Goal: Task Accomplishment & Management: Manage account settings

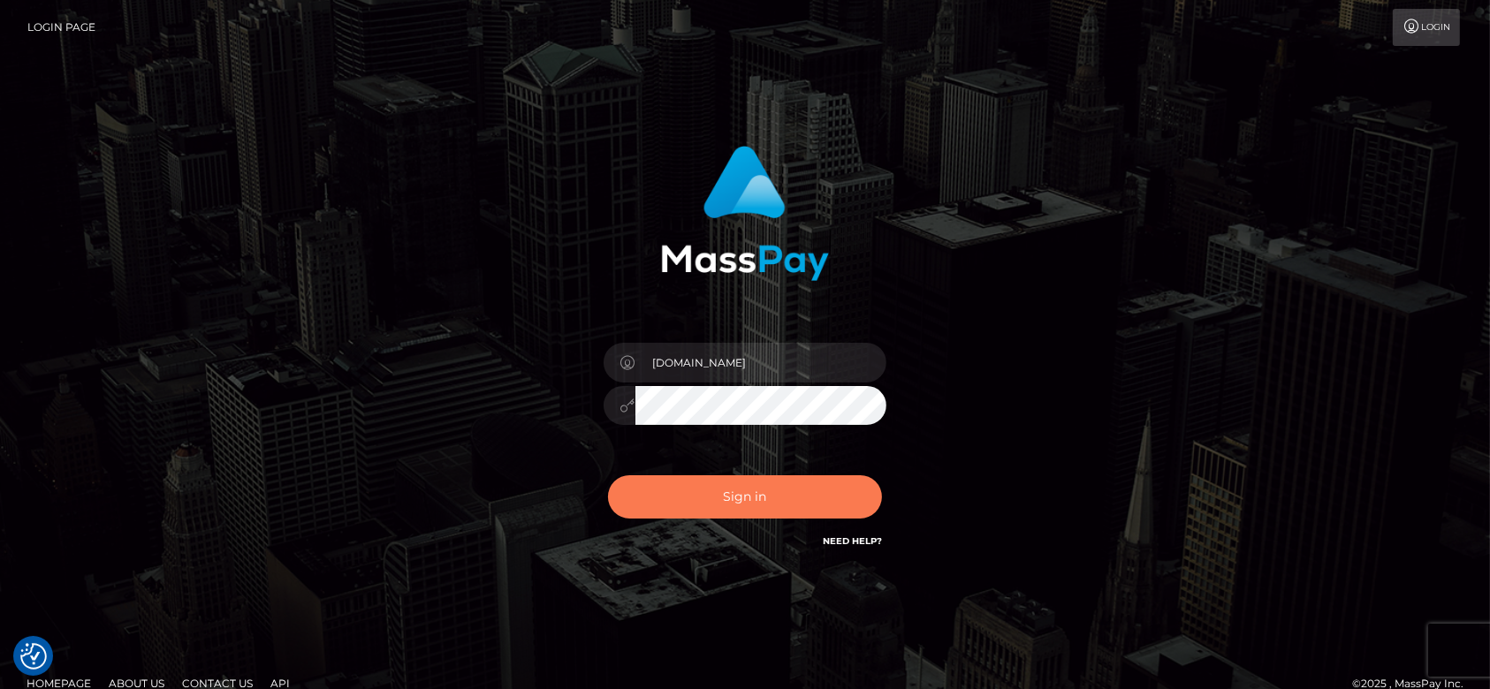
click at [724, 497] on button "Sign in" at bounding box center [745, 496] width 274 height 43
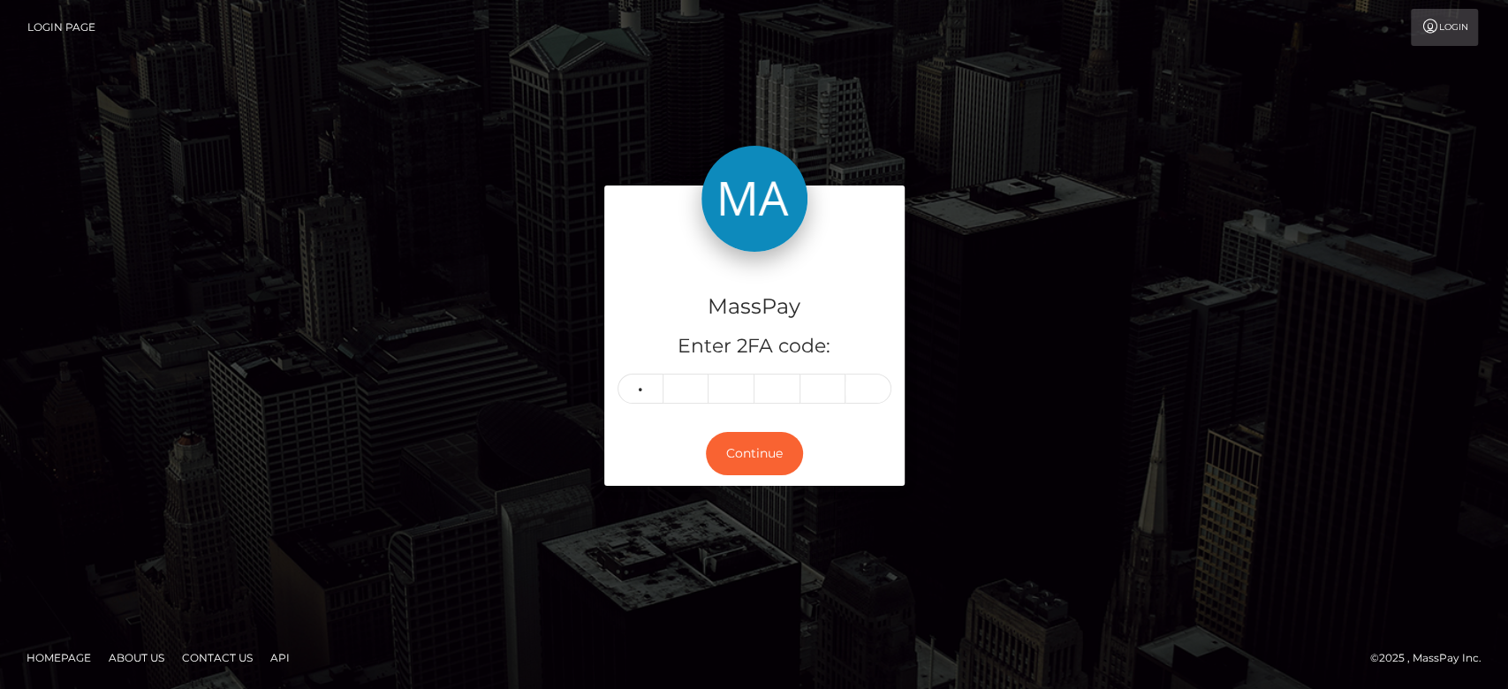
type input "2"
type input "7"
type input "6"
type input "7"
type input "2"
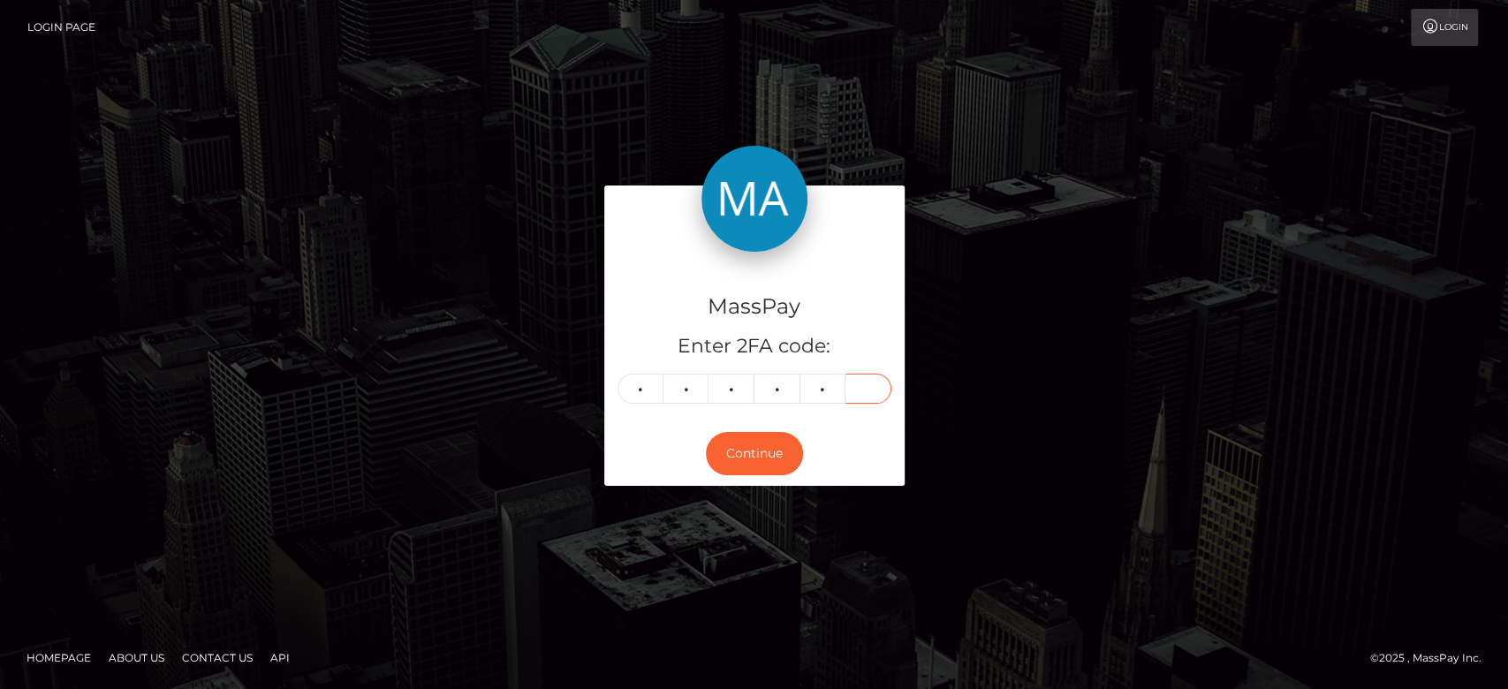
type input "8"
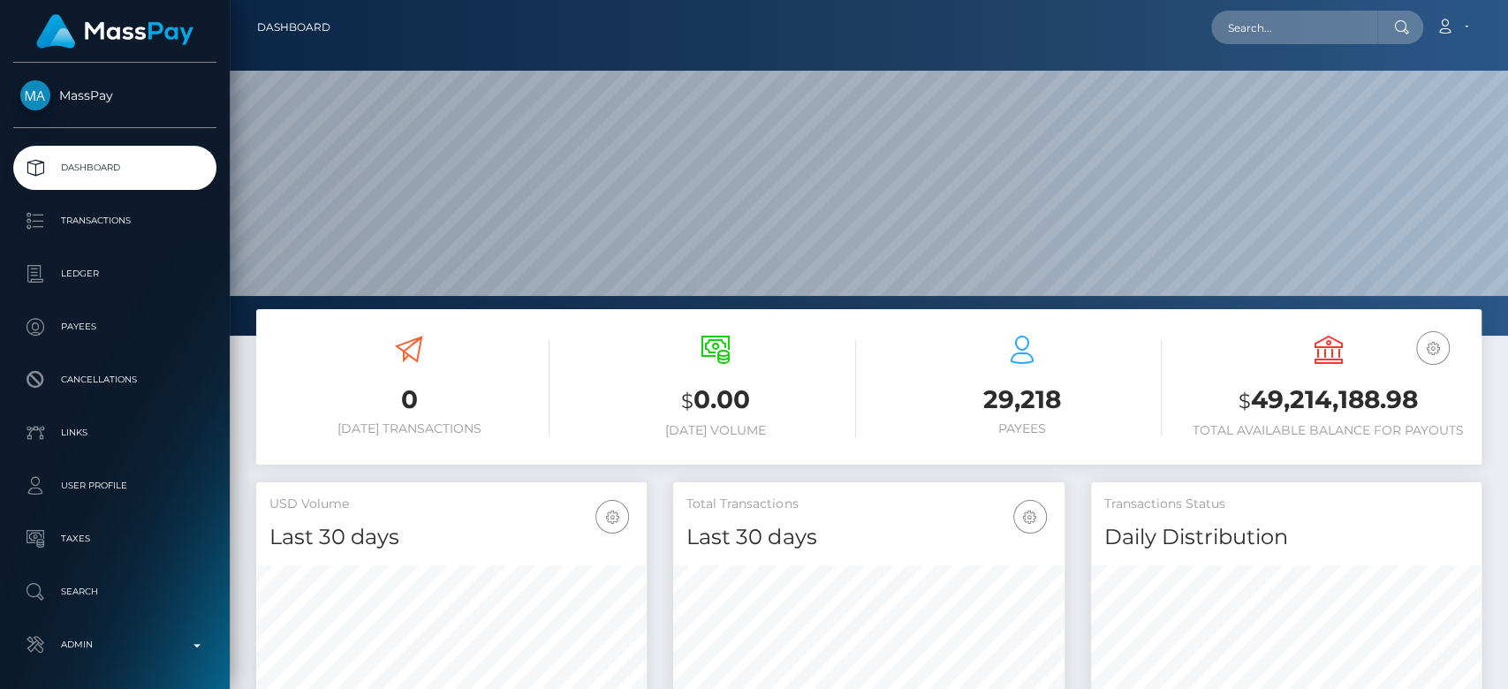
scroll to position [312, 391]
click at [1297, 37] on input "text" at bounding box center [1294, 28] width 166 height 34
paste input "1325576708"
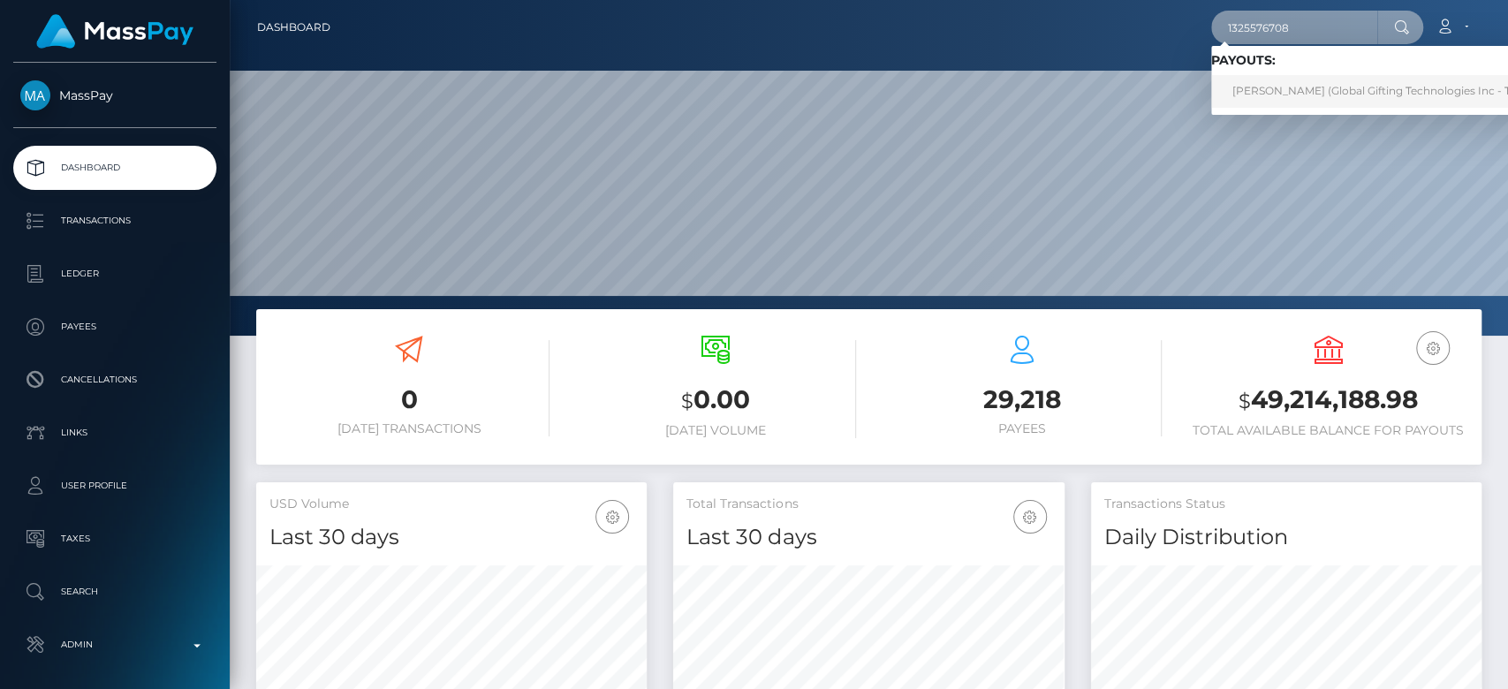
type input "1325576708"
click at [1319, 80] on link "SEEMA RAI (Global Gifting Technologies Inc - Throne)" at bounding box center [1389, 91] width 356 height 33
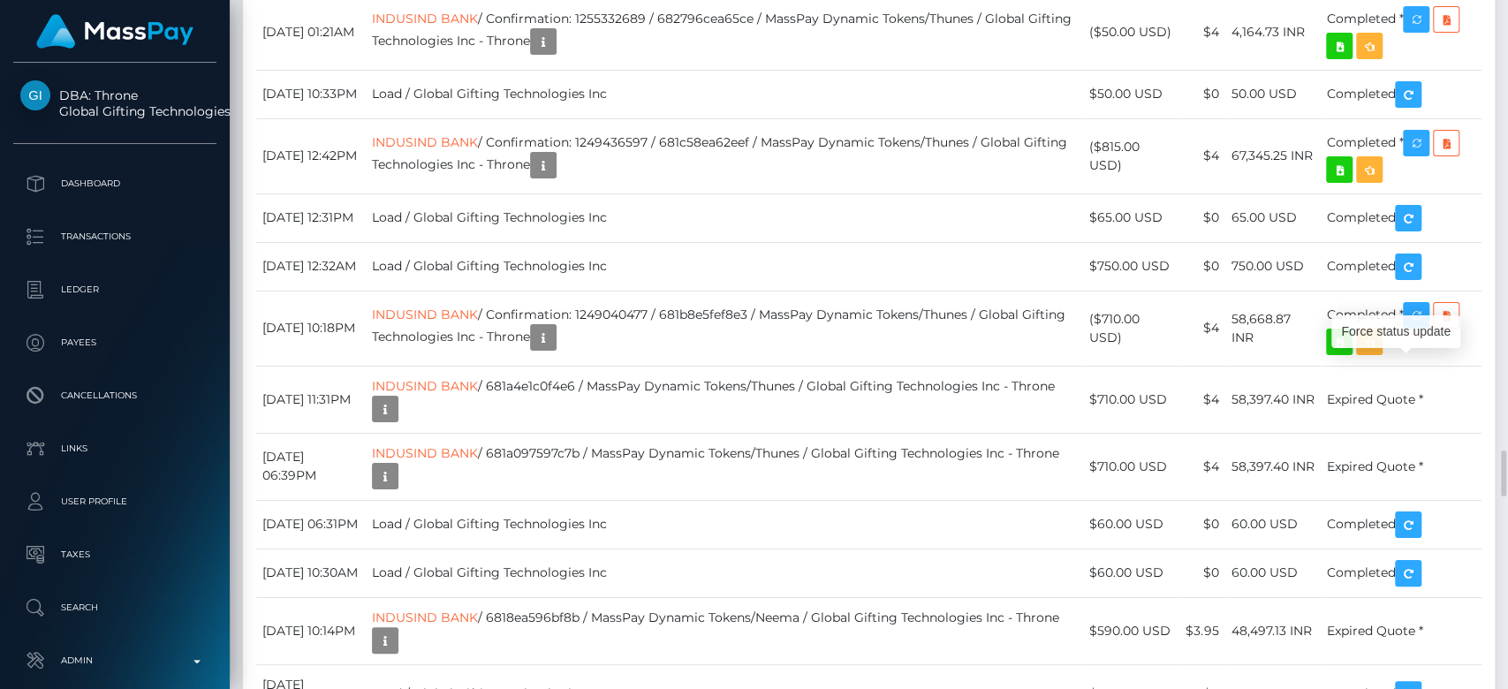
scroll to position [212, 391]
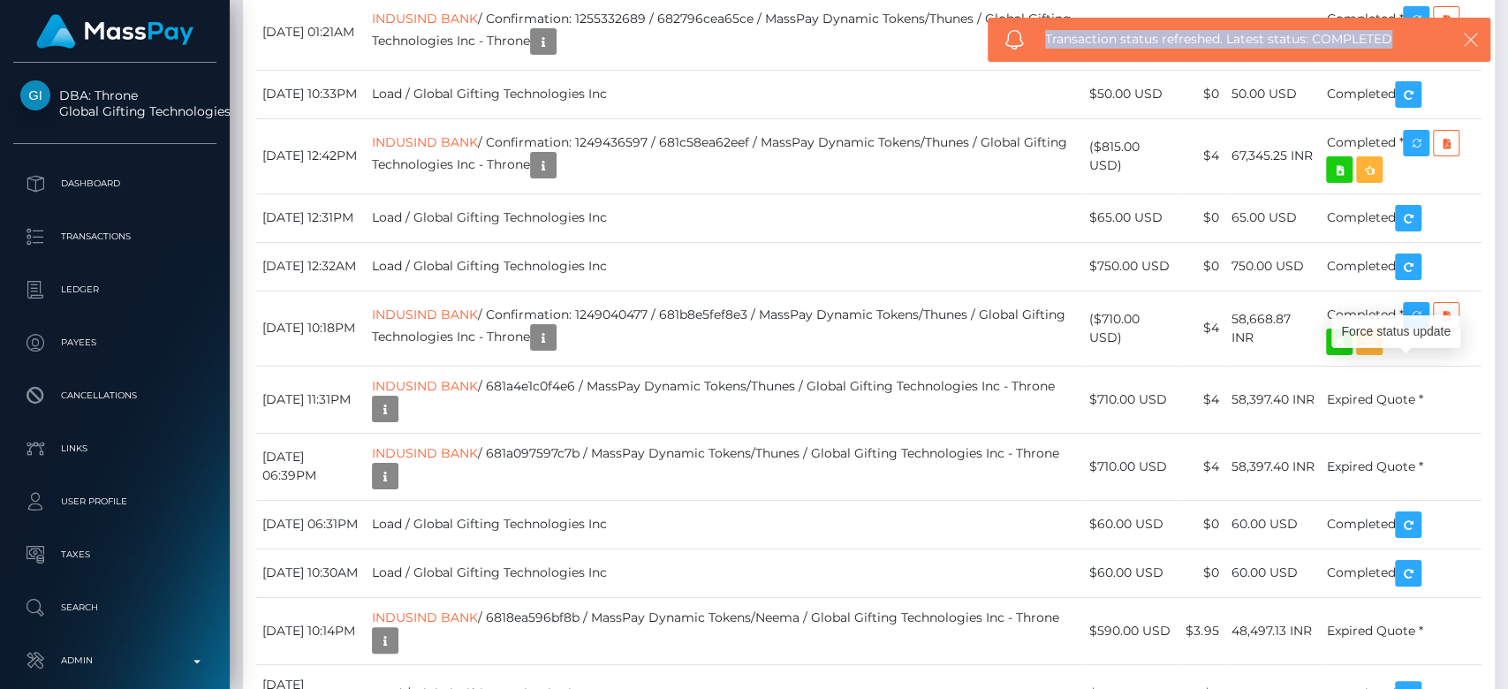
click at [1470, 27] on div "Transaction status refreshed. Latest status: COMPLETED" at bounding box center [1239, 40] width 503 height 44
click at [1478, 31] on icon "button" at bounding box center [1471, 40] width 18 height 18
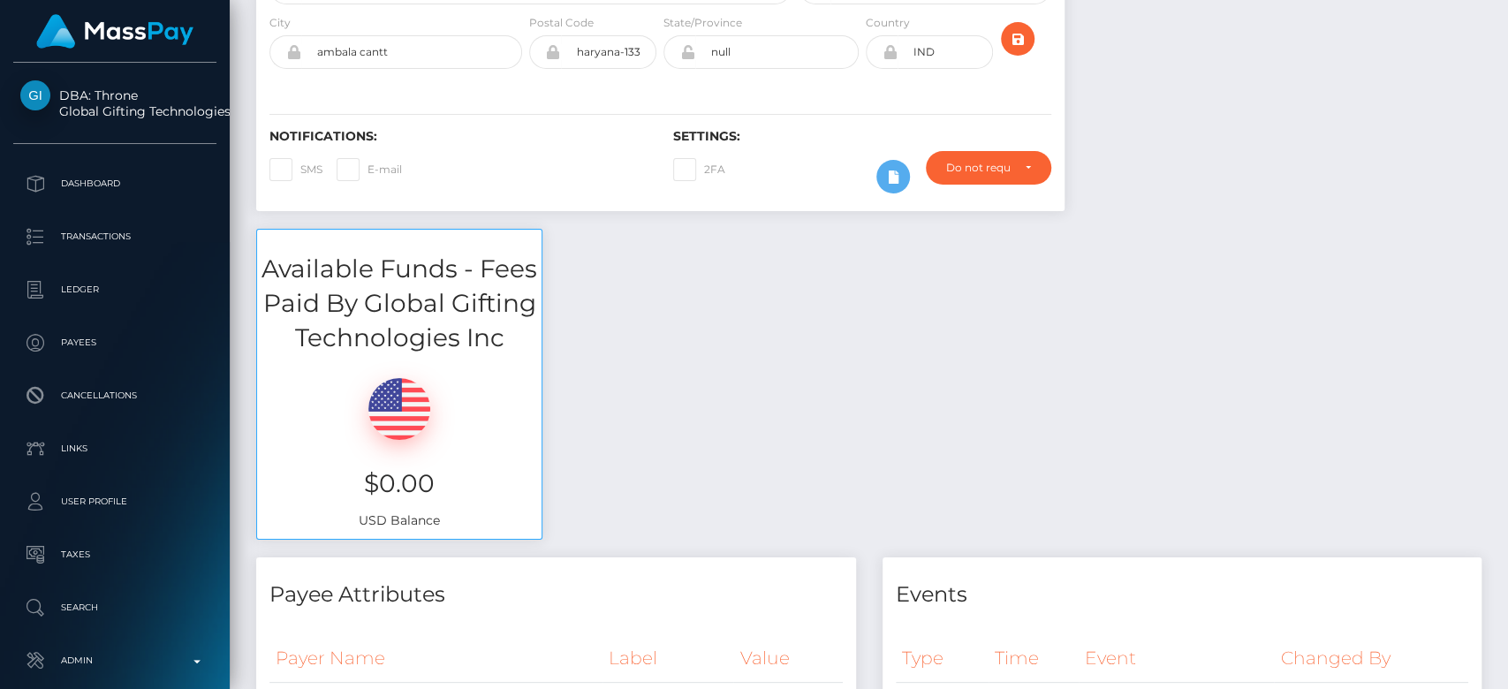
scroll to position [0, 0]
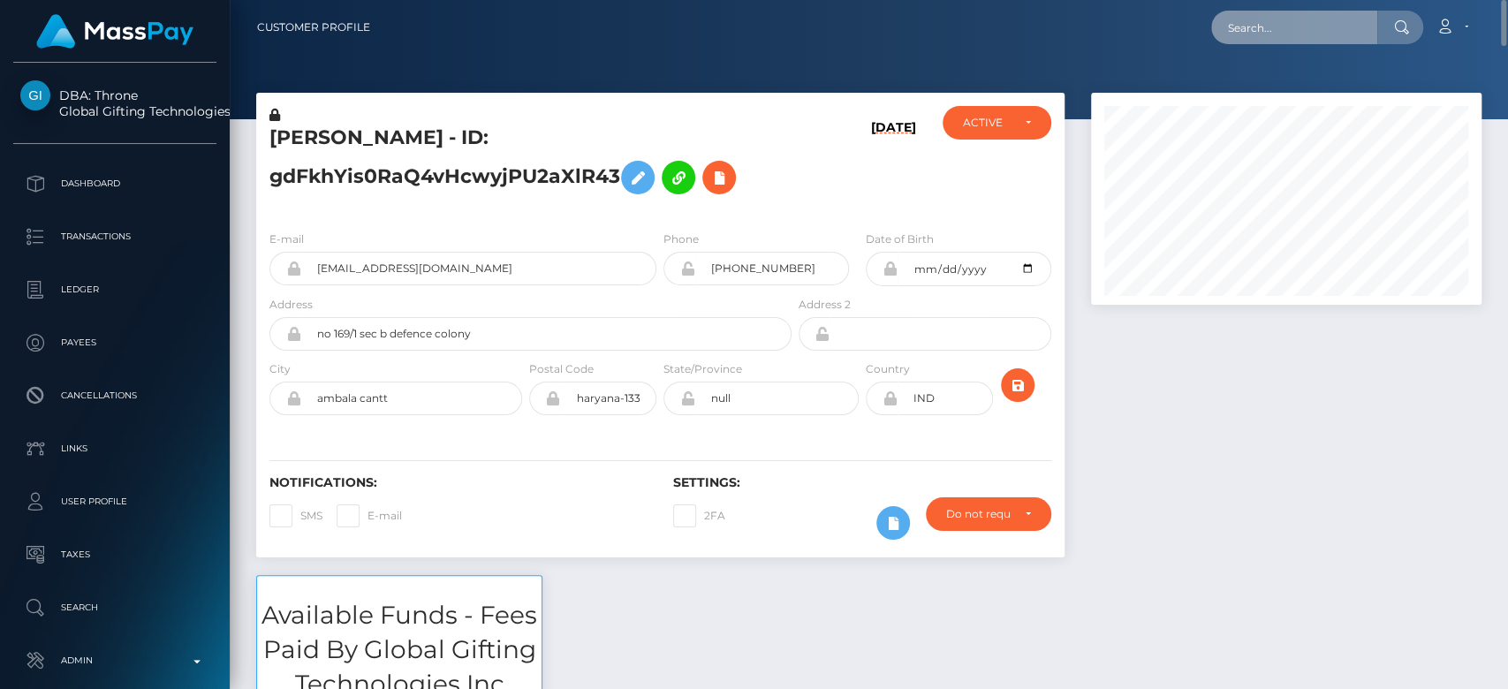
click at [1319, 36] on input "text" at bounding box center [1294, 28] width 166 height 34
paste input "a5fad248d91f4c4289273f4326a90819"
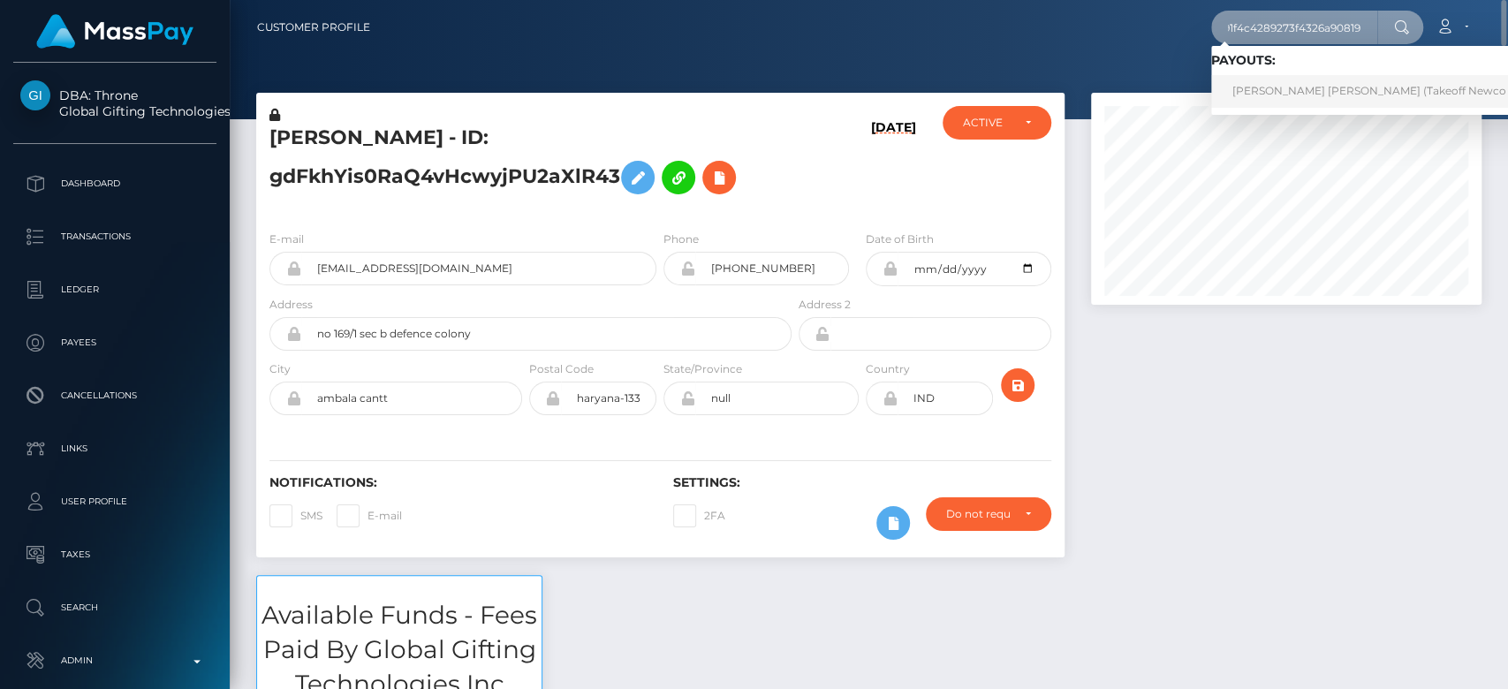
type input "a5fad248d91f4c4289273f4326a90819"
click at [1355, 86] on link "ASHLEY BREK LORRAINE VILCHUCK (Takeoff Newco Inc - Club Fans)" at bounding box center [1412, 91] width 402 height 33
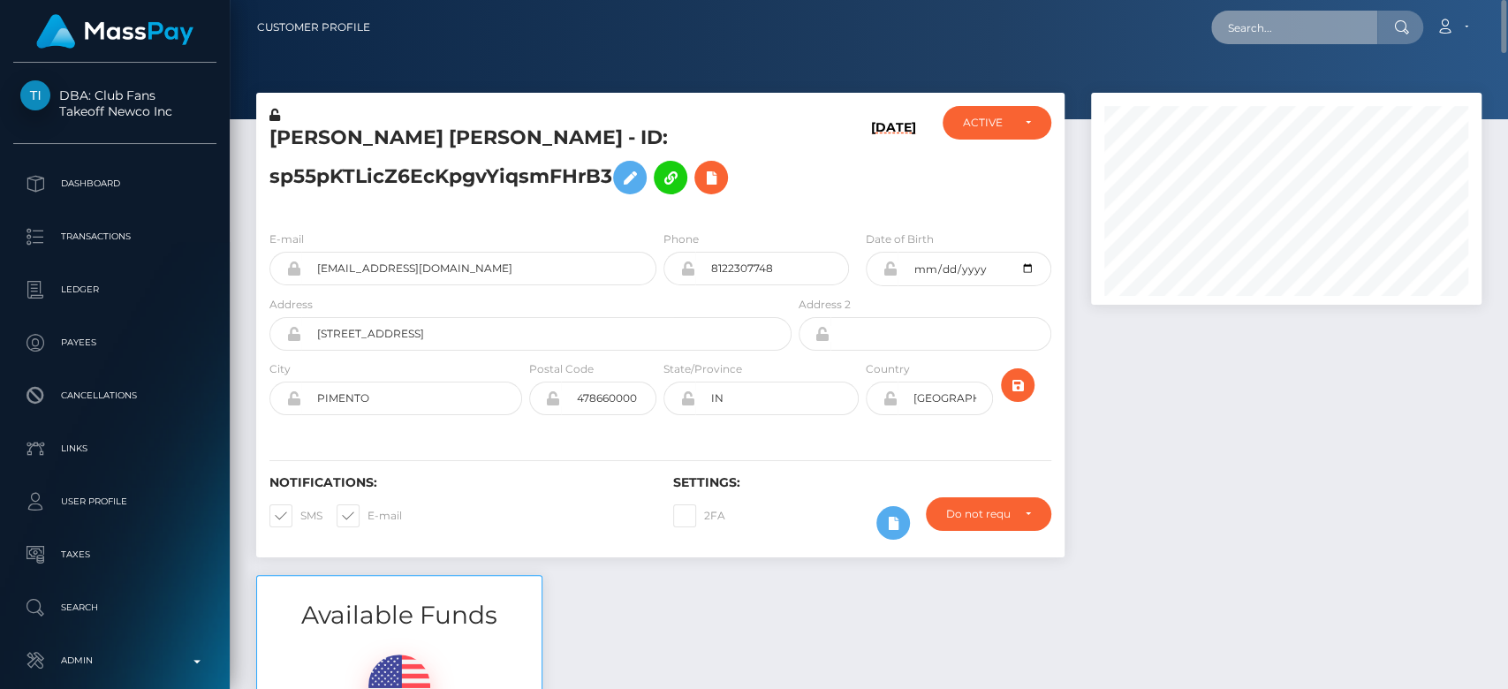
click at [1307, 30] on input "text" at bounding box center [1294, 28] width 166 height 34
paste input "britneyaustin72@gmail.com"
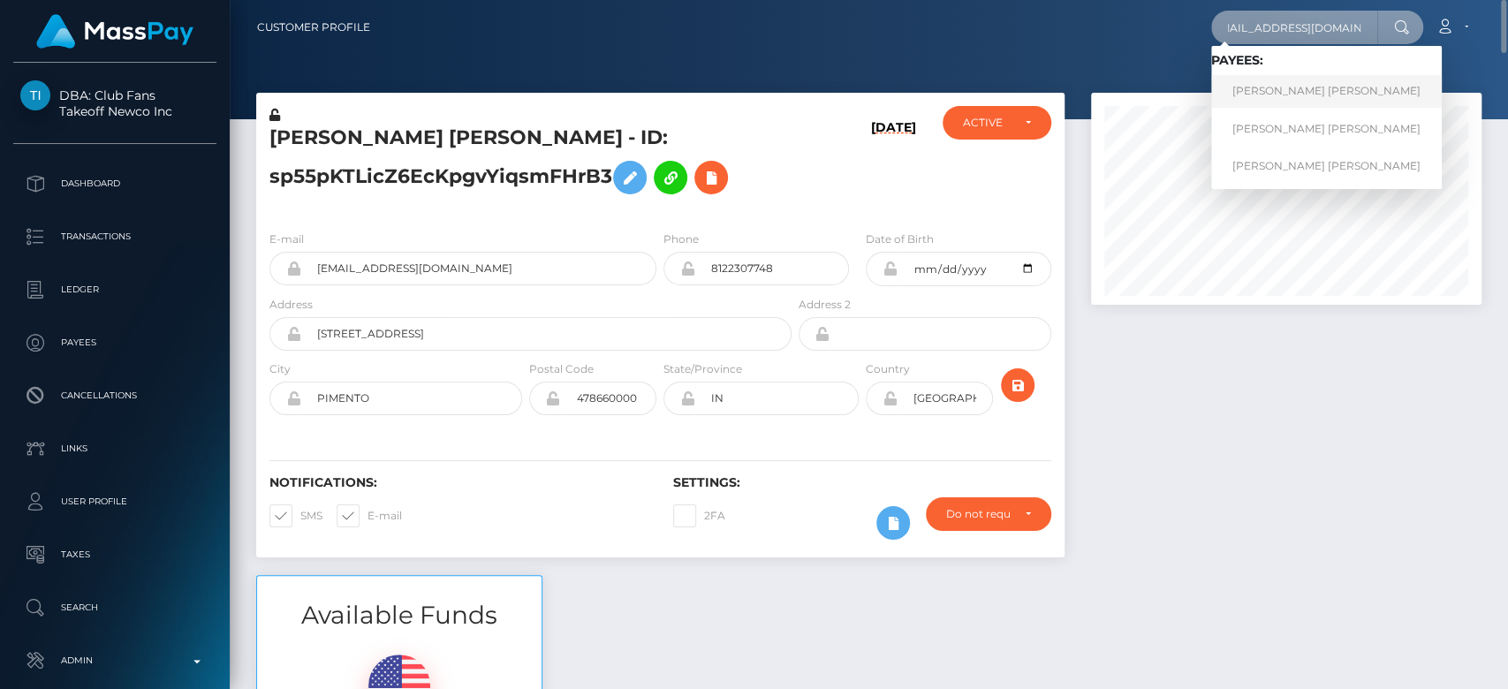
type input "britneyaustin72@gmail.com"
click at [1286, 89] on link "BRITNEY KAY AUSTIN" at bounding box center [1326, 91] width 231 height 33
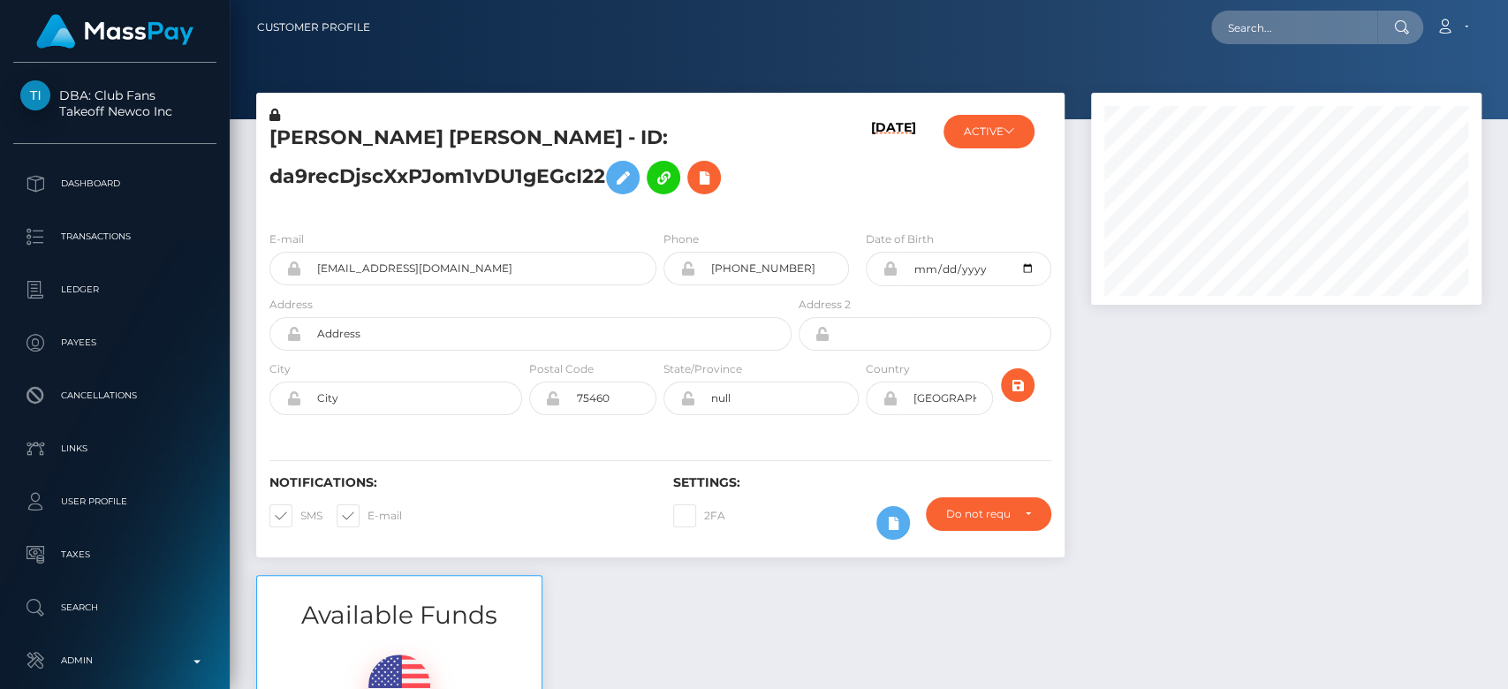
scroll to position [212, 391]
click at [1258, 19] on input "text" at bounding box center [1294, 28] width 166 height 34
paste input "[EMAIL_ADDRESS][DOMAIN_NAME]"
type input "[EMAIL_ADDRESS][DOMAIN_NAME]\"
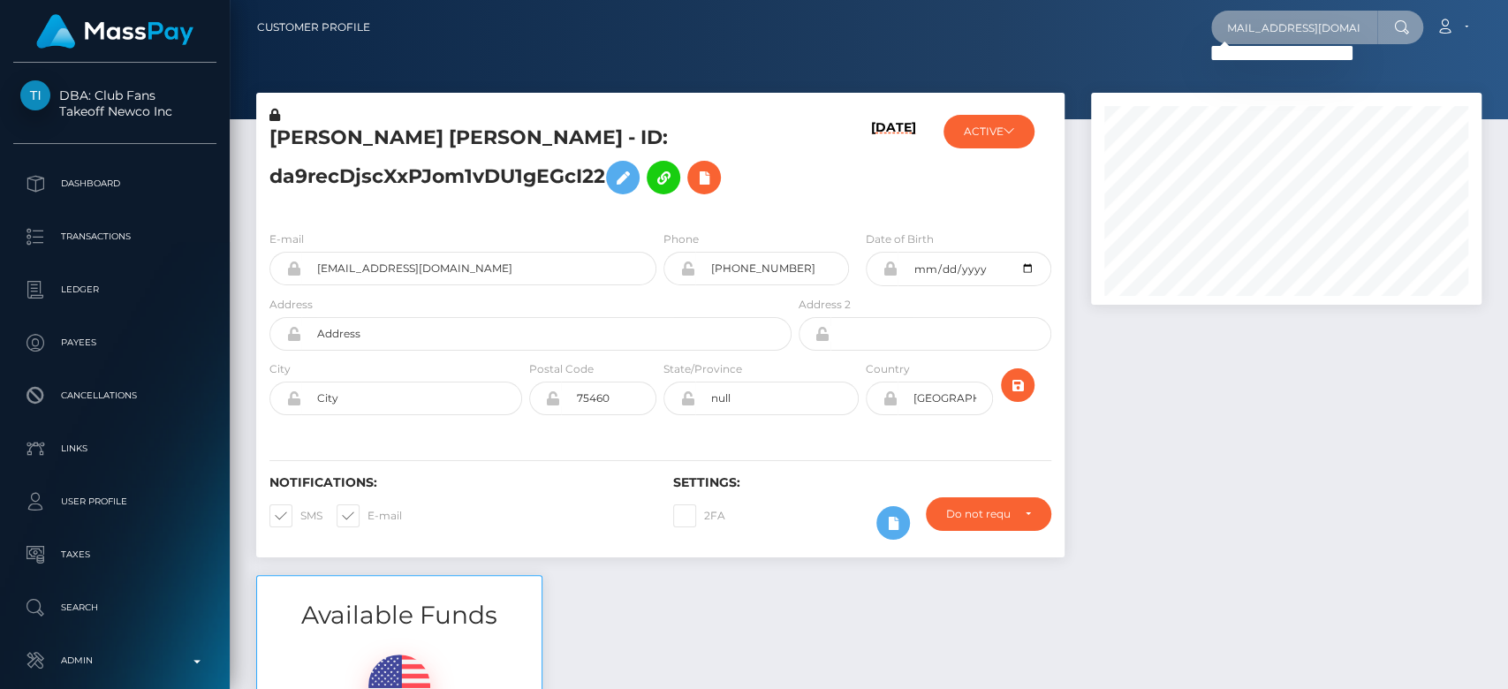
scroll to position [0, 0]
click at [1275, 33] on input "kriskasey5555@gmail.com\" at bounding box center [1294, 28] width 166 height 34
paste input "[EMAIL_ADDRESS][DOMAIN_NAME]"
type input "[EMAIL_ADDRESS][DOMAIN_NAME]"
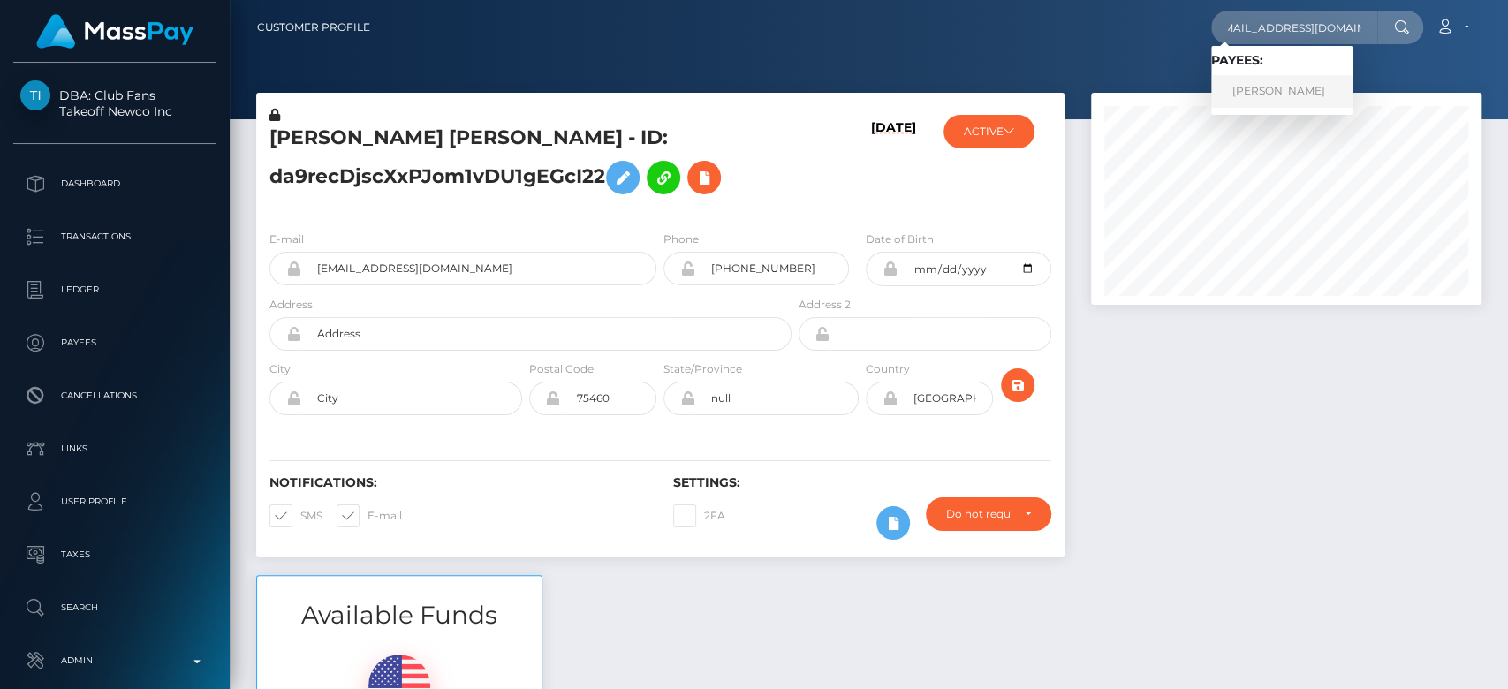
scroll to position [0, 0]
click at [1273, 88] on link "KASEY LYNN MOSCO" at bounding box center [1281, 91] width 141 height 33
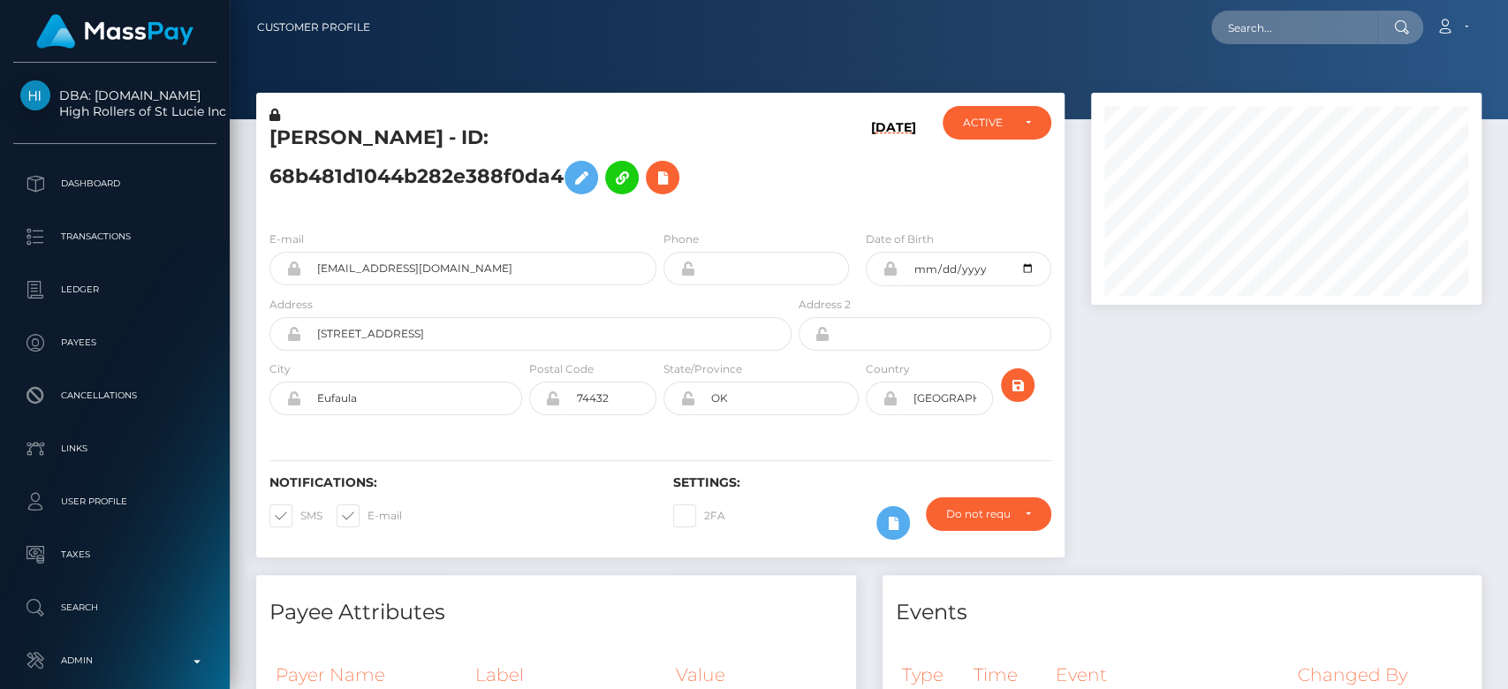
scroll to position [212, 391]
click at [1271, 398] on div at bounding box center [1286, 334] width 417 height 482
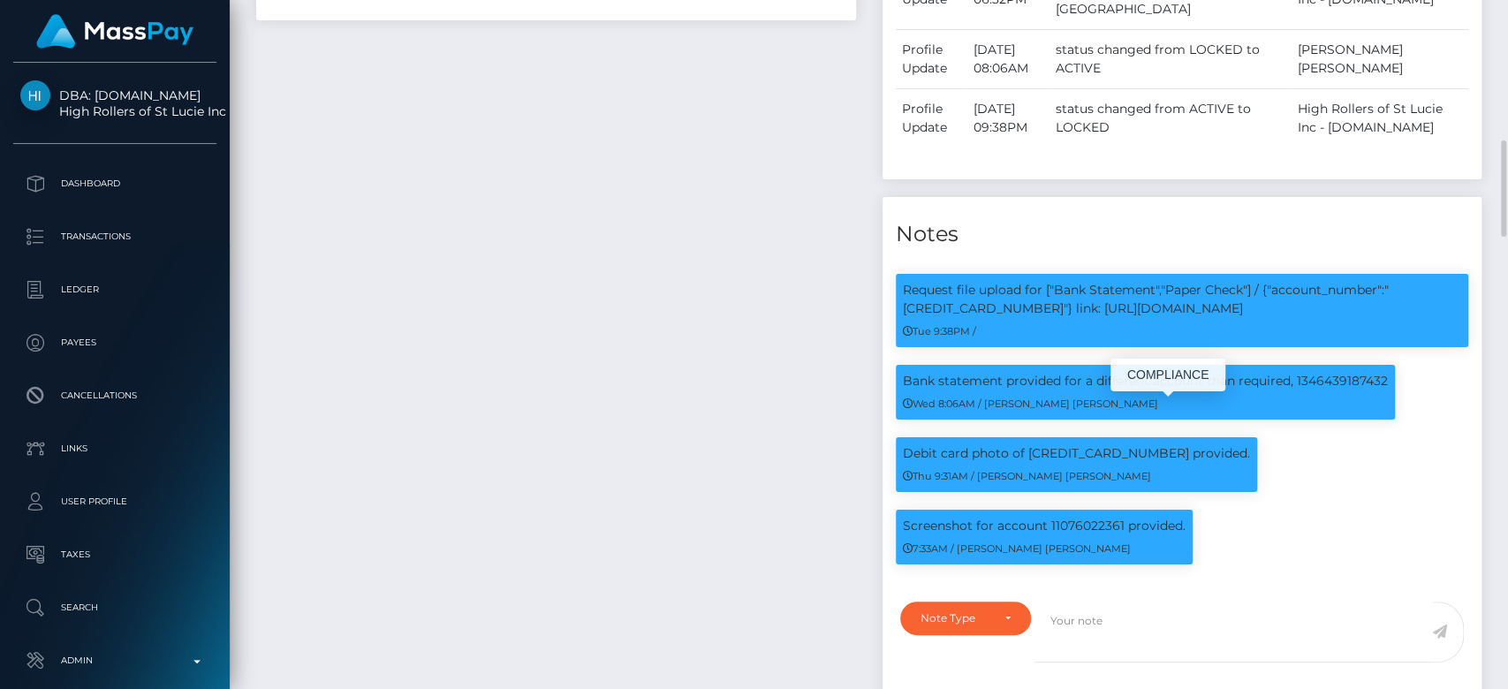
click at [1071, 444] on p "Debit card photo of 5440605514515959 provided." at bounding box center [1076, 453] width 347 height 19
click at [1280, 510] on div "Screenshot for account 11076022361 provided. 7:33AM / Doru Ioan Szikszai" at bounding box center [1183, 546] width 600 height 72
click at [1285, 437] on div "Debit card photo of 5440605514515959 provided. Thu 9:31AM / Doru Ioan Szikszai" at bounding box center [1183, 473] width 600 height 72
click at [1099, 281] on p "Request file upload for ["Bank Statement","Paper Check"] / {"account_number":"5…" at bounding box center [1182, 299] width 559 height 37
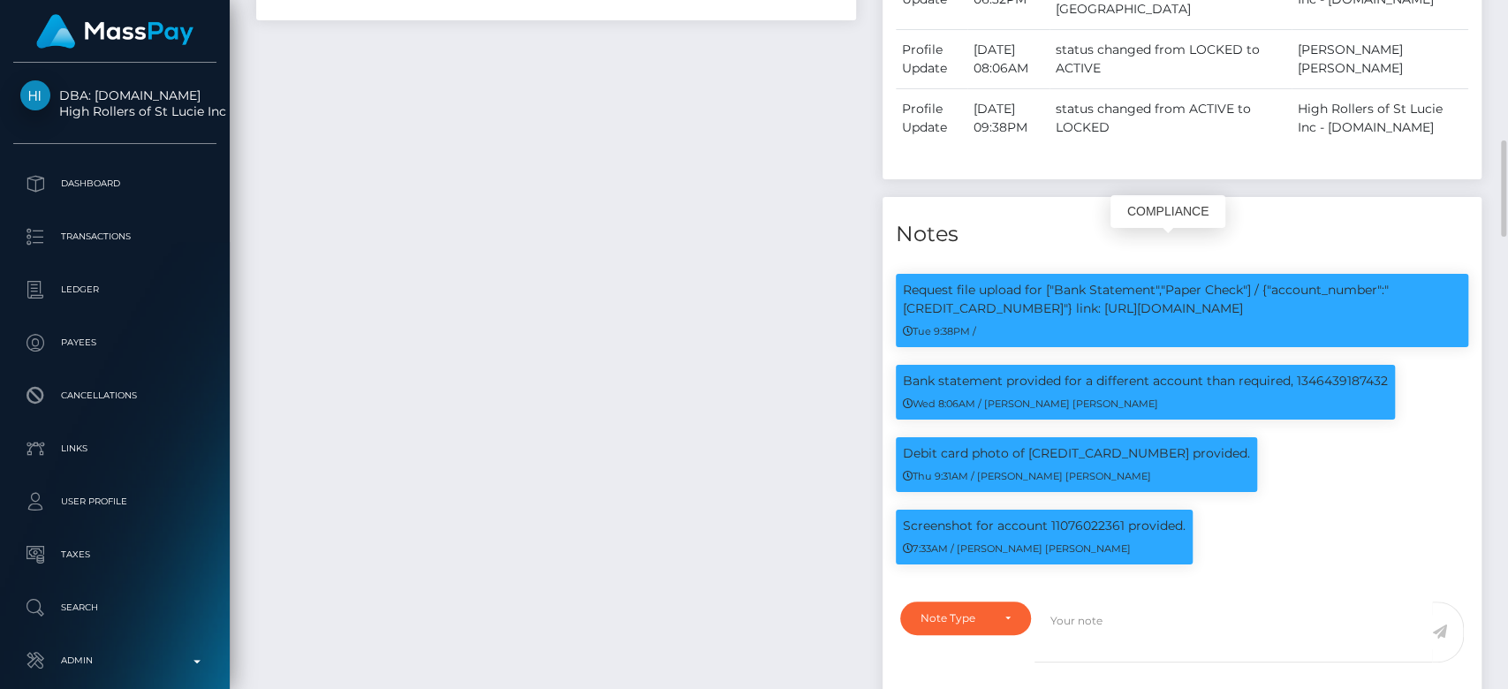
click at [1099, 281] on p "Request file upload for ["Bank Statement","Paper Check"] / {"account_number":"5…" at bounding box center [1182, 299] width 559 height 37
copy p "5440605514515959"
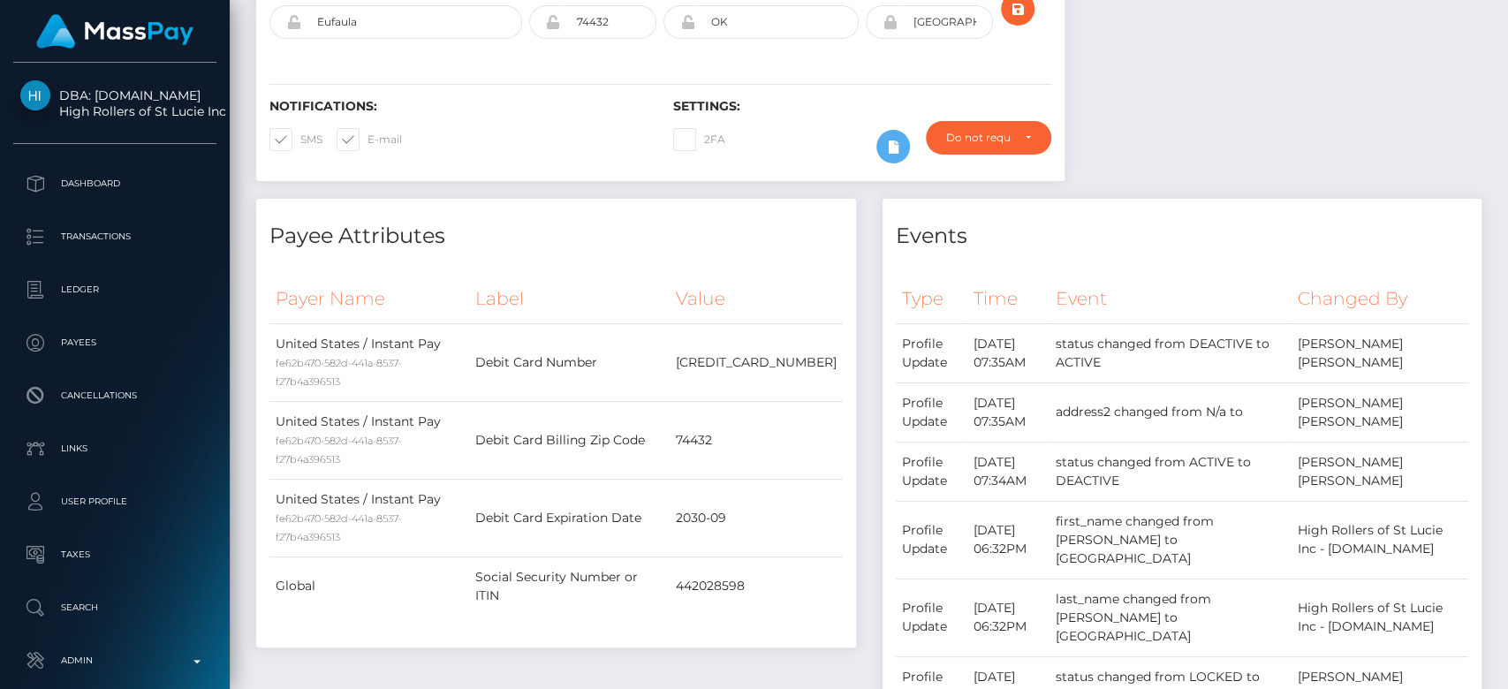
scroll to position [0, 0]
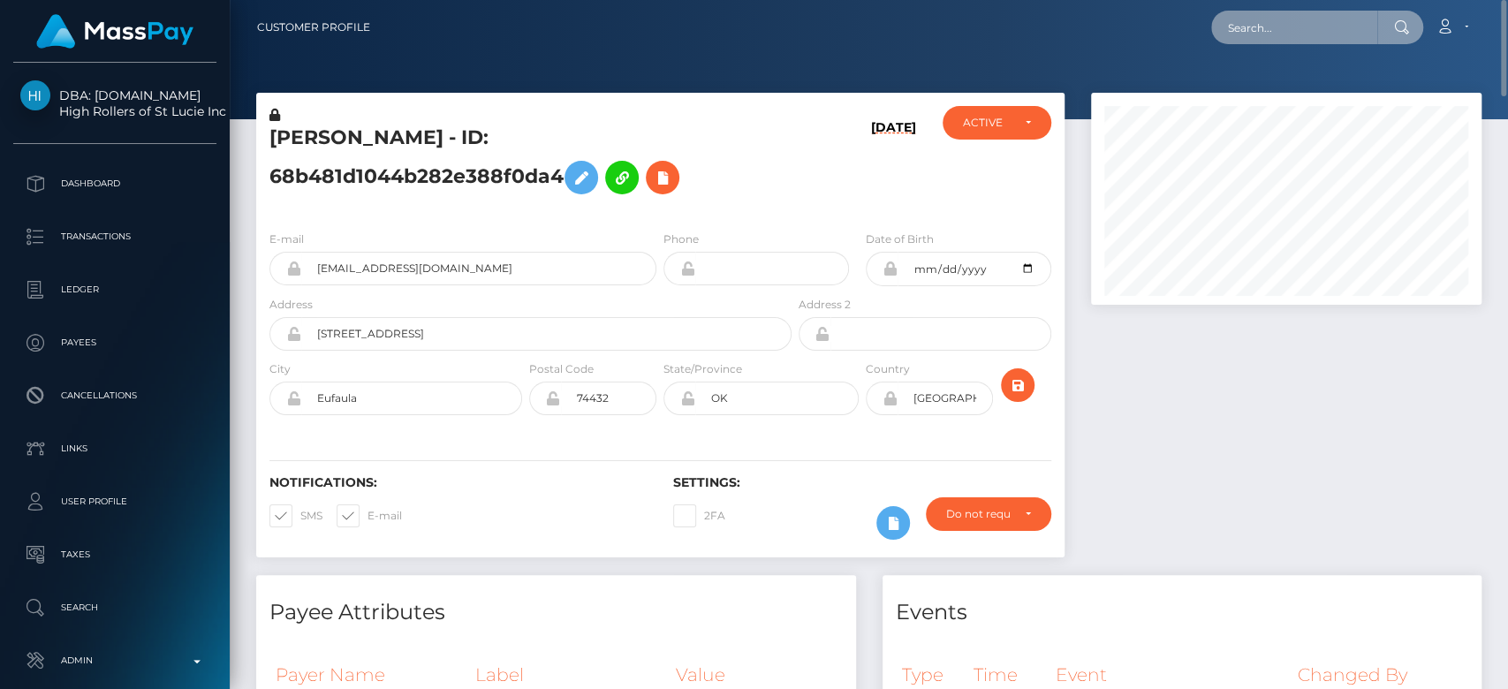
click at [1311, 41] on input "text" at bounding box center [1294, 28] width 166 height 34
paste input "nolimitgirlnani@gmail.com"
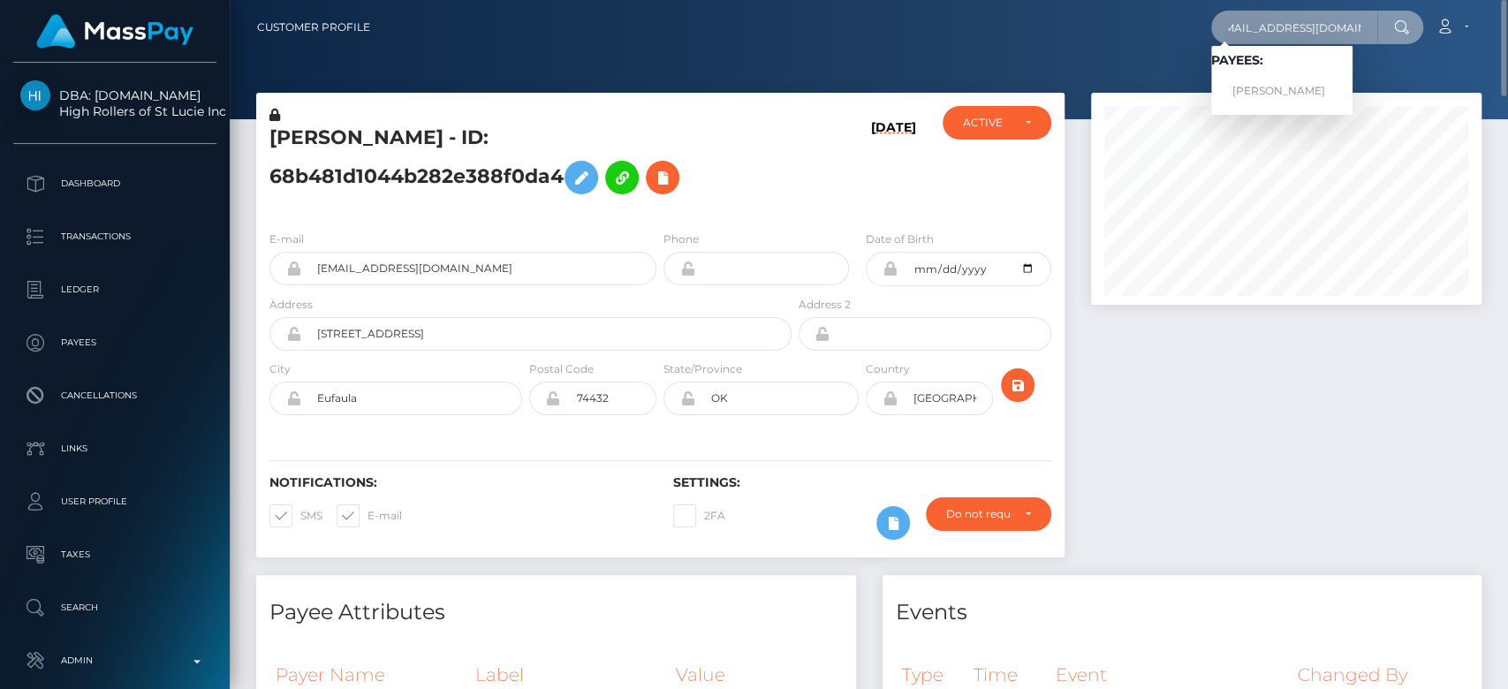
type input "nolimitgirlnani@gmail.com"
click at [1294, 87] on link "IRYNA LEPIKH" at bounding box center [1281, 91] width 141 height 33
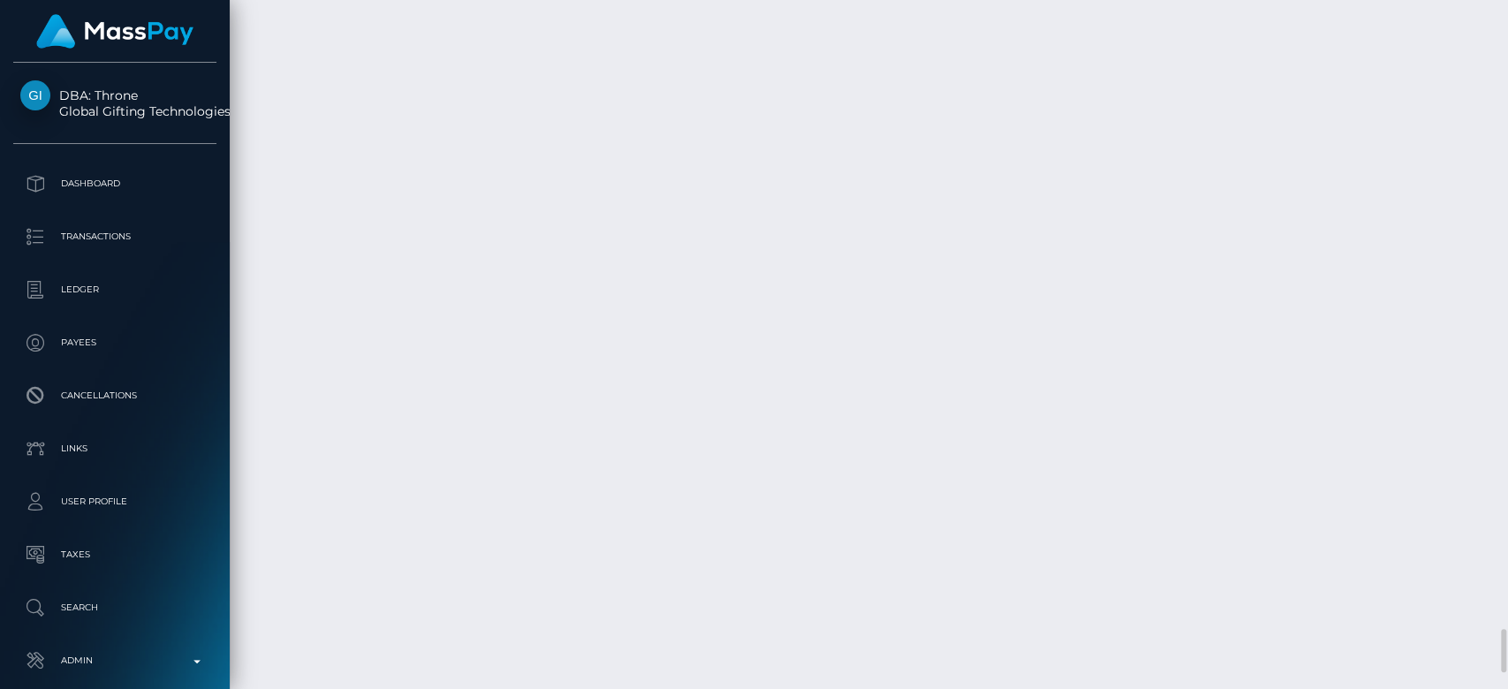
scroll to position [212, 391]
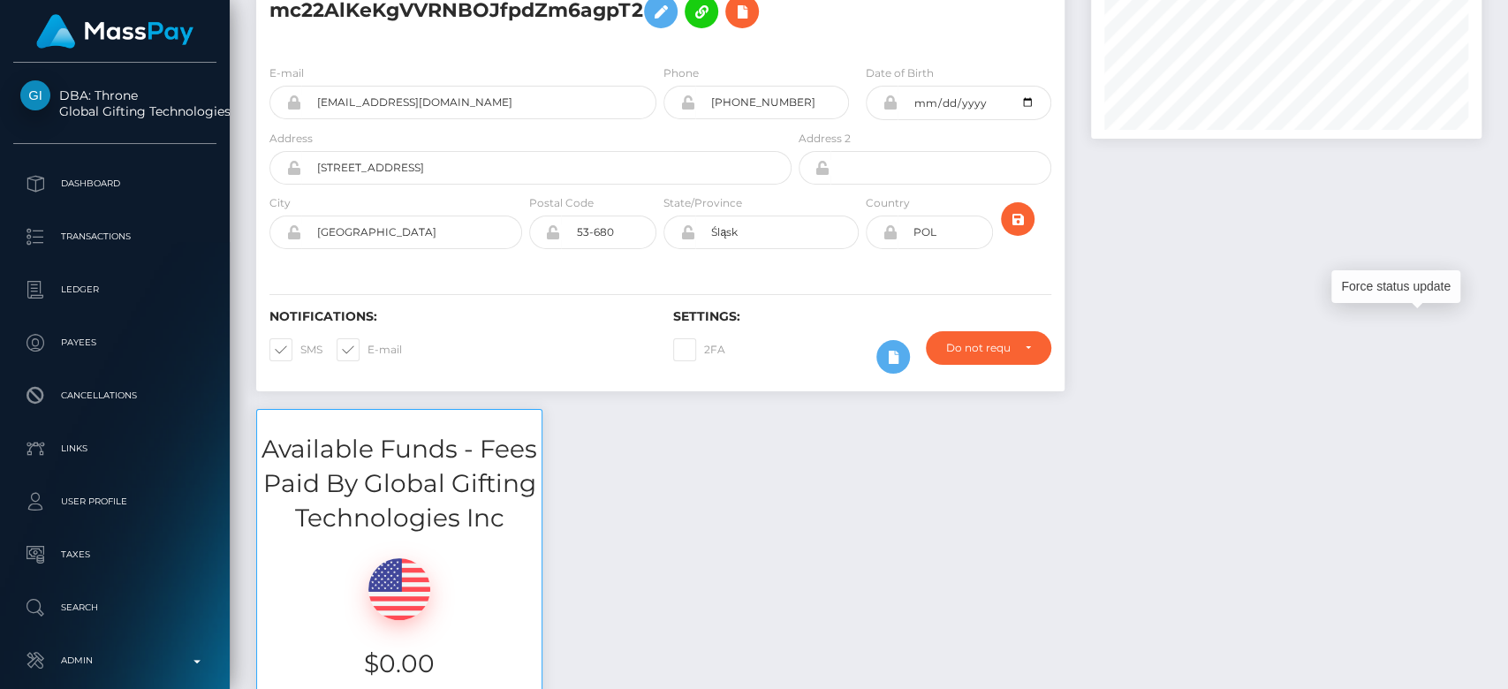
scroll to position [0, 0]
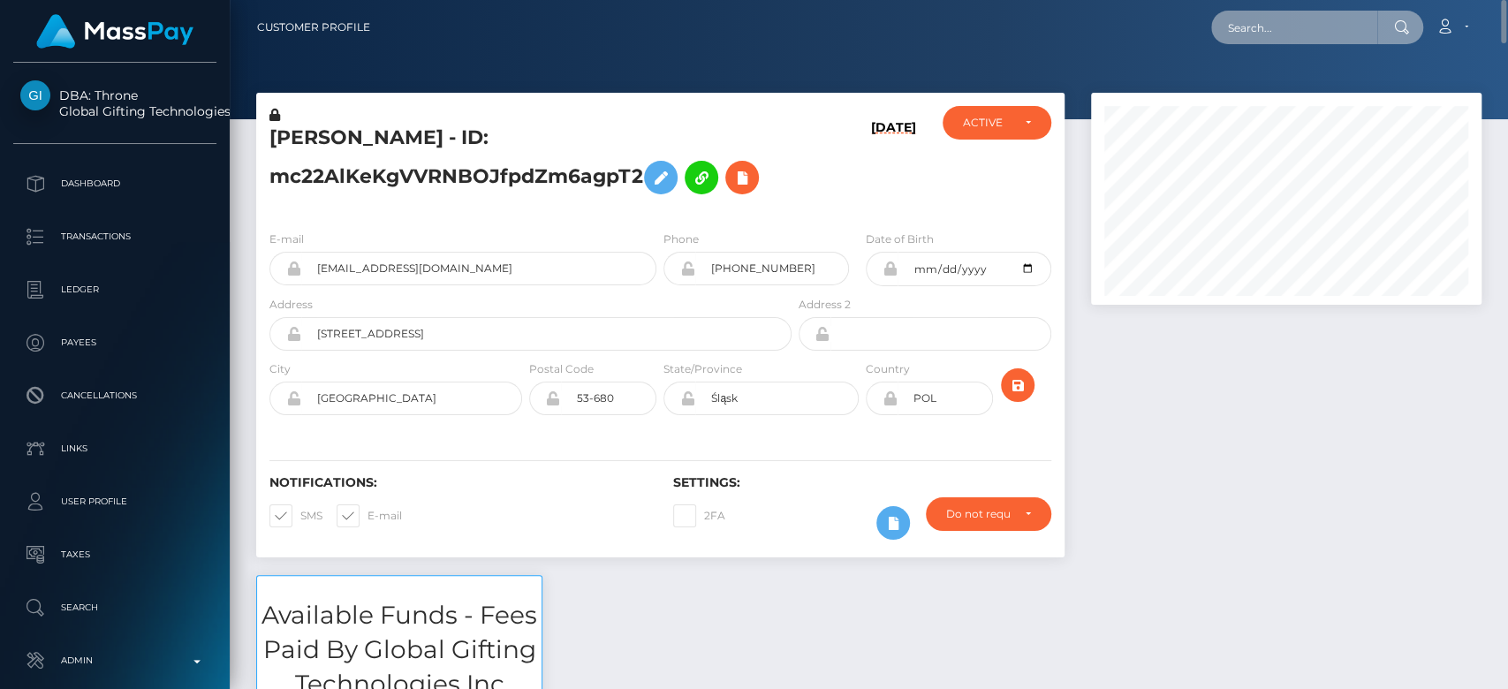
click at [1324, 23] on input "text" at bounding box center [1294, 28] width 166 height 34
paste input "[EMAIL_ADDRESS][DOMAIN_NAME]"
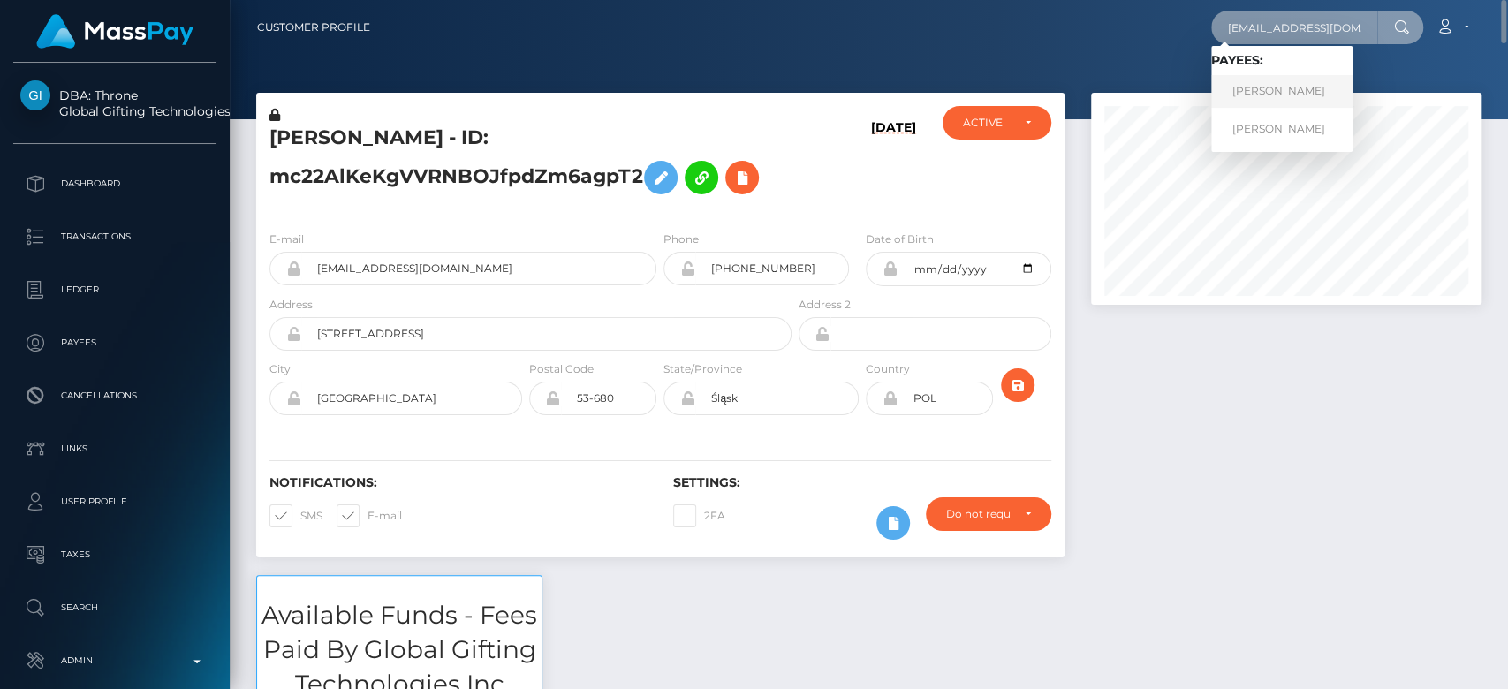
type input "selenafitxxx@gmail.com"
click at [1304, 95] on link "MELISSA LOUISE BINION" at bounding box center [1281, 91] width 141 height 33
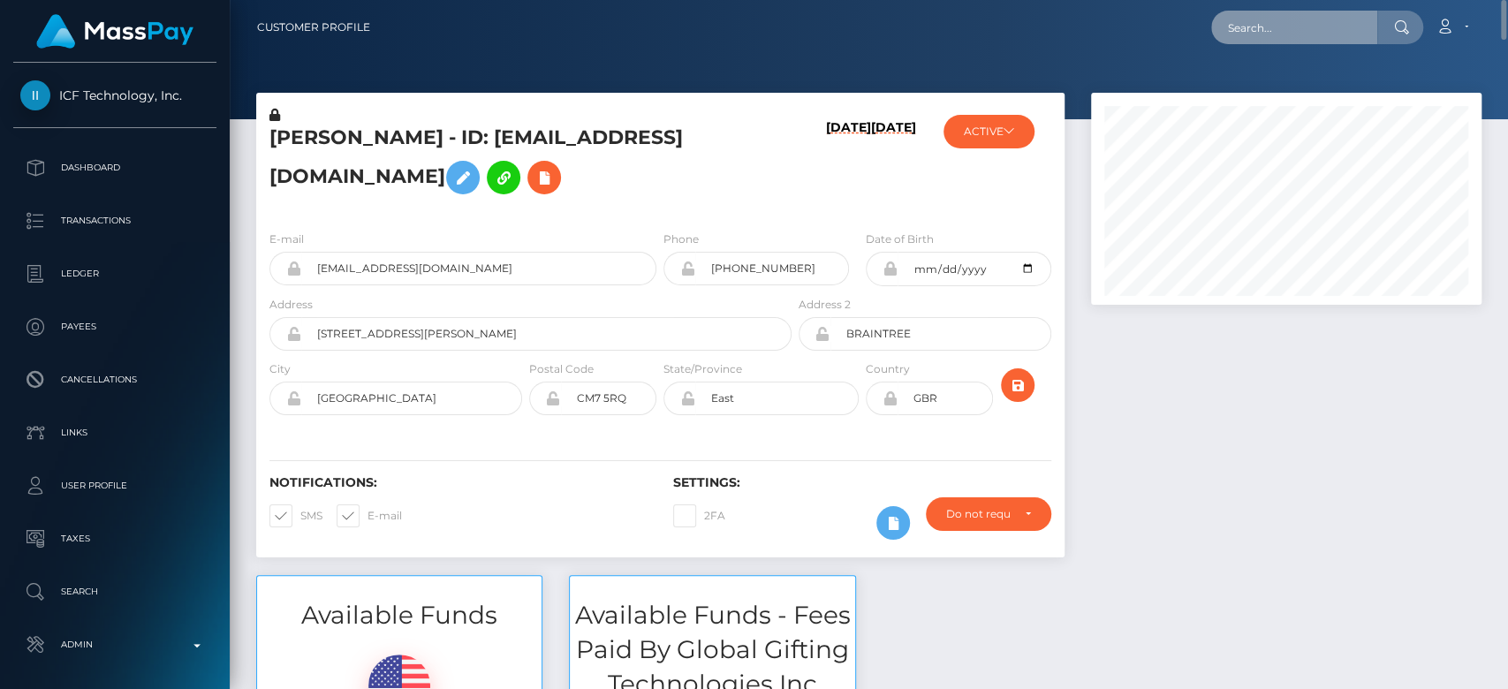
click at [1292, 31] on input "text" at bounding box center [1294, 28] width 166 height 34
paste input "[DOMAIN_NAME][EMAIL_ADDRESS][DOMAIN_NAME]"
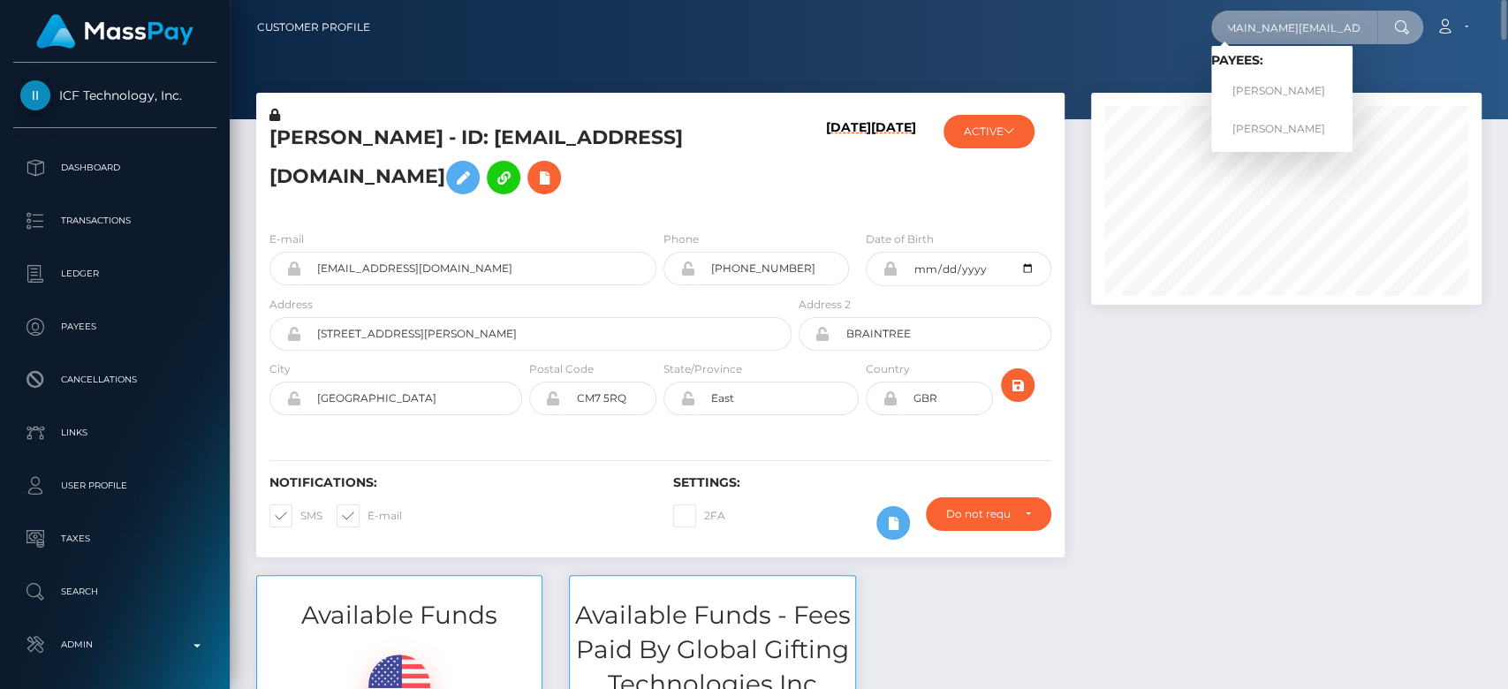
type input "[DOMAIN_NAME][EMAIL_ADDRESS][DOMAIN_NAME]"
click at [1254, 84] on link "[PERSON_NAME]" at bounding box center [1281, 91] width 141 height 33
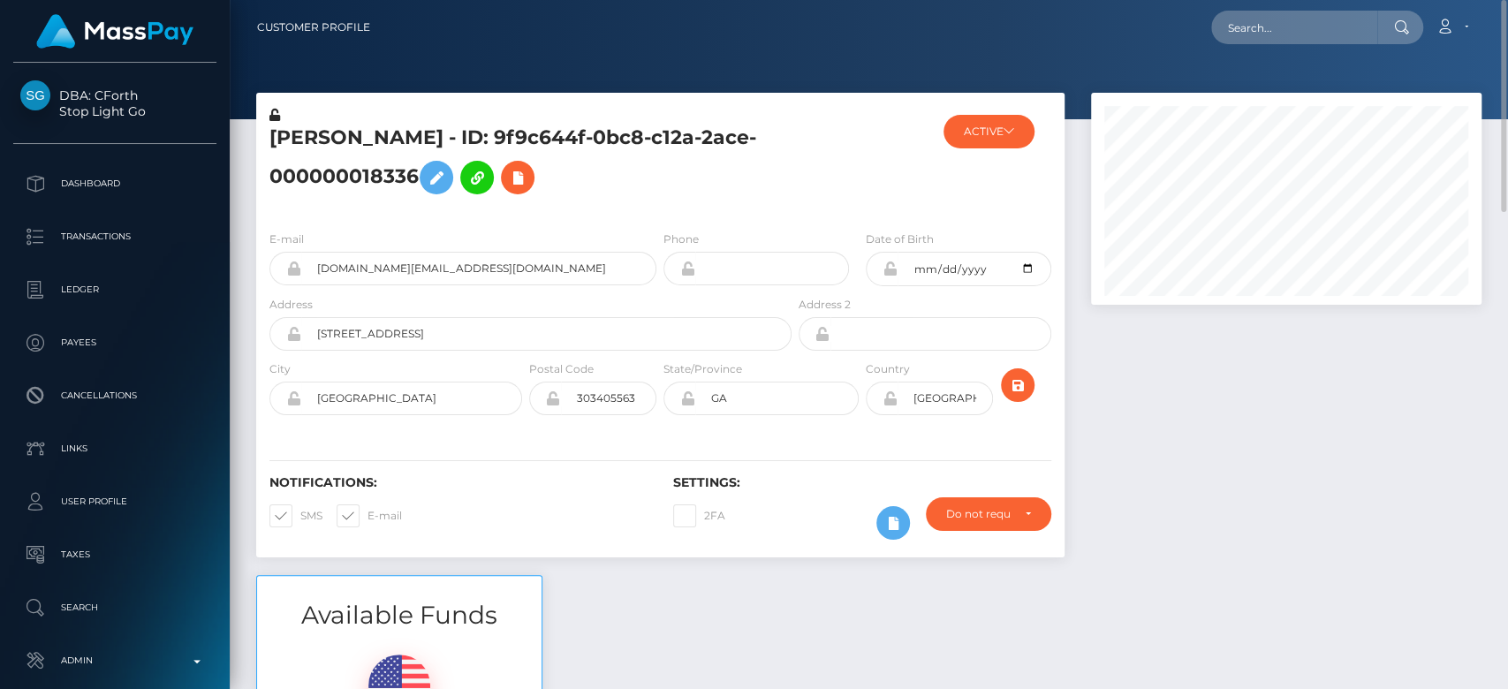
click at [1226, 382] on div at bounding box center [1286, 334] width 417 height 482
paste input "[EMAIL_ADDRESS][DOMAIN_NAME]"
click at [1269, 21] on input "[EMAIL_ADDRESS][DOMAIN_NAME]" at bounding box center [1294, 28] width 166 height 34
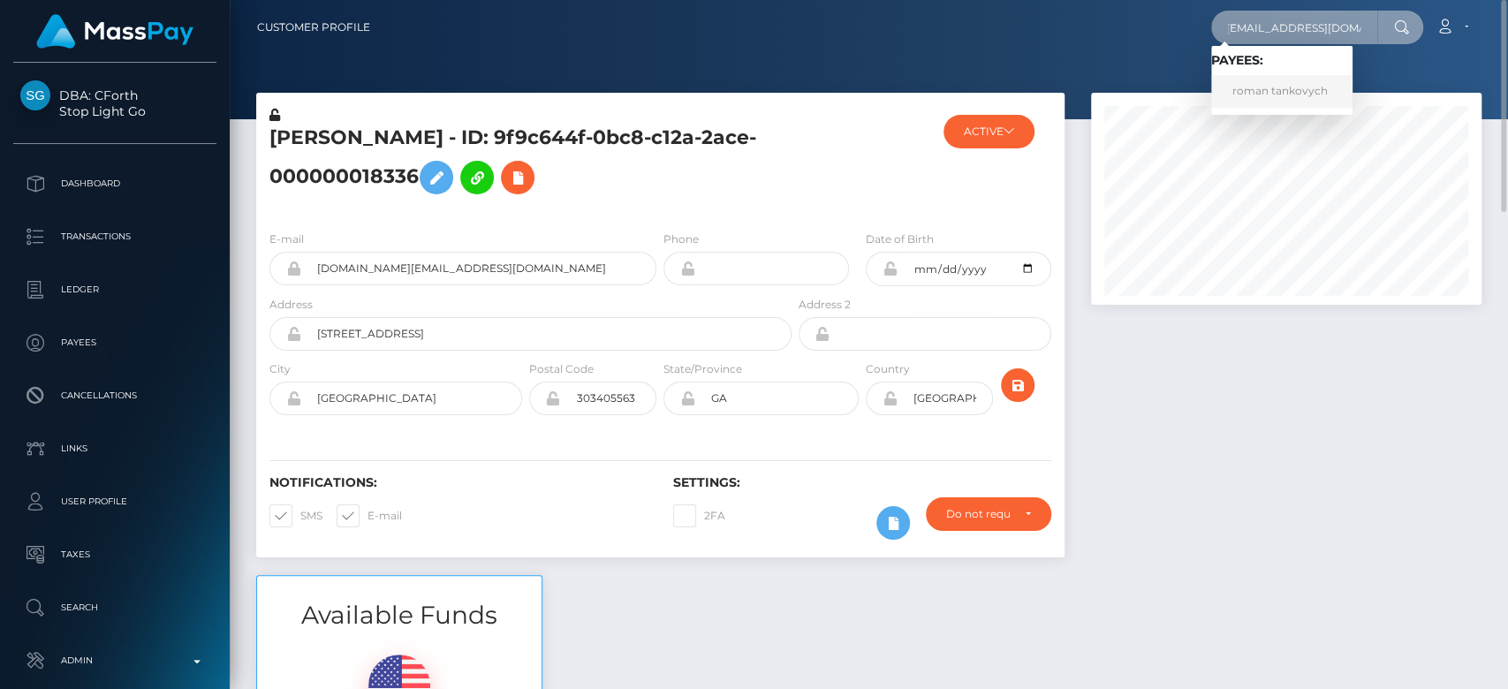
type input "[EMAIL_ADDRESS][DOMAIN_NAME]"
click at [1294, 92] on link "roman tankovych" at bounding box center [1281, 91] width 141 height 33
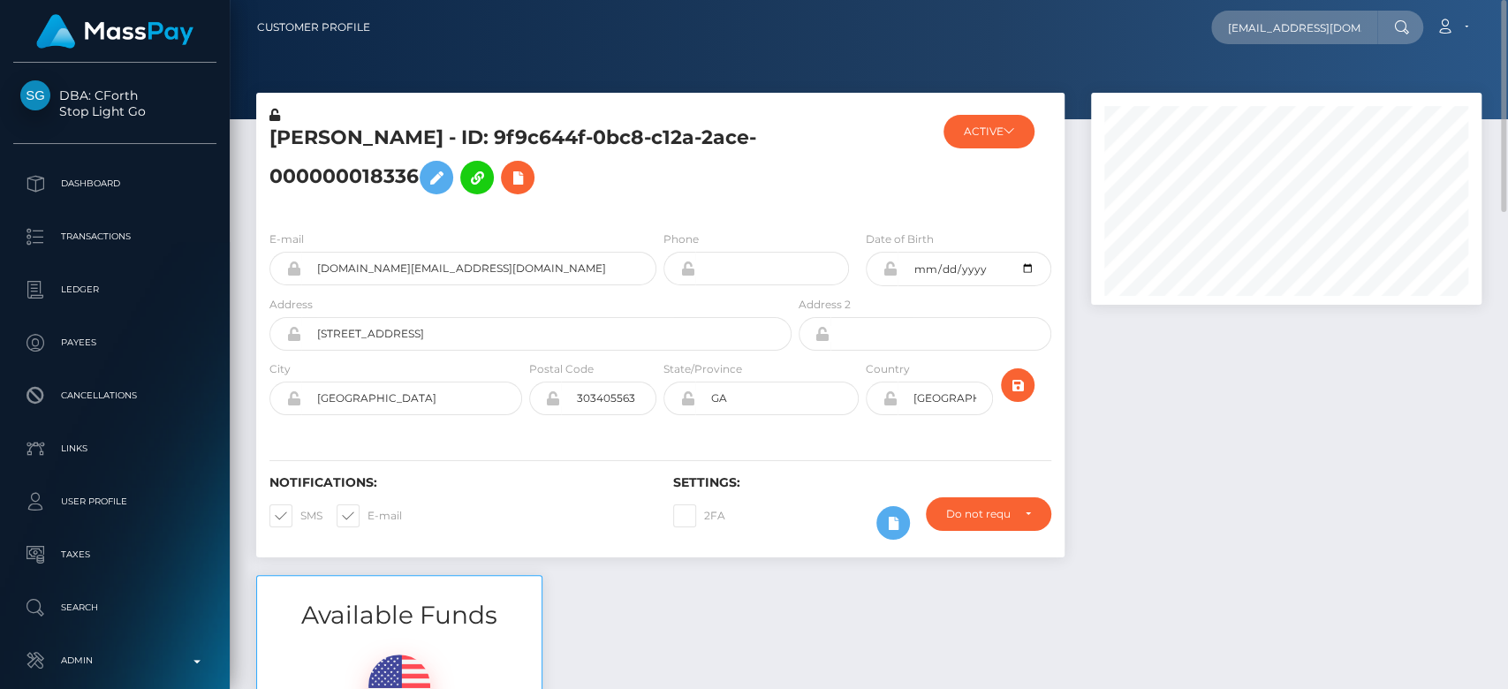
click at [1165, 459] on div at bounding box center [1286, 334] width 417 height 482
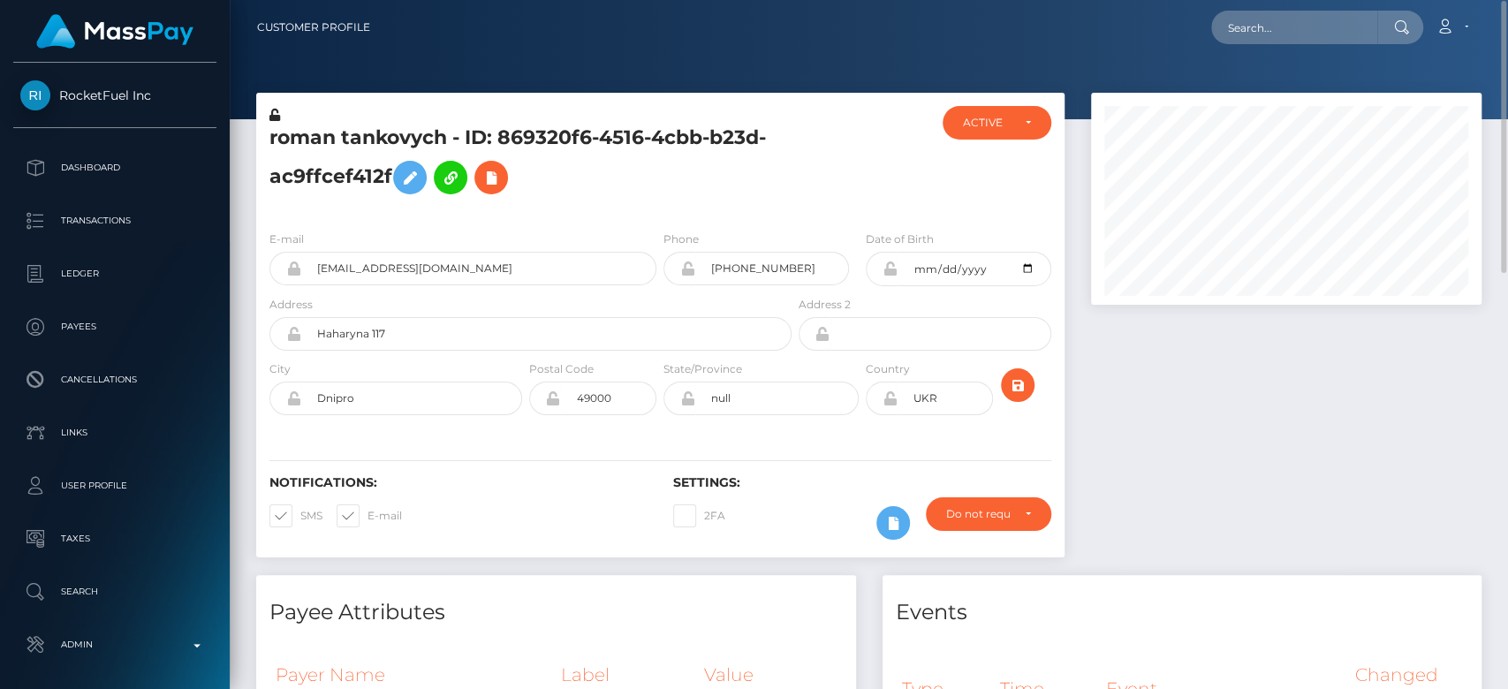
scroll to position [1, 0]
click at [487, 183] on icon at bounding box center [491, 177] width 21 height 22
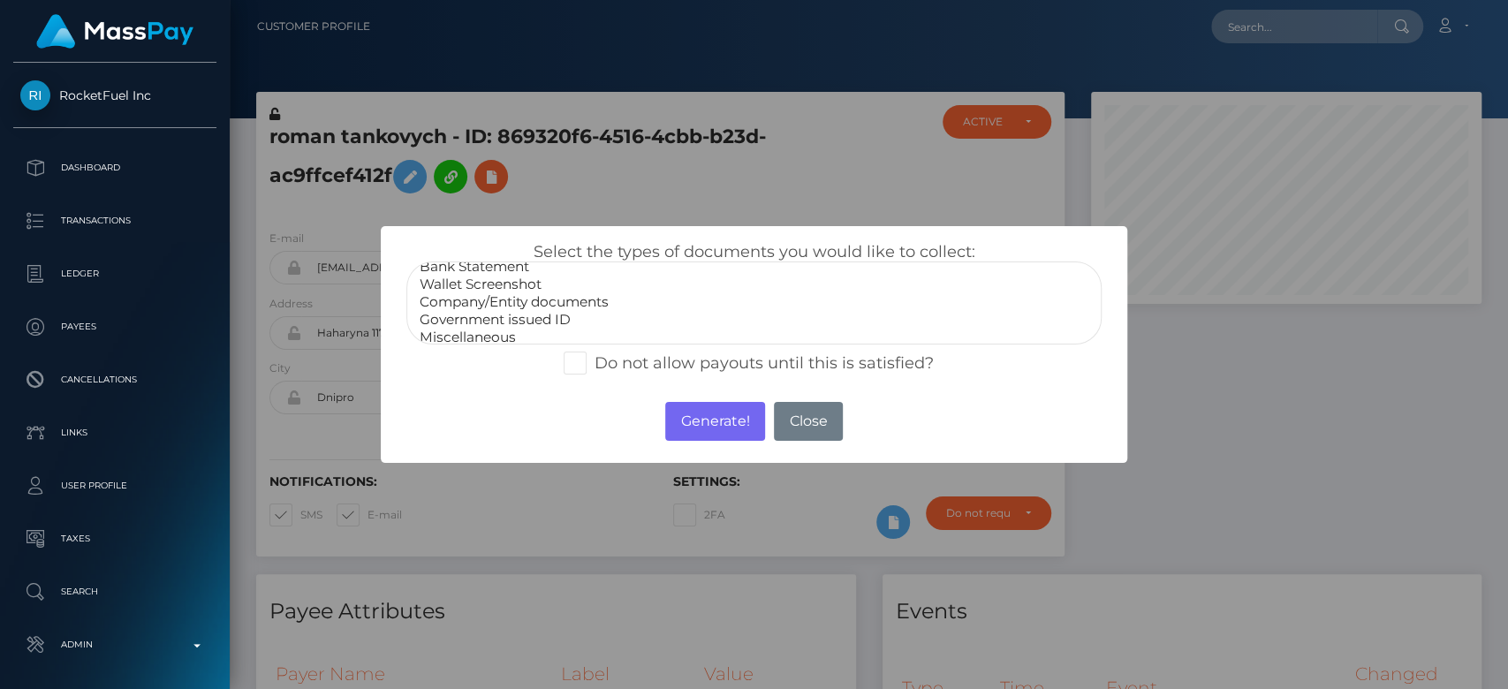
scroll to position [30, 0]
select select "Government issued ID"
click at [502, 314] on option "Government issued ID" at bounding box center [754, 317] width 672 height 18
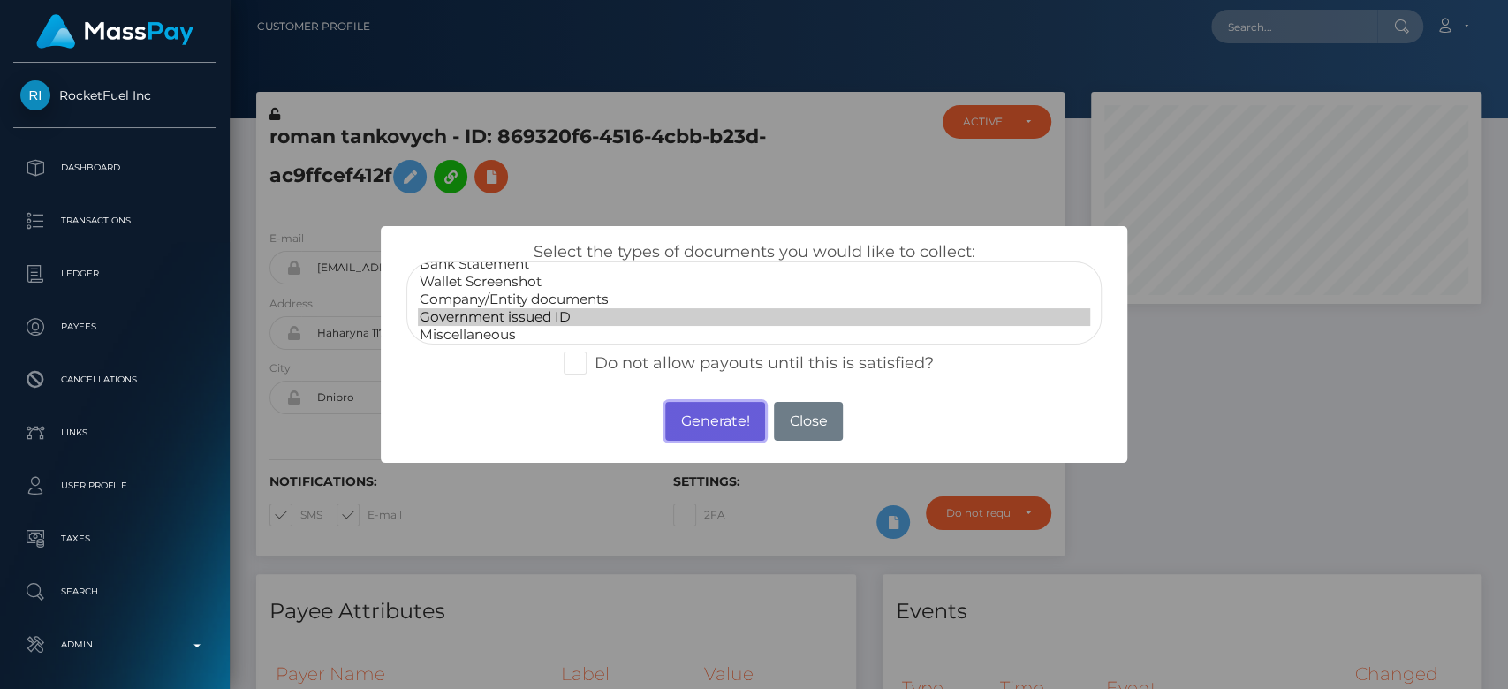
click at [693, 425] on button "Generate!" at bounding box center [715, 421] width 100 height 39
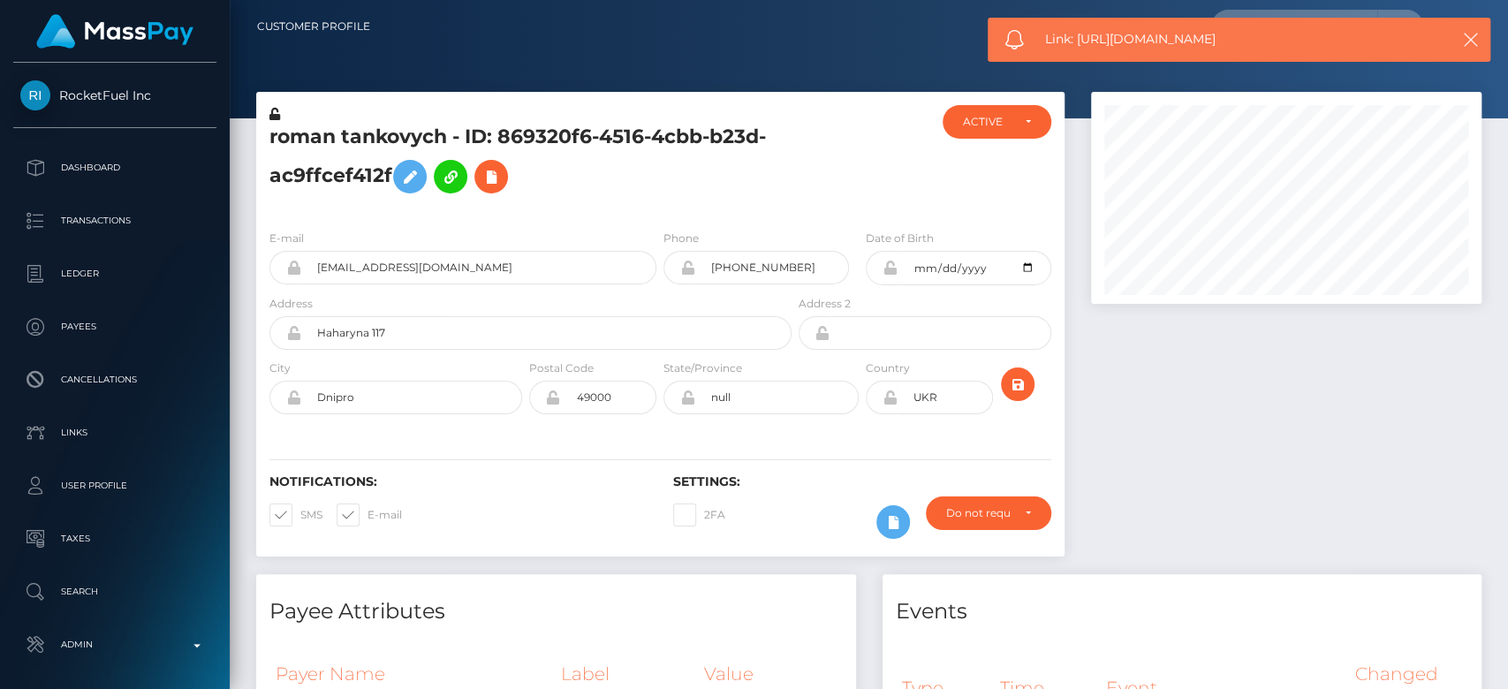
drag, startPoint x: 1230, startPoint y: 28, endPoint x: 1079, endPoint y: 24, distance: 151.2
click at [1079, 24] on div "Link: [URL][DOMAIN_NAME]" at bounding box center [1239, 40] width 503 height 44
copy span "[URL][DOMAIN_NAME]"
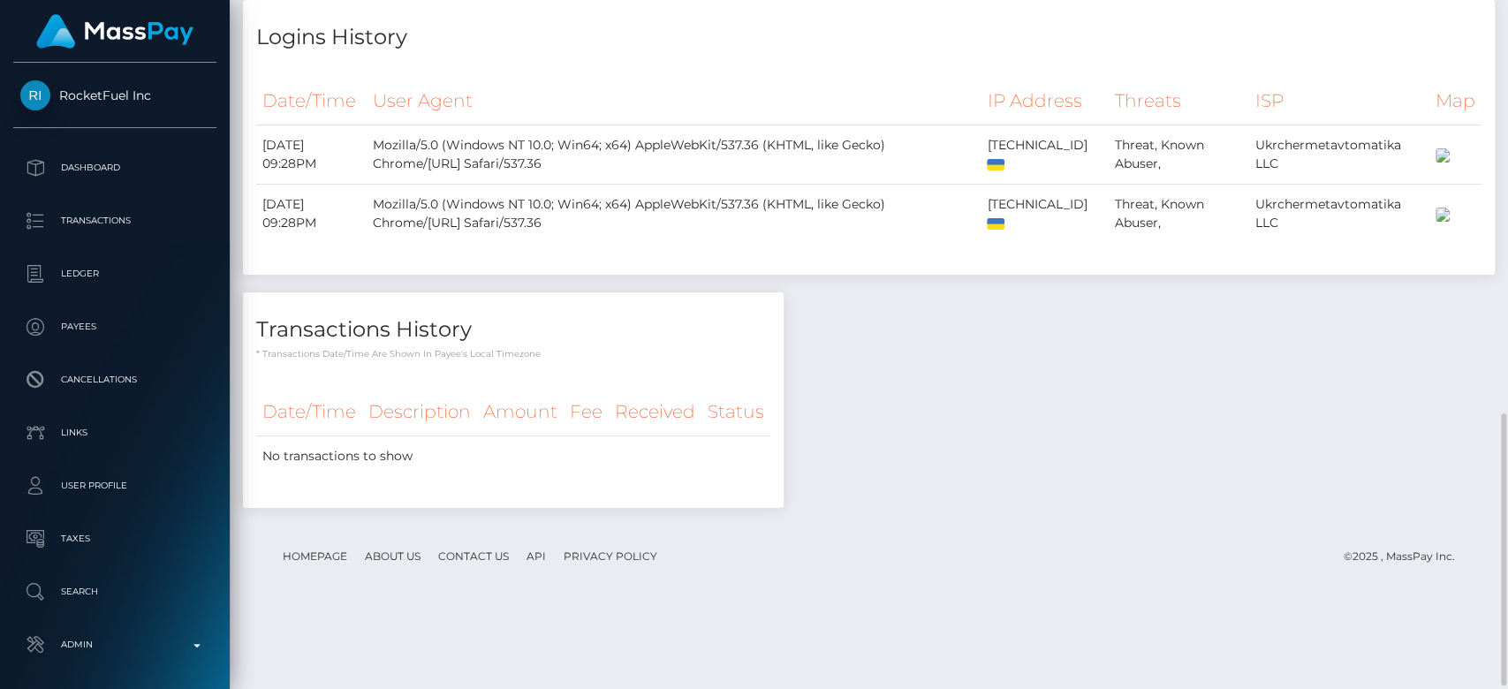
scroll to position [0, 0]
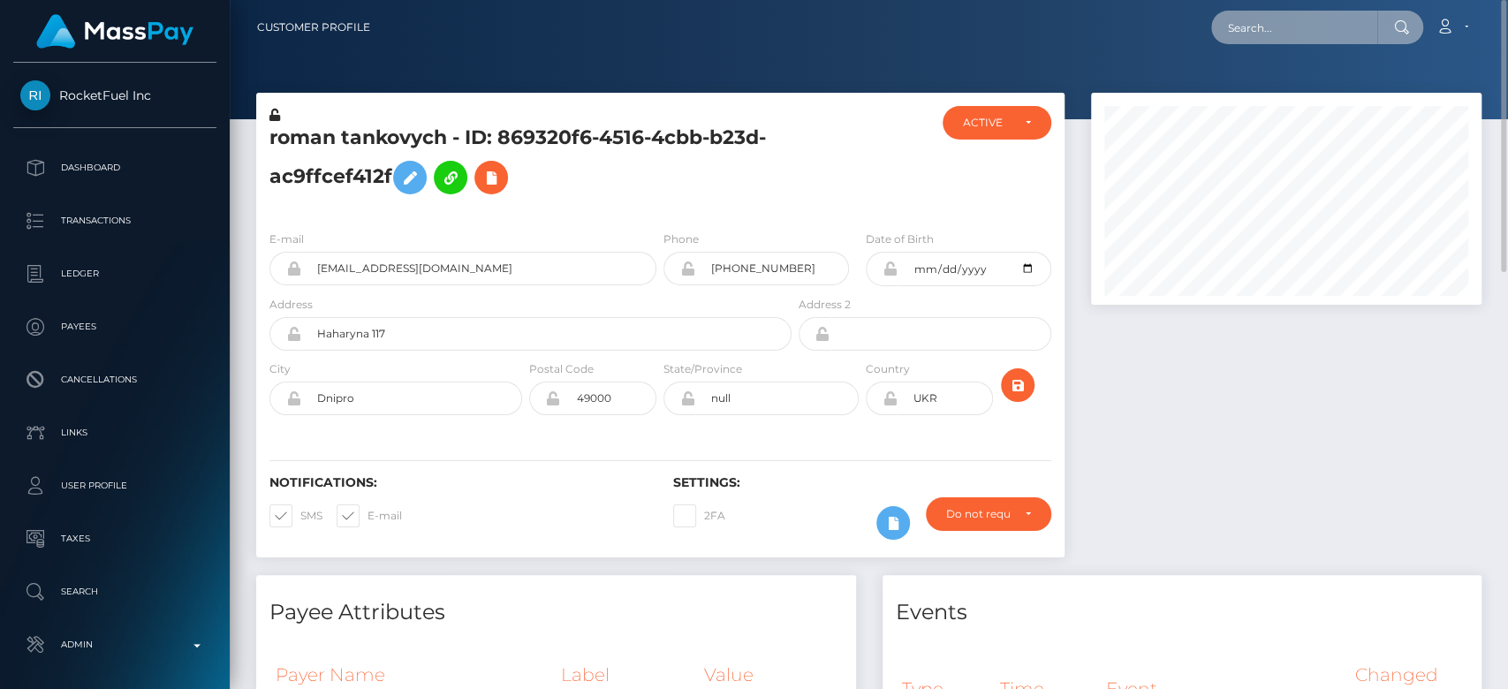
paste input "[EMAIL_ADDRESS][DOMAIN_NAME]"
click at [1301, 39] on input "text" at bounding box center [1294, 28] width 166 height 34
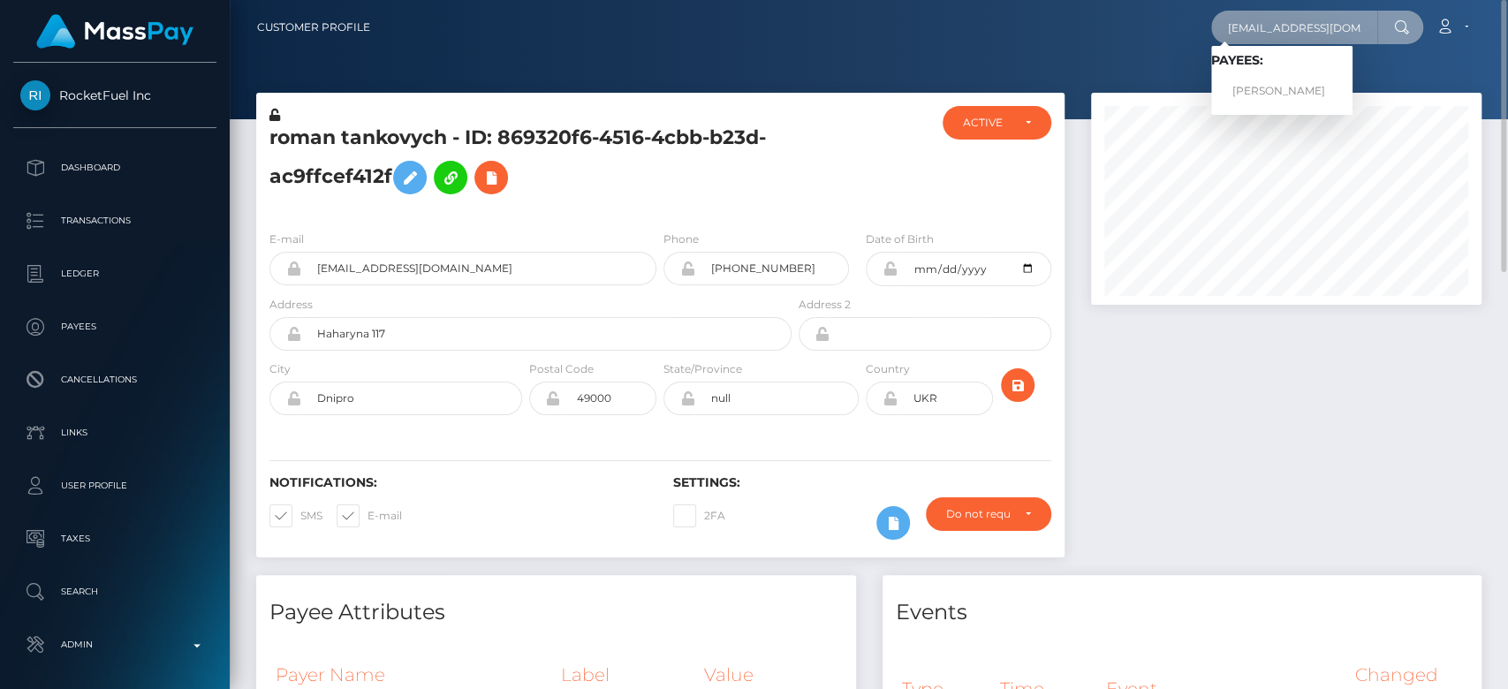
type input "[EMAIL_ADDRESS][DOMAIN_NAME]"
click at [1317, 82] on link "[PERSON_NAME]" at bounding box center [1281, 91] width 141 height 33
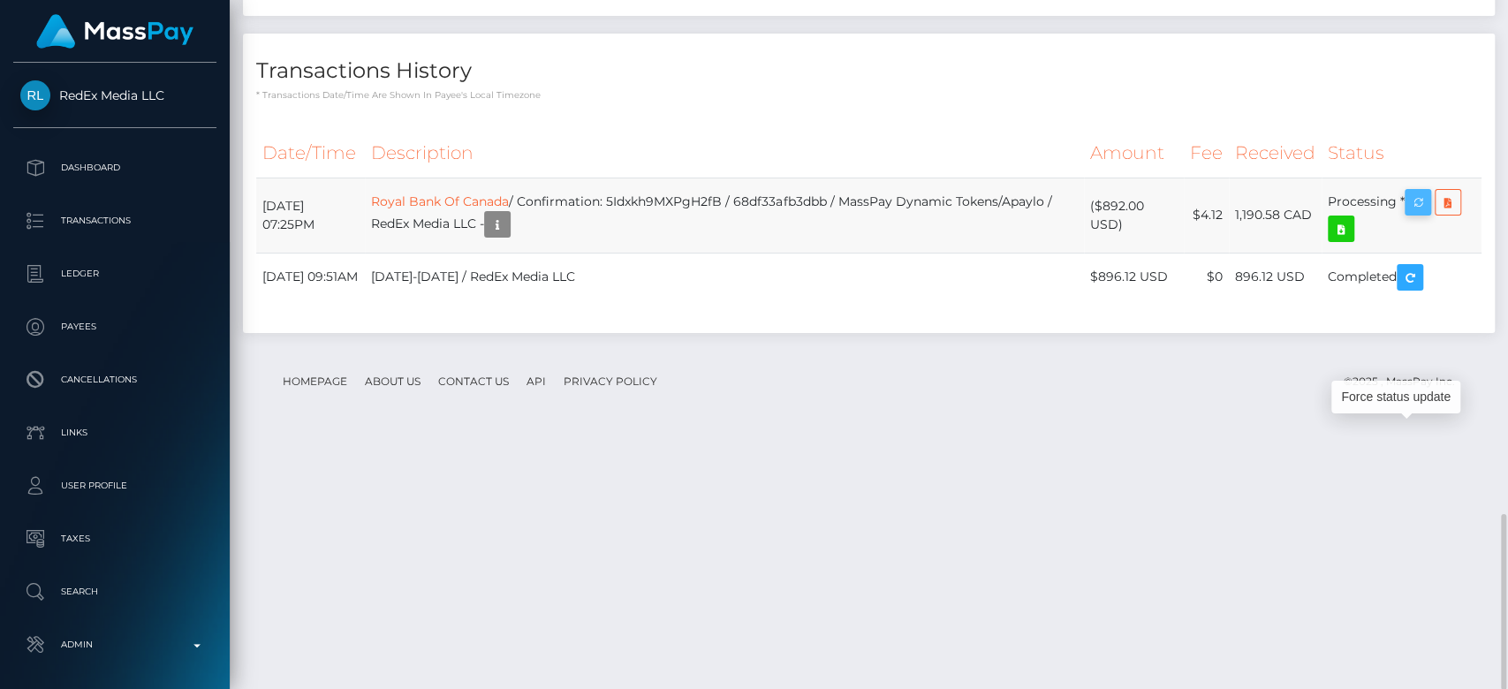
scroll to position [212, 391]
click at [1415, 214] on icon "button" at bounding box center [1418, 203] width 21 height 22
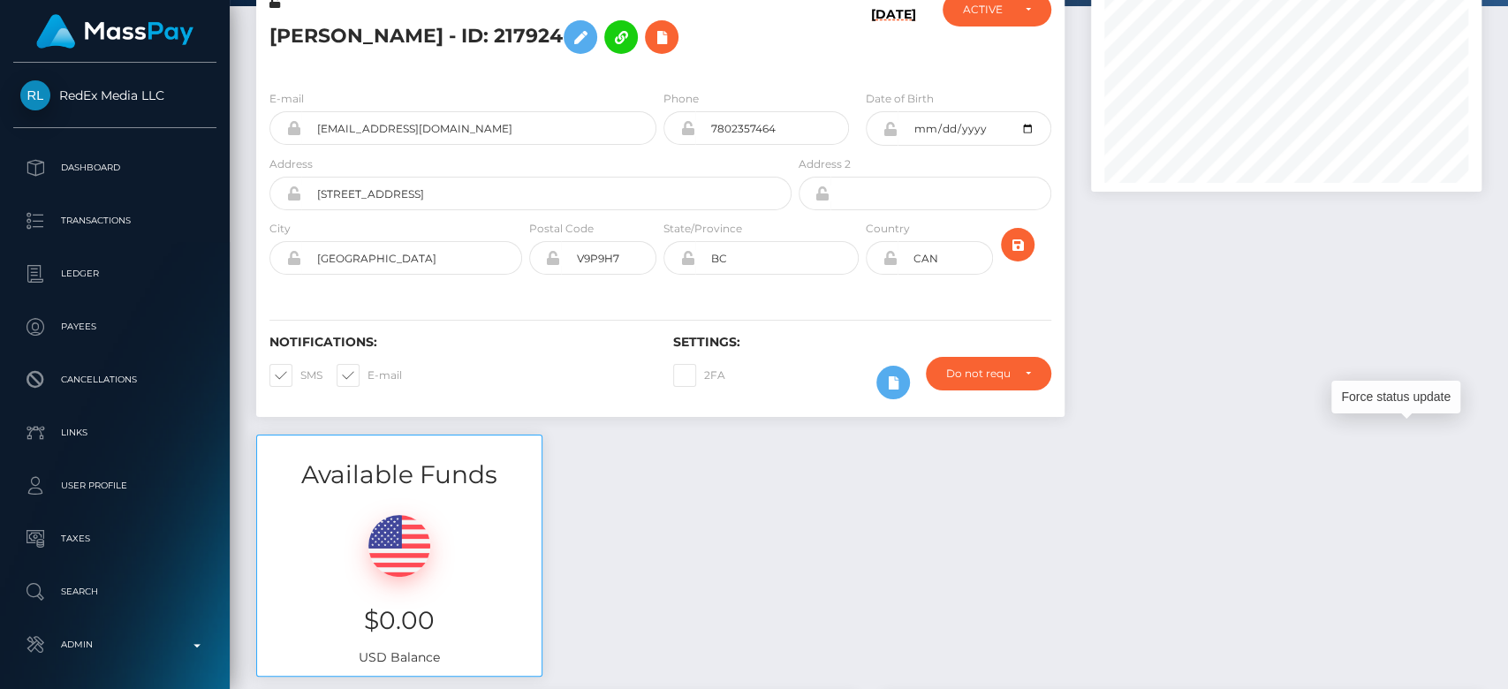
scroll to position [0, 0]
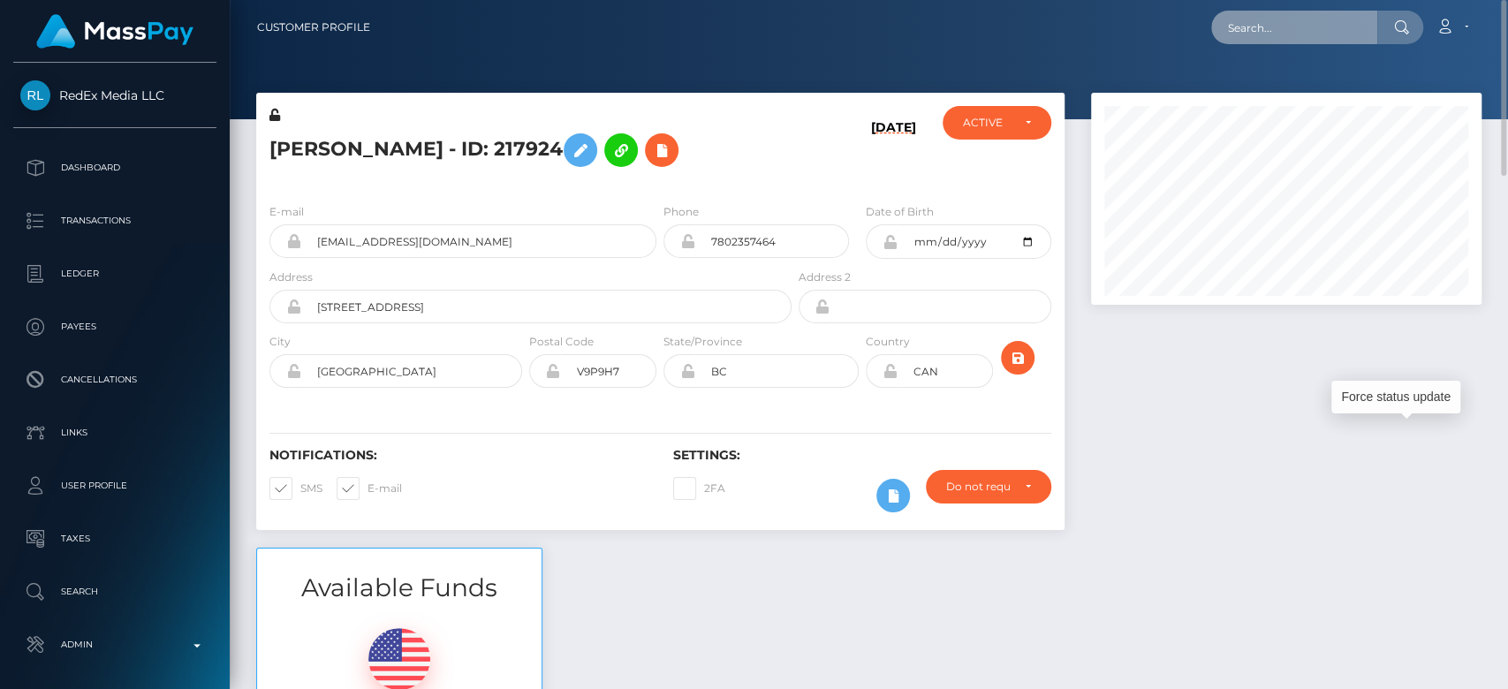
click at [1333, 30] on input "text" at bounding box center [1294, 28] width 166 height 34
paste input "golden55111@gmail.com"
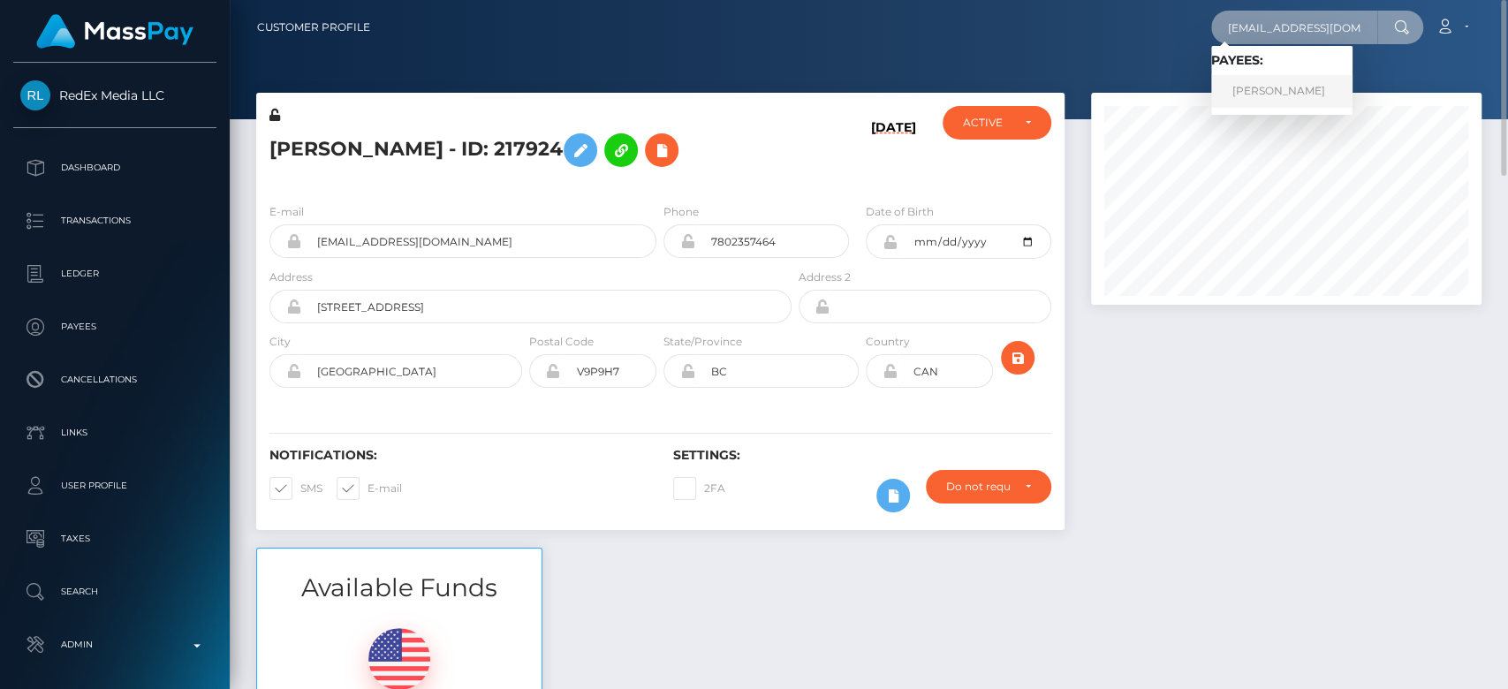
type input "golden55111@gmail.com"
click at [1270, 97] on link "Aleksey Avseenko" at bounding box center [1281, 91] width 141 height 33
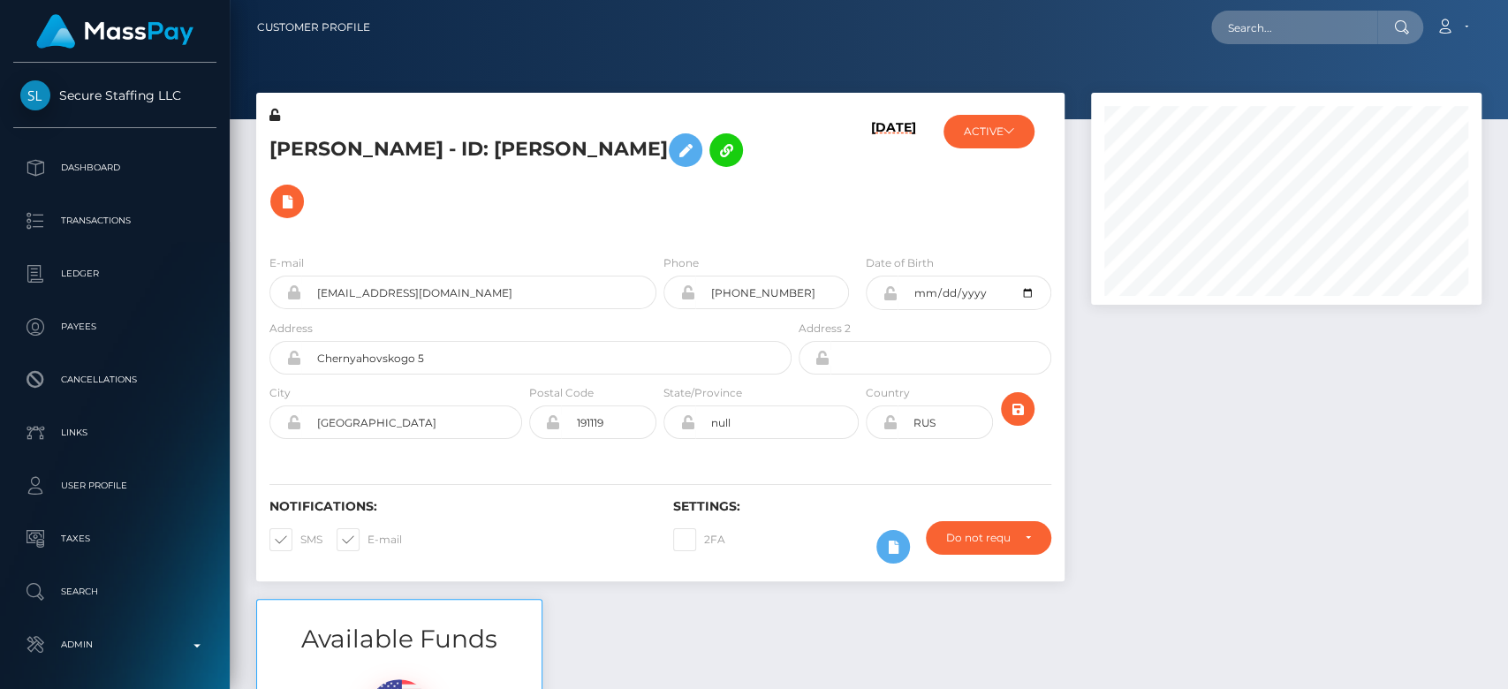
scroll to position [212, 391]
click at [1201, 392] on div at bounding box center [1286, 346] width 417 height 506
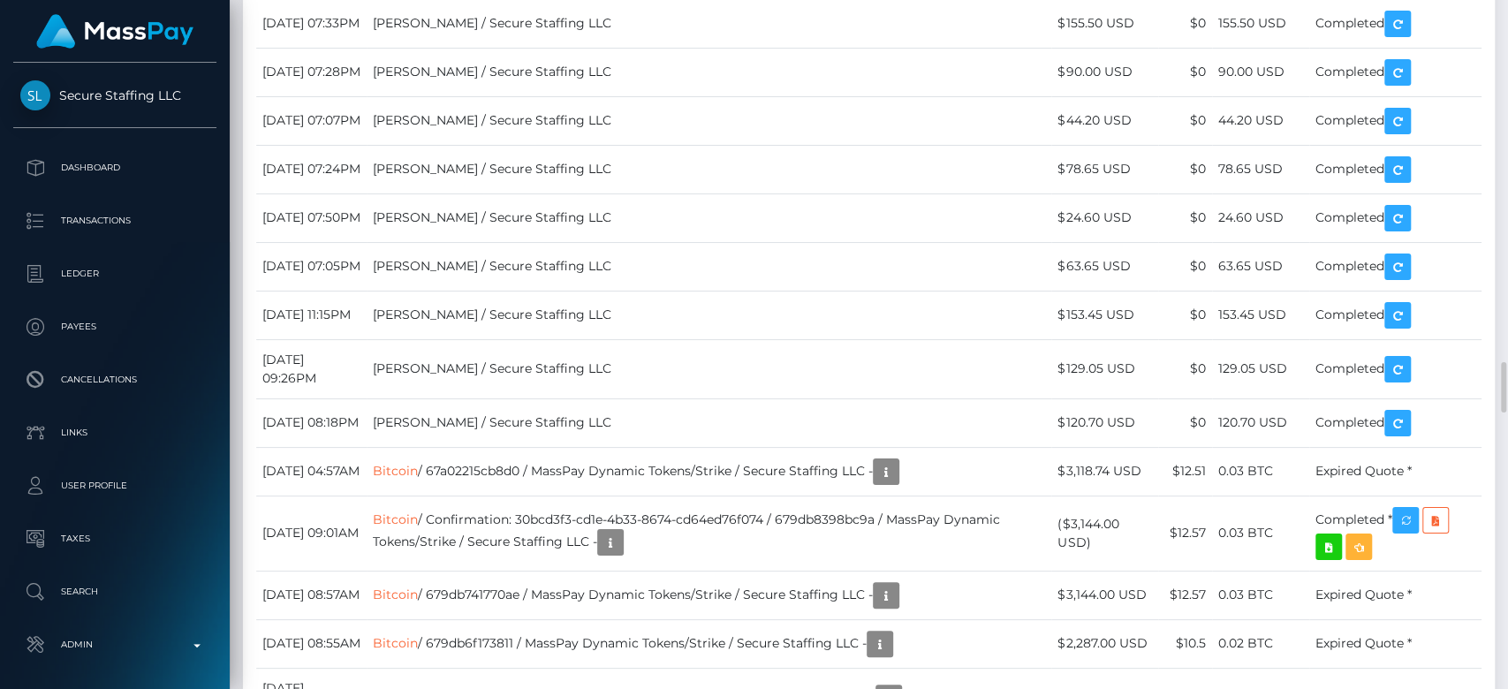
scroll to position [4973, 0]
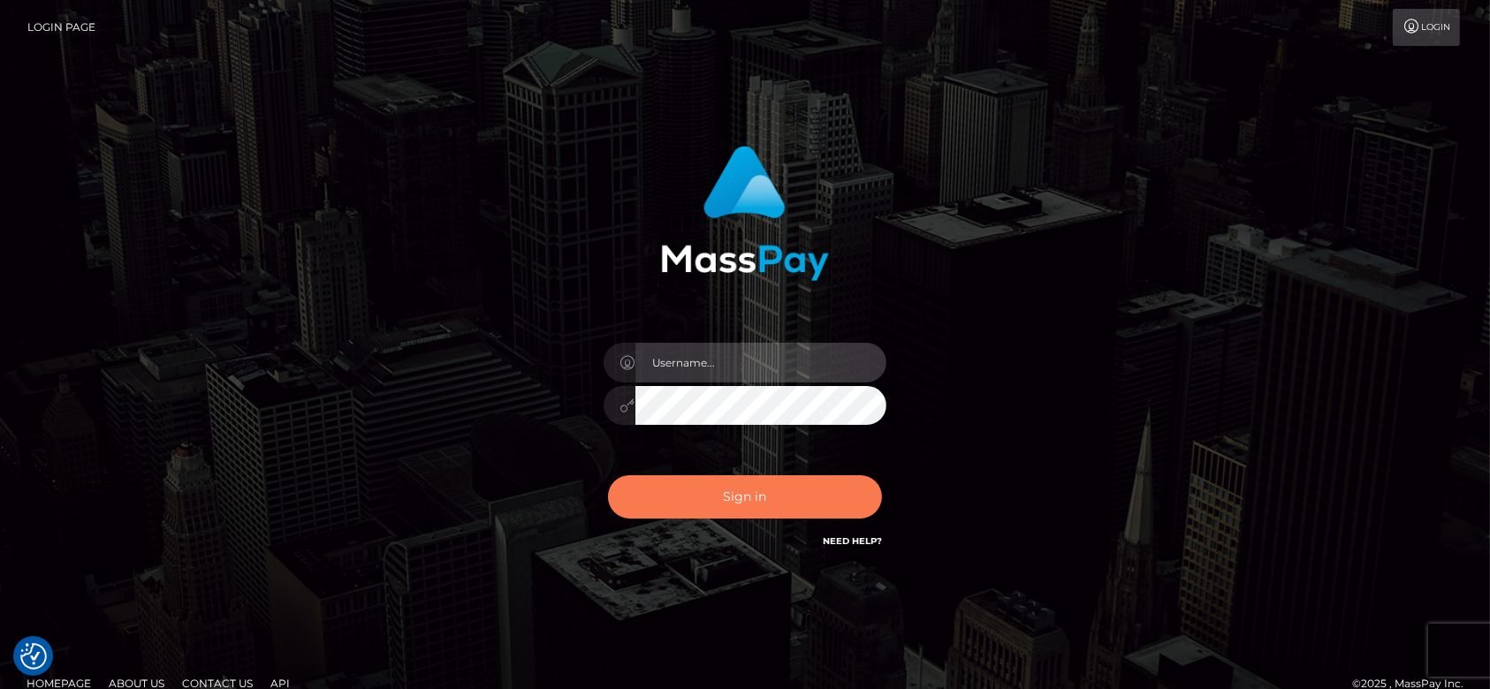
type input "[DOMAIN_NAME]"
click at [654, 497] on button "Sign in" at bounding box center [745, 496] width 274 height 43
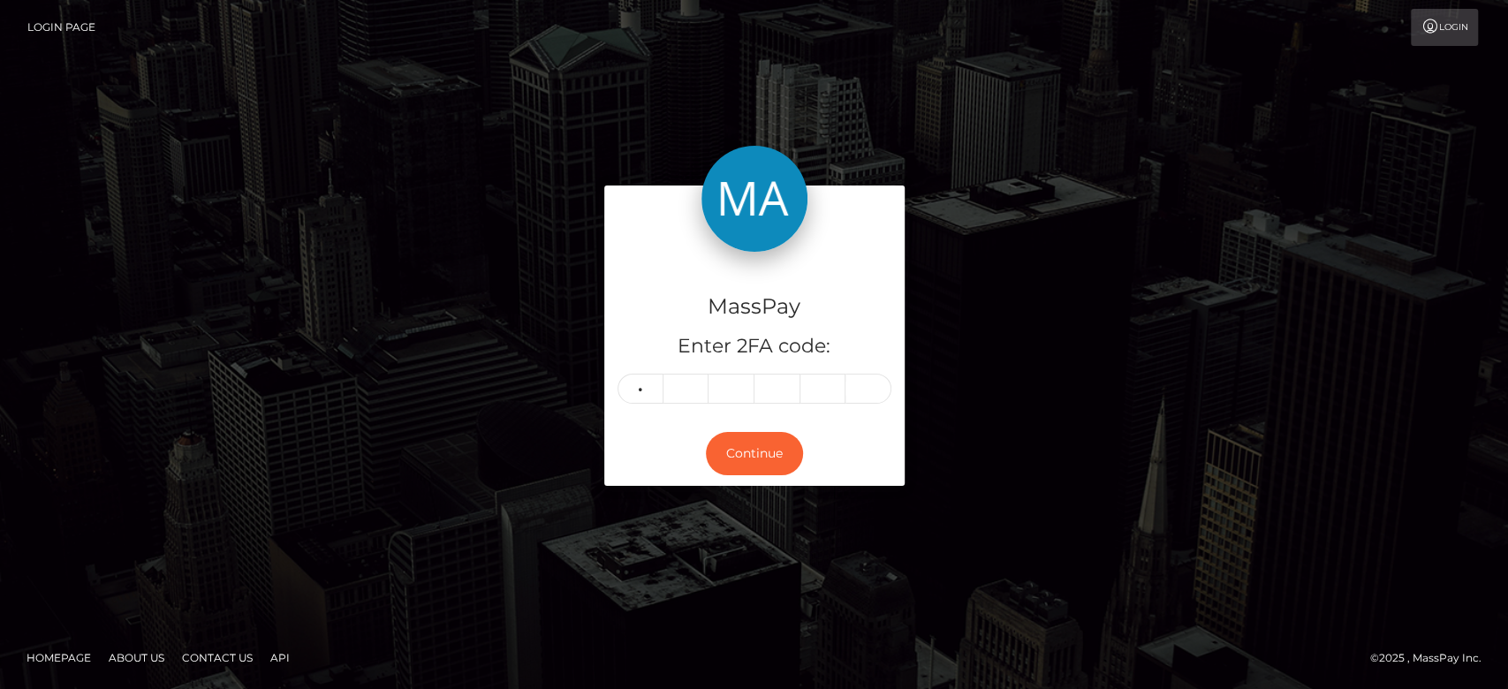
type input "1"
type input "4"
type input "9"
type input "2"
type input "4"
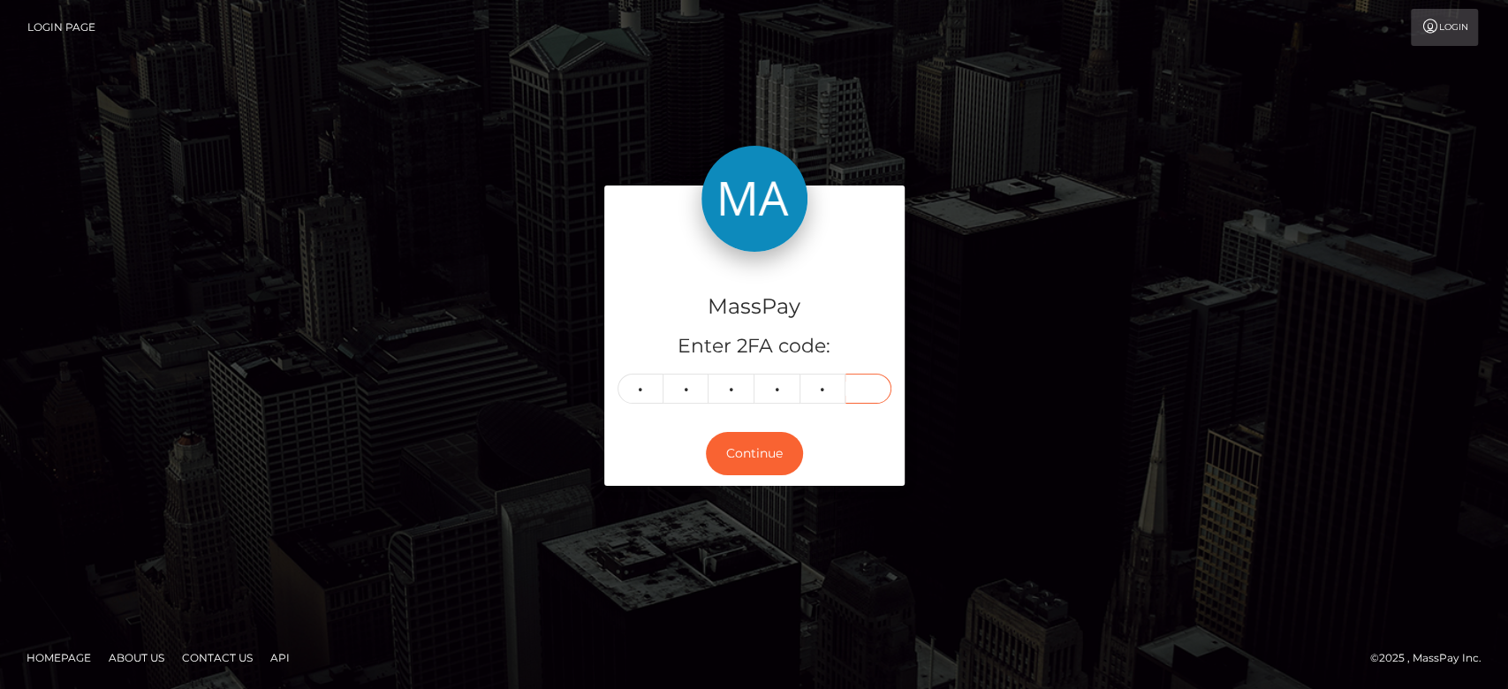
type input "7"
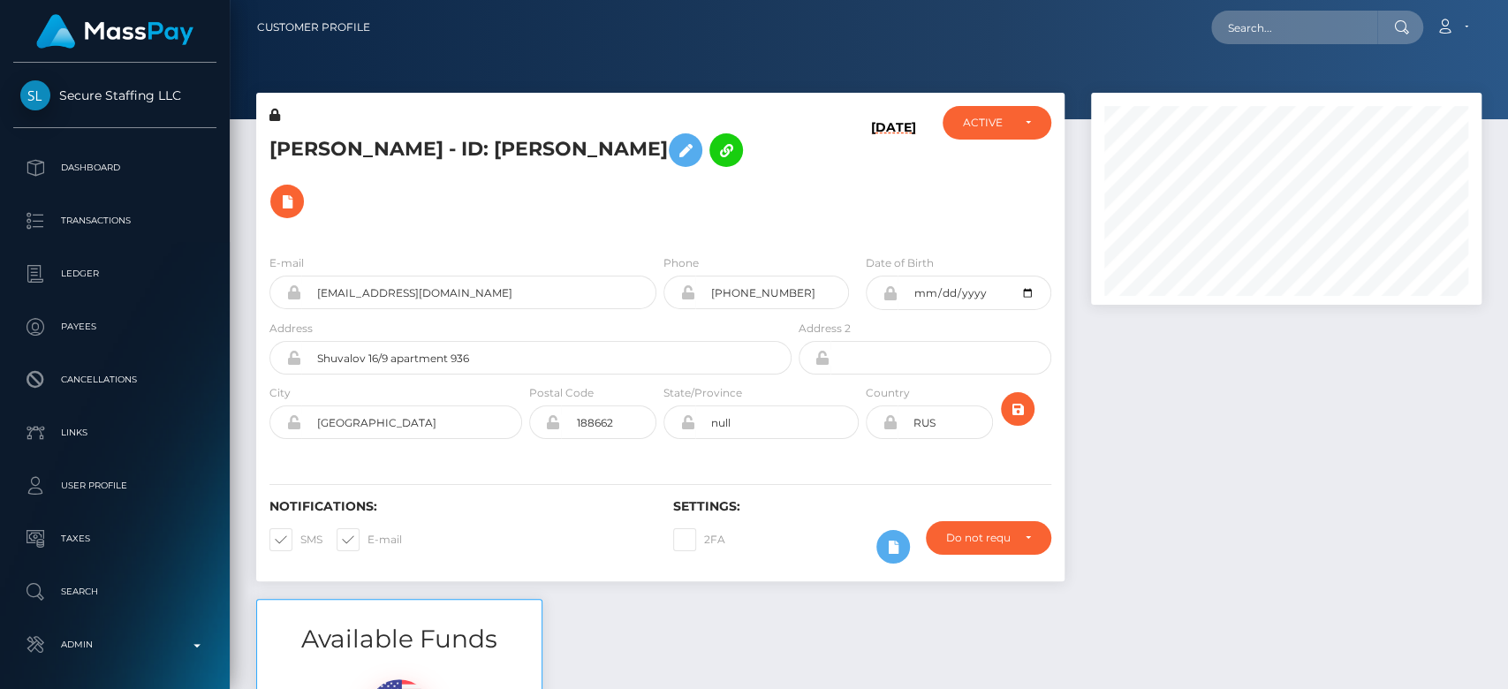
scroll to position [212, 391]
click at [1157, 412] on div at bounding box center [1286, 346] width 417 height 506
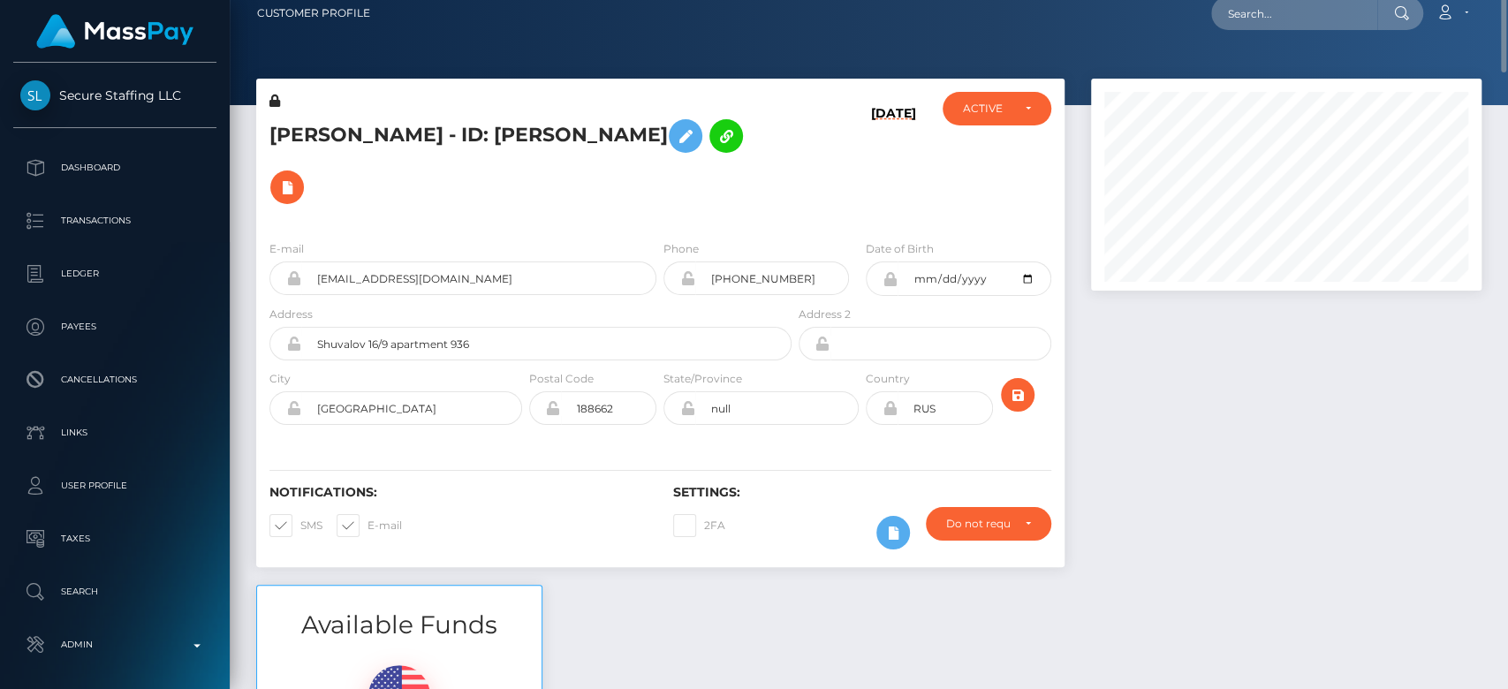
scroll to position [0, 0]
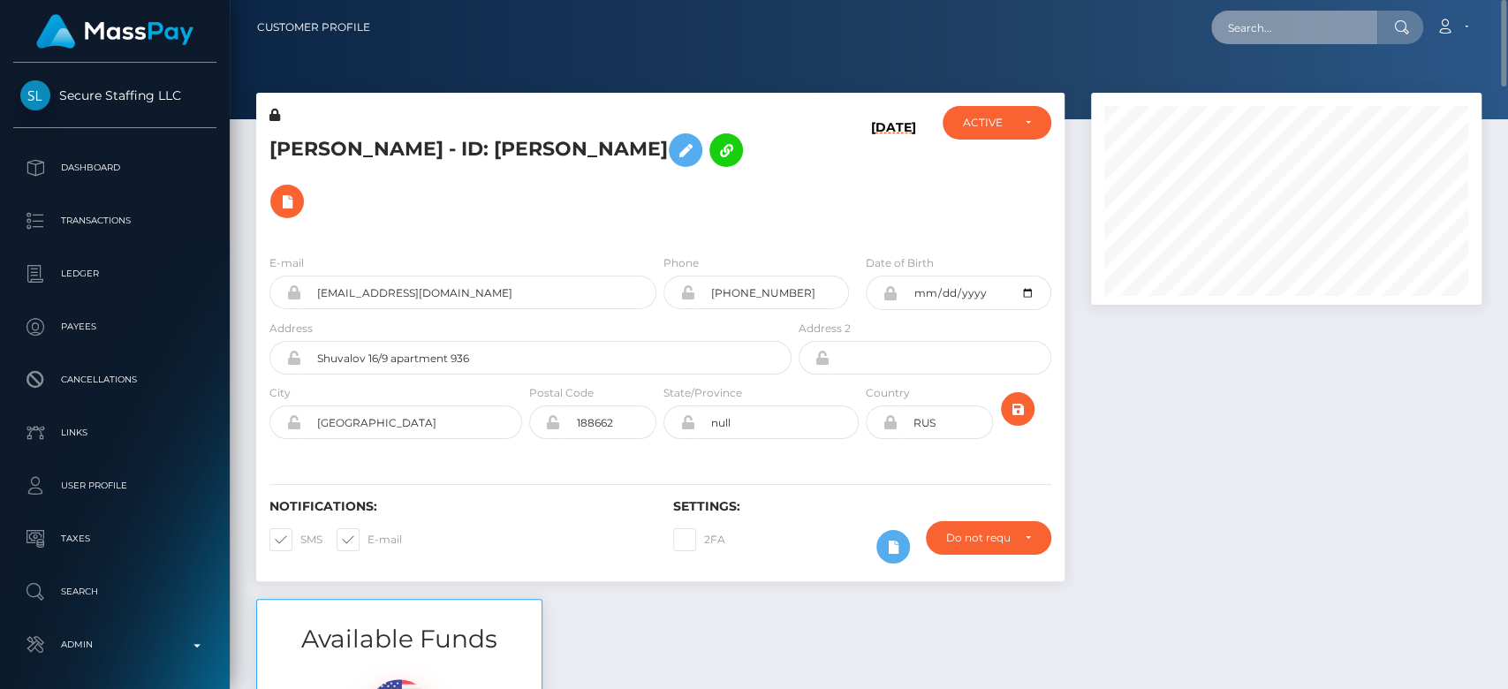
click at [1288, 43] on input "text" at bounding box center [1294, 28] width 166 height 34
paste input "jessejonesclark475@gmail.com"
type input "jessejonesclark475@gmail.com"
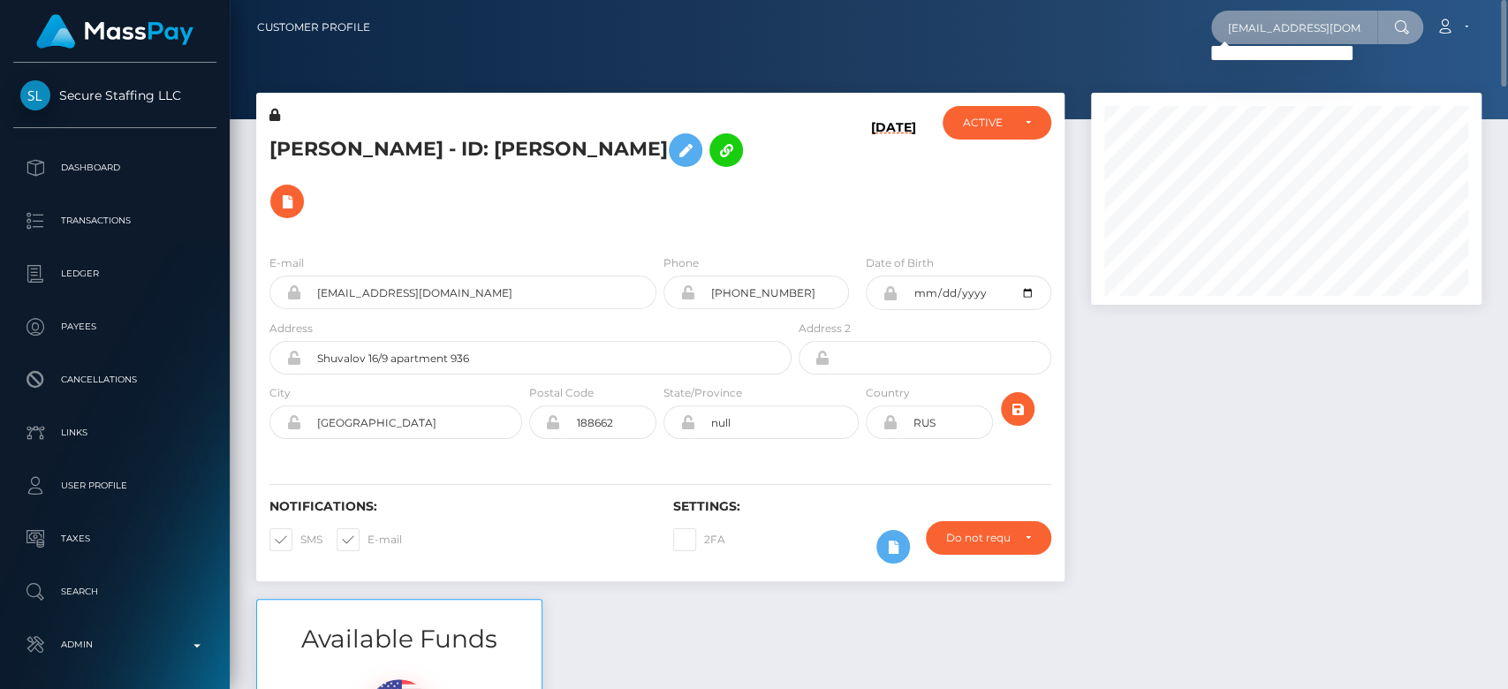
click at [1257, 11] on input "jessejonesclark475@gmail.com" at bounding box center [1294, 28] width 166 height 34
paste input "Chopper.a.team@icloud.com"
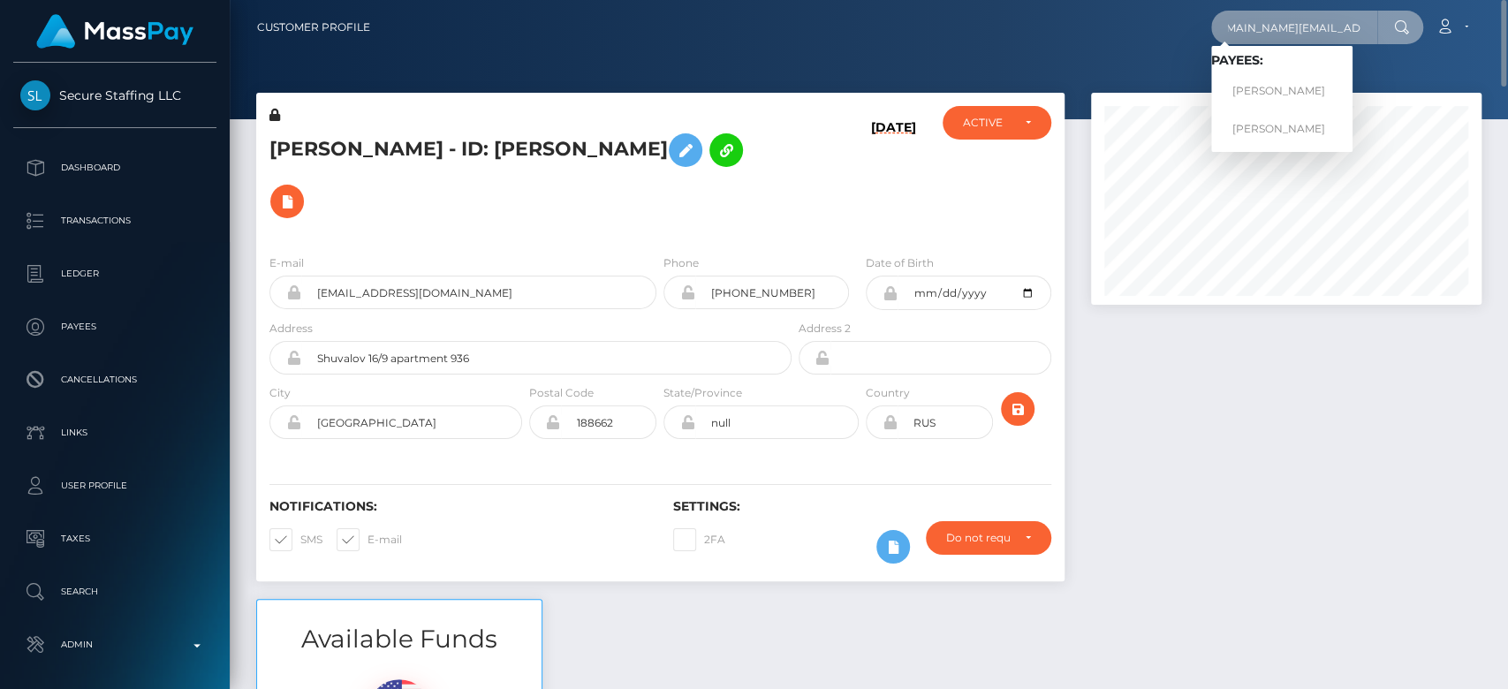
type input "Chopper.a.team@icloud.com"
click at [1302, 85] on link "Jesse Clark" at bounding box center [1281, 91] width 141 height 33
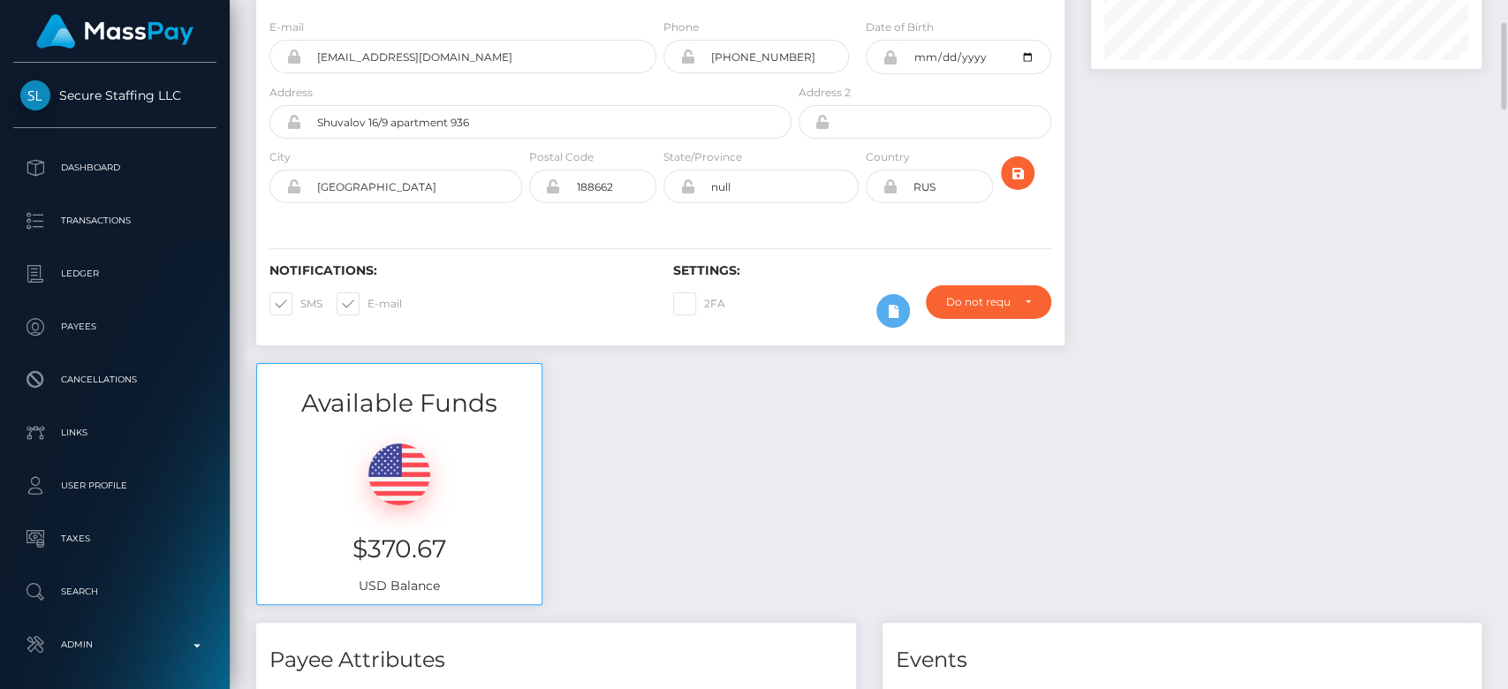
scroll to position [239, 0]
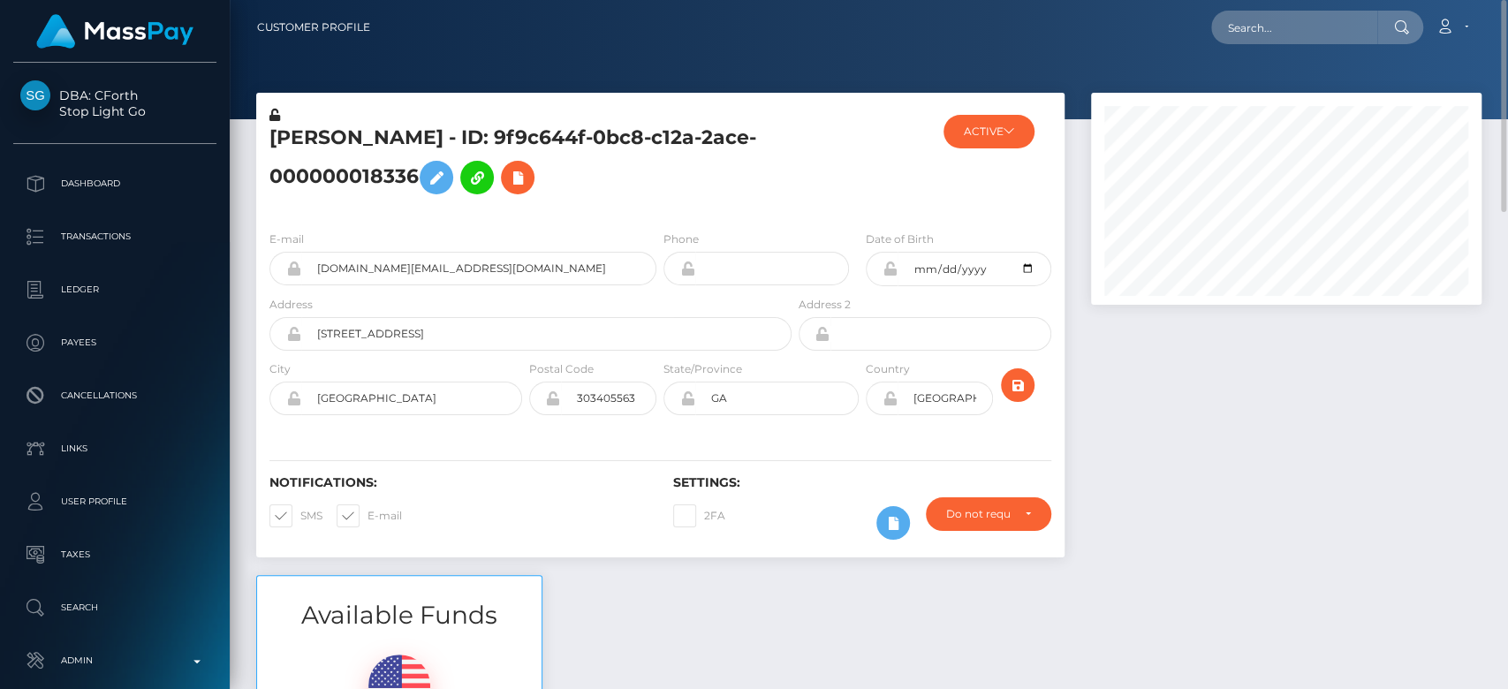
scroll to position [212, 391]
click at [1263, 18] on input "text" at bounding box center [1294, 28] width 166 height 34
paste input "nikkigray674@gmail.com"
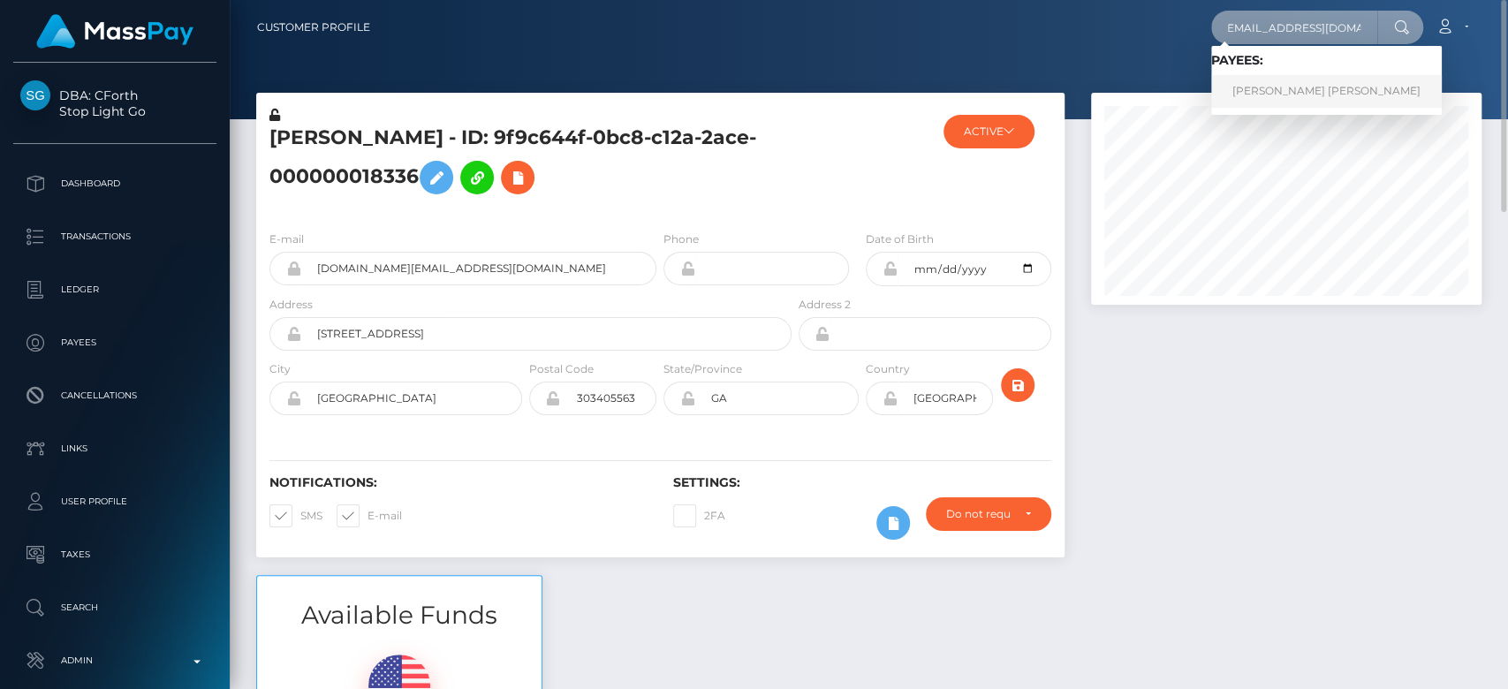
type input "nikkigray674@gmail.com"
click at [1259, 79] on link "Abdou Yande Ndoye" at bounding box center [1326, 91] width 231 height 33
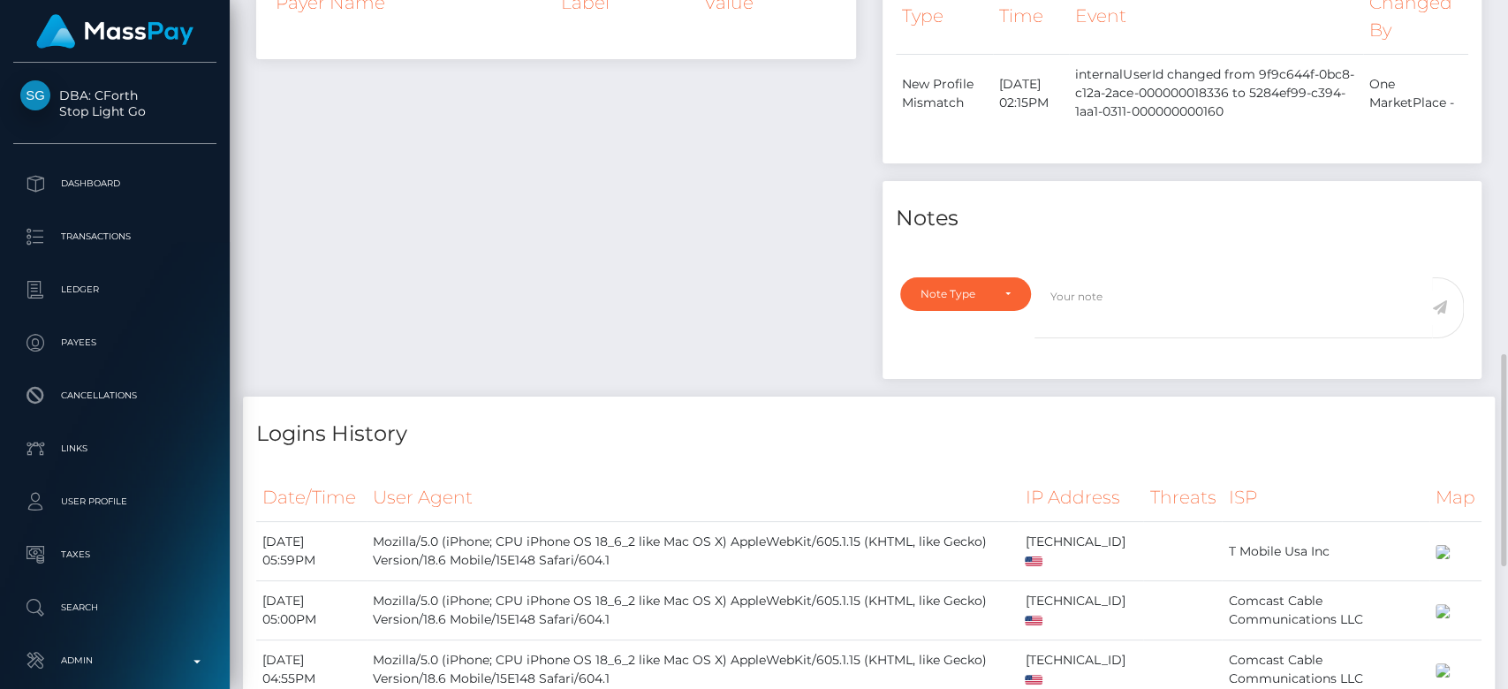
scroll to position [1003, 0]
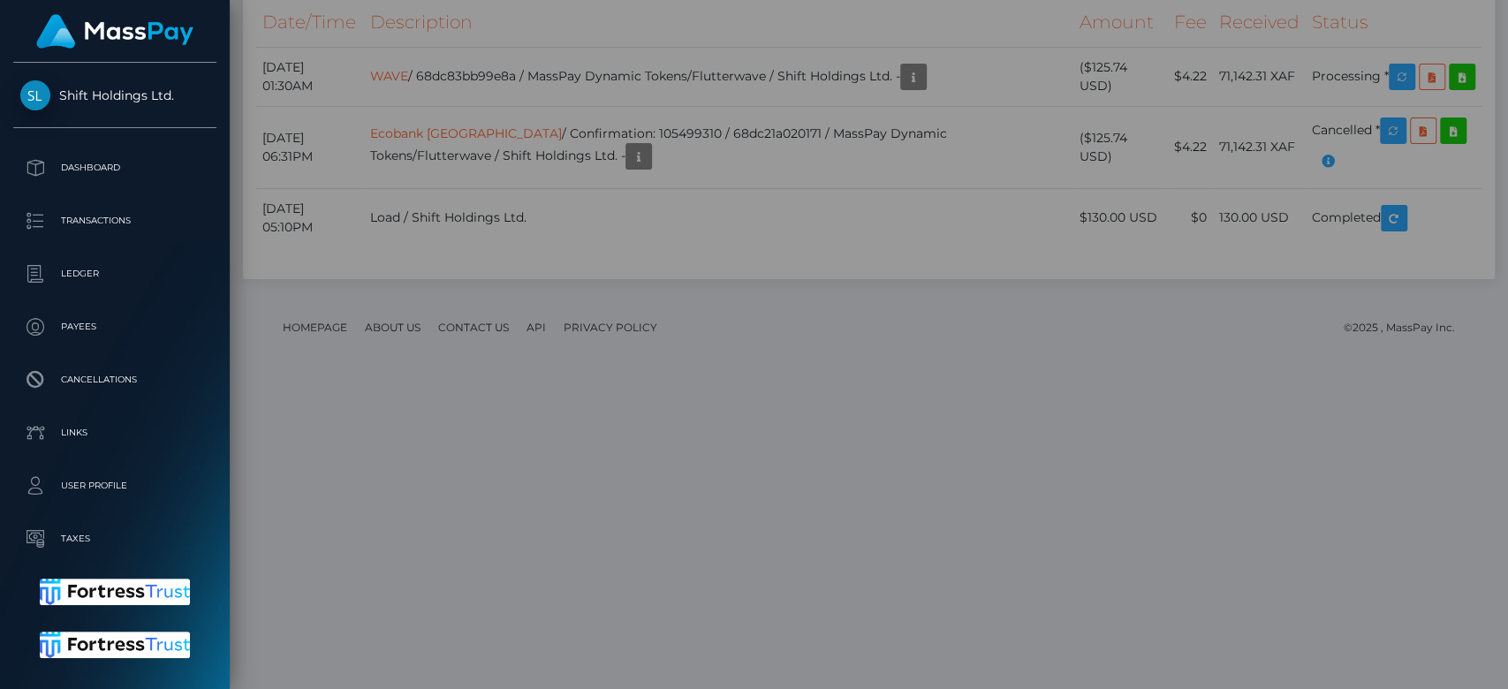
scroll to position [212, 391]
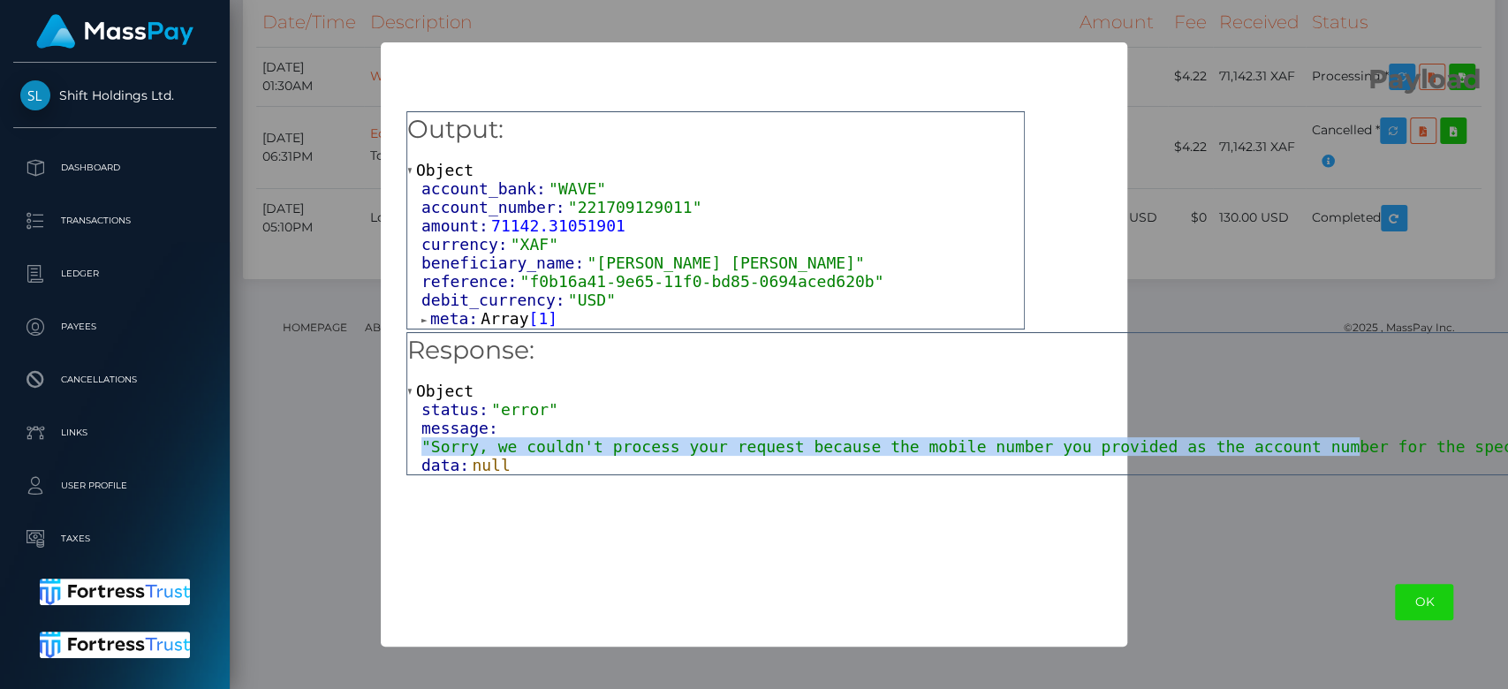
drag, startPoint x: 1276, startPoint y: 454, endPoint x: 826, endPoint y: 426, distance: 450.6
click at [826, 426] on div "message: "Sorry, we couldn't process your request because the mobile number you…" at bounding box center [1431, 437] width 2021 height 37
click at [1463, 438] on div "message: "Sorry, we couldn't process your request because the mobile number you…" at bounding box center [1431, 437] width 2021 height 37
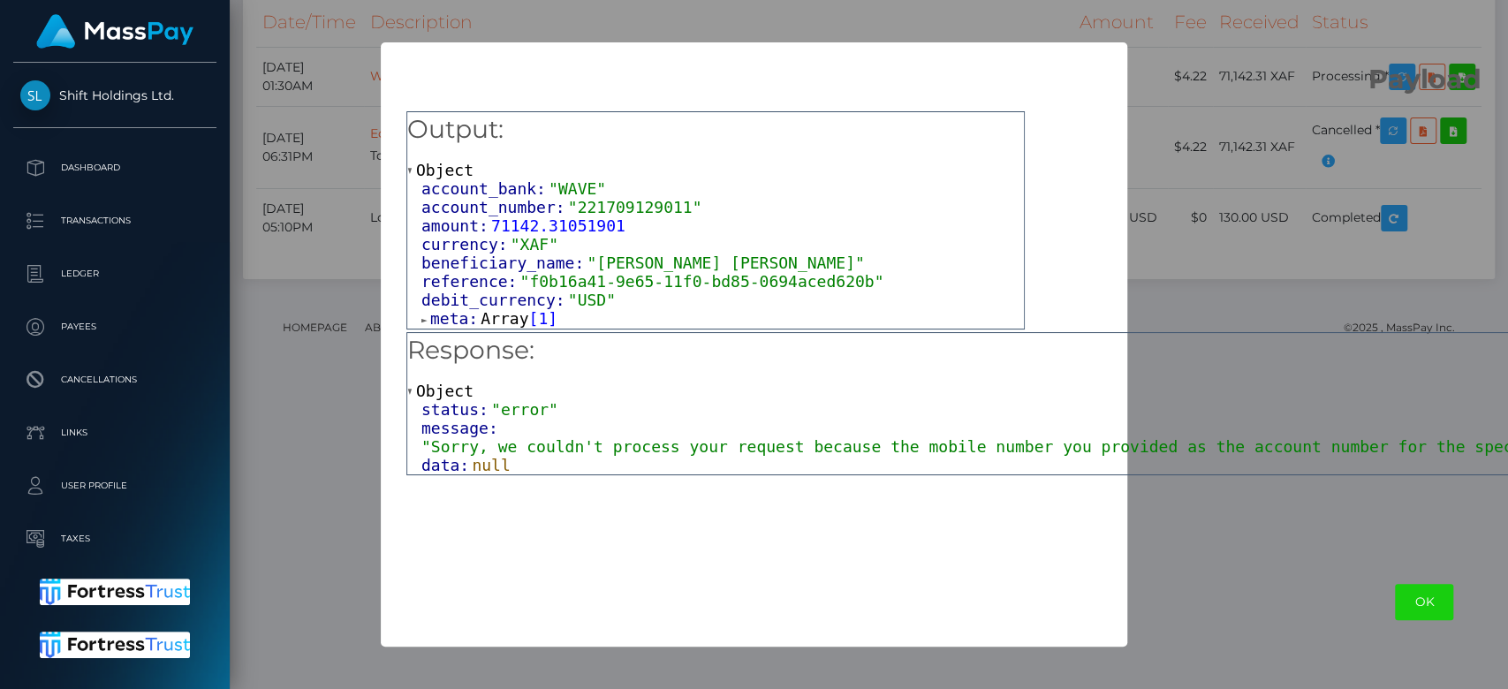
click at [1462, 449] on span ""Sorry, we couldn't process your request because the mobile number you provided…" at bounding box center [1431, 446] width 2021 height 19
click at [1276, 45] on h2 "Payload" at bounding box center [1424, 68] width 2087 height 53
click at [1245, 74] on h2 "Payload" at bounding box center [1424, 68] width 2087 height 53
drag, startPoint x: 1233, startPoint y: 226, endPoint x: 1257, endPoint y: 283, distance: 61.7
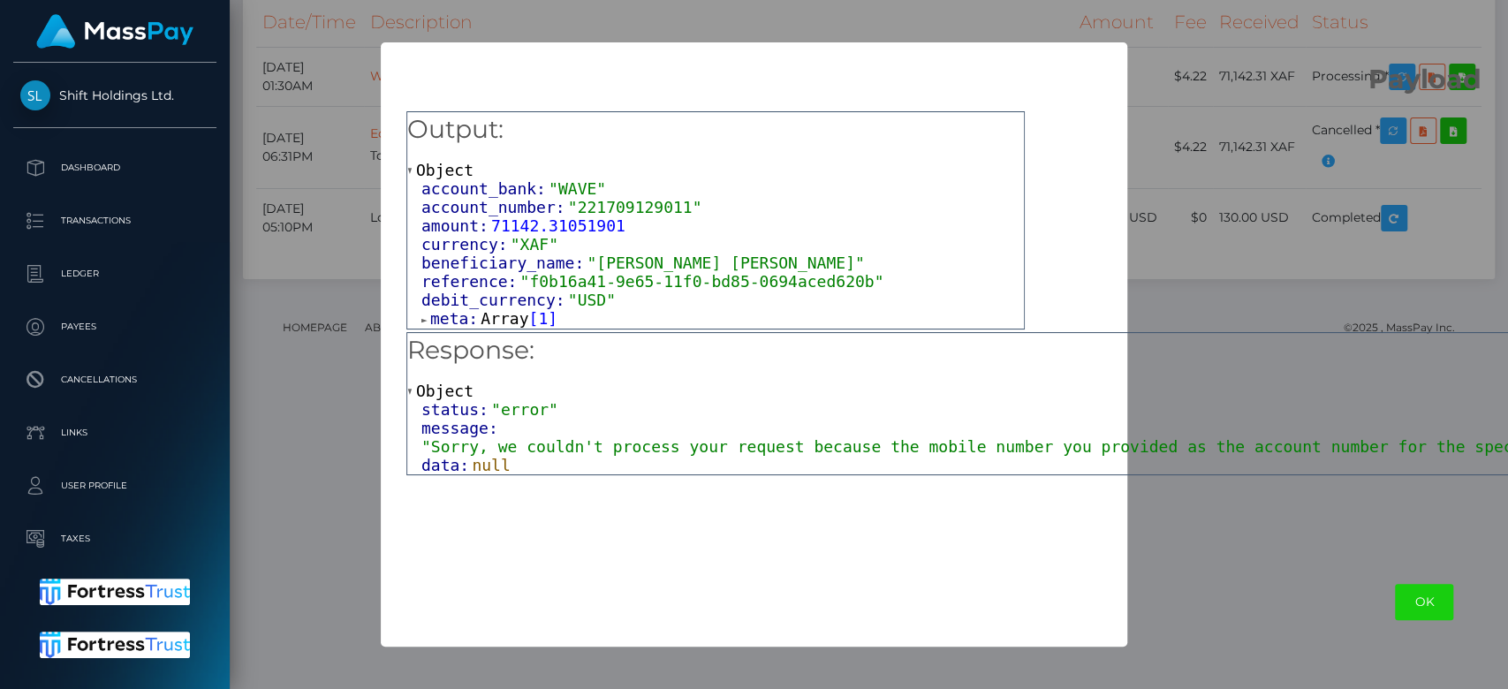
click at [1245, 265] on div "Output: Object account_bank: "WAVE" account_number: "221709129011" amount: 7114…" at bounding box center [1424, 326] width 2087 height 462
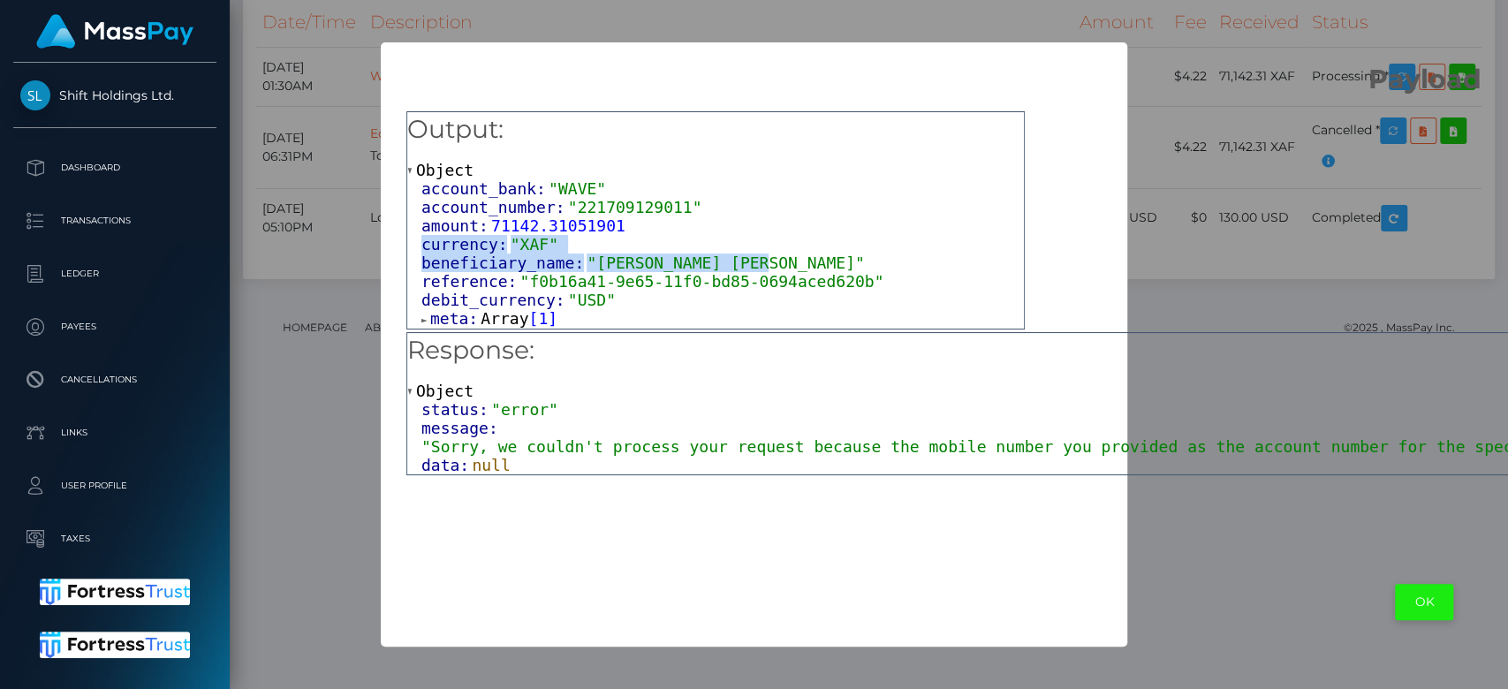
click at [1395, 604] on button "OK" at bounding box center [1424, 602] width 58 height 36
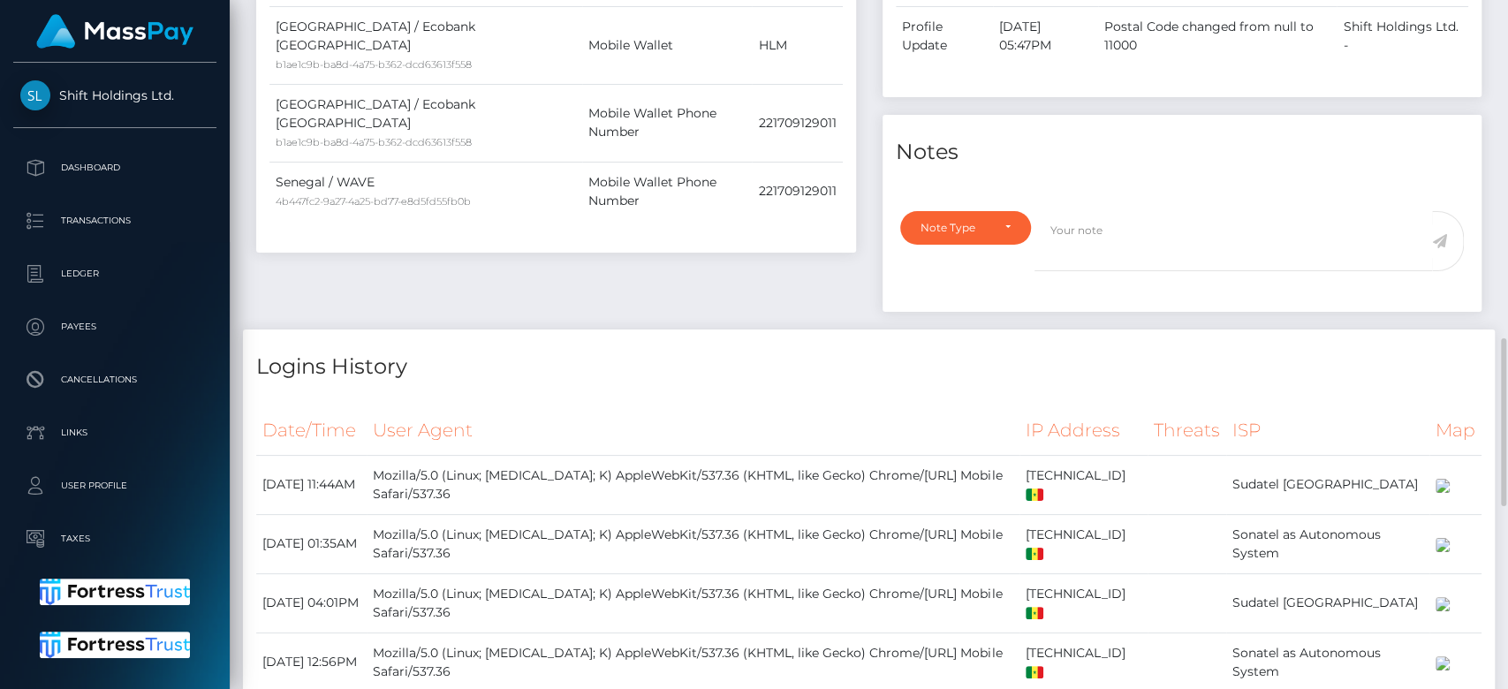
scroll to position [0, 0]
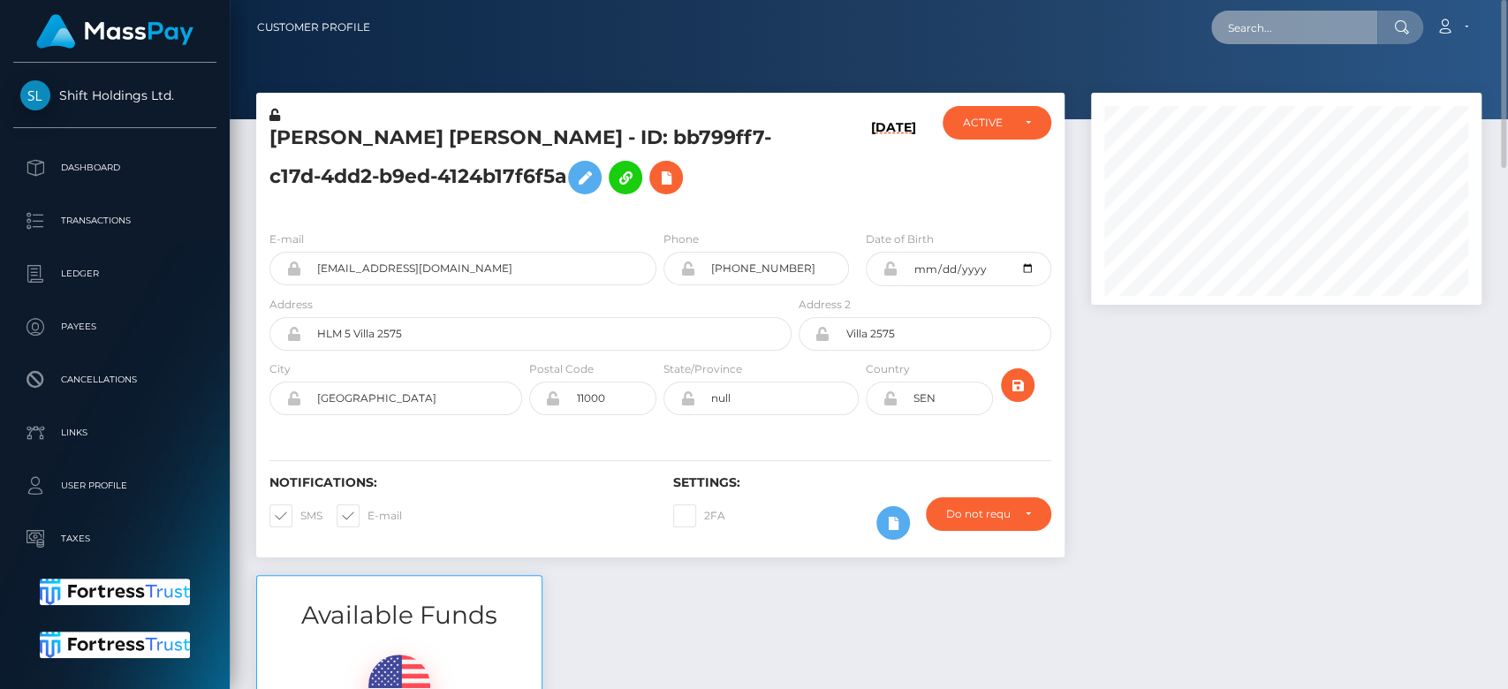
click at [1309, 28] on input "text" at bounding box center [1294, 28] width 166 height 34
paste input "artofparker@protonmail.com"
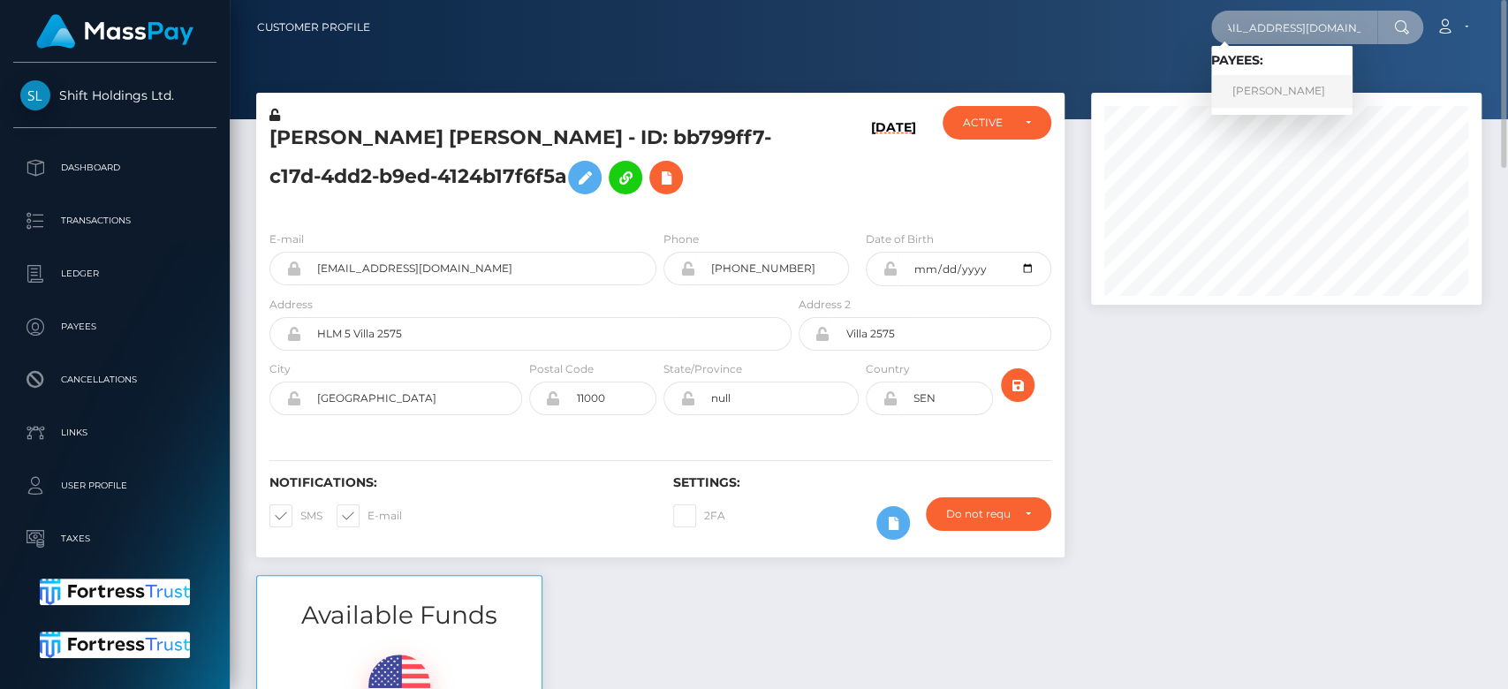
type input "artofparker@protonmail.com"
click at [1298, 80] on link "IDA MARIE RUFF" at bounding box center [1281, 91] width 141 height 33
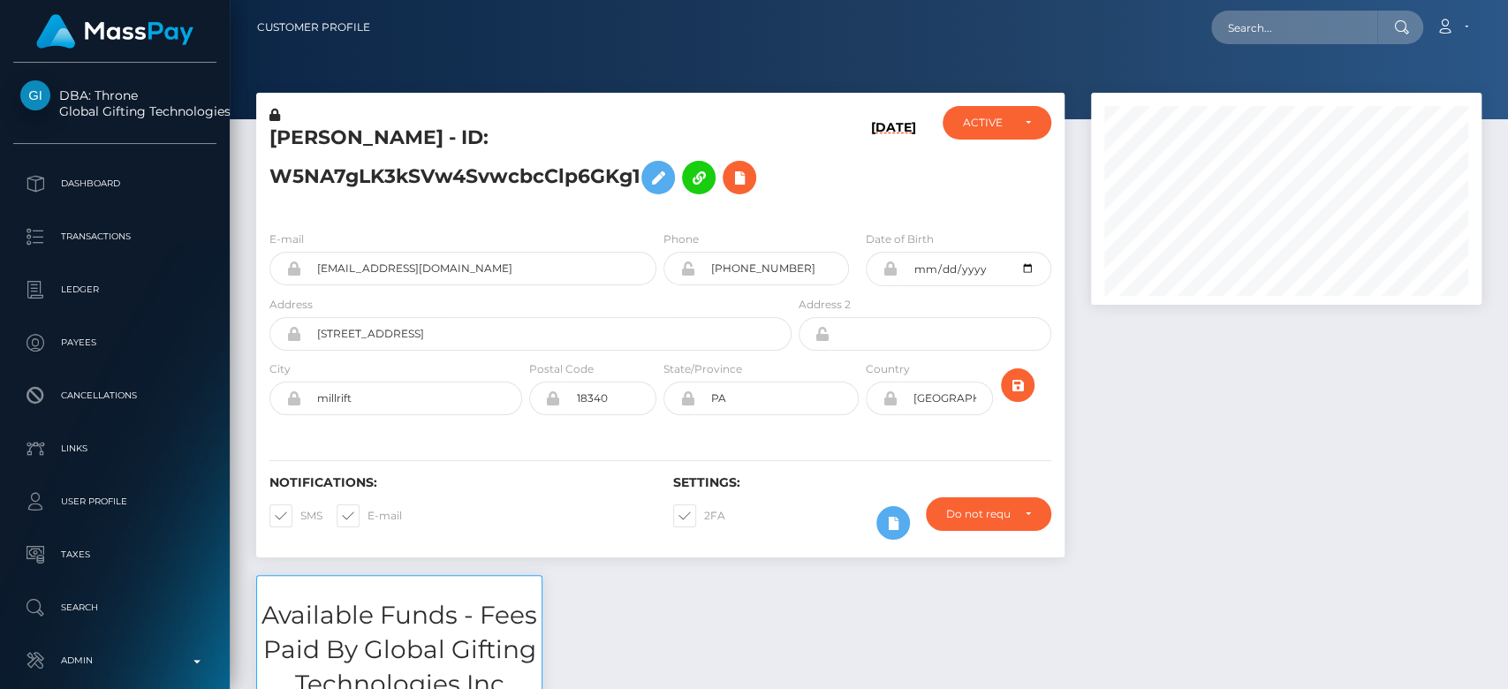
scroll to position [212, 391]
click at [1310, 25] on input "text" at bounding box center [1294, 28] width 166 height 34
paste input "[EMAIL_ADDRESS][DOMAIN_NAME]"
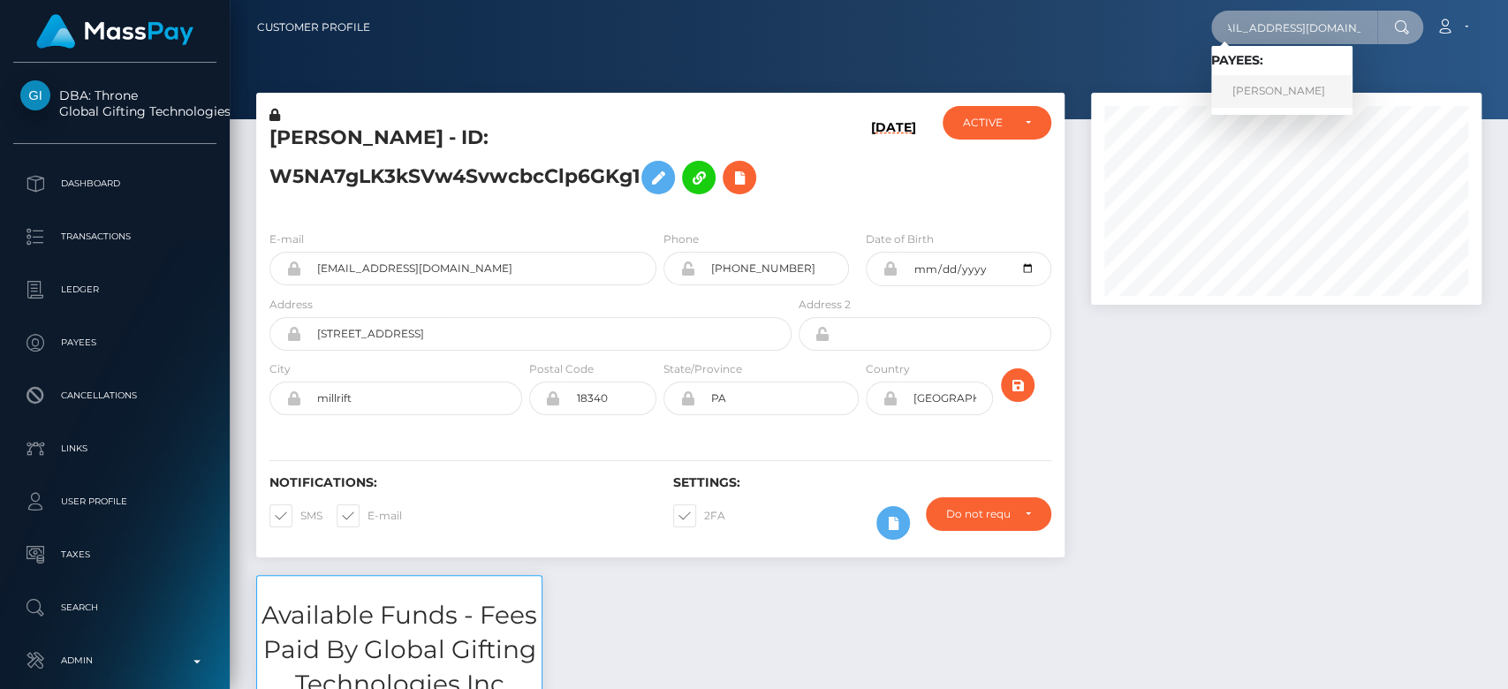
type input "[EMAIL_ADDRESS][DOMAIN_NAME]"
click at [1264, 87] on link "[PERSON_NAME]" at bounding box center [1281, 91] width 141 height 33
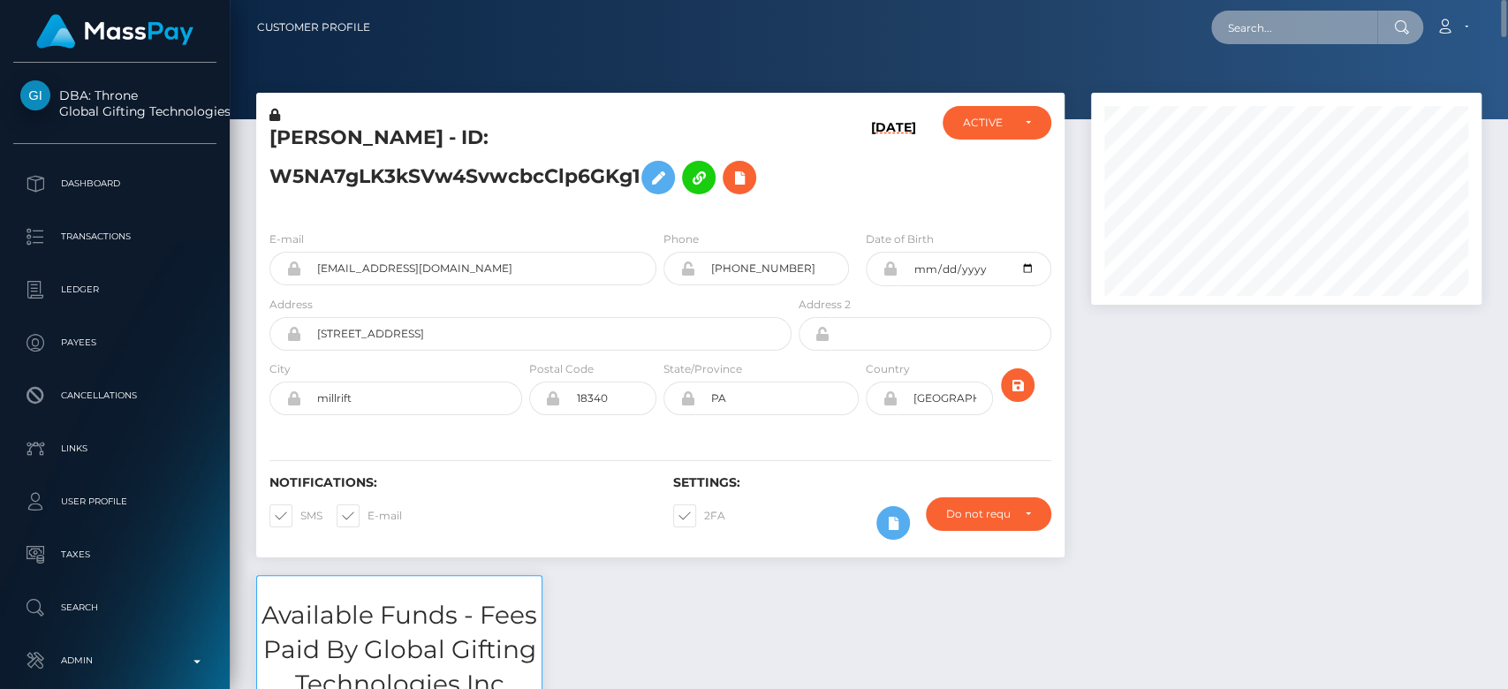
click at [1285, 37] on input "text" at bounding box center [1294, 28] width 166 height 34
paste input "[EMAIL_ADDRESS][DOMAIN_NAME]"
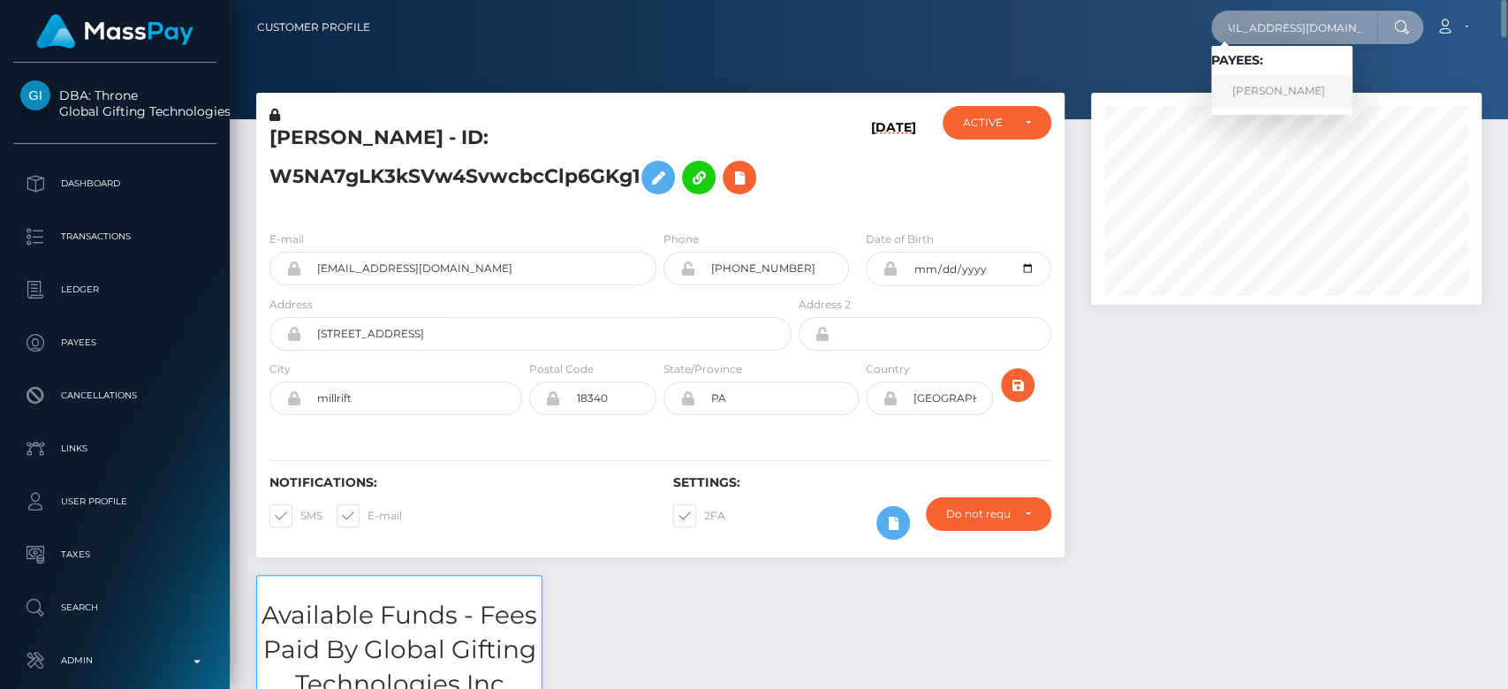
type input "[EMAIL_ADDRESS][DOMAIN_NAME]"
click at [1272, 86] on link "IDA MARIE RUFF" at bounding box center [1281, 91] width 141 height 33
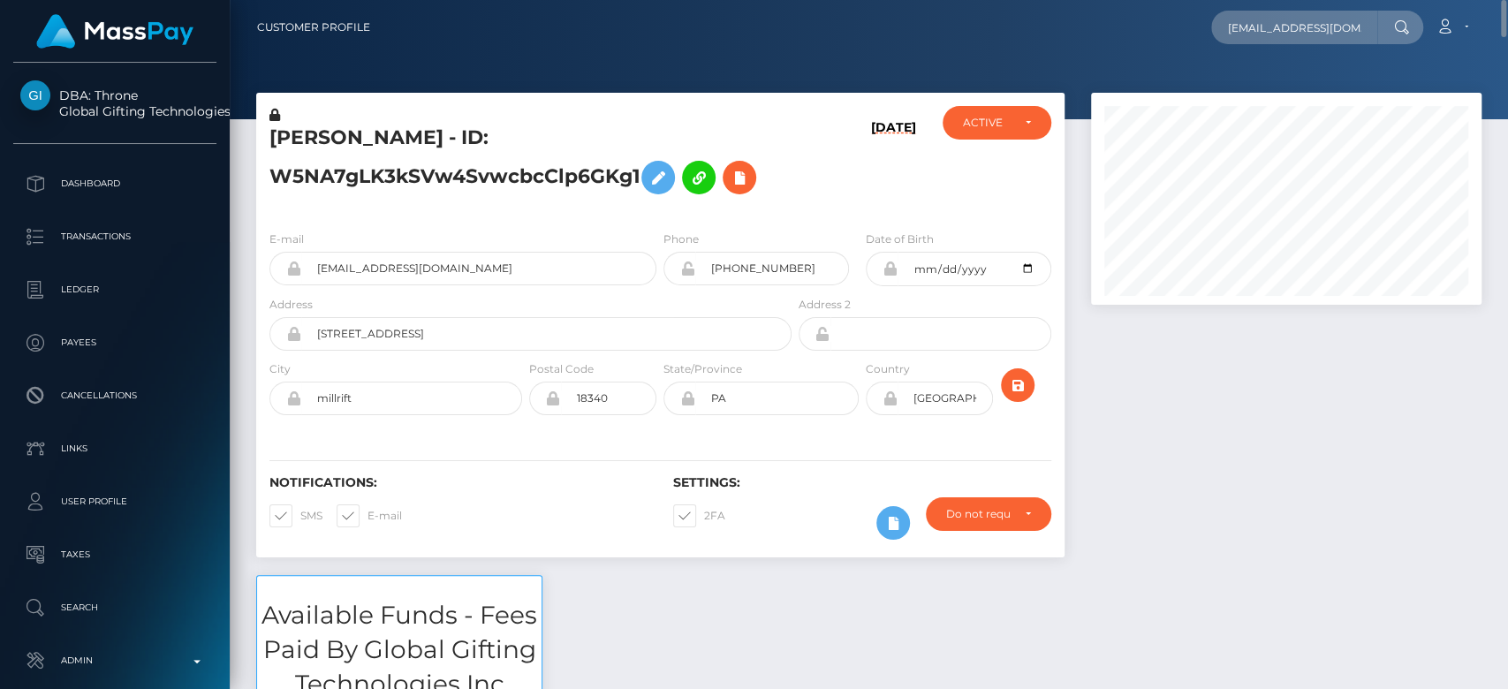
click at [1129, 359] on div at bounding box center [1286, 334] width 417 height 482
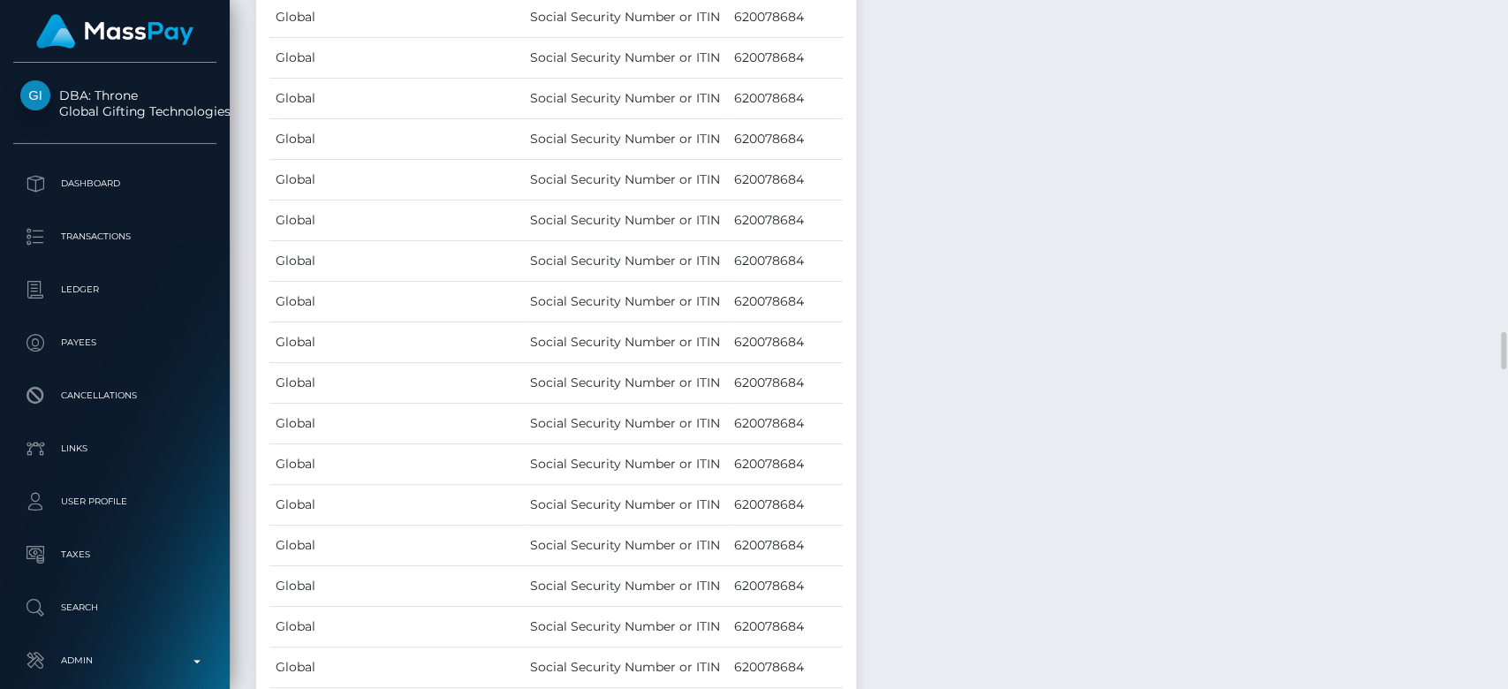
scroll to position [4778, 0]
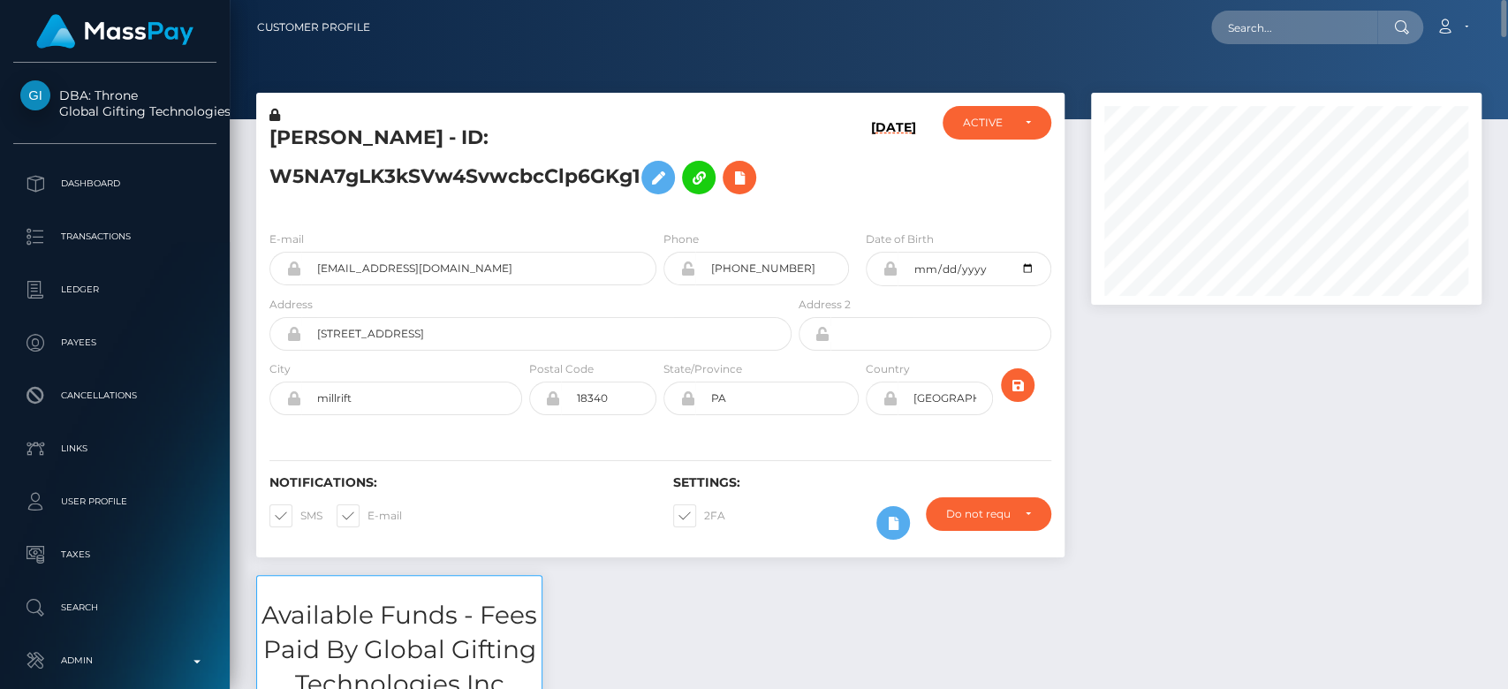
click at [1229, 383] on div at bounding box center [1286, 334] width 417 height 482
click at [1256, 49] on nav "Customer Profile Loading... Loading... Account" at bounding box center [869, 27] width 1279 height 55
paste input "[EMAIL_ADDRESS][DOMAIN_NAME]"
click at [1279, 32] on input "[EMAIL_ADDRESS][DOMAIN_NAME]" at bounding box center [1294, 28] width 166 height 34
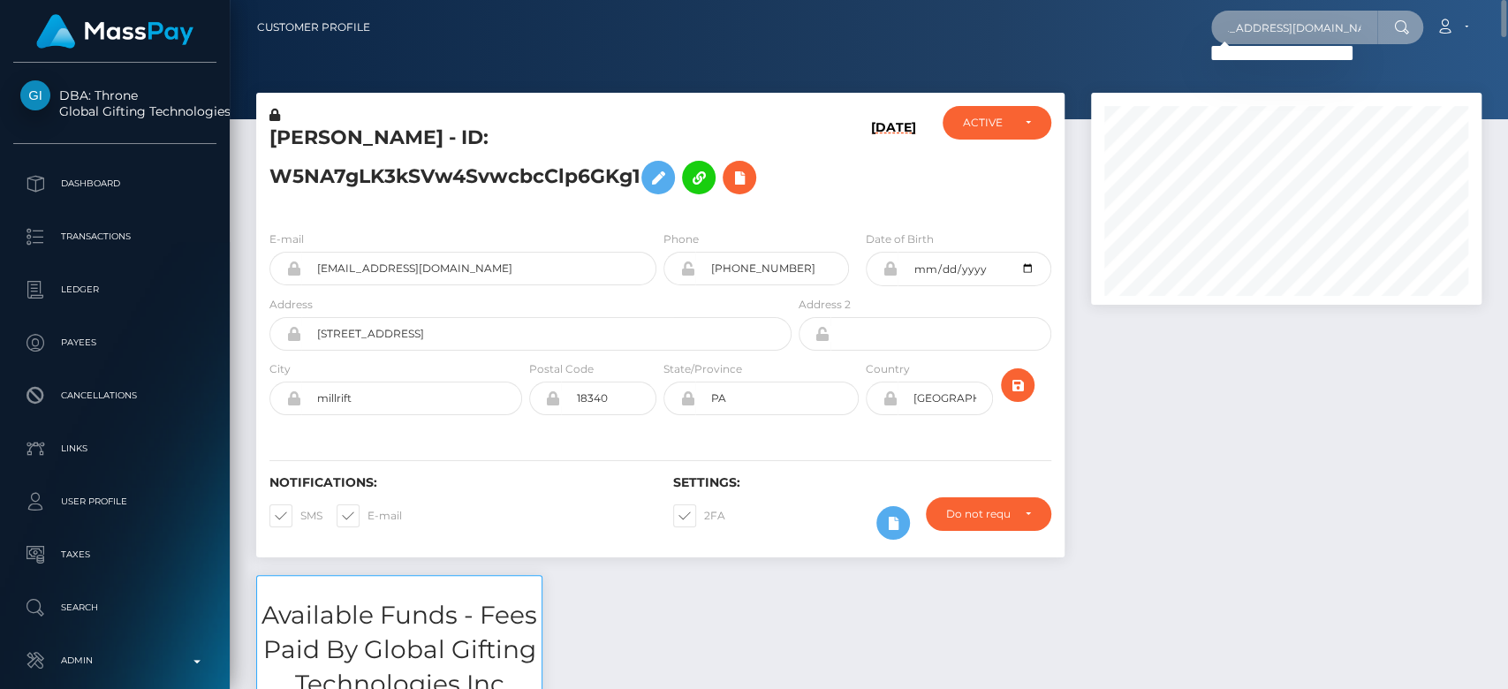
type input "[EMAIL_ADDRESS][DOMAIN_NAME]"
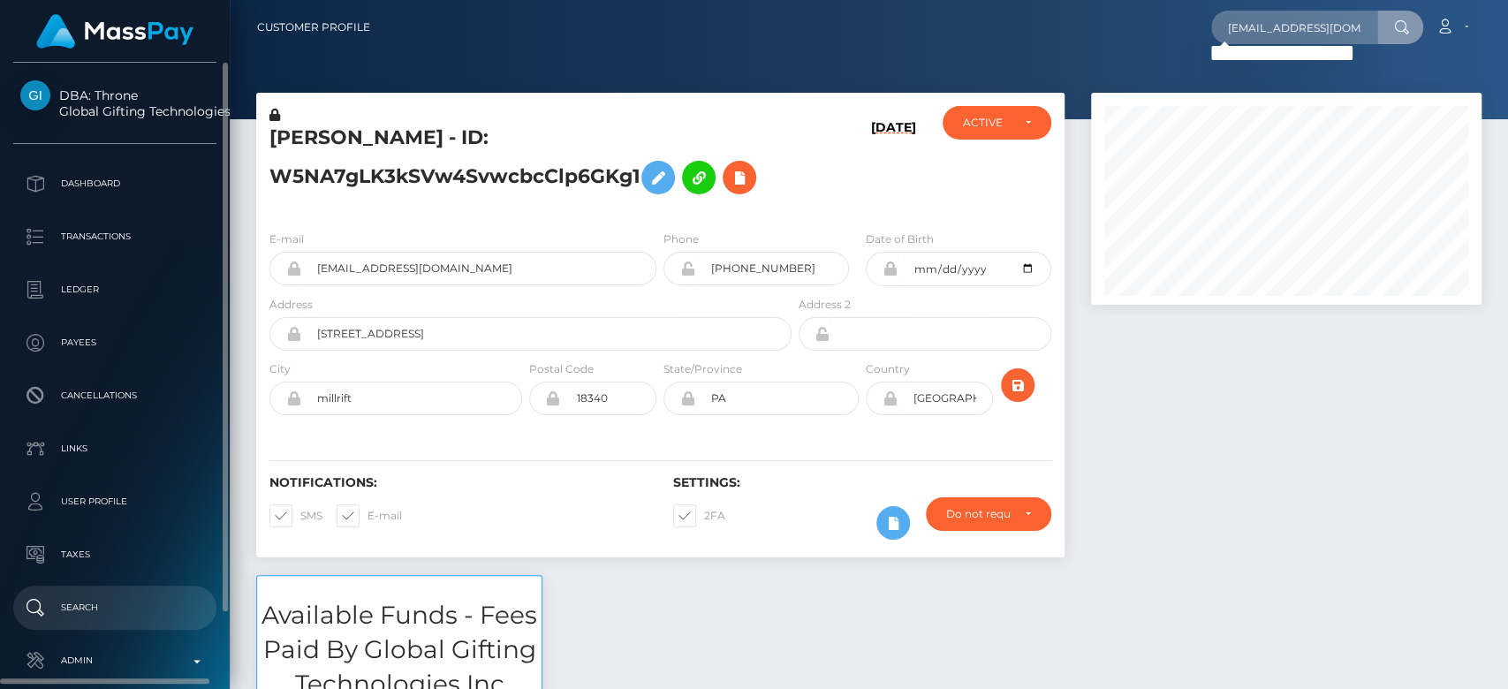
click at [92, 602] on p "Search" at bounding box center [114, 608] width 189 height 27
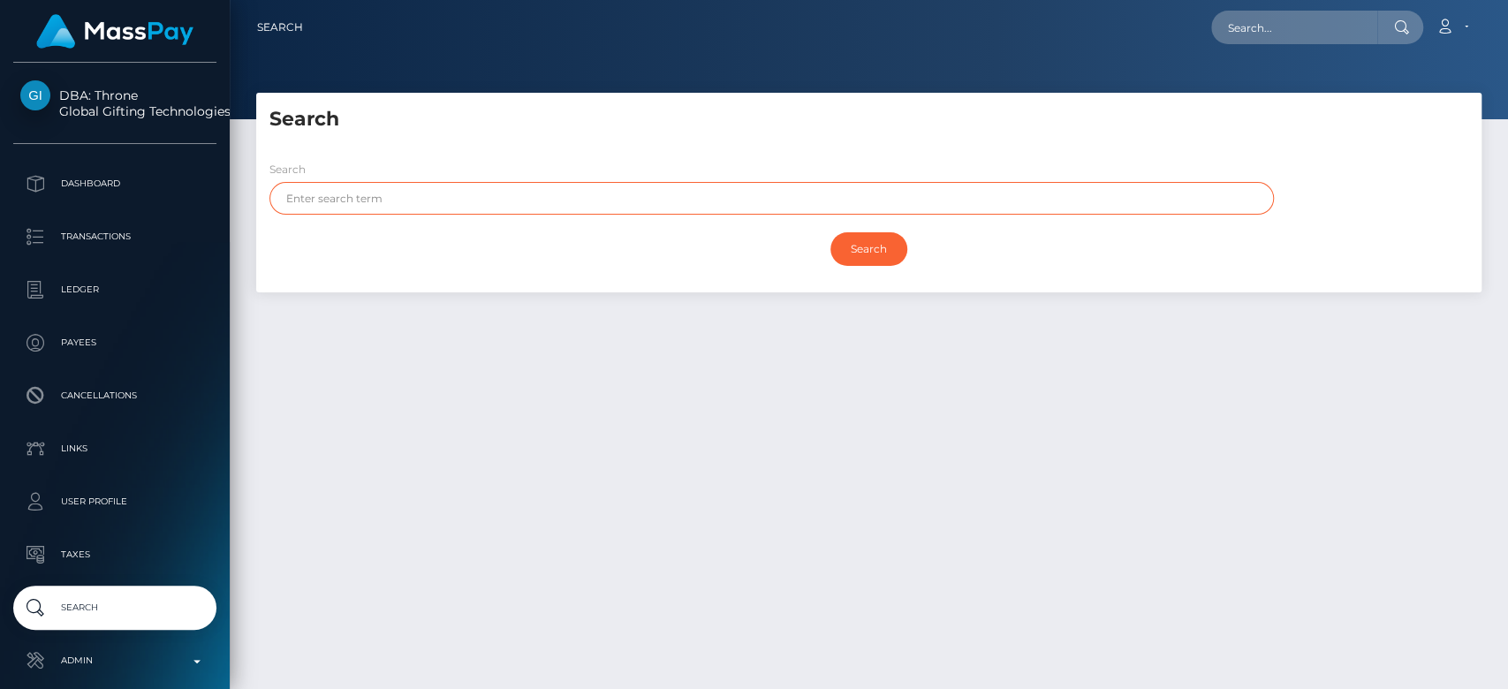
click at [450, 194] on input "text" at bounding box center [771, 198] width 1005 height 33
type input "Amber"
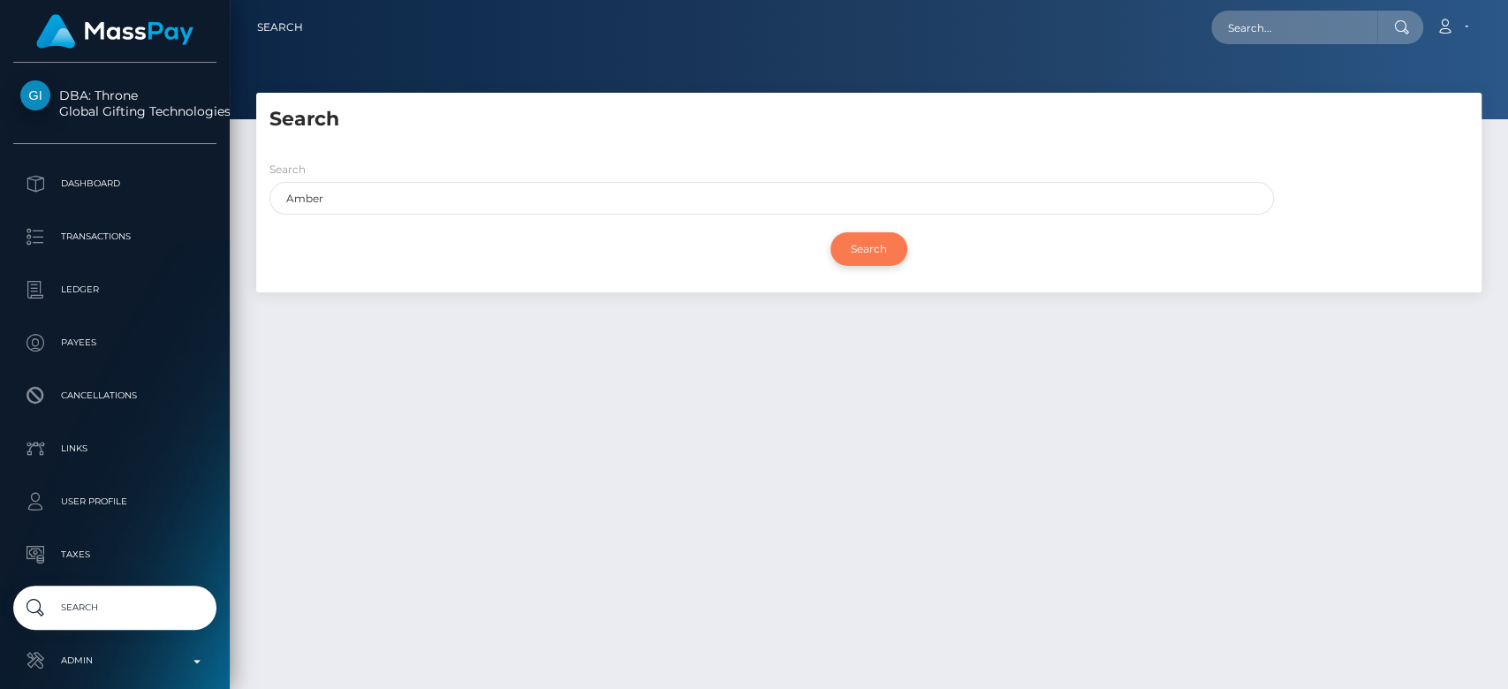
click at [886, 246] on input "Search" at bounding box center [869, 249] width 77 height 34
click at [884, 242] on input "Search" at bounding box center [869, 249] width 77 height 34
click at [854, 243] on input "Search" at bounding box center [869, 249] width 77 height 34
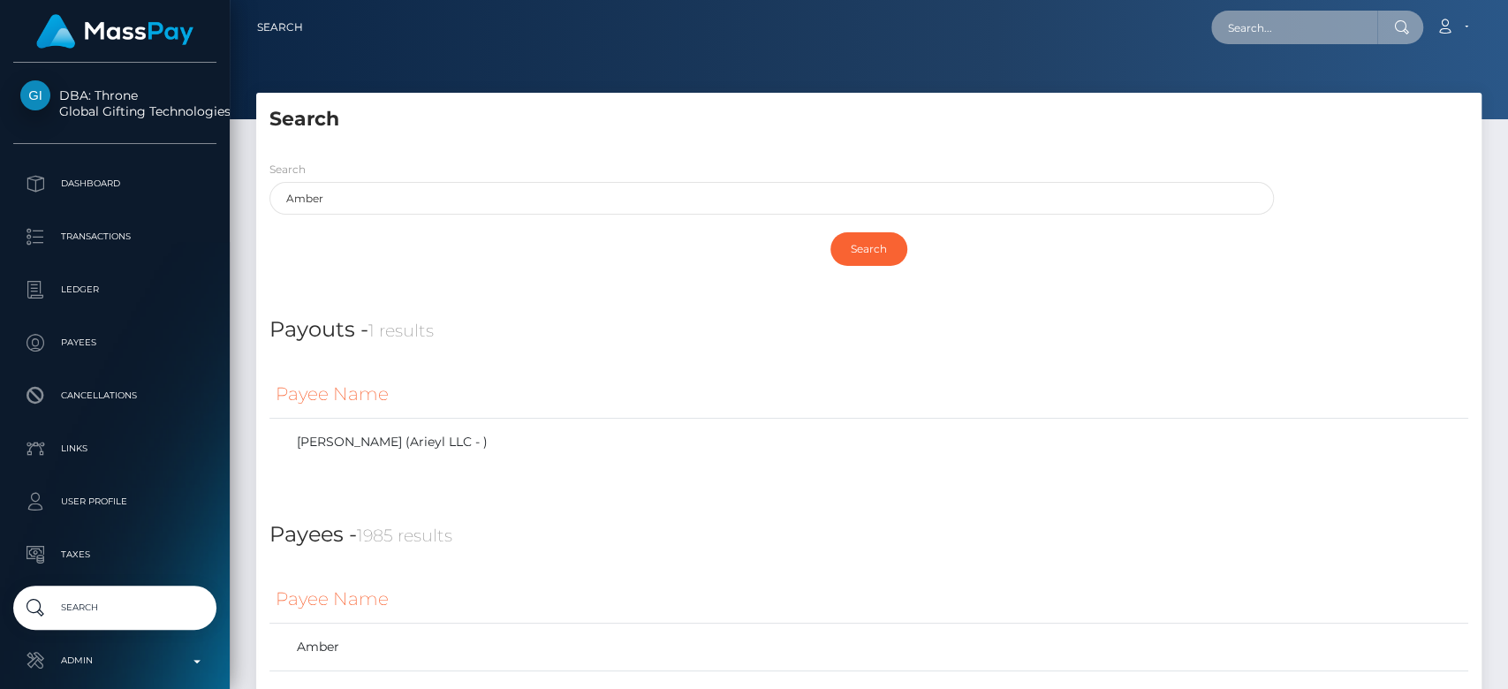
click at [1325, 36] on input "text" at bounding box center [1294, 28] width 166 height 34
click at [1325, 33] on input "text" at bounding box center [1294, 28] width 166 height 34
paste input "[EMAIL_ADDRESS][DOMAIN_NAME]"
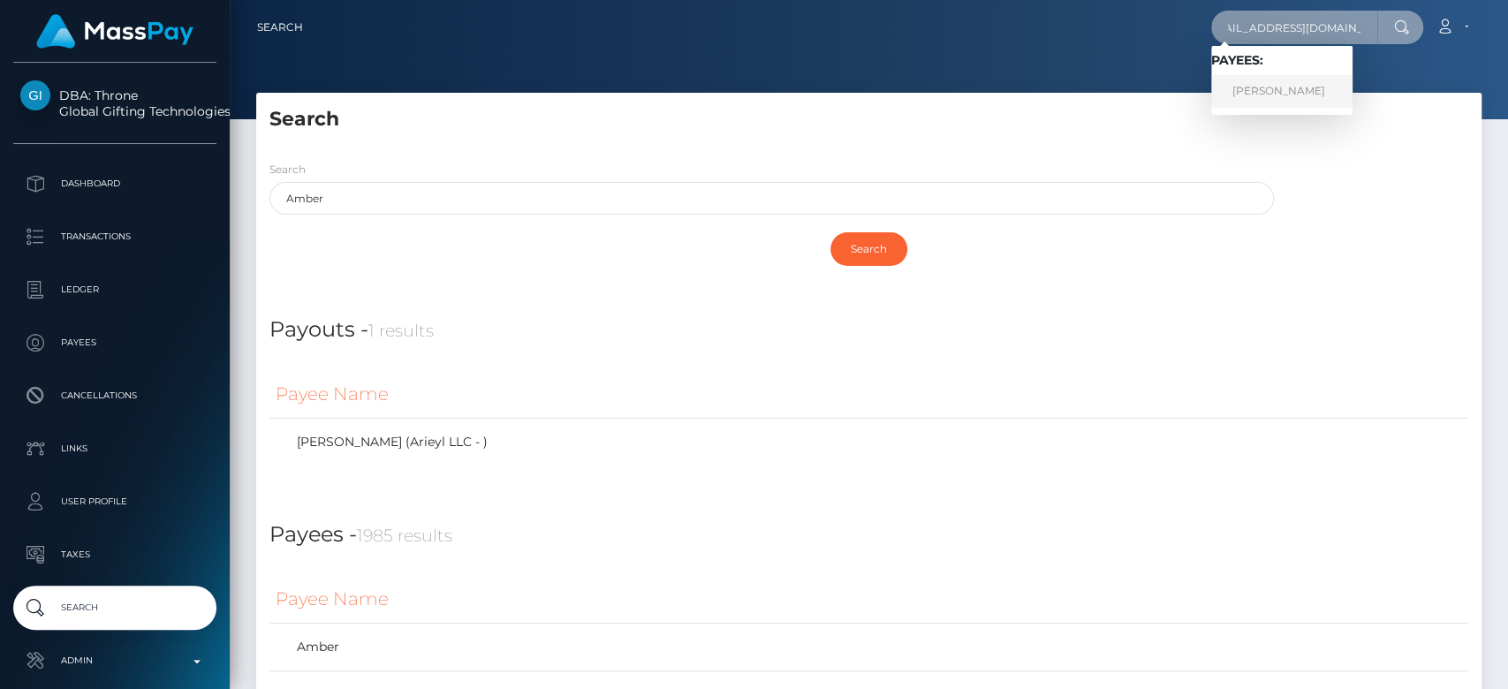
type input "[EMAIL_ADDRESS][DOMAIN_NAME]"
click at [1310, 92] on link "[PERSON_NAME]" at bounding box center [1281, 91] width 141 height 33
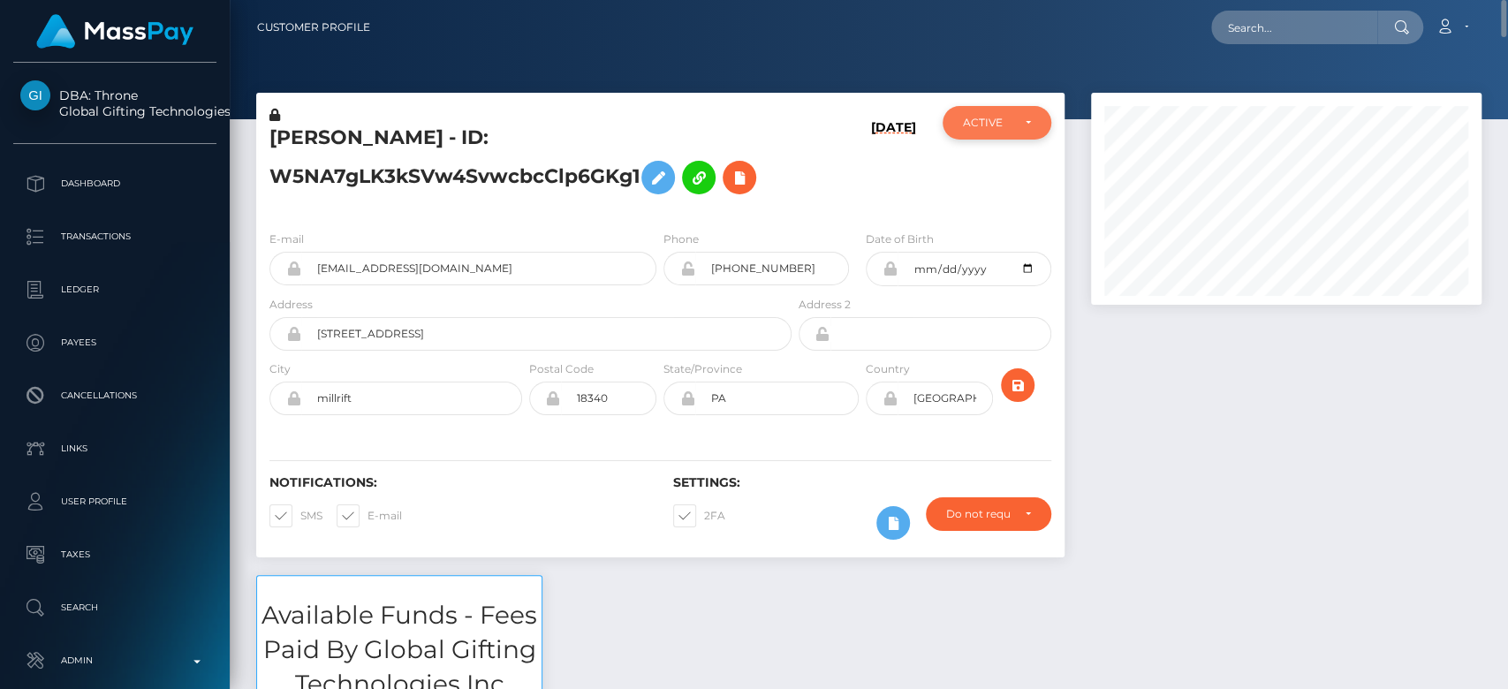
click at [1013, 123] on div "ACTIVE" at bounding box center [996, 123] width 67 height 14
click at [992, 247] on span "CLOSED" at bounding box center [986, 245] width 45 height 16
select select "CLOSED"
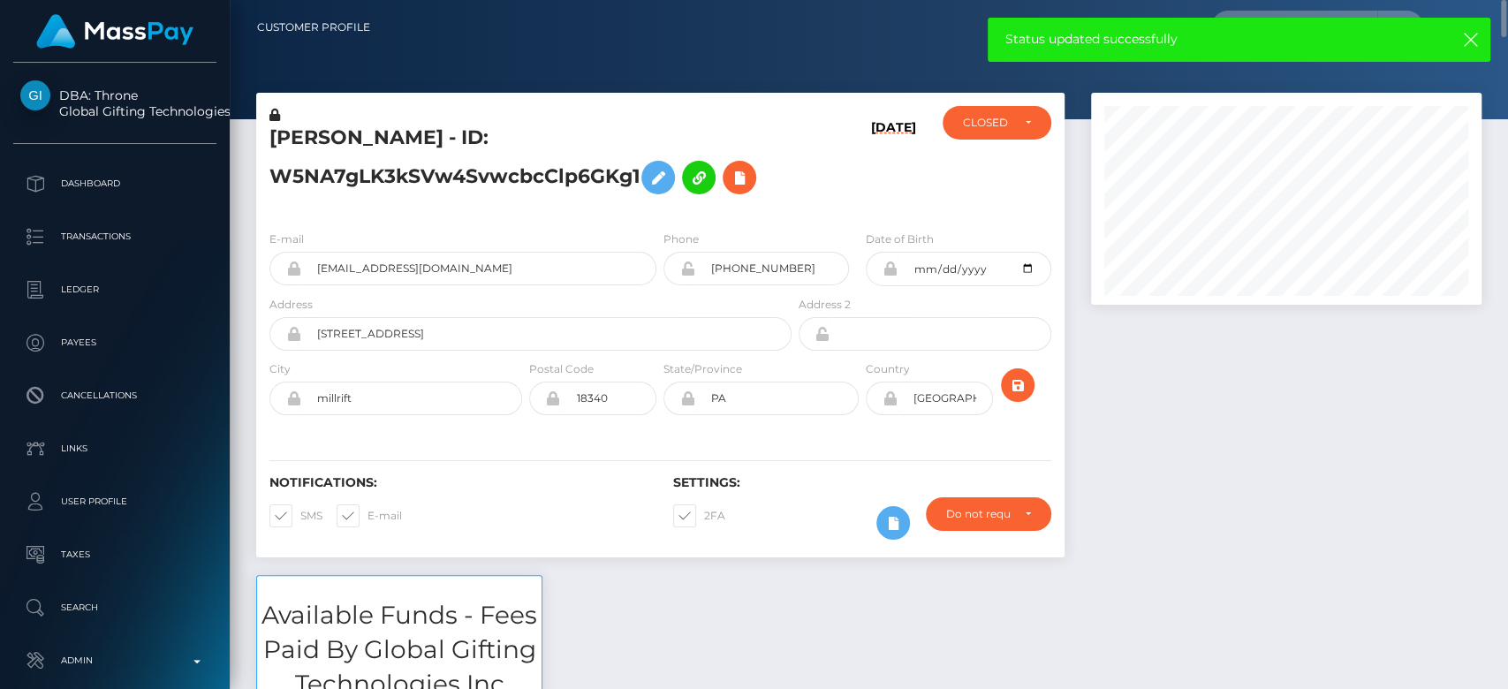
click at [368, 509] on span at bounding box center [368, 515] width 0 height 13
click at [368, 507] on input "E-mail" at bounding box center [373, 510] width 11 height 11
checkbox input "false"
click at [300, 520] on span at bounding box center [300, 515] width 0 height 13
click at [300, 516] on input "SMS" at bounding box center [305, 510] width 11 height 11
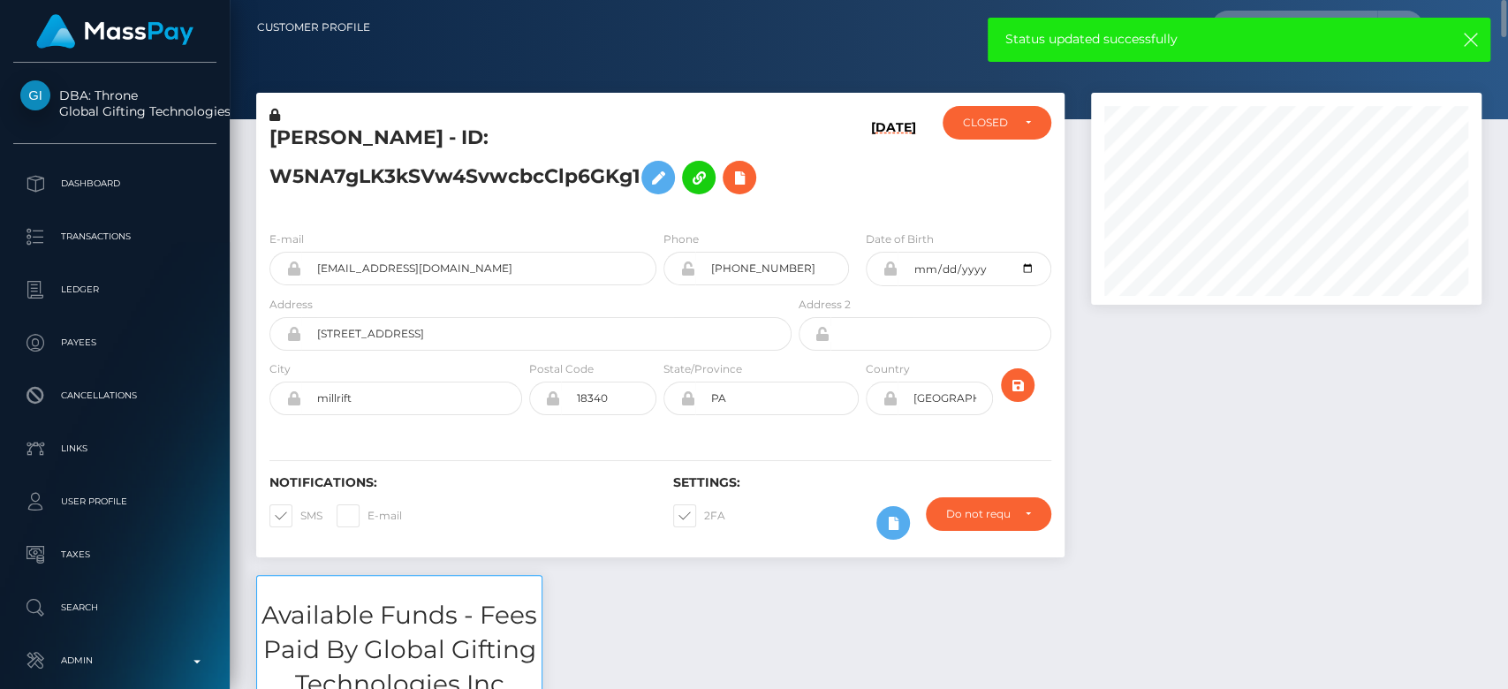
checkbox input "false"
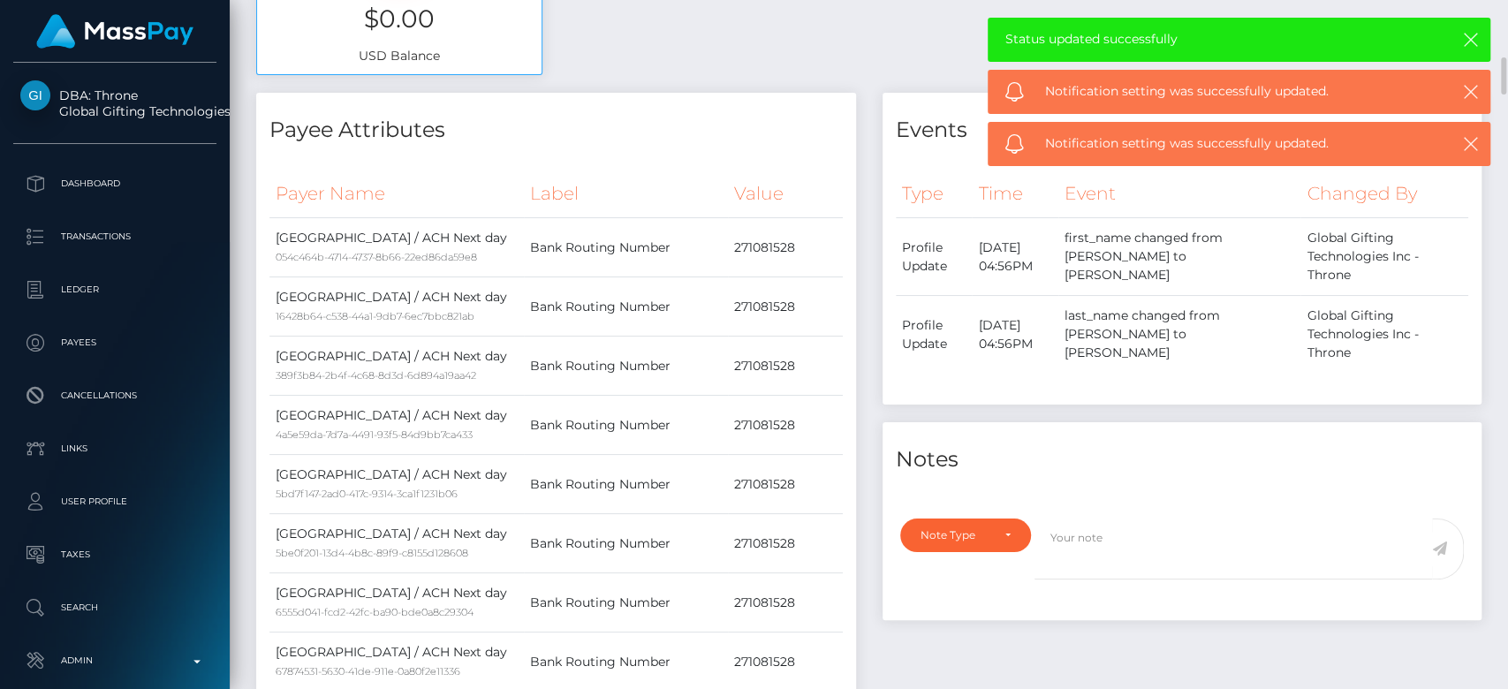
scroll to position [825, 0]
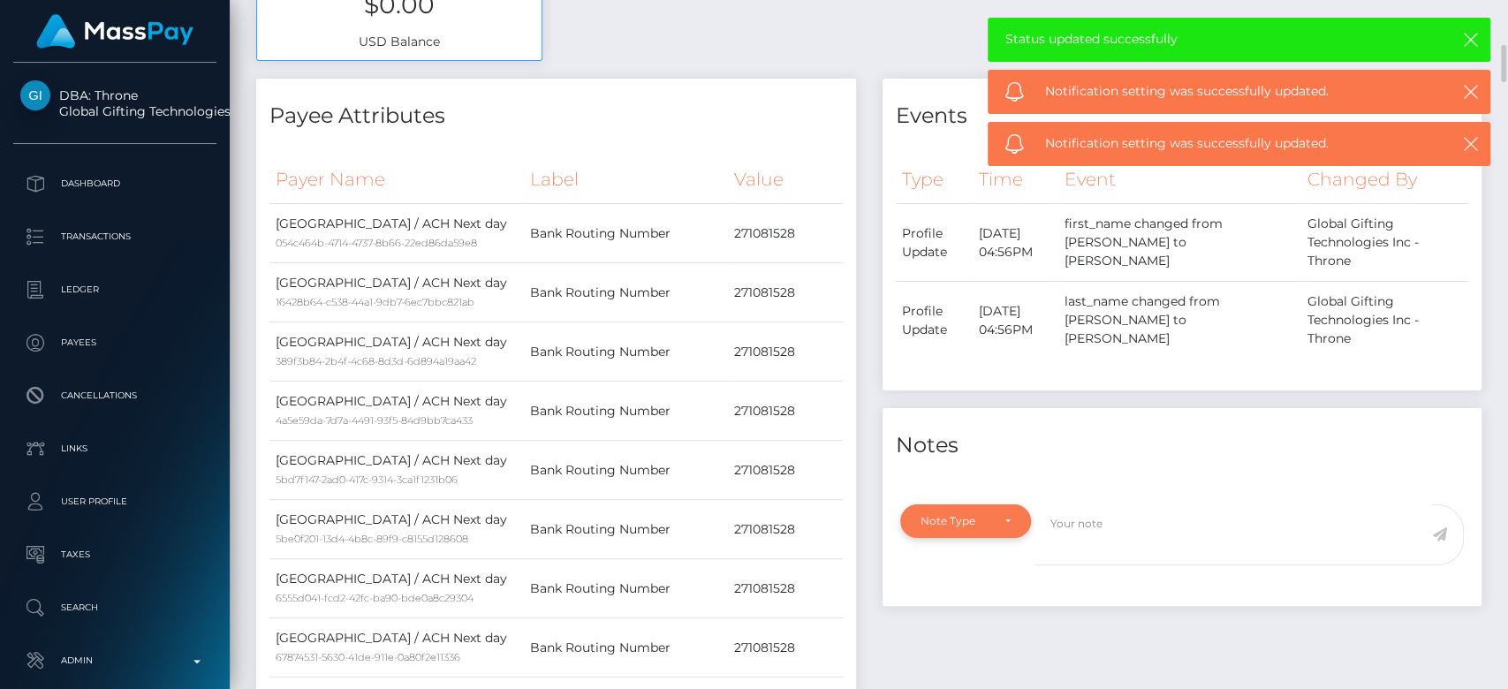
click at [938, 514] on div "Note Type" at bounding box center [956, 521] width 70 height 14
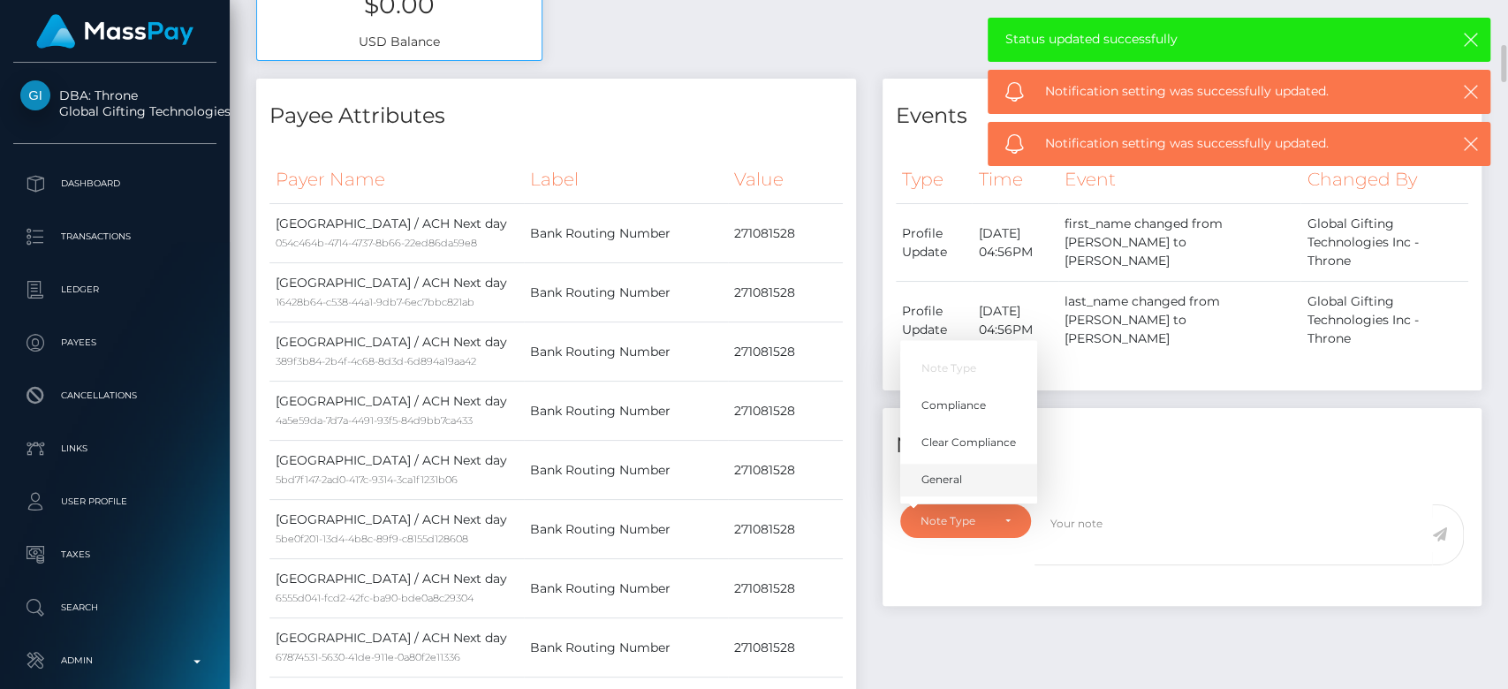
click at [976, 464] on link "General" at bounding box center [968, 480] width 137 height 33
select select "GENERAL"
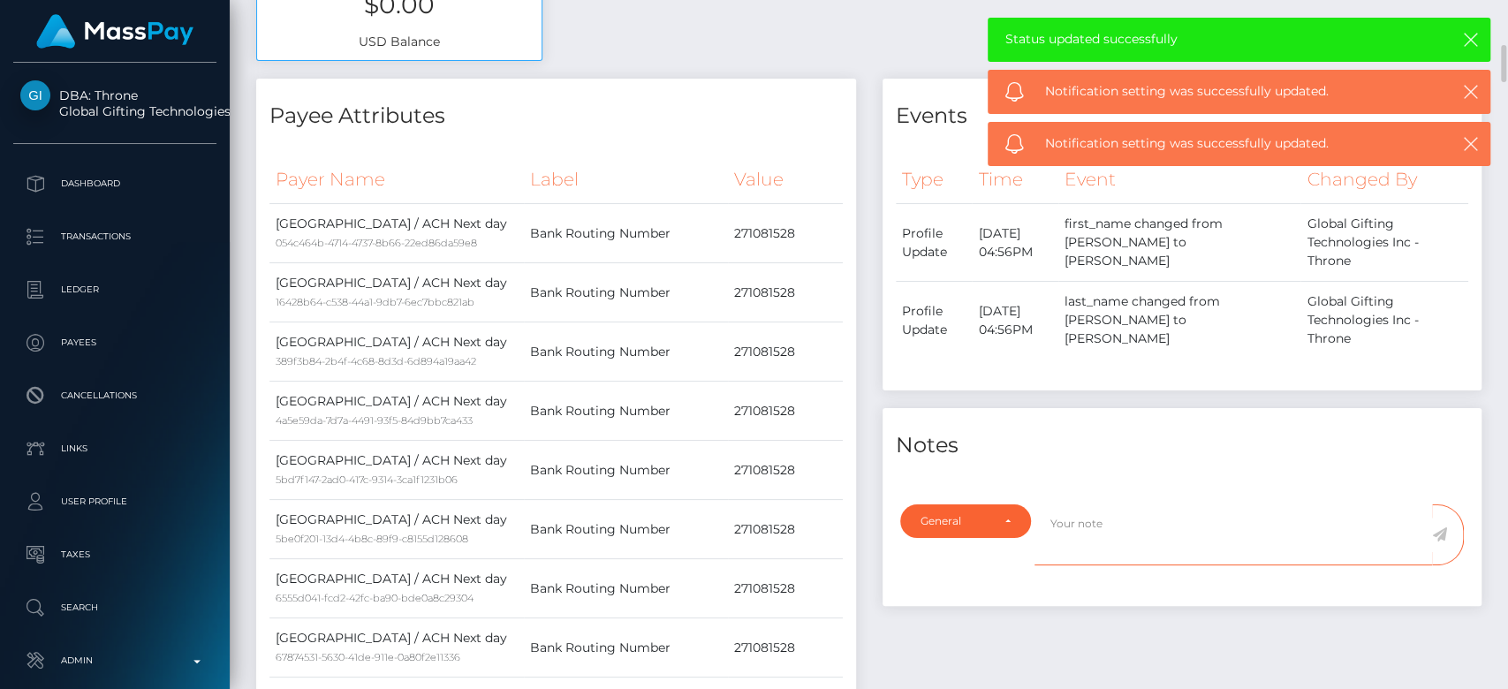
click at [1046, 505] on textarea at bounding box center [1234, 535] width 398 height 61
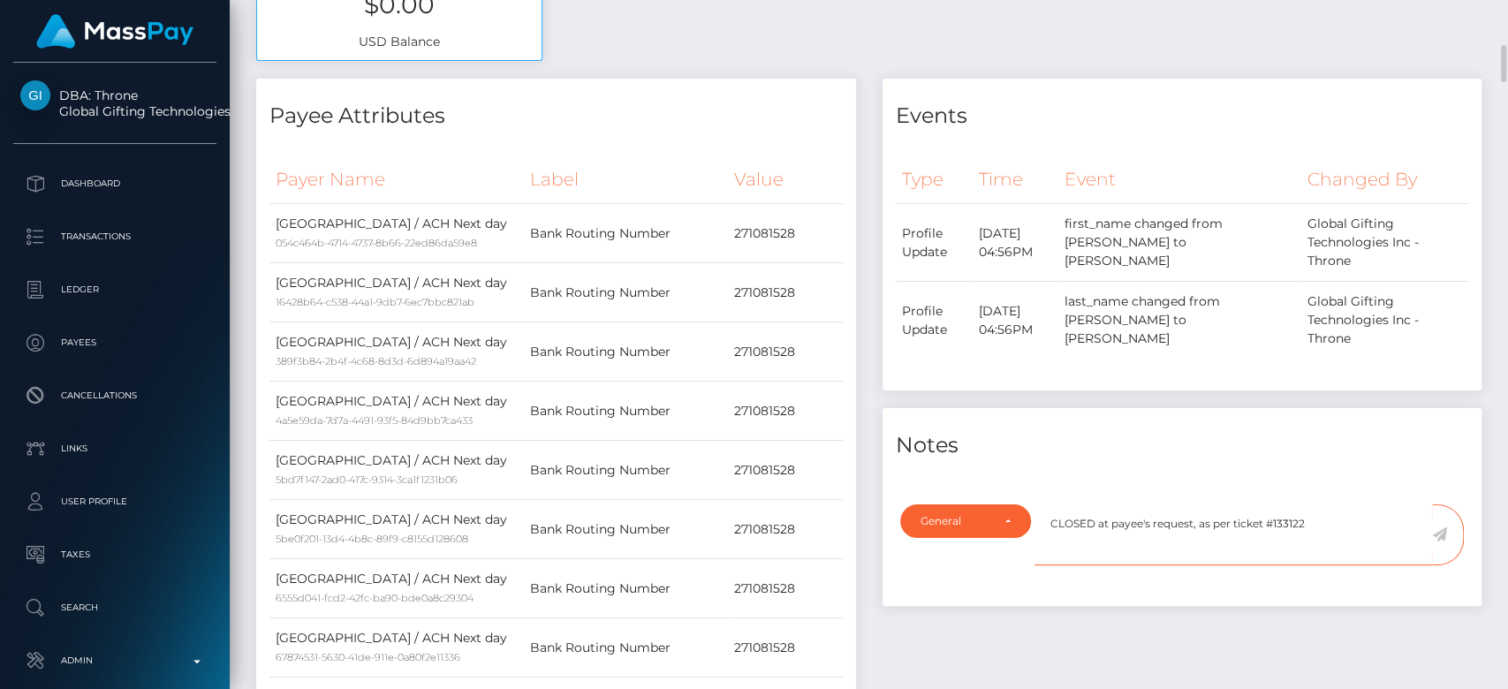
type textarea "CLOSED at payee's request, as per ticket #133122"
click at [1439, 527] on icon at bounding box center [1439, 534] width 15 height 14
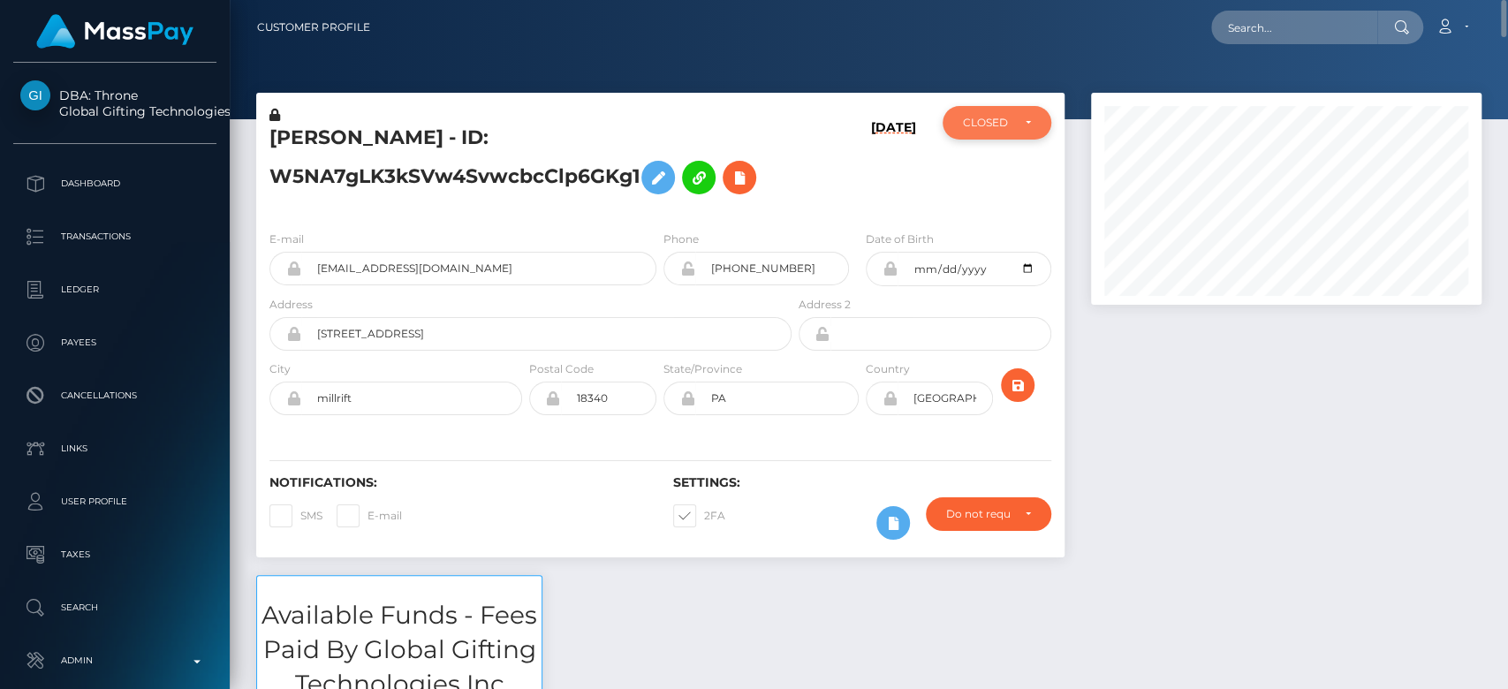
click at [1031, 122] on div "CLOSED" at bounding box center [997, 123] width 108 height 34
click at [1031, 127] on div "CLOSED" at bounding box center [997, 123] width 108 height 34
click at [1111, 323] on div at bounding box center [1286, 334] width 417 height 482
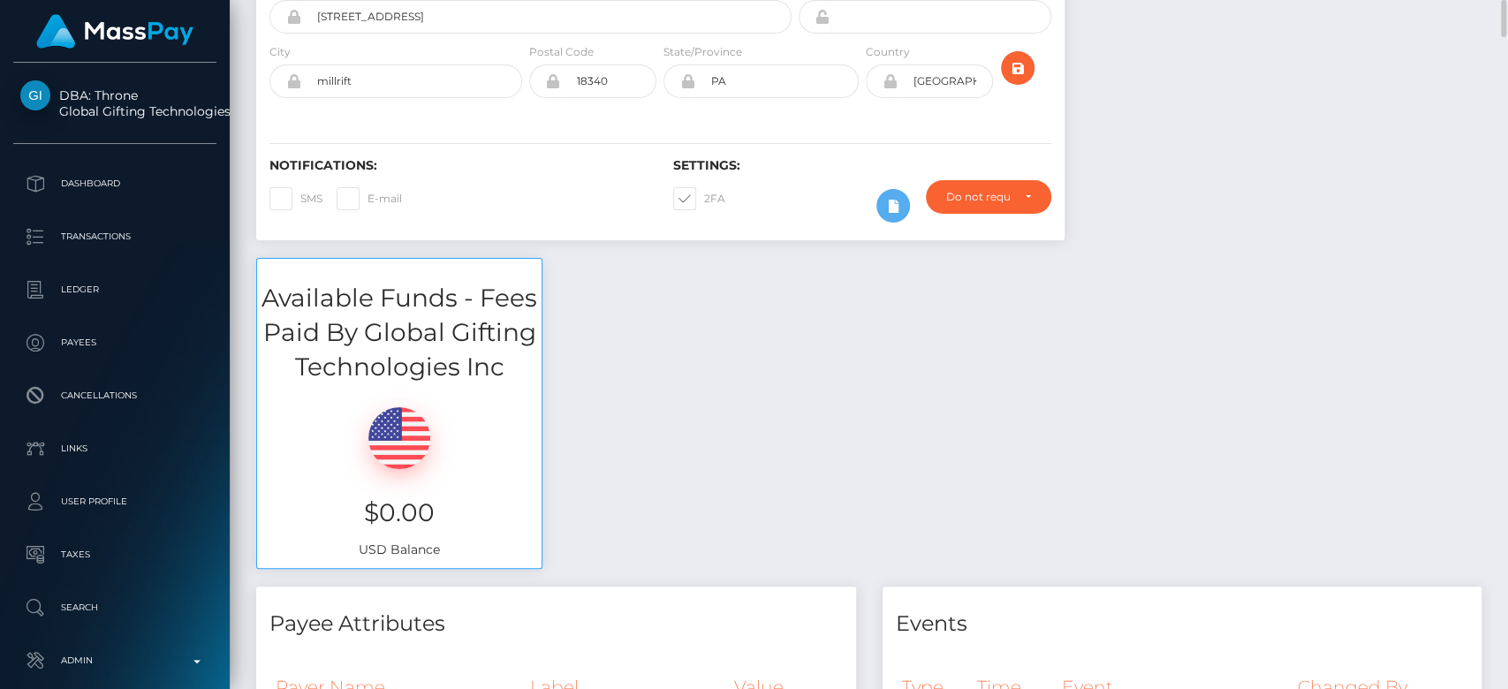
scroll to position [0, 0]
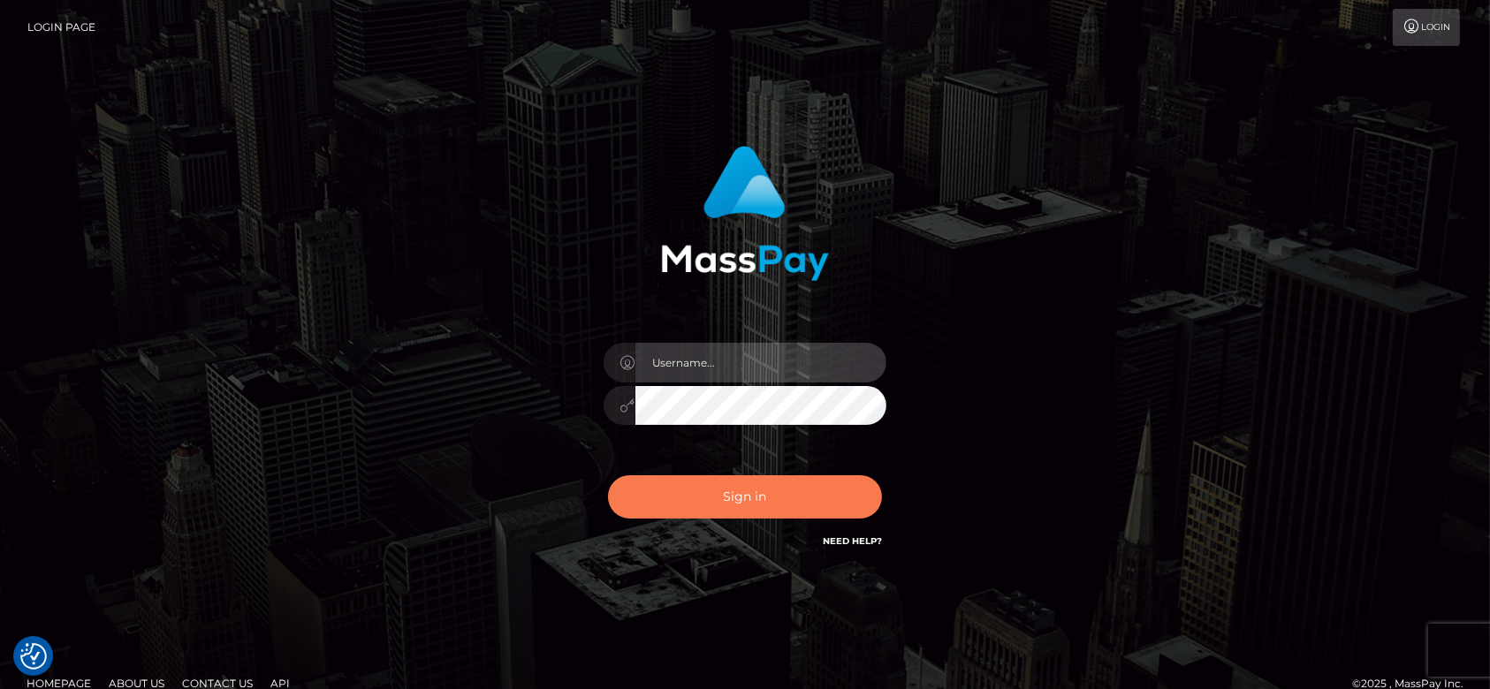
type input "[DOMAIN_NAME]"
click at [768, 498] on button "Sign in" at bounding box center [745, 496] width 274 height 43
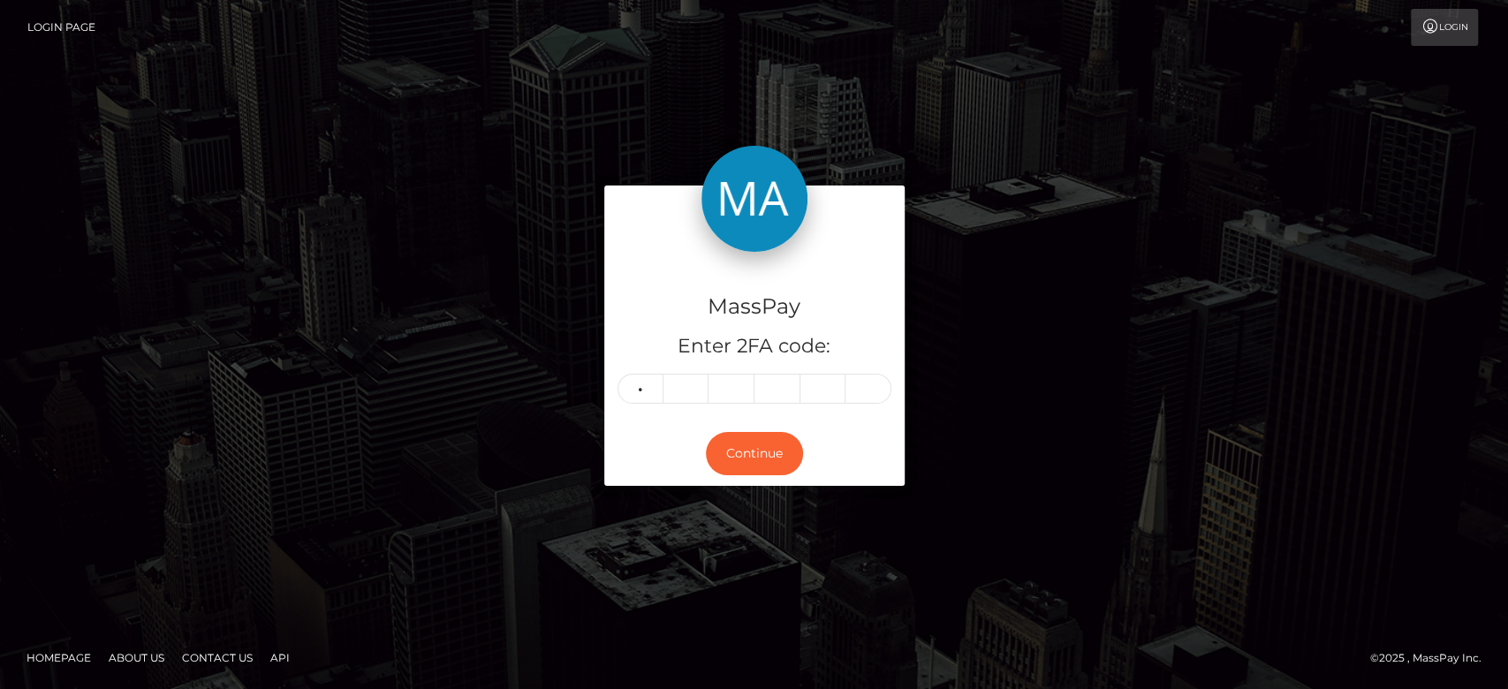
type input "0"
type input "5"
type input "1"
type input "6"
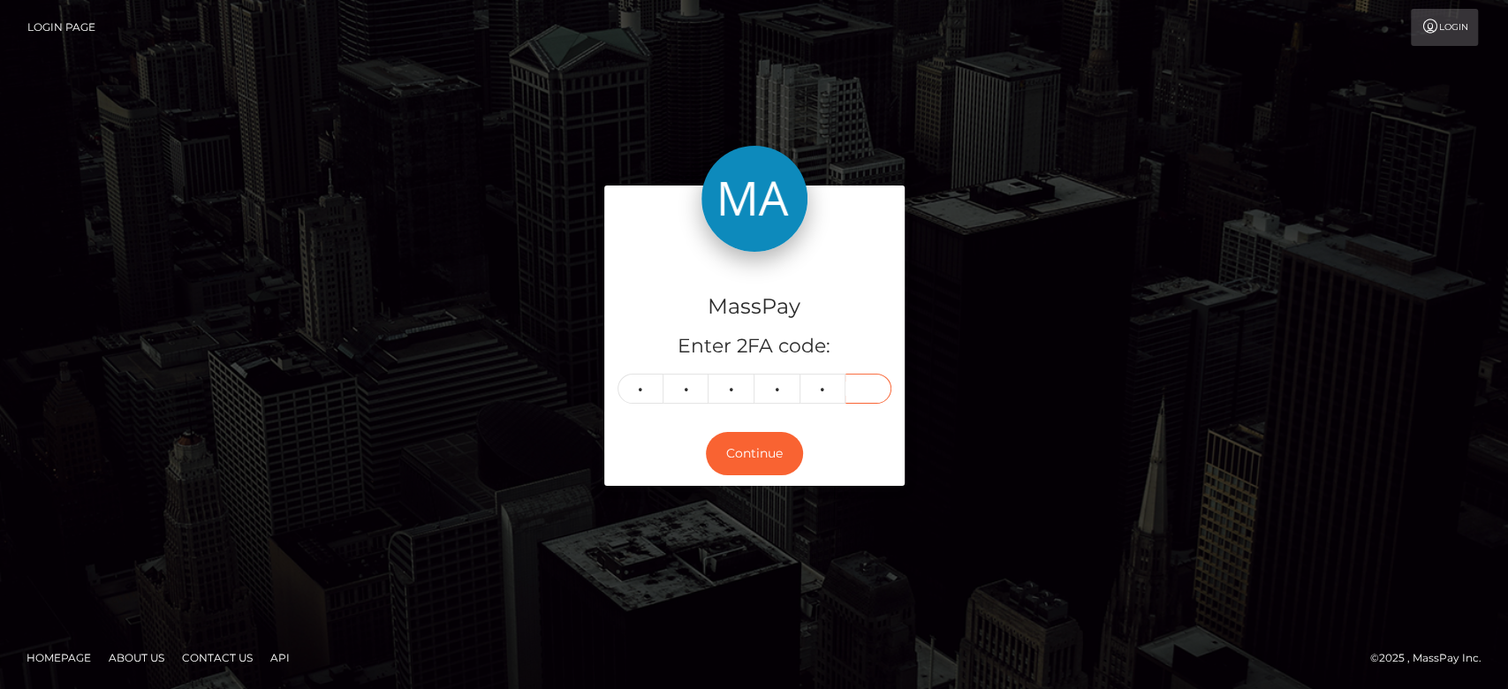
type input "4"
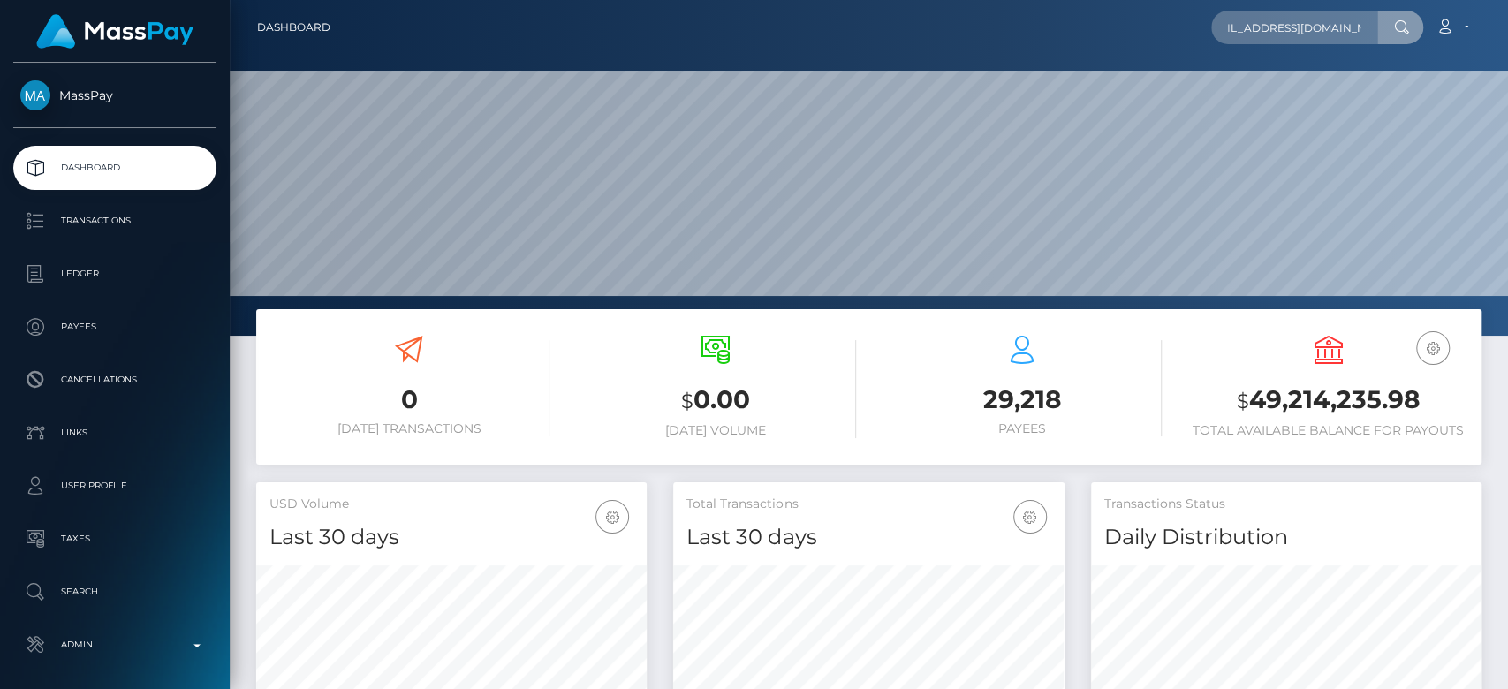
scroll to position [312, 391]
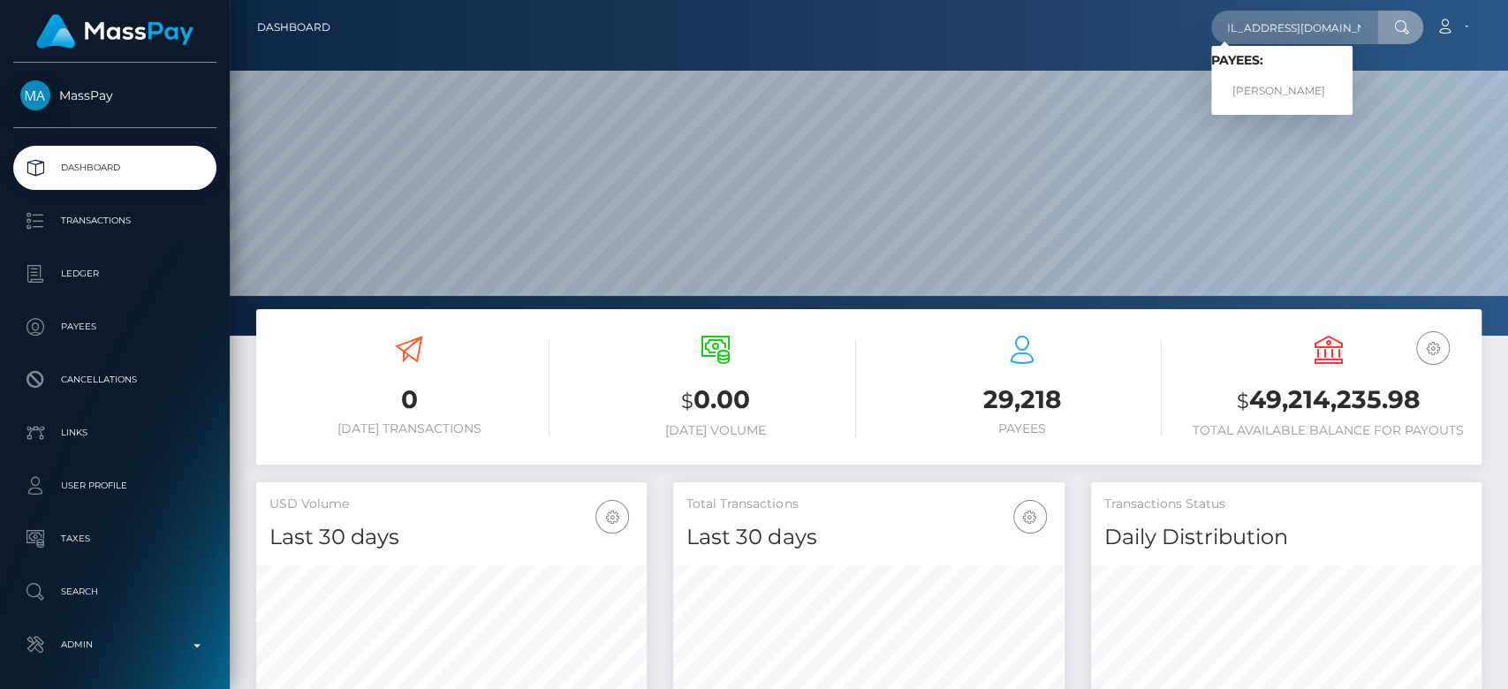
type input "energytherapy@hotmail.co.uk"
click at [1278, 86] on link "Paul Blackmore" at bounding box center [1281, 91] width 141 height 33
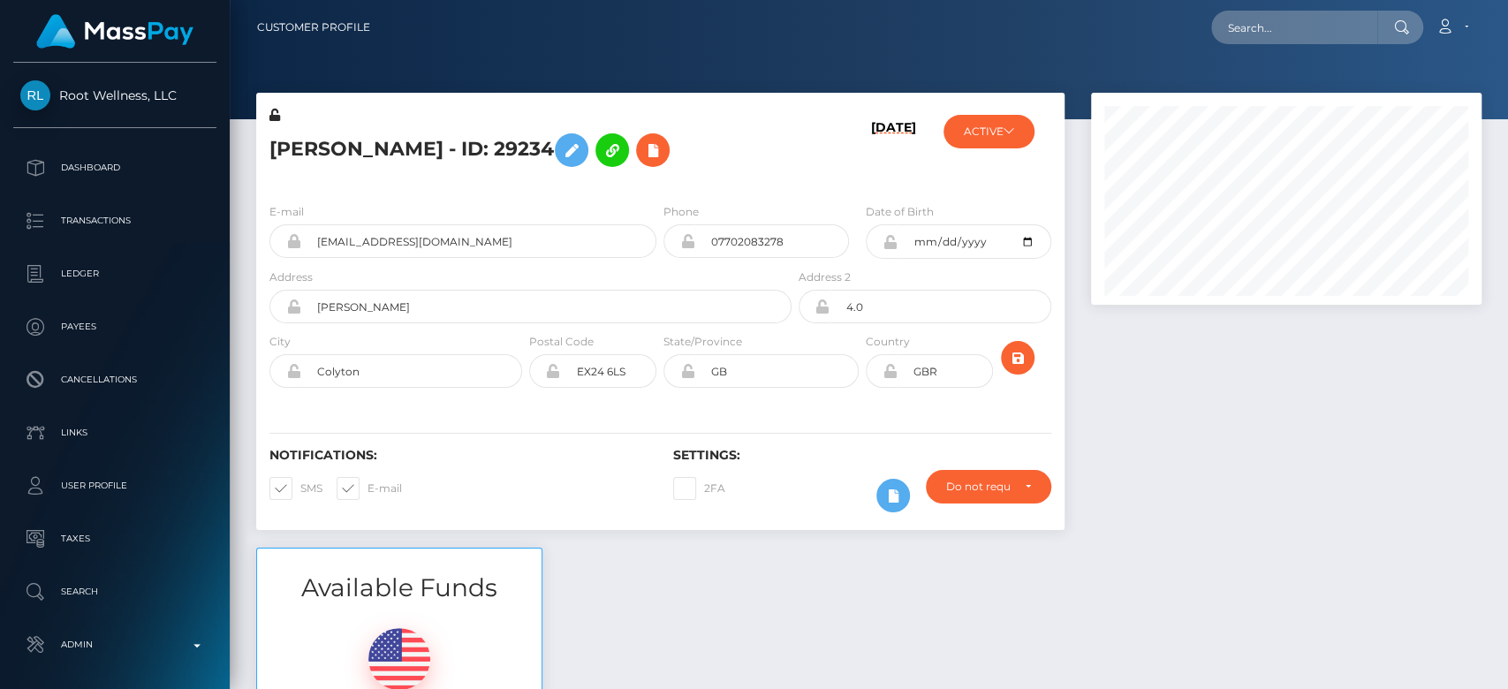
scroll to position [212, 391]
click at [1210, 448] on div at bounding box center [1286, 320] width 417 height 455
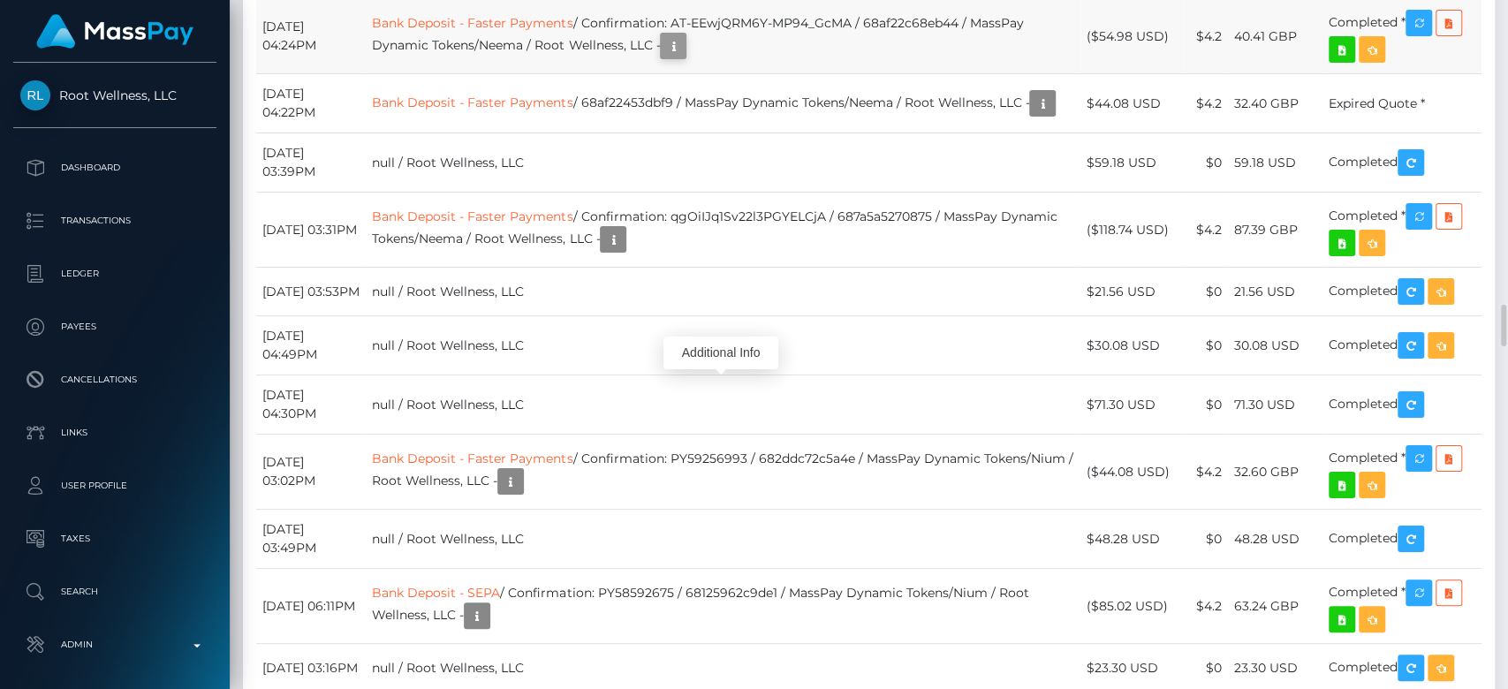
click at [684, 57] on icon "button" at bounding box center [673, 46] width 21 height 22
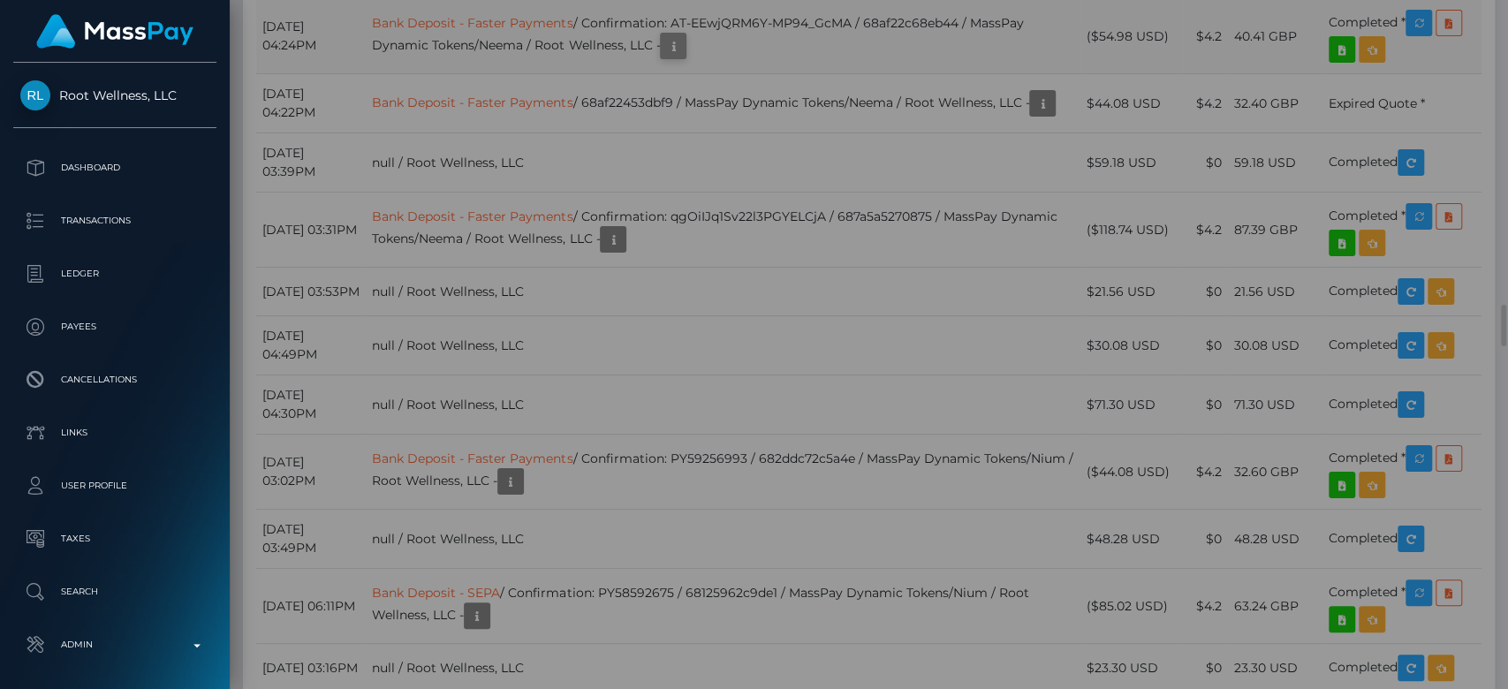
scroll to position [0, 0]
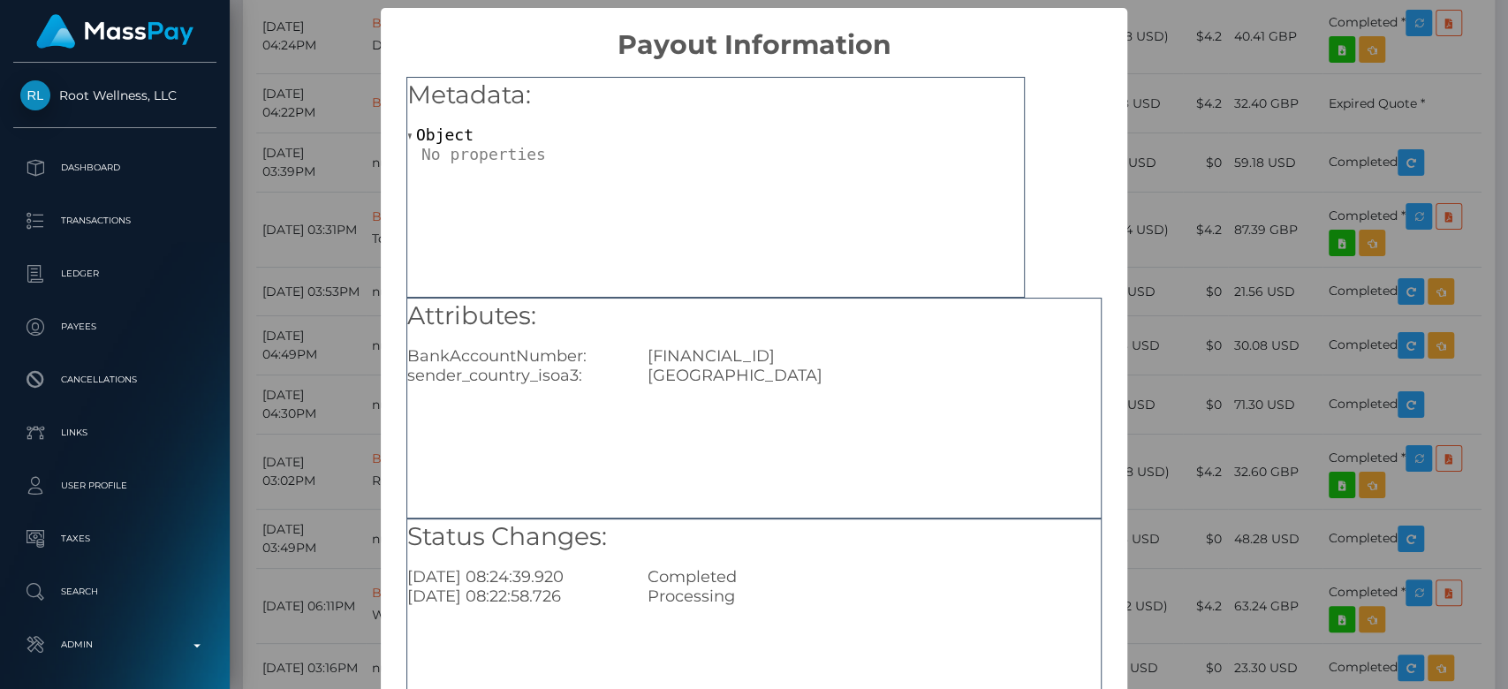
click at [726, 346] on div "GB25LOYD30976660013460" at bounding box center [874, 355] width 480 height 19
copy div "GB25LOYD30976660013460"
click at [1110, 323] on div "× Payout Information Metadata: Object Attributes: BankAccountNumber: GB25LOYD30…" at bounding box center [754, 344] width 1508 height 689
click at [1205, 297] on div "× Payout Information Metadata: Object Attributes: BankAccountNumber: GB25LOYD30…" at bounding box center [754, 344] width 1508 height 689
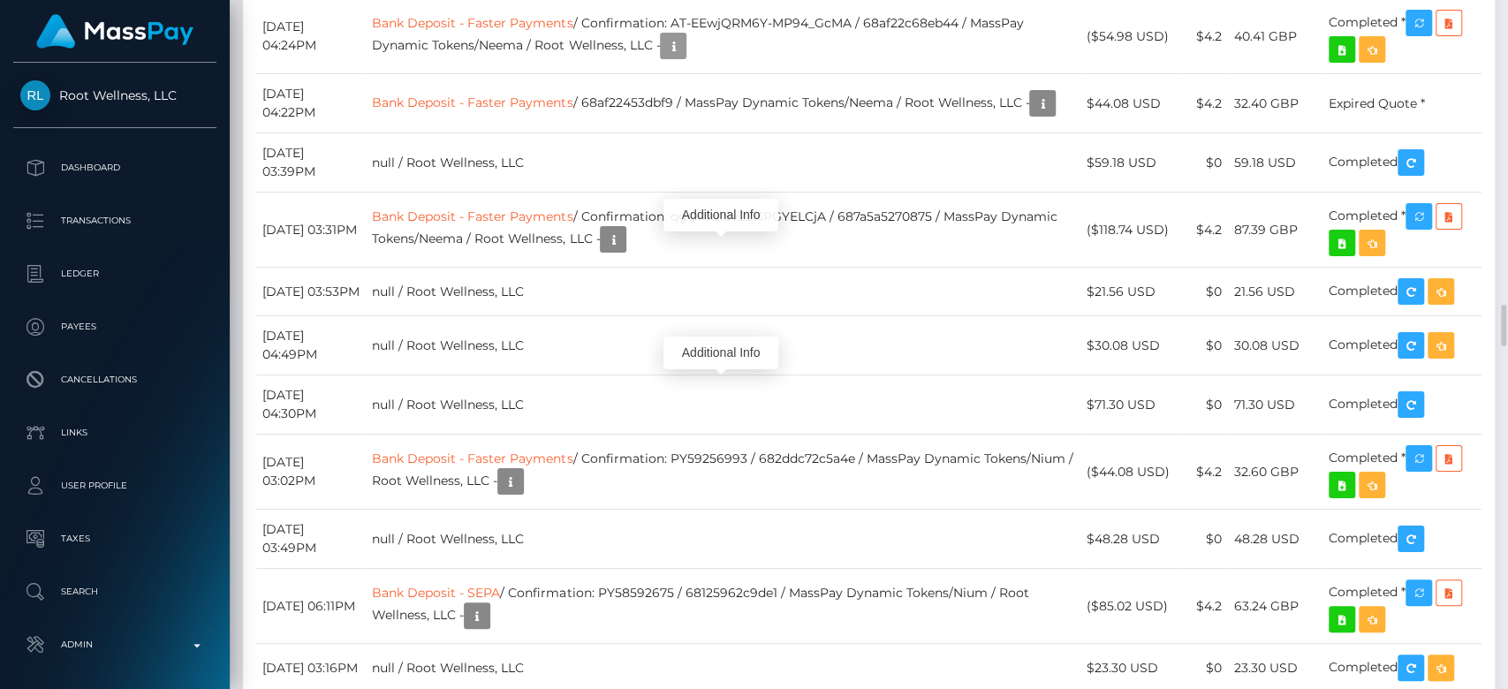
scroll to position [212, 391]
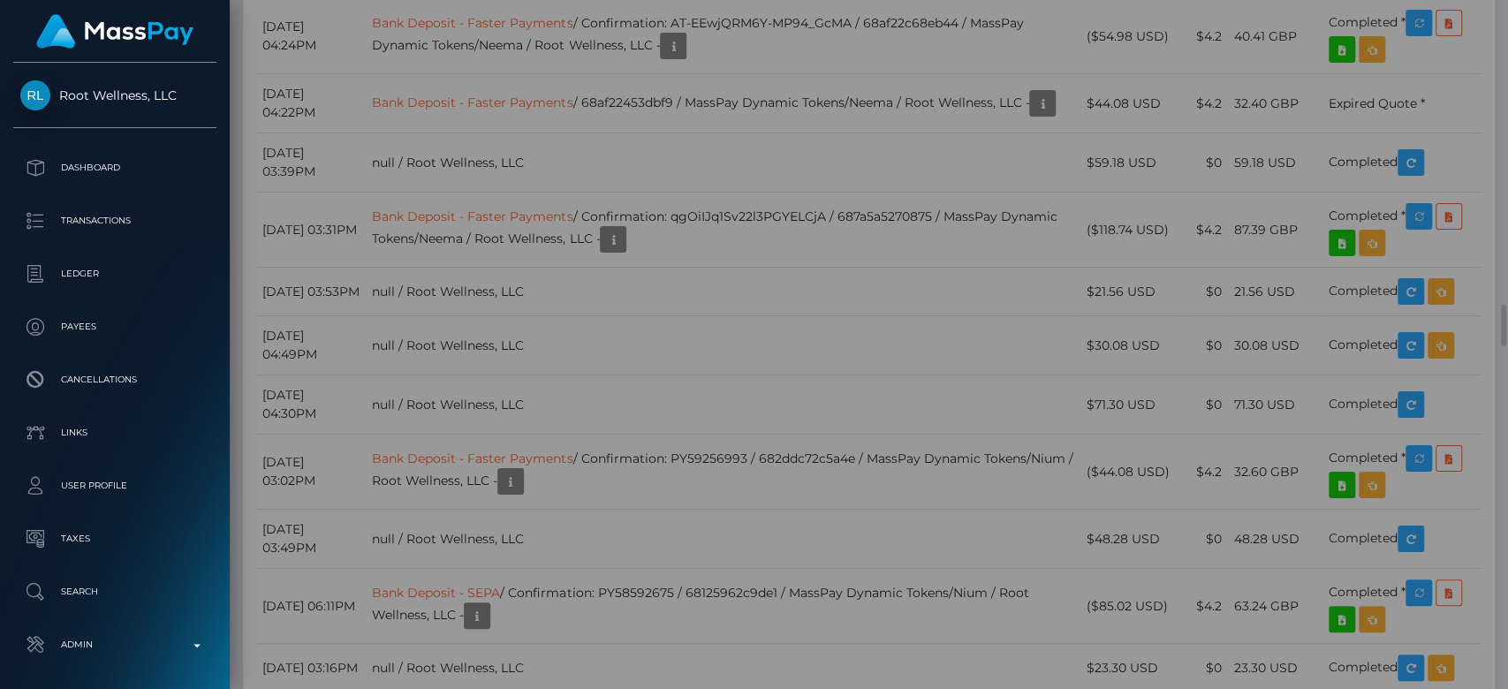
scroll to position [0, 0]
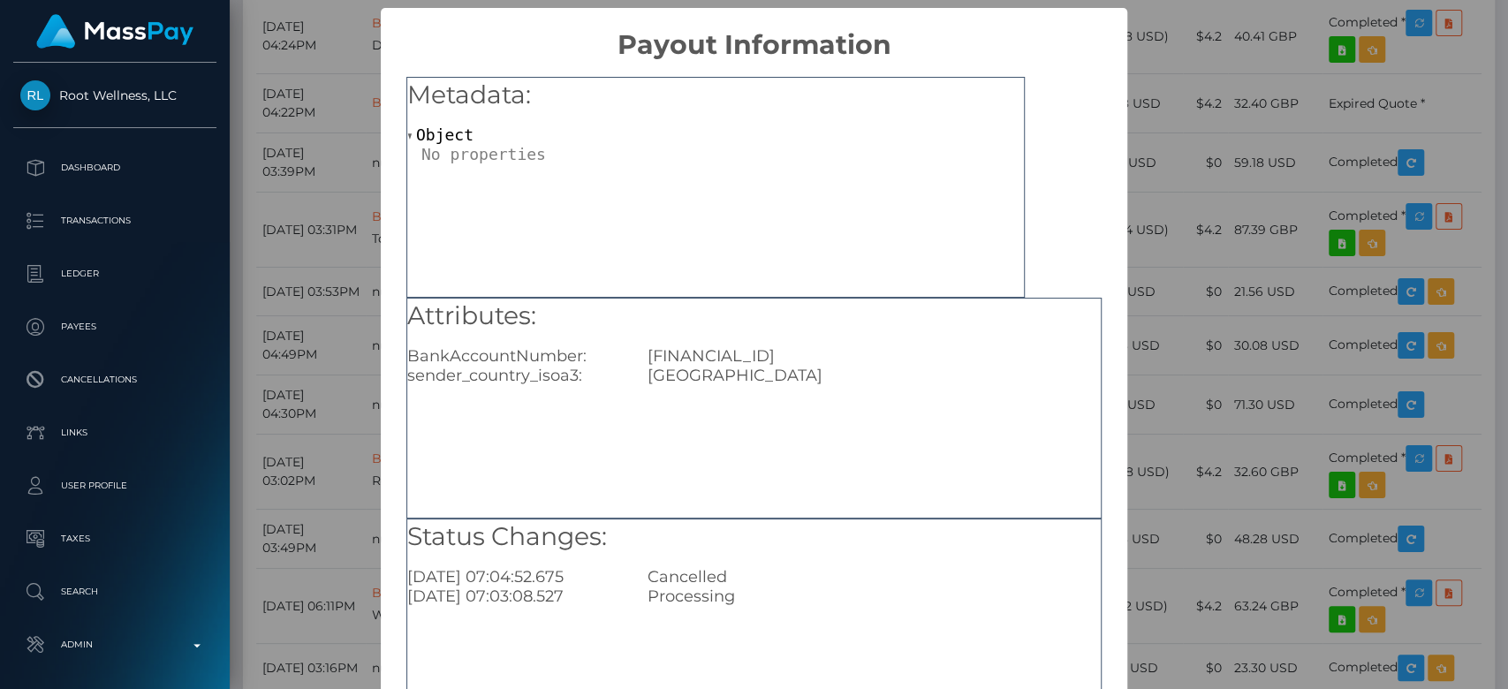
click at [1160, 301] on div "× Payout Information Metadata: Object Attributes: BankAccountNumber: GB25LOYD30…" at bounding box center [754, 344] width 1508 height 689
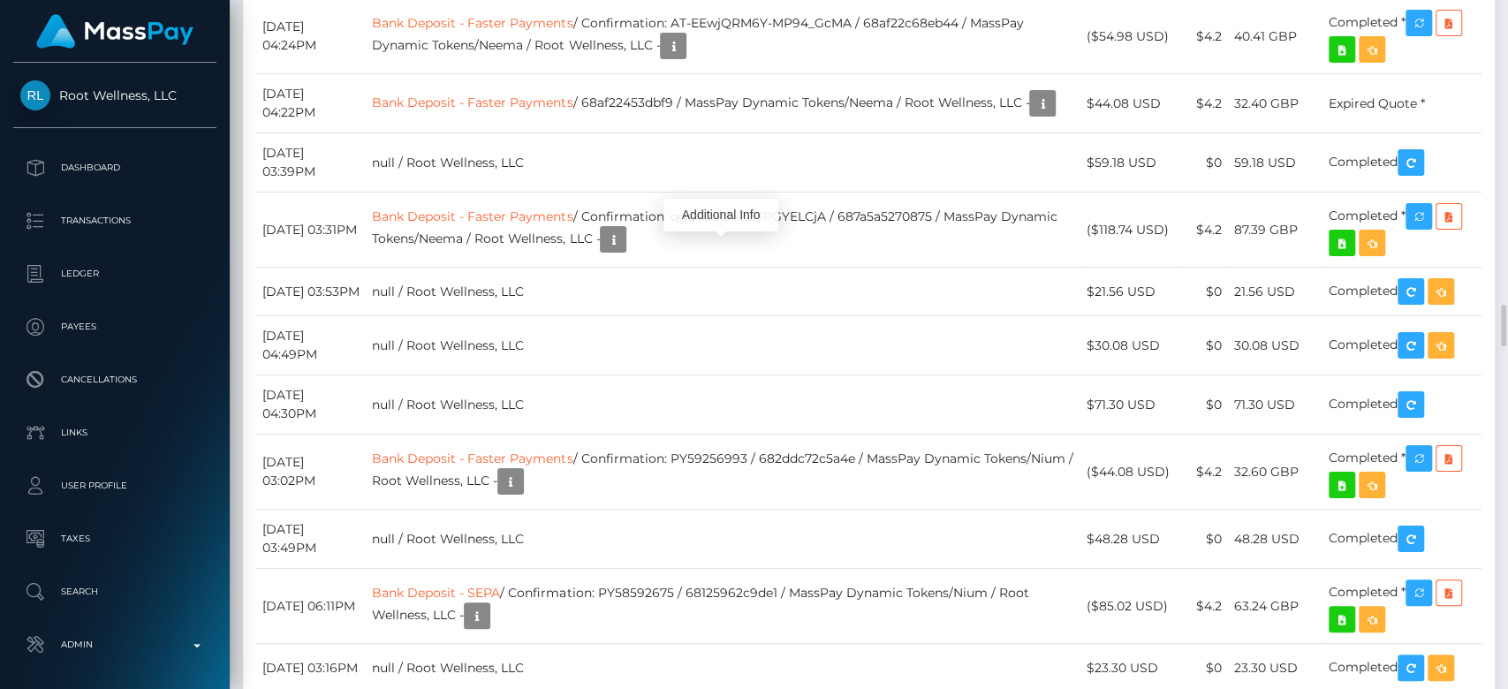
scroll to position [212, 391]
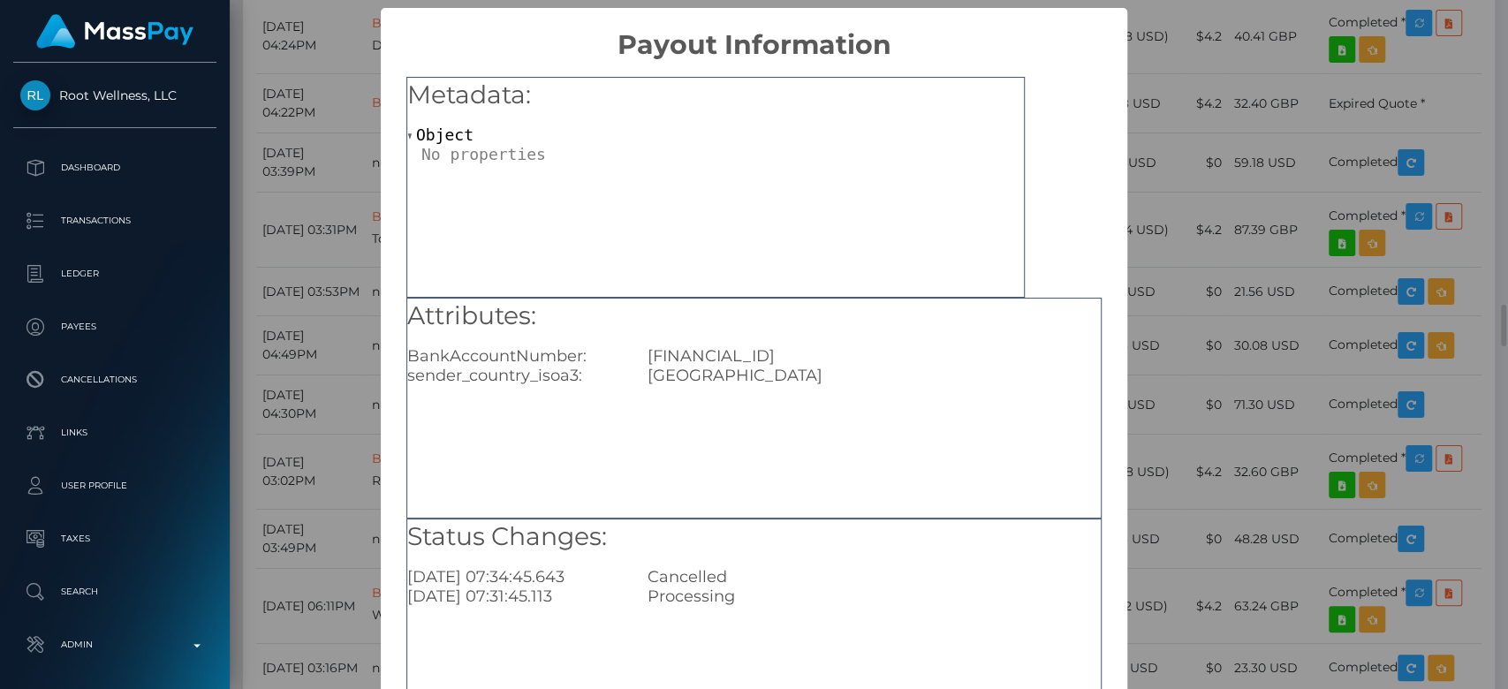
scroll to position [0, 0]
click at [1238, 318] on div "× Payout Information Metadata: Object Attributes: BankAccountNumber: GB25LOYD30…" at bounding box center [754, 344] width 1508 height 689
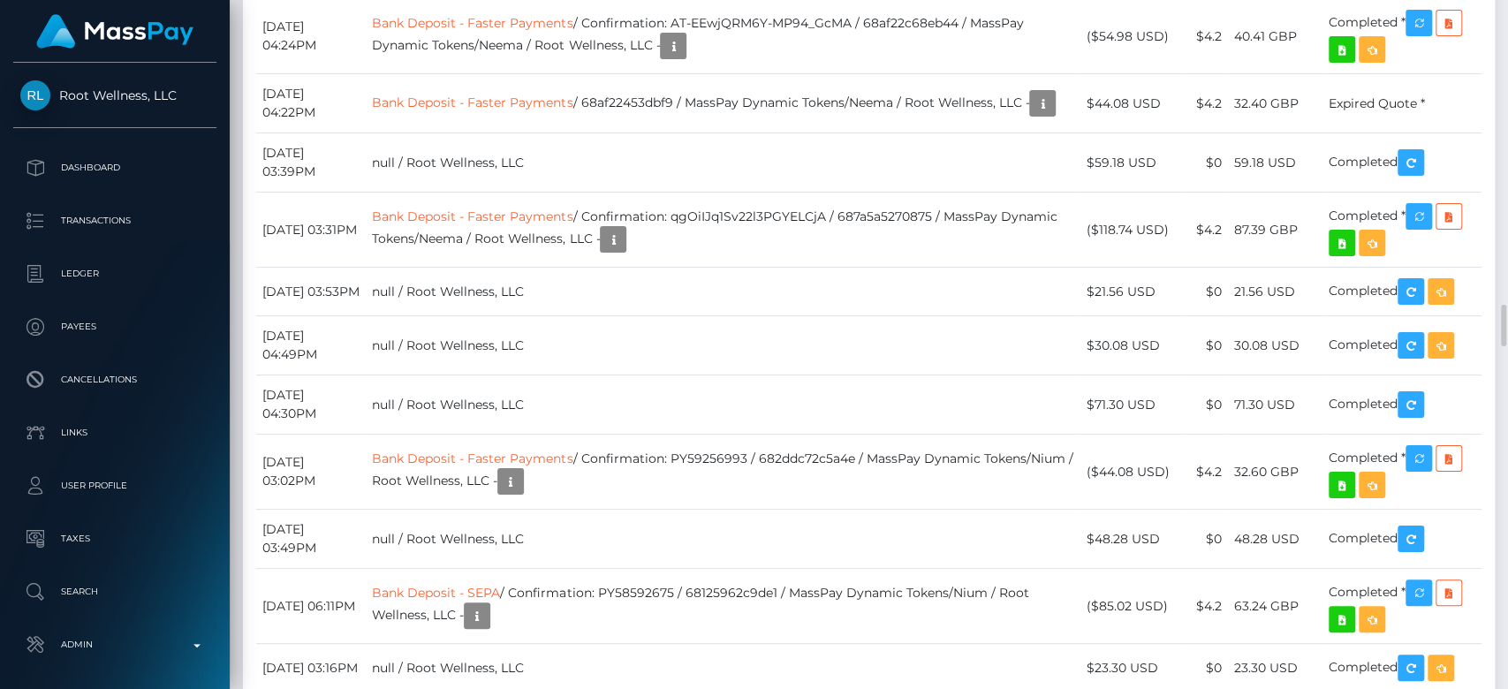
scroll to position [212, 391]
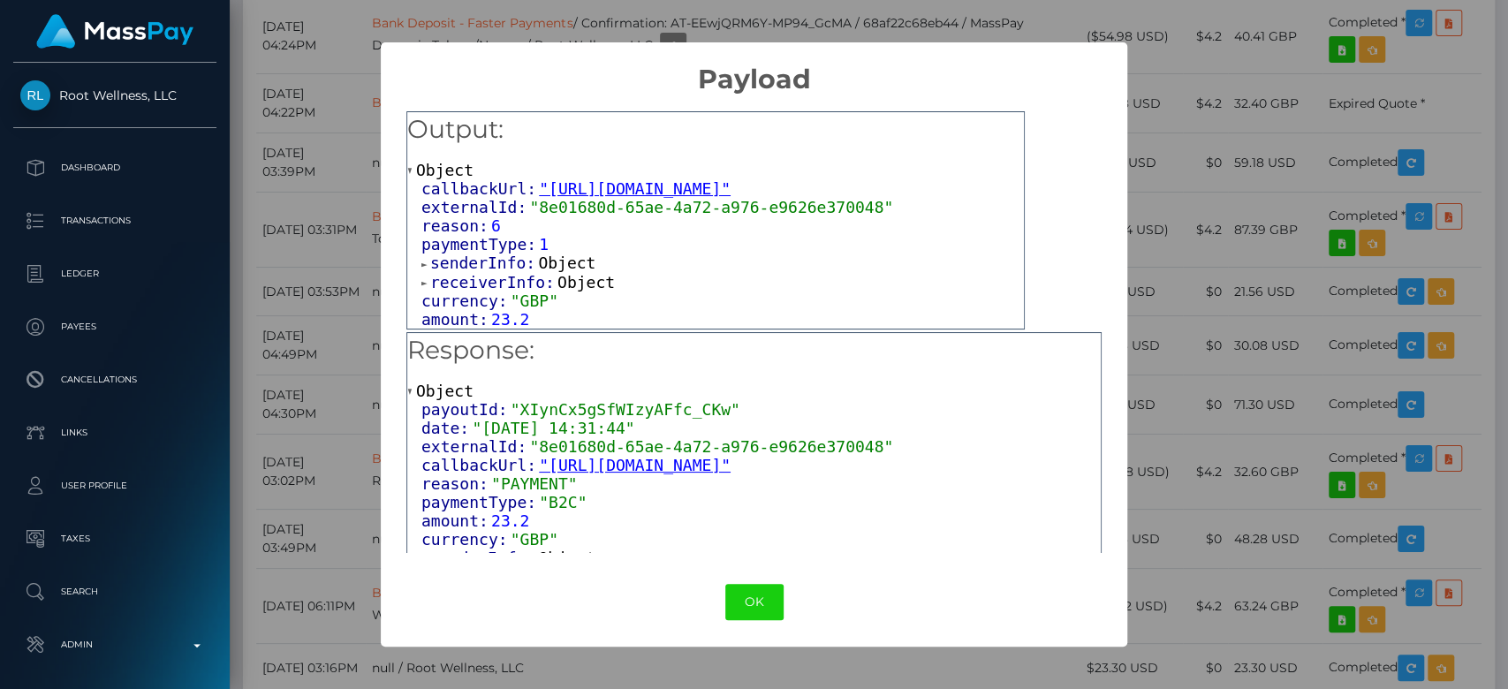
scroll to position [188, 0]
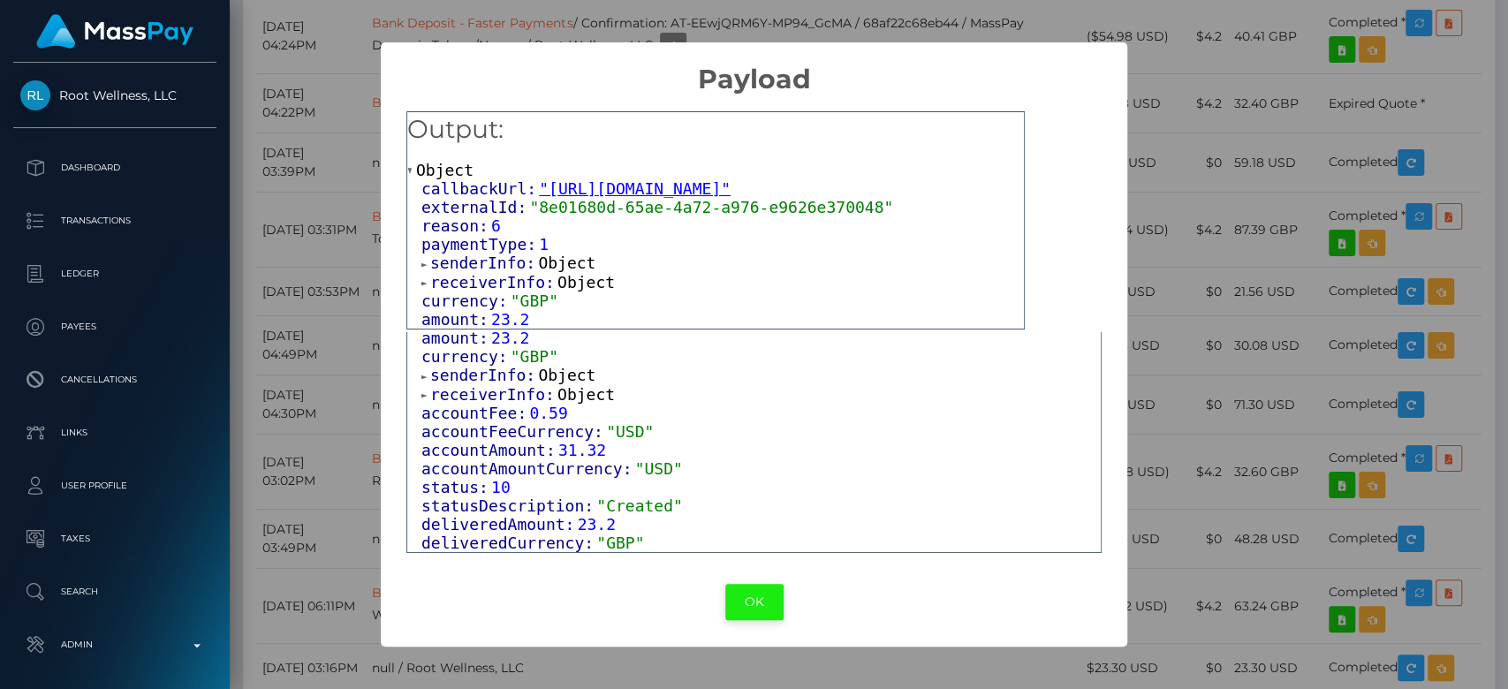
click at [755, 615] on button "OK" at bounding box center [754, 602] width 58 height 36
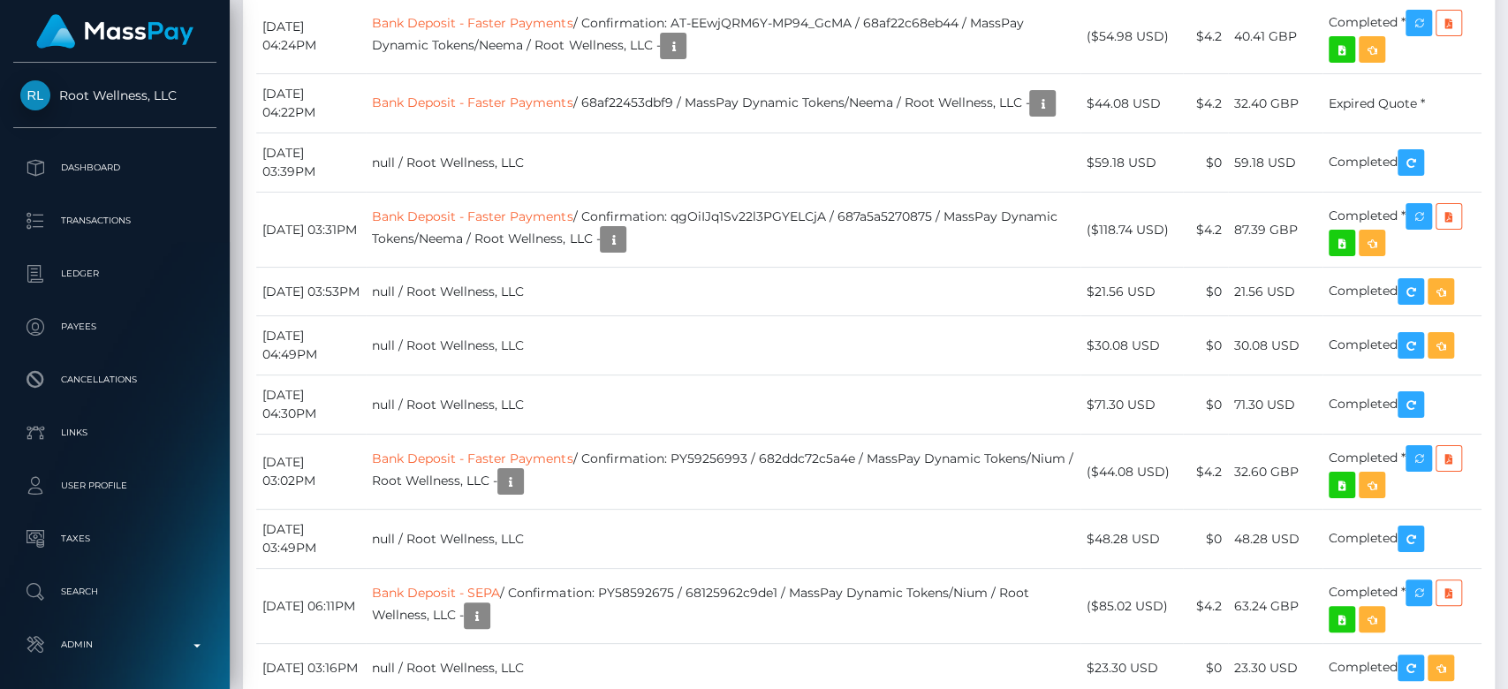
scroll to position [4998, 0]
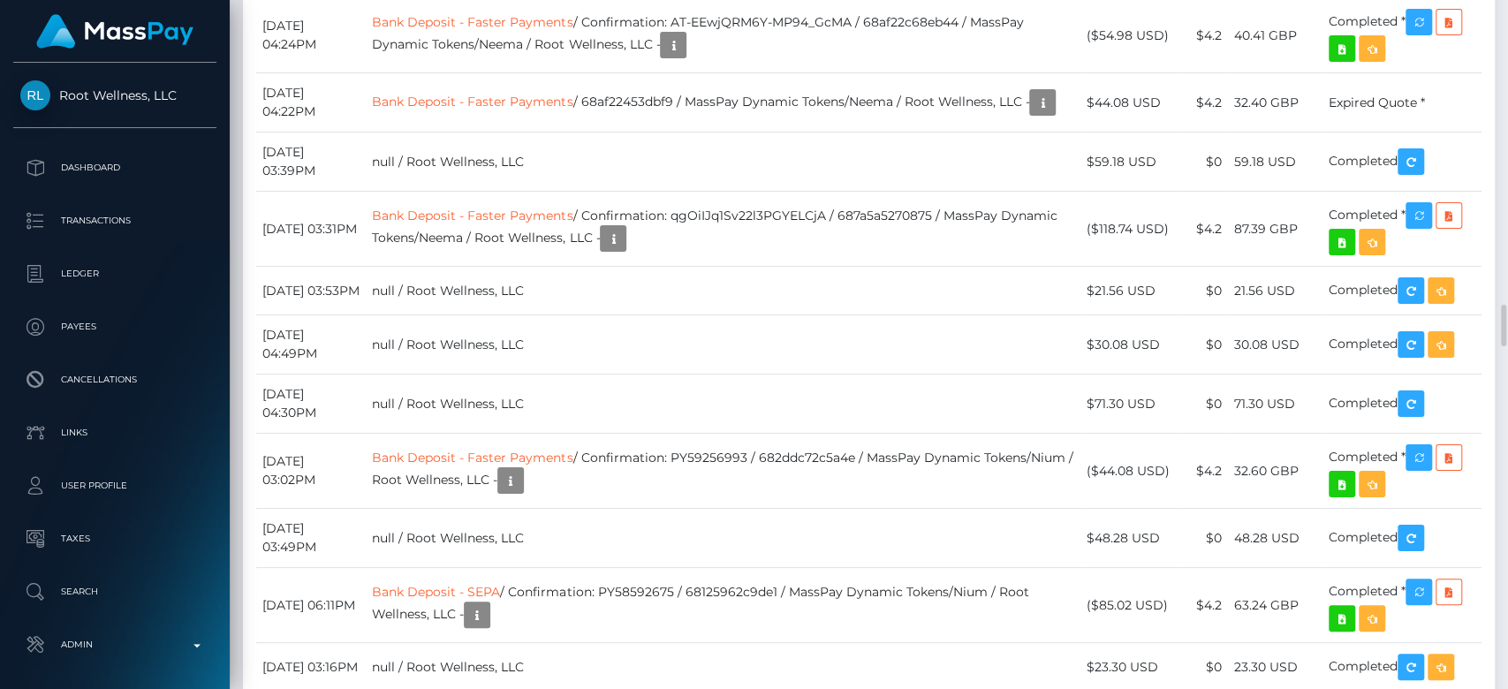
copy td "XIynCx5gSfWIzyAFfc_CKw"
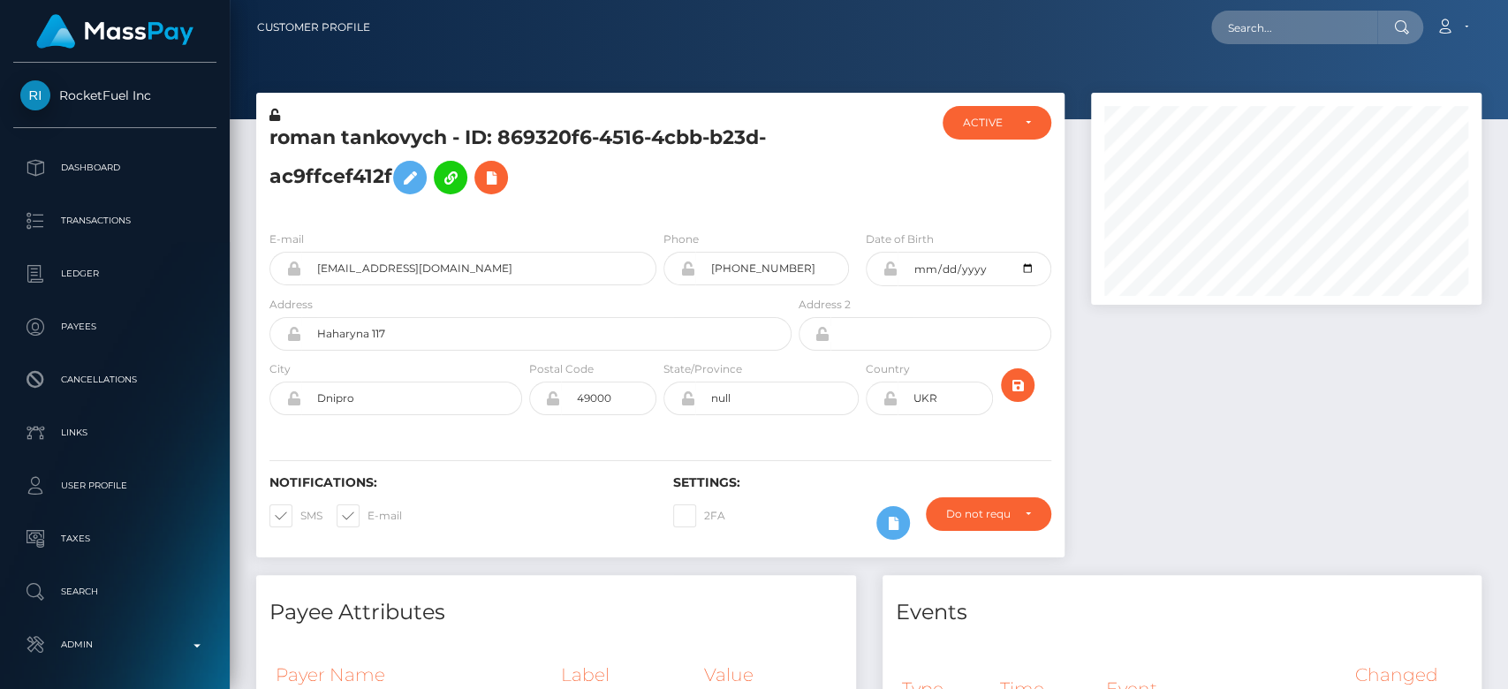
scroll to position [212, 391]
click at [1166, 411] on div at bounding box center [1286, 334] width 417 height 482
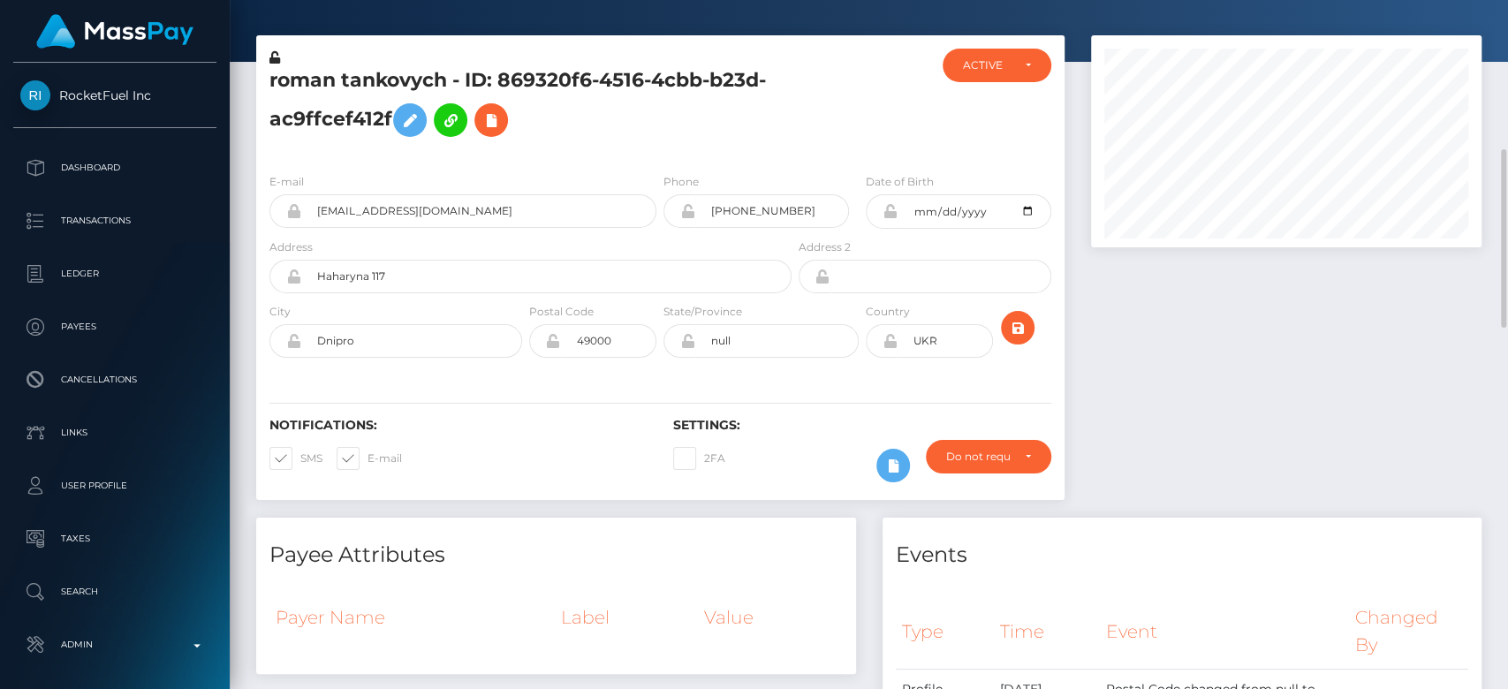
scroll to position [0, 0]
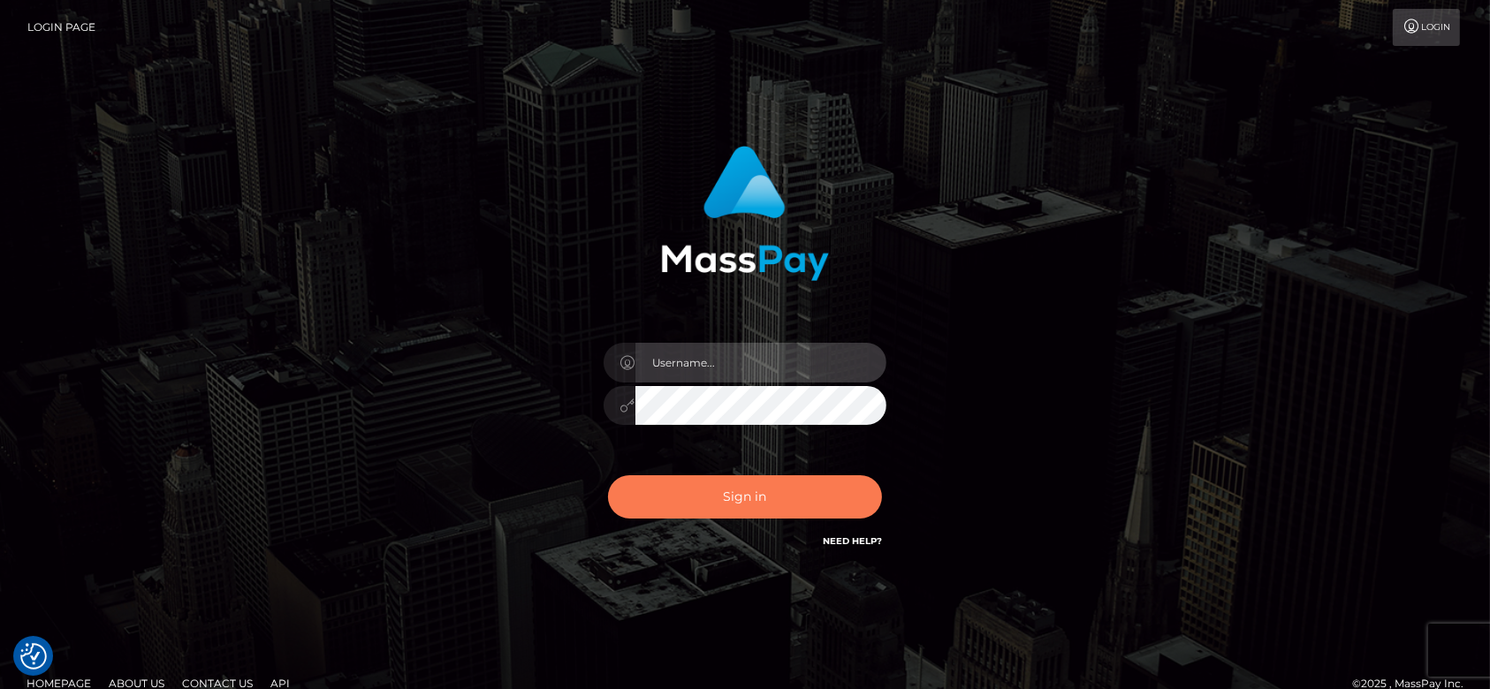
type input "[DOMAIN_NAME]"
click at [679, 493] on button "Sign in" at bounding box center [745, 496] width 274 height 43
type input "[DOMAIN_NAME]"
click at [678, 491] on button "Sign in" at bounding box center [745, 496] width 274 height 43
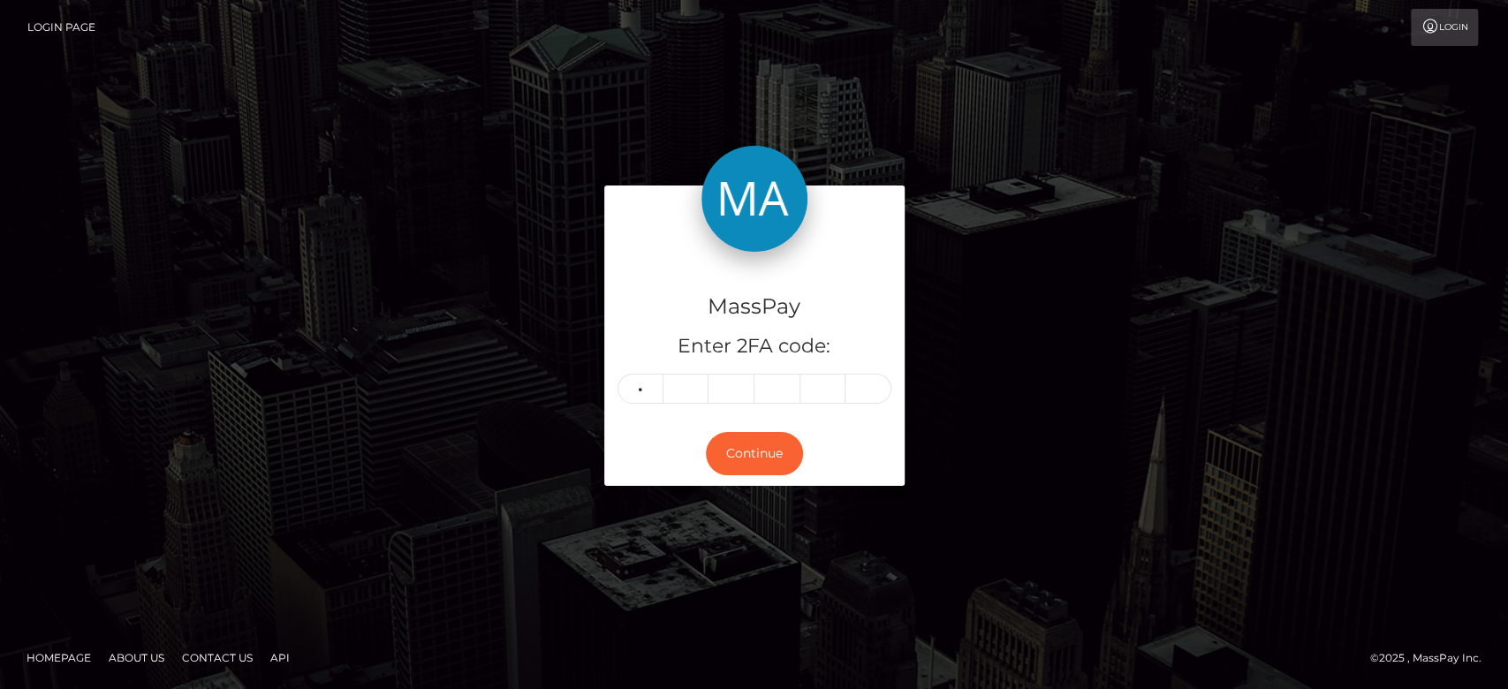
type input "4"
type input "6"
type input "1"
type input "6"
type input "3"
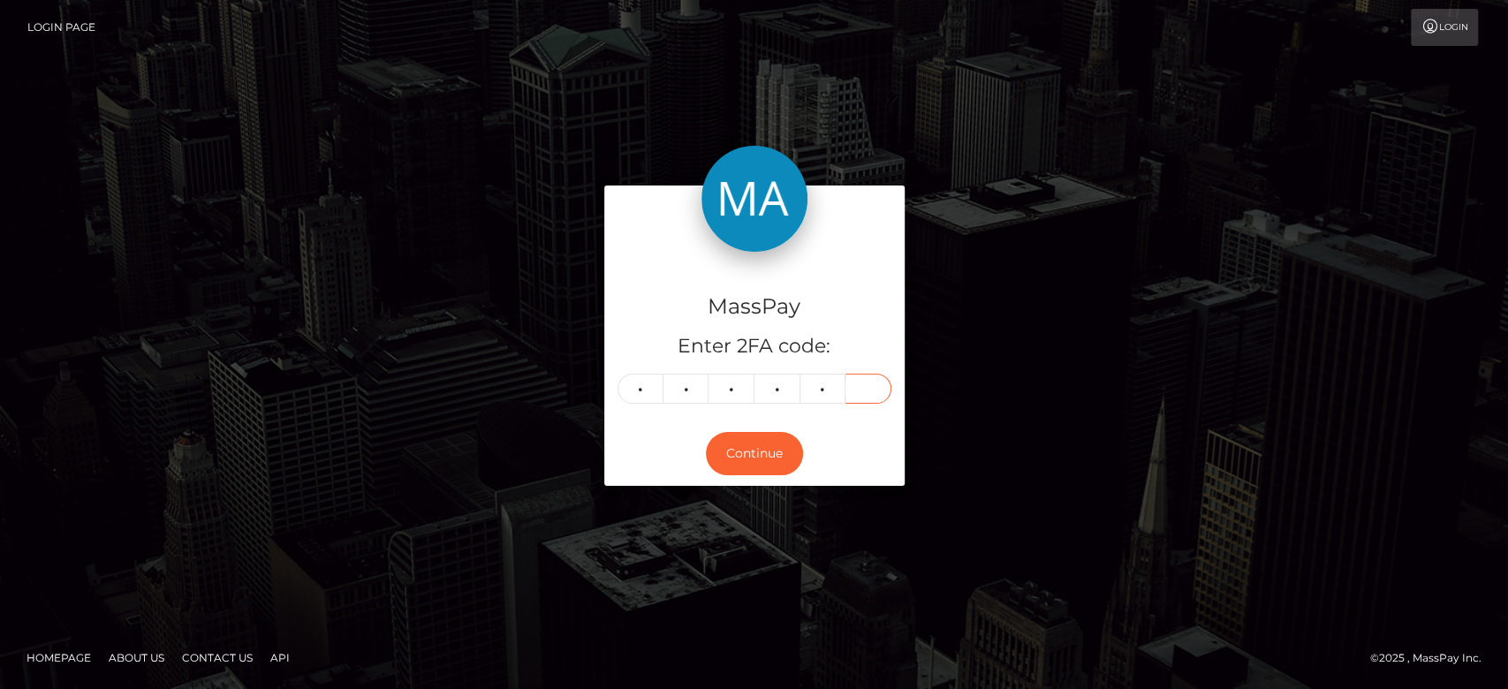
type input "6"
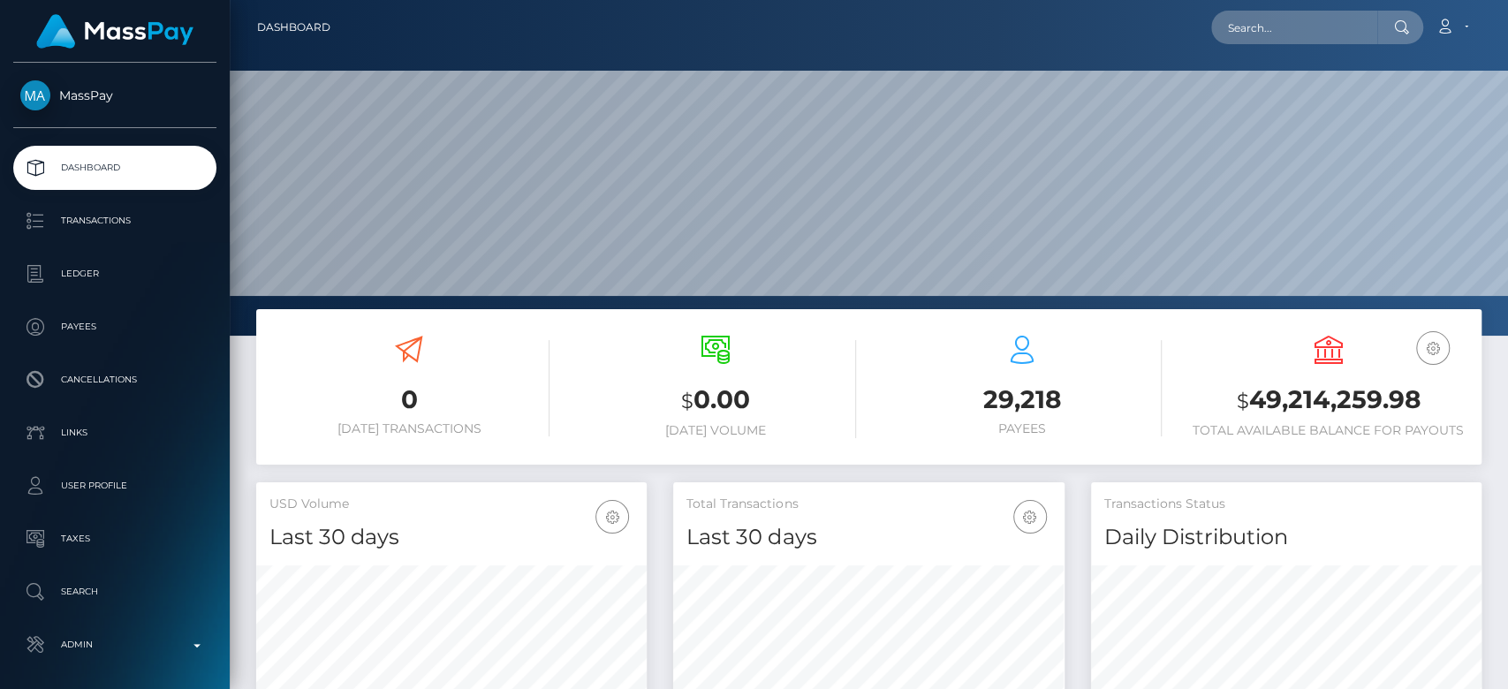
scroll to position [312, 391]
click at [1258, 26] on input "text" at bounding box center [1294, 28] width 166 height 34
paste input "[EMAIL_ADDRESS][DOMAIN_NAME]"
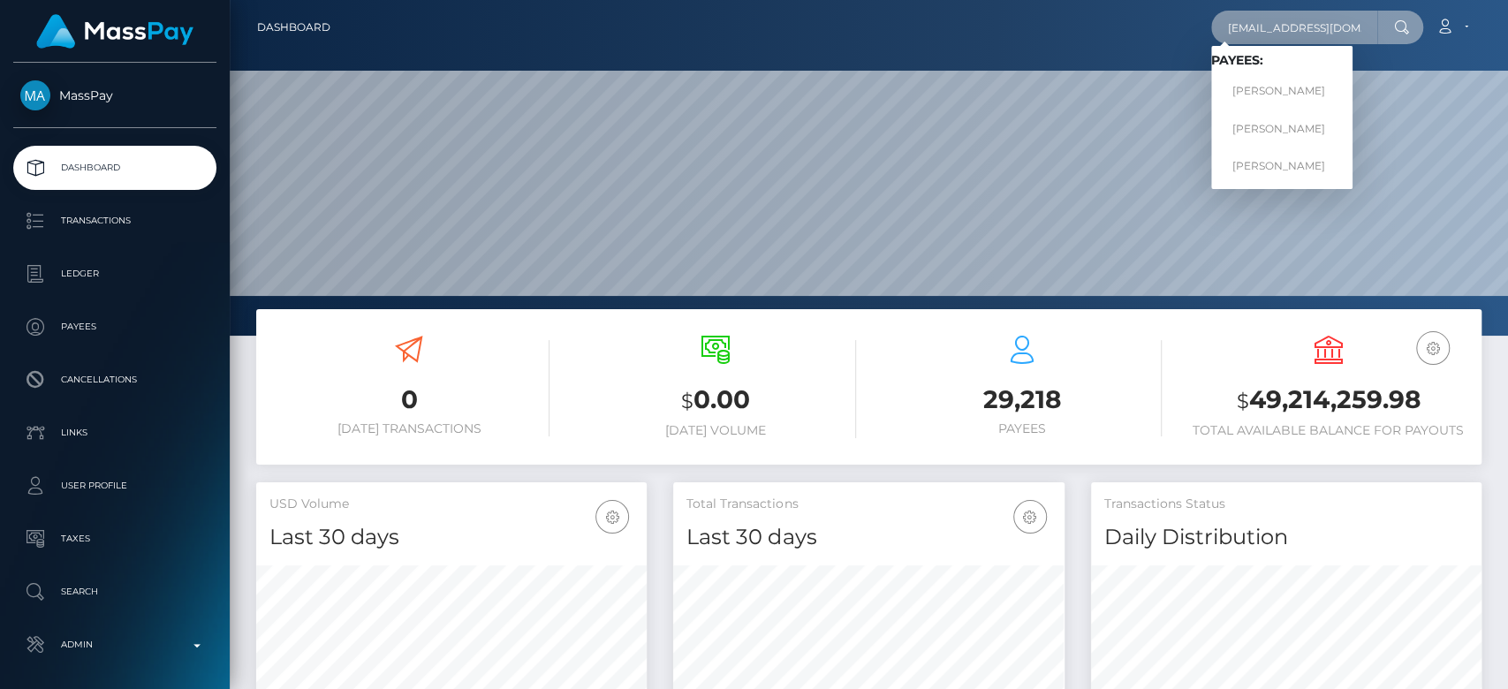
type input "[EMAIL_ADDRESS][DOMAIN_NAME]"
click at [1326, 87] on link "Aleksandr Pesterev" at bounding box center [1281, 91] width 141 height 33
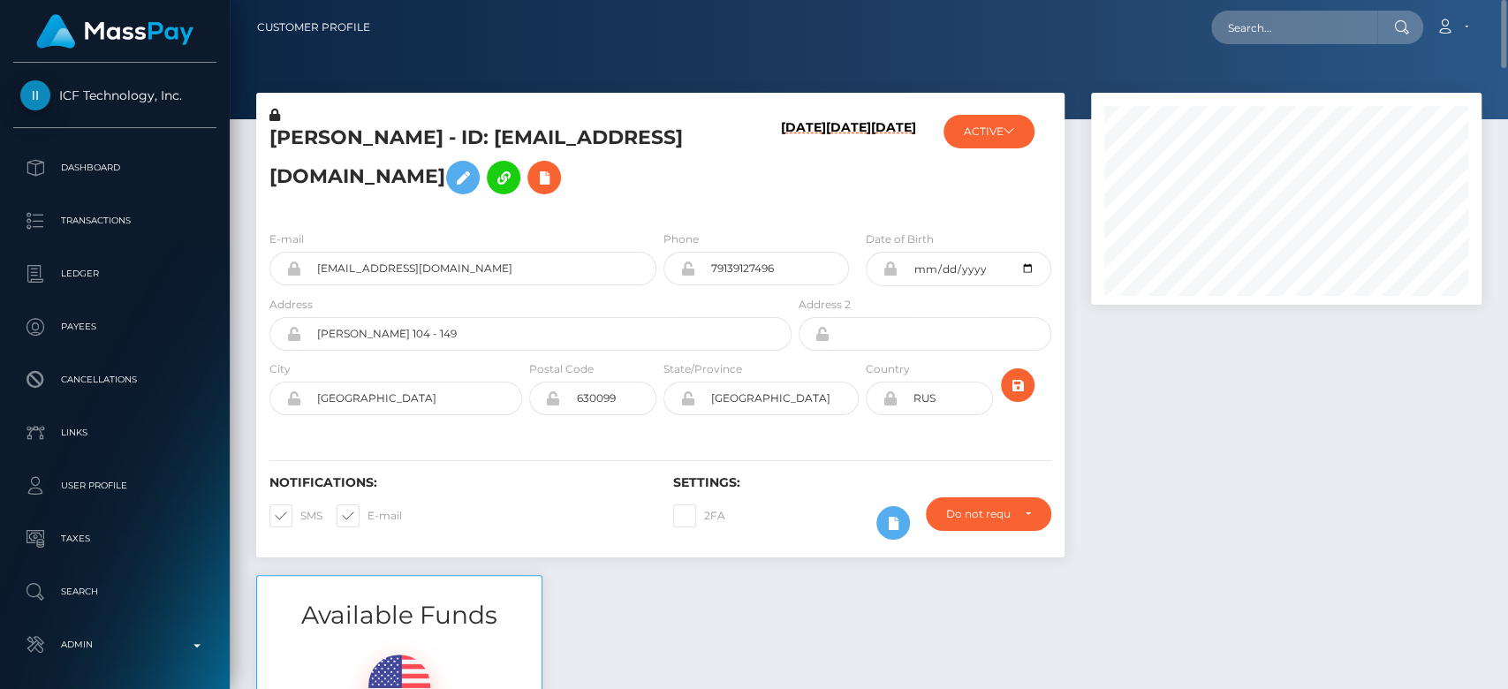
click at [1256, 4] on nav "Customer Profile Loading... Loading... Account" at bounding box center [869, 27] width 1279 height 55
paste input "[EMAIL_ADDRESS][DOMAIN_NAME]"
click at [1258, 11] on input "[EMAIL_ADDRESS][DOMAIN_NAME]" at bounding box center [1294, 28] width 166 height 34
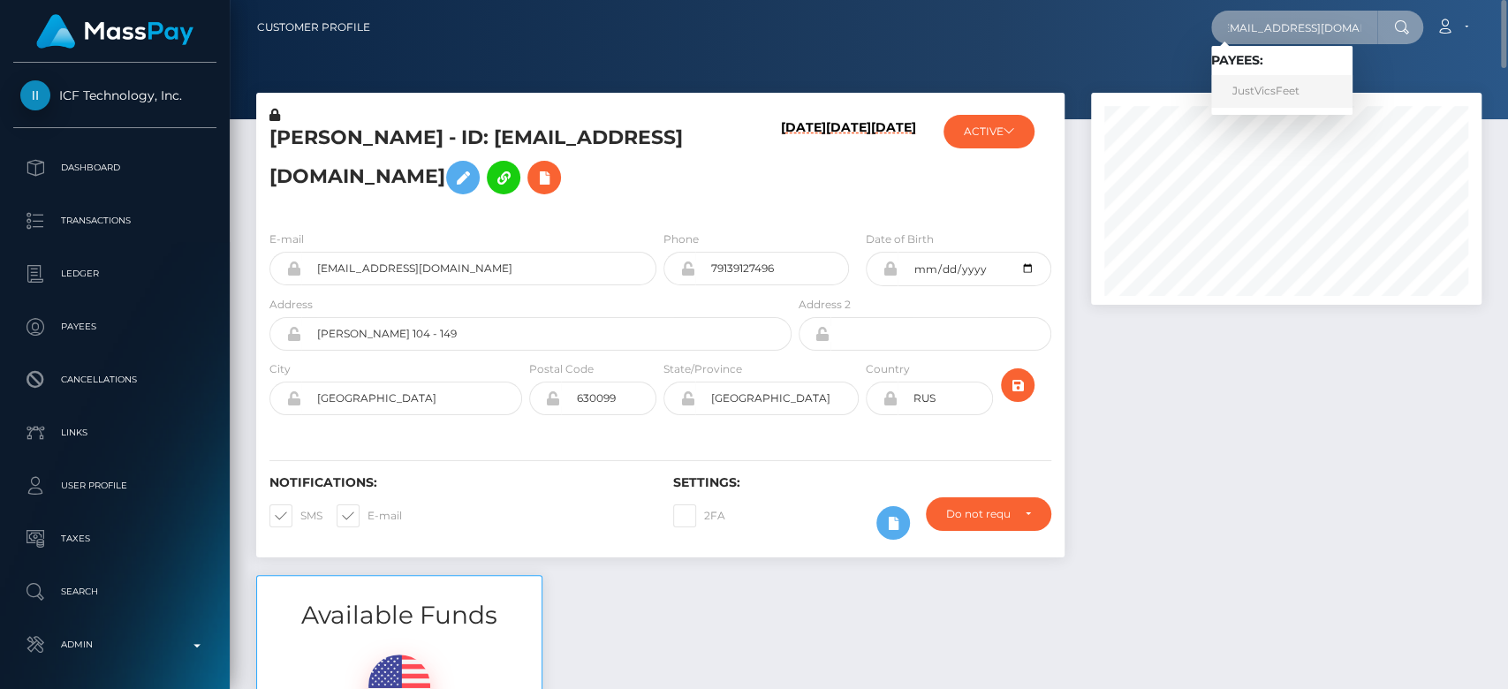
type input "[EMAIL_ADDRESS][DOMAIN_NAME]"
click at [1266, 87] on link "JustVicsFeet" at bounding box center [1281, 91] width 141 height 33
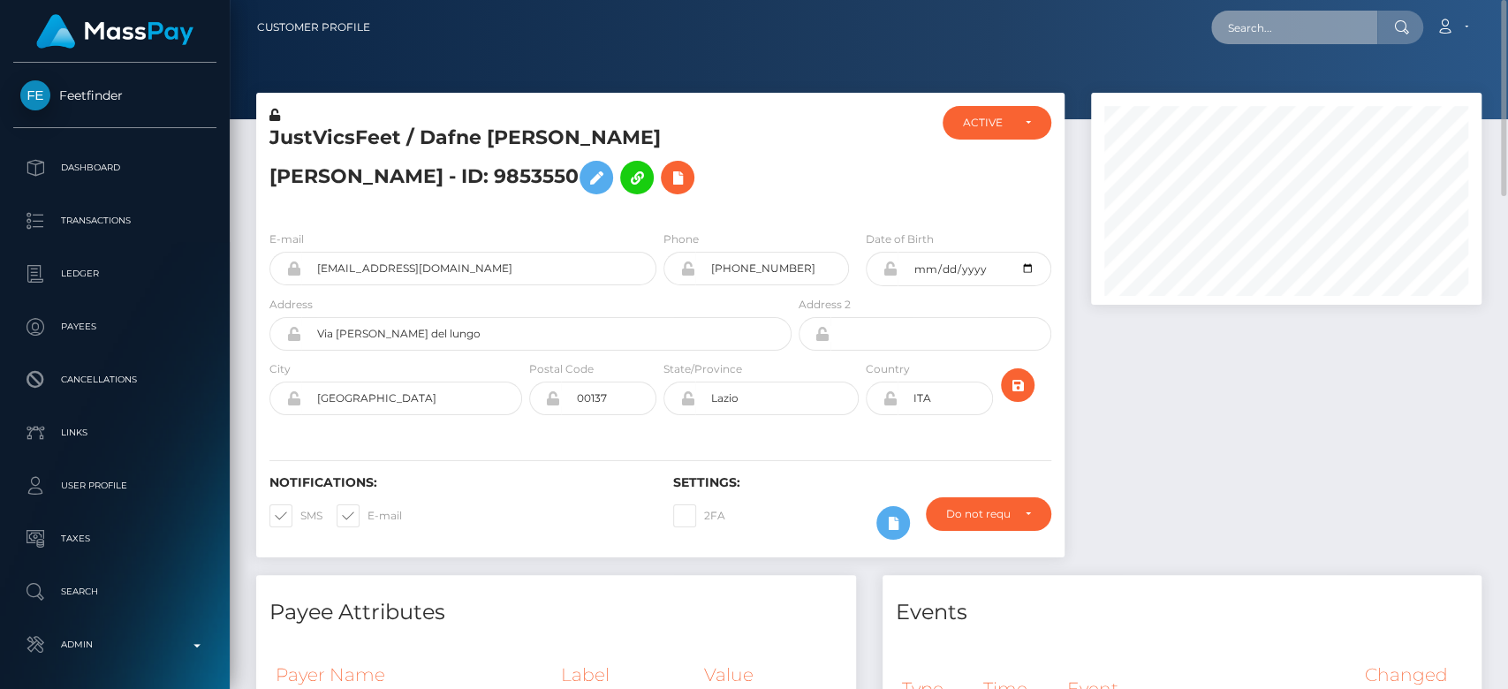
click at [1294, 35] on input "text" at bounding box center [1294, 28] width 166 height 34
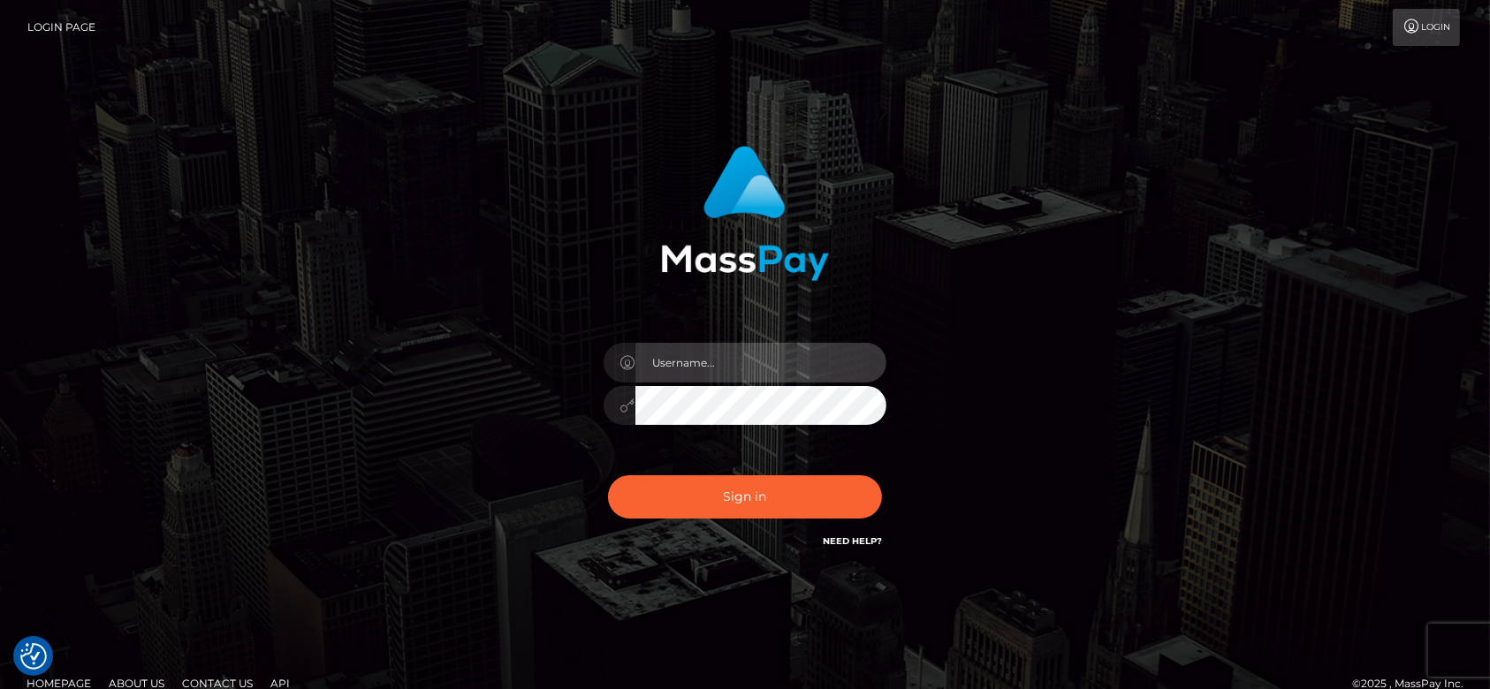
type input "[DOMAIN_NAME]"
click at [709, 470] on div "Sign in Need Help?" at bounding box center [744, 504] width 309 height 79
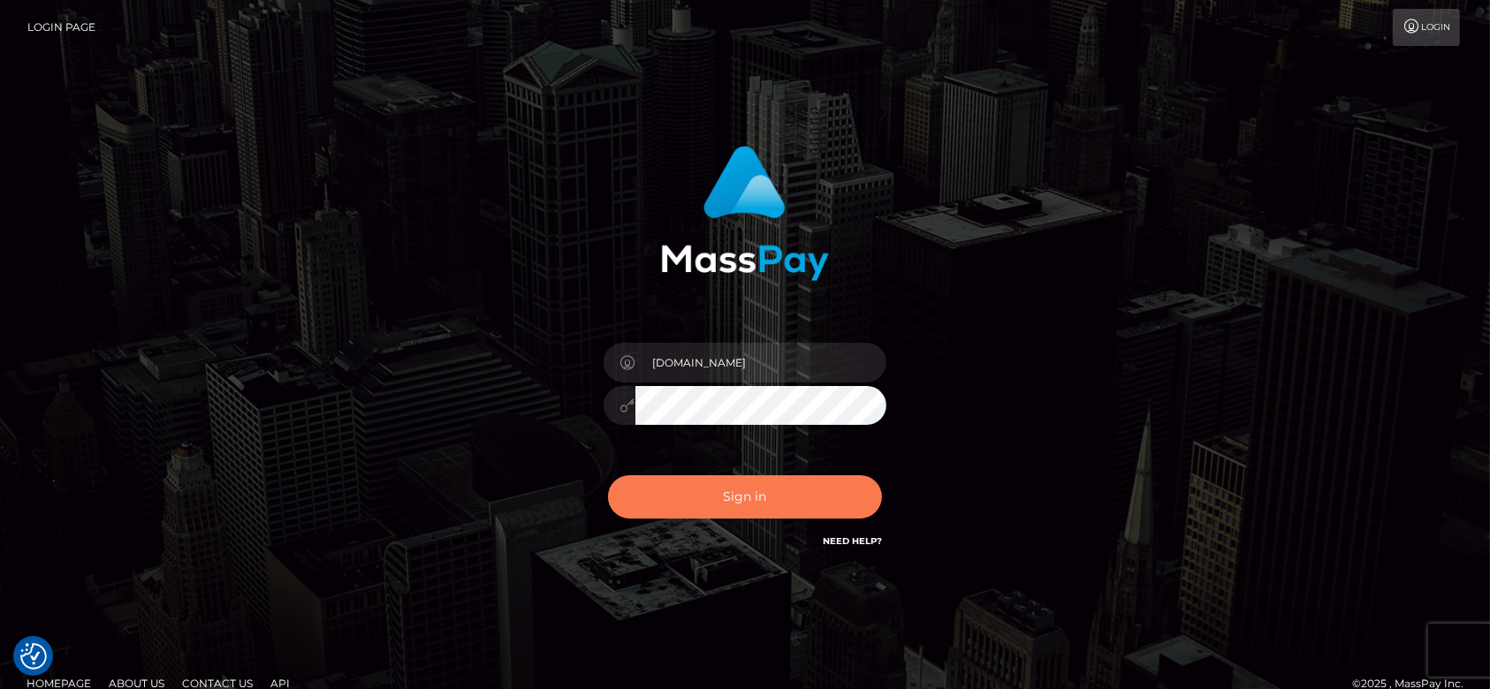
click at [715, 498] on button "Sign in" at bounding box center [745, 496] width 274 height 43
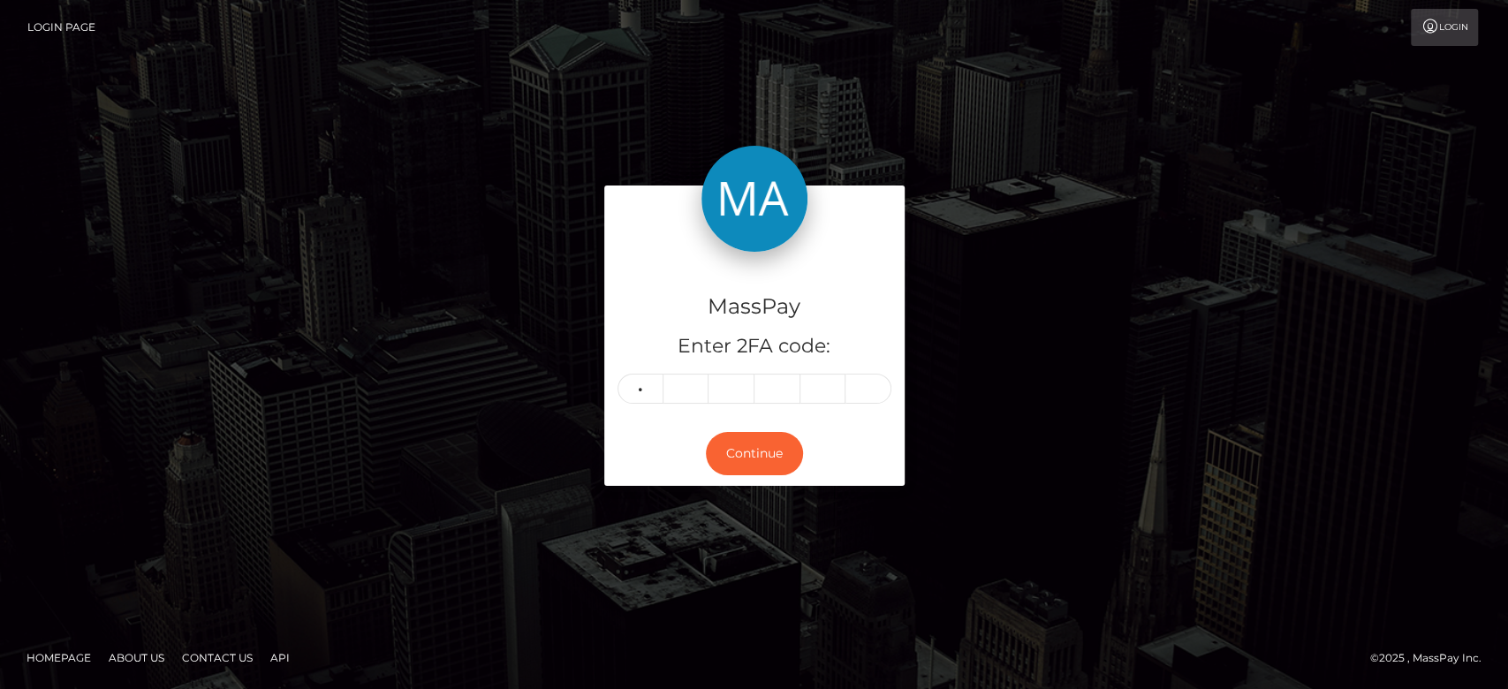
type input "4"
type input "7"
type input "3"
type input "9"
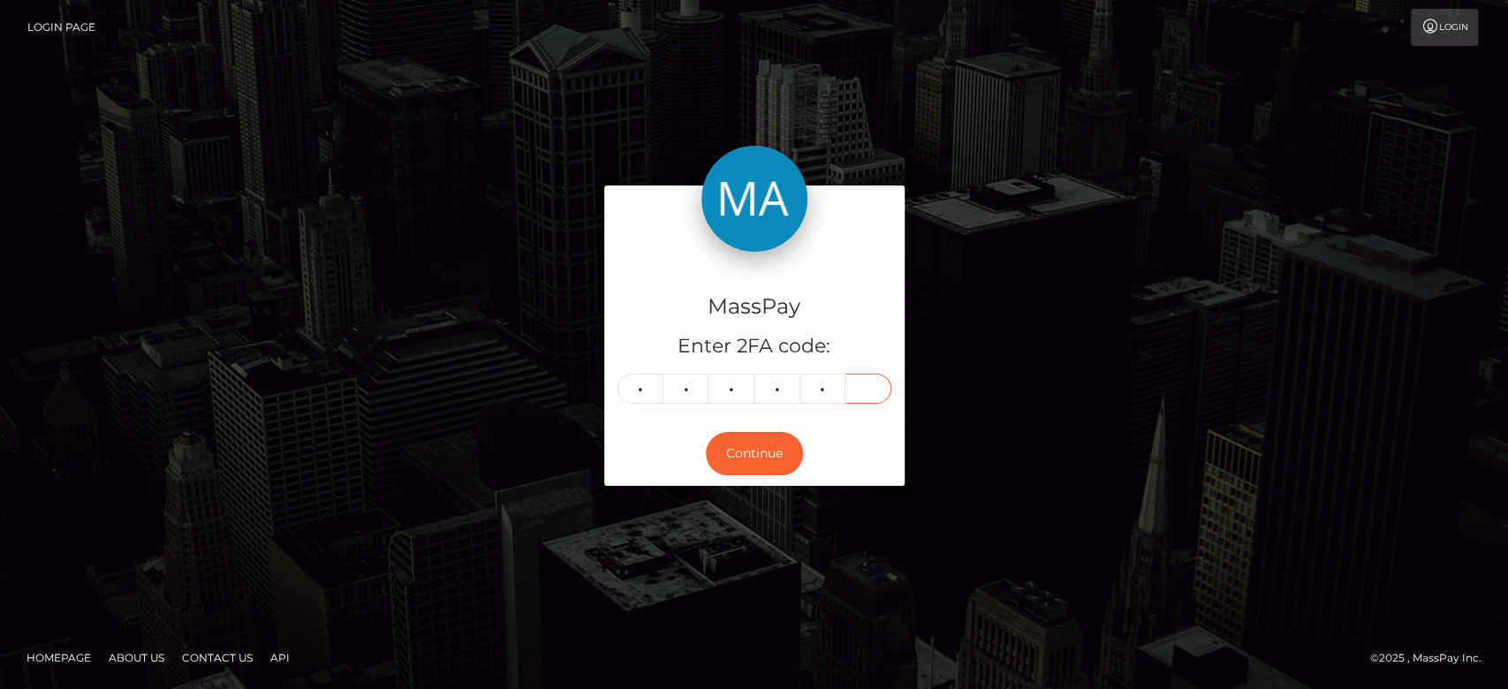
type input "8"
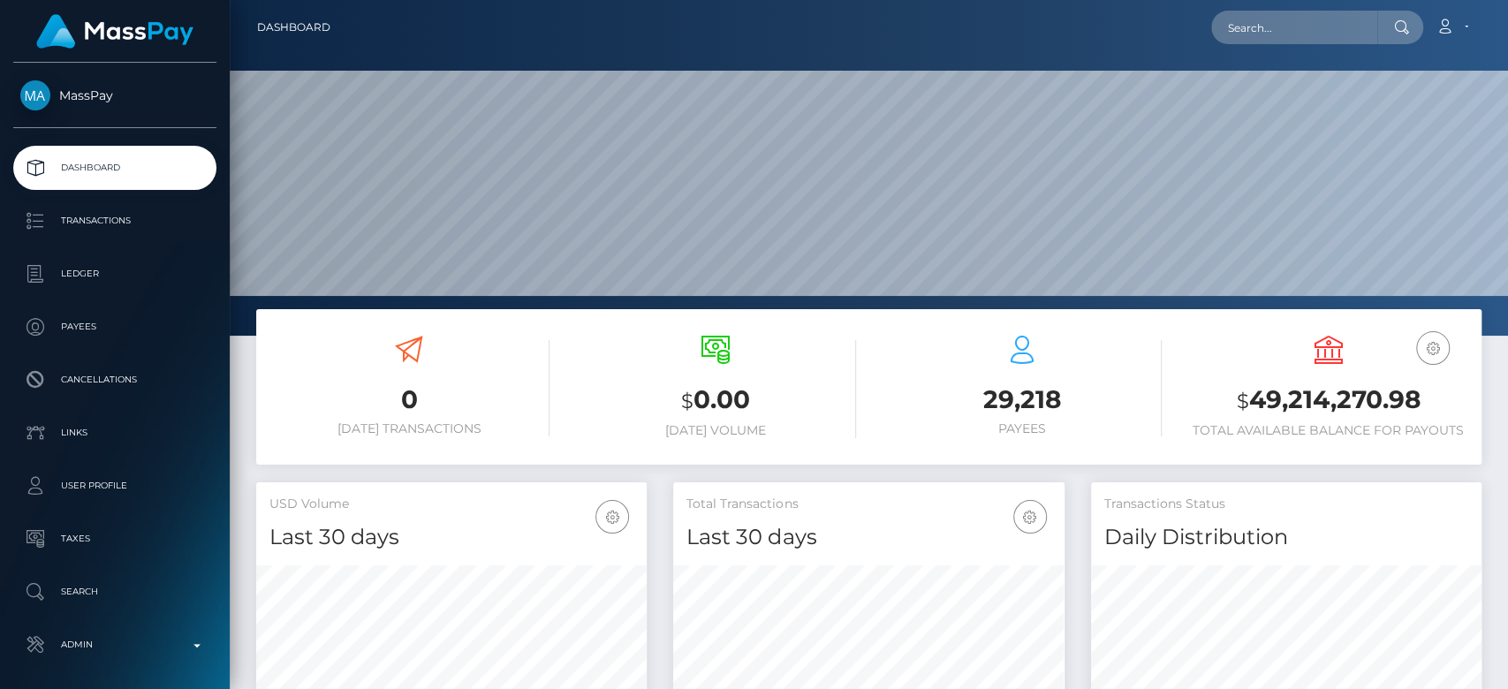
scroll to position [312, 391]
click at [1256, 30] on input "text" at bounding box center [1294, 28] width 166 height 34
paste input "[EMAIL_ADDRESS][DOMAIN_NAME]"
type input "[EMAIL_ADDRESS][DOMAIN_NAME]"
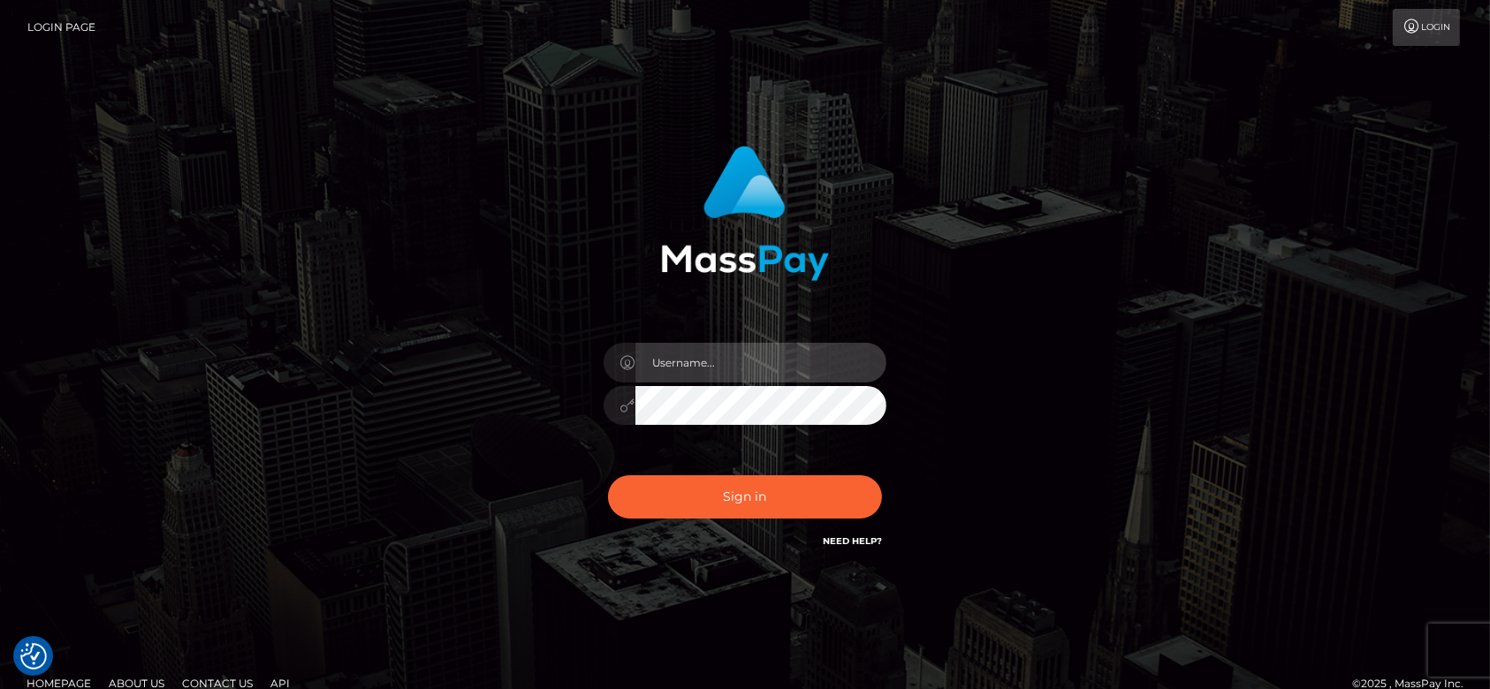
type input "fr.es"
click at [539, 438] on div "fr.es Sign in" at bounding box center [745, 349] width 464 height 432
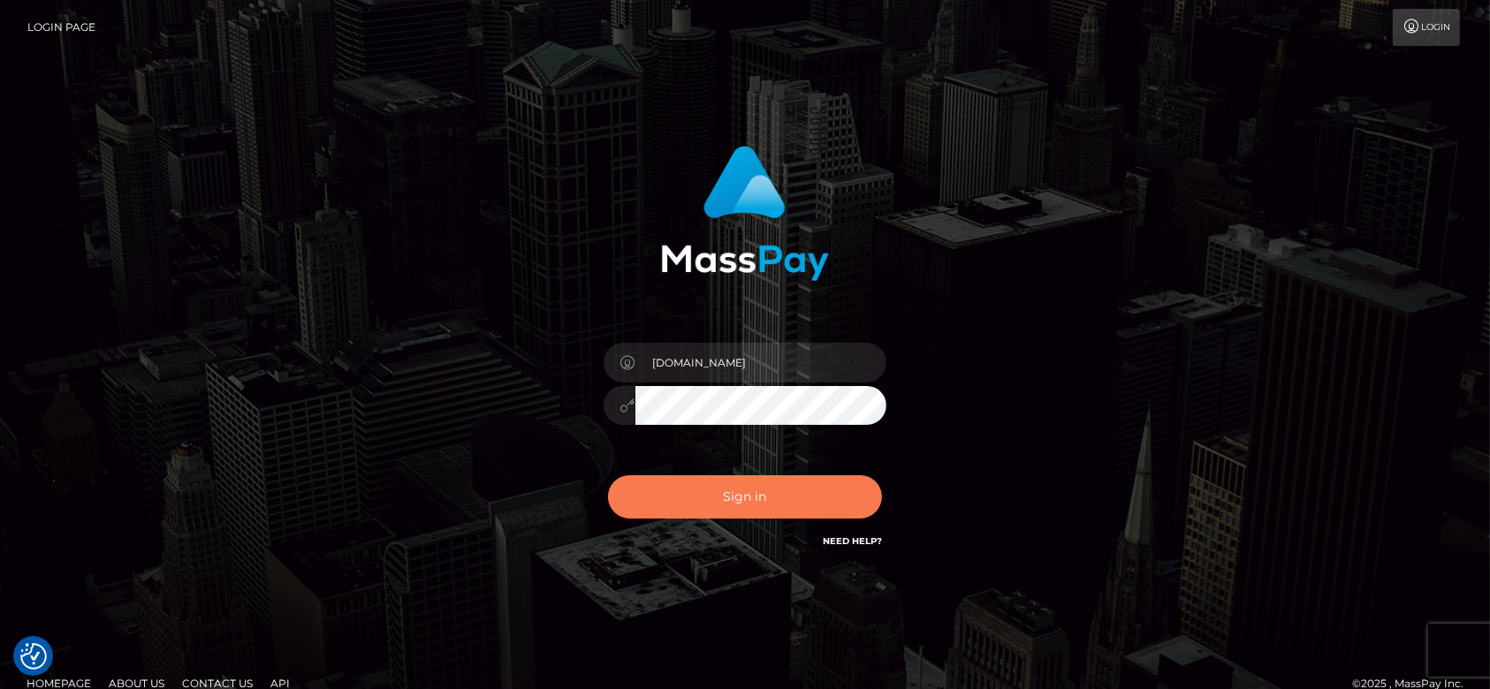
click at [750, 510] on button "Sign in" at bounding box center [745, 496] width 274 height 43
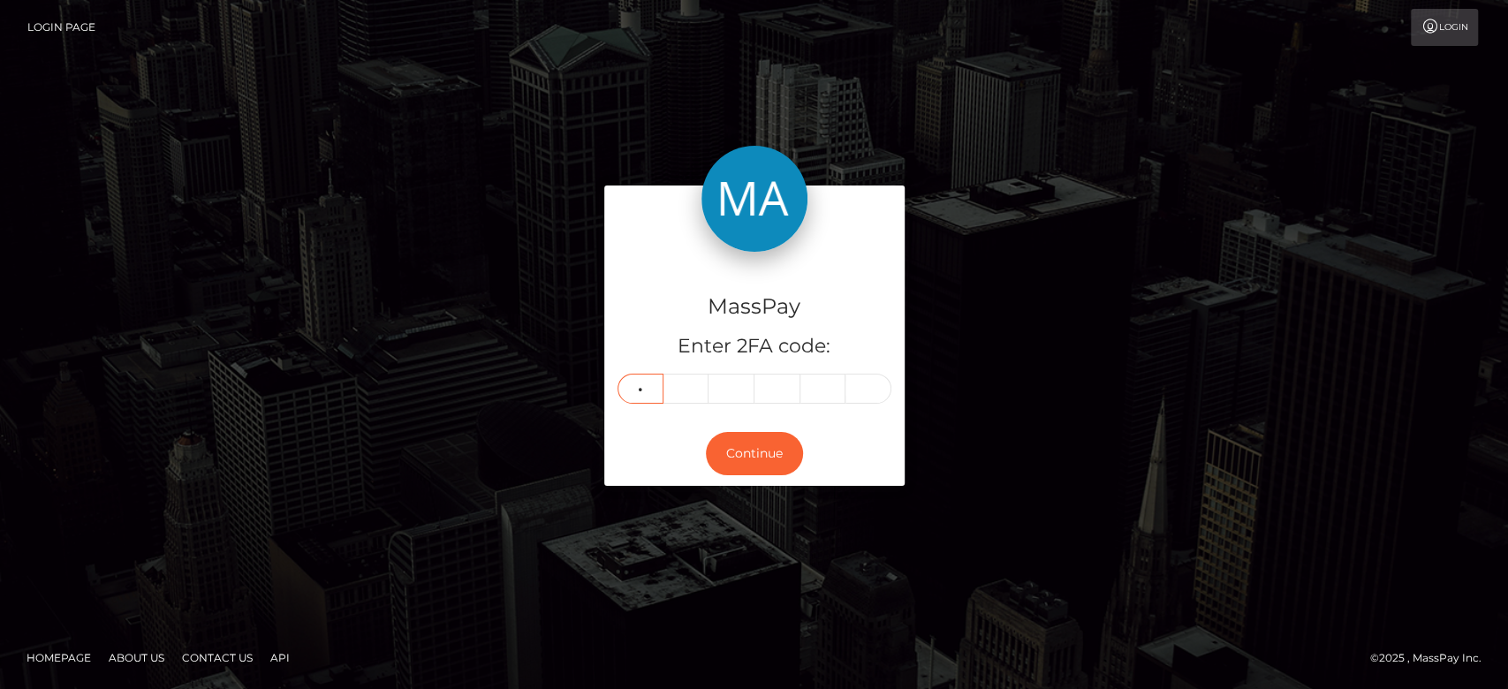
type input "7"
type input "8"
type input "1"
type input "2"
type input "5"
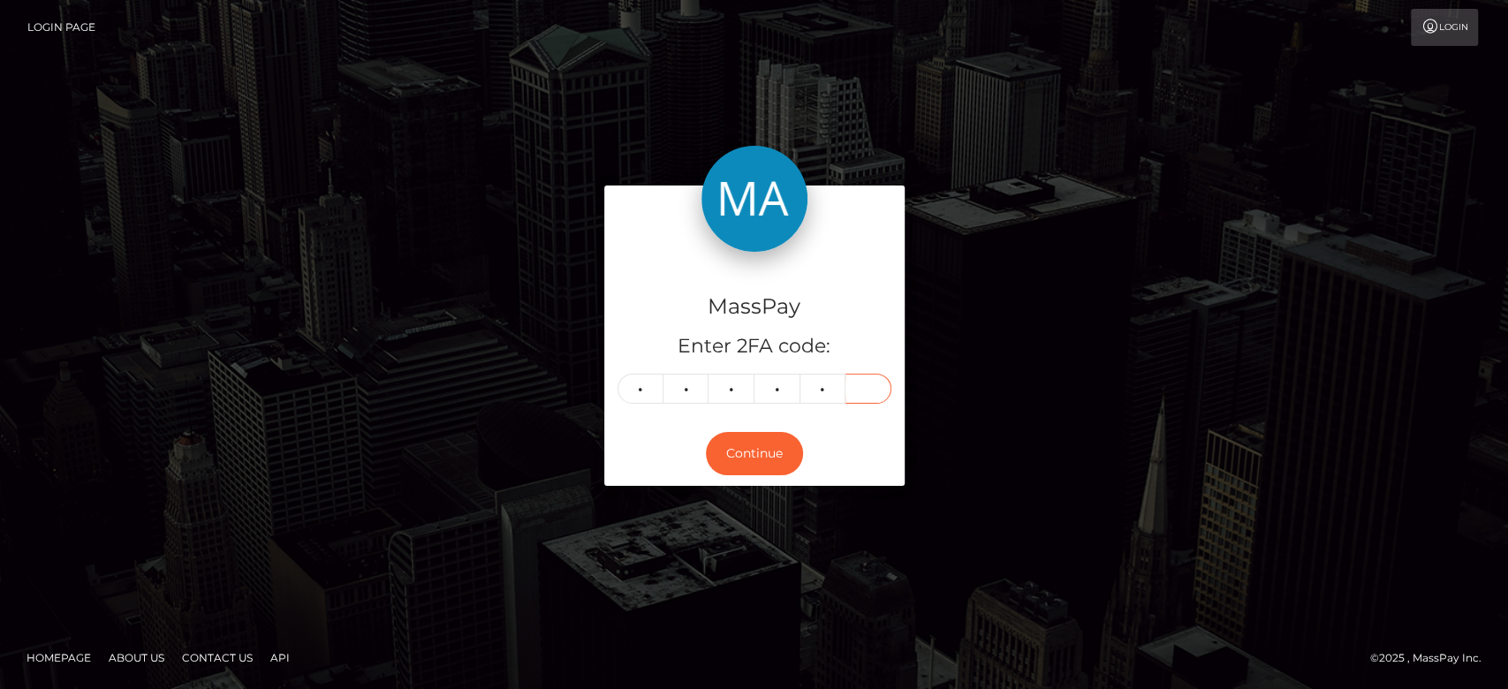
type input "8"
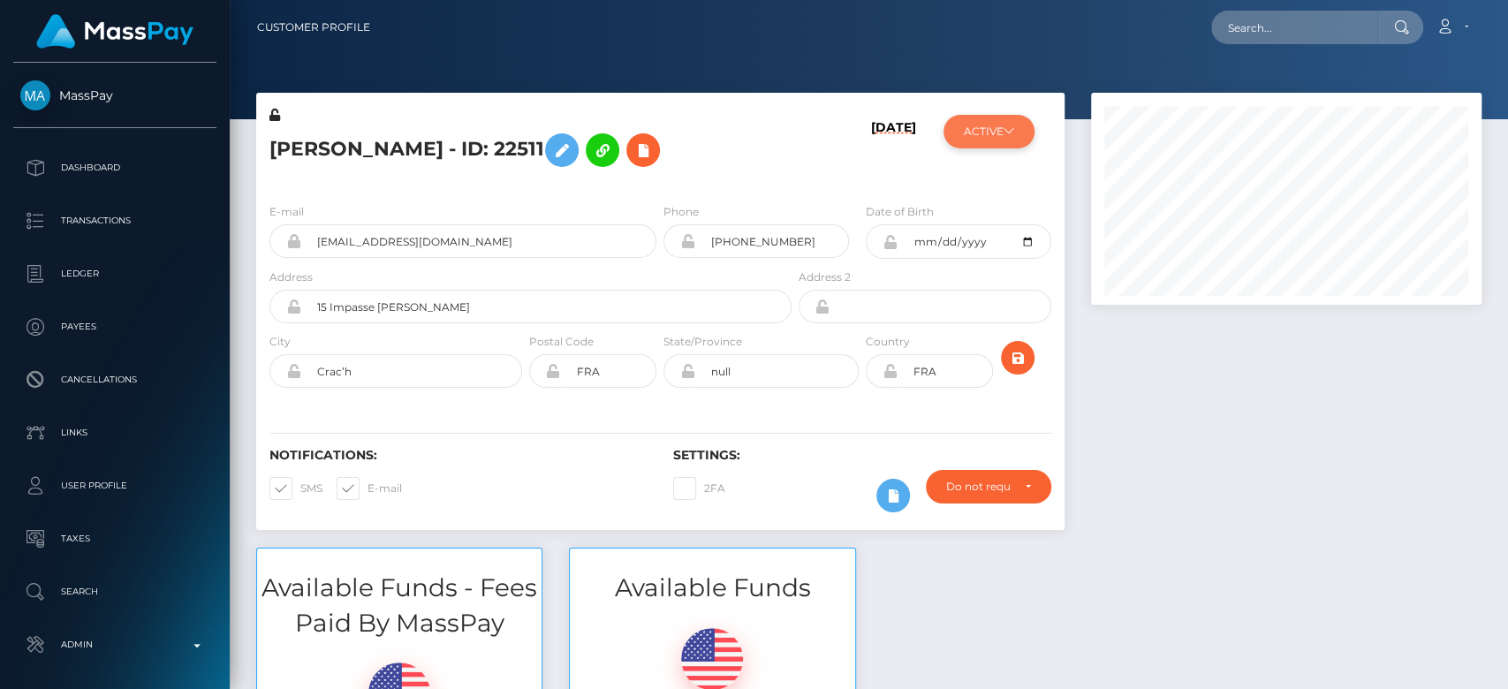
scroll to position [212, 391]
click at [994, 134] on button "ACTIVE" at bounding box center [989, 132] width 91 height 34
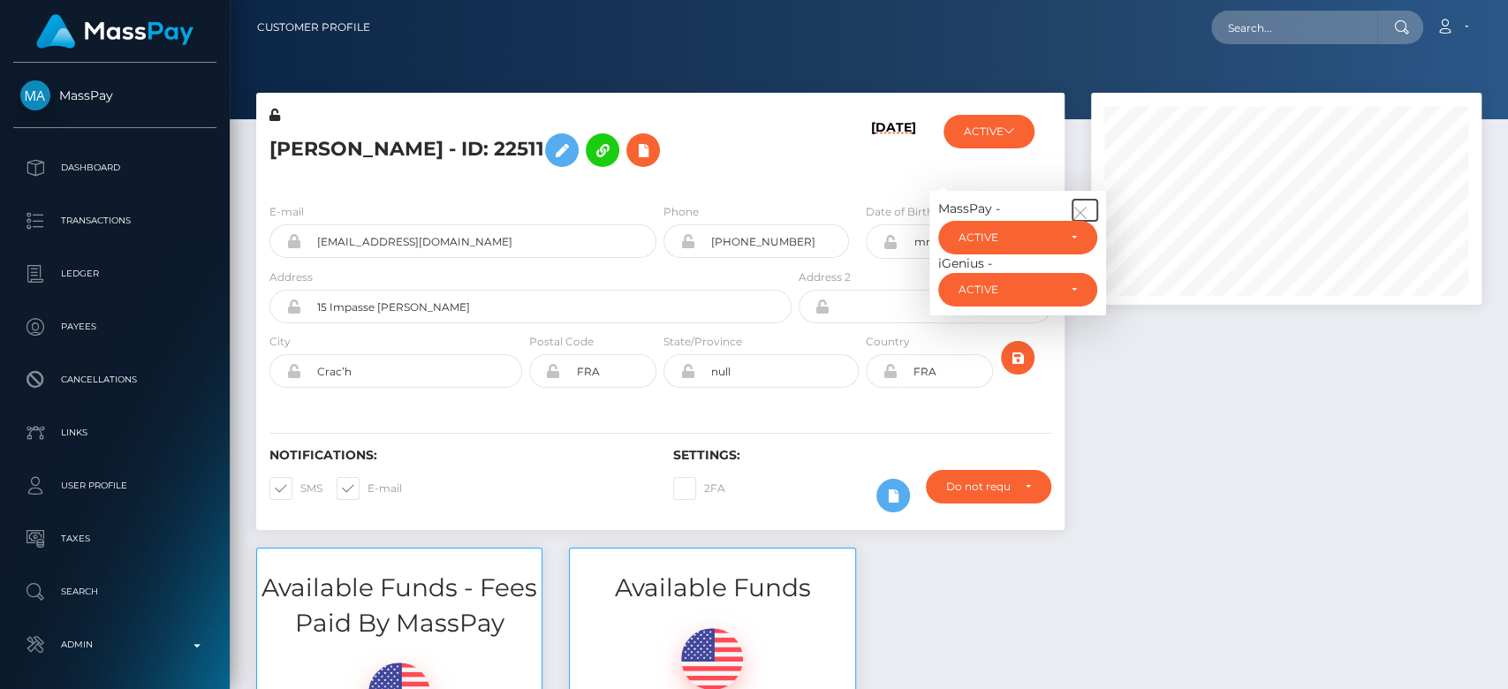
click at [1081, 206] on icon "button" at bounding box center [1081, 213] width 16 height 16
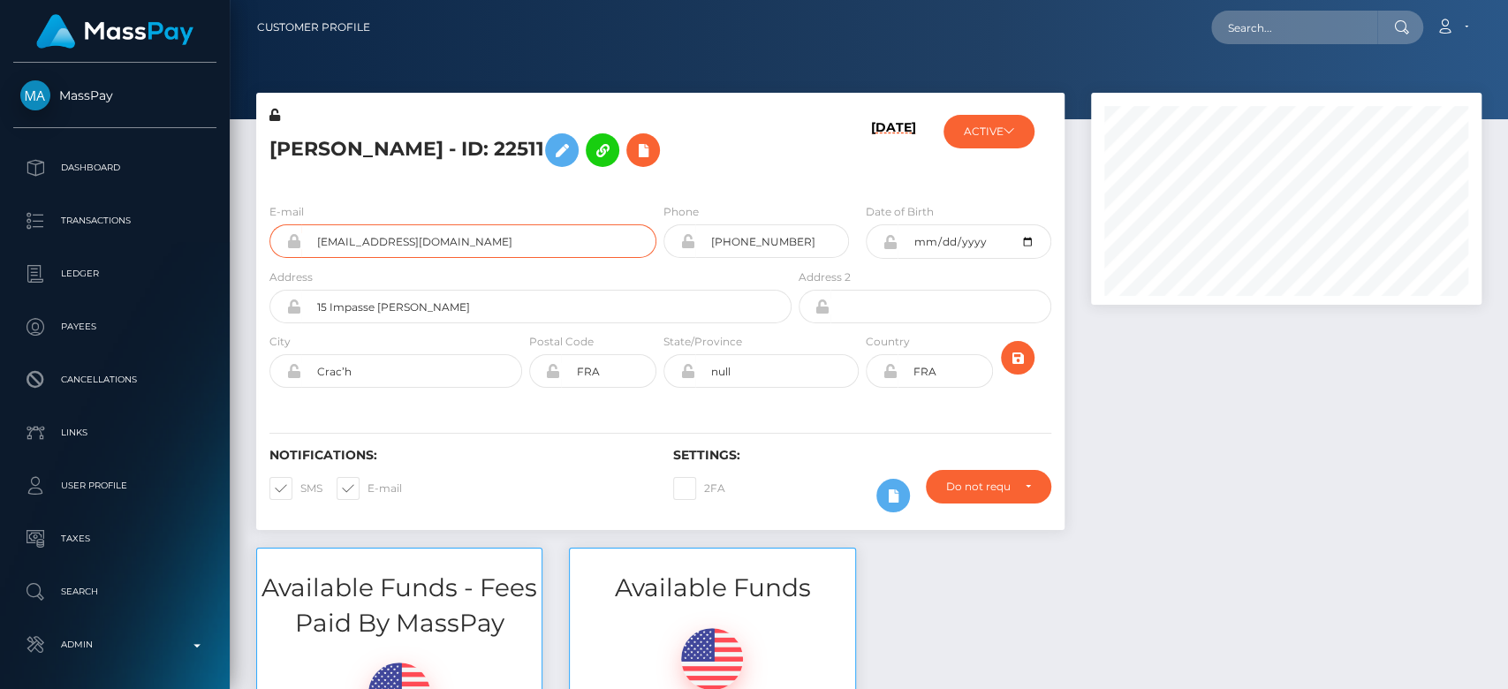
drag, startPoint x: 478, startPoint y: 243, endPoint x: 314, endPoint y: 239, distance: 164.4
click at [314, 239] on input "aubinguilloto@outlook.fr" at bounding box center [478, 241] width 355 height 34
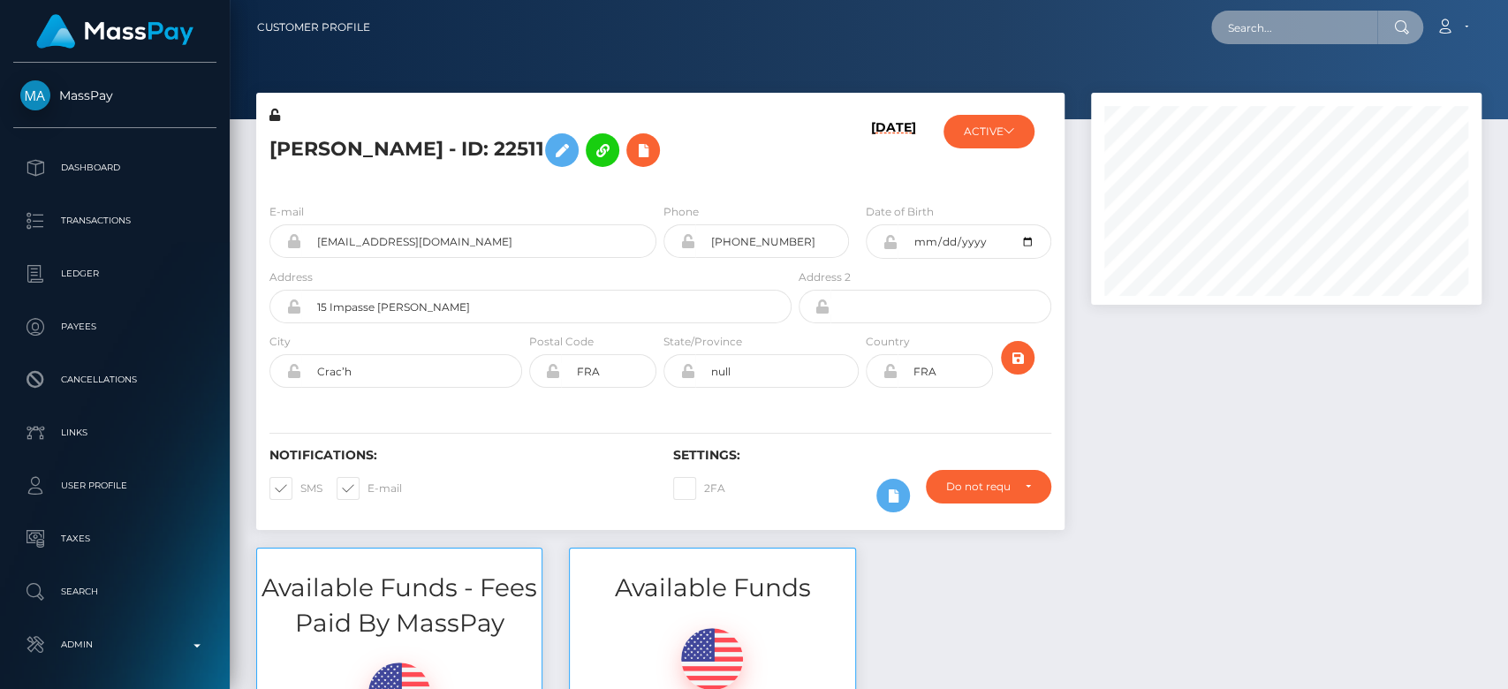
click at [1279, 30] on input "text" at bounding box center [1294, 28] width 166 height 34
paste input "aubinguilloto@outlook.fr"
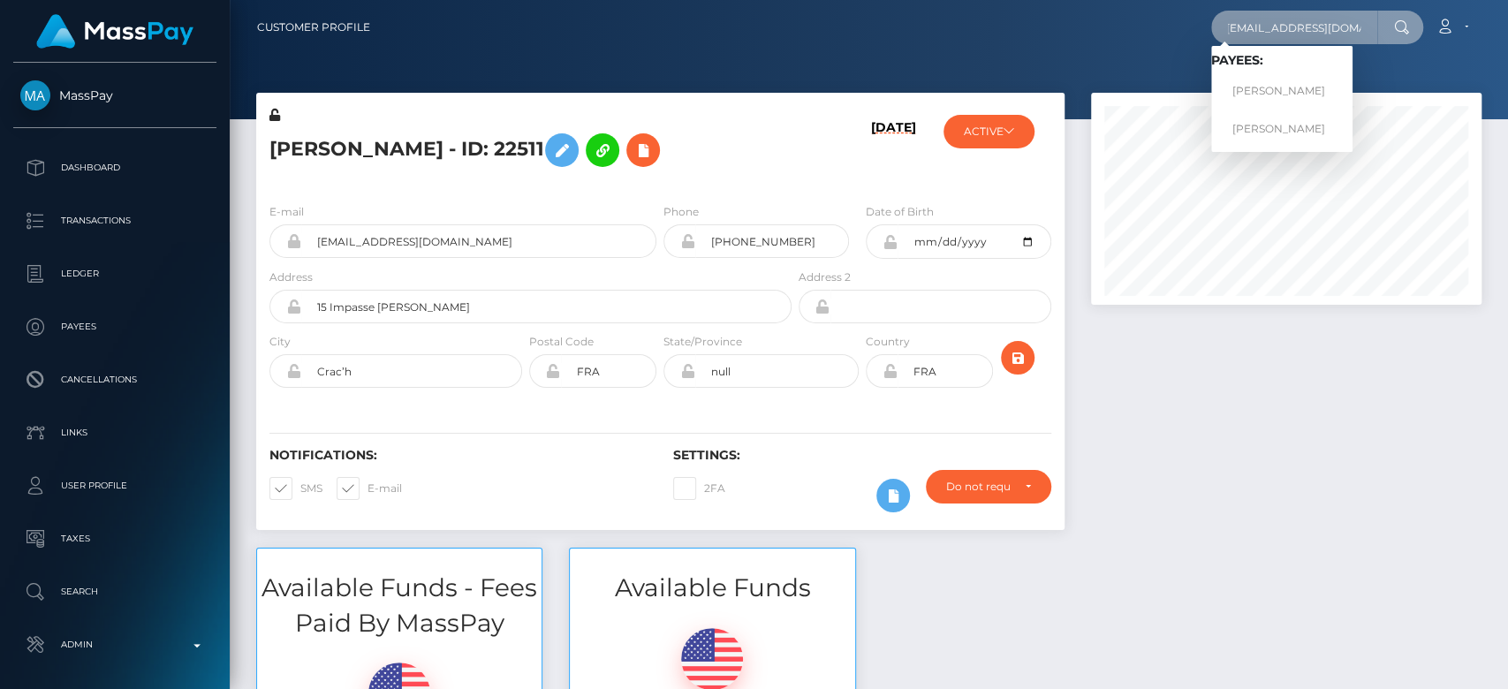
type input "aubinguilloto@outlook.fr"
drag, startPoint x: 1263, startPoint y: 78, endPoint x: 1272, endPoint y: 79, distance: 9.8
click at [1272, 79] on link "Aubin Guilloto" at bounding box center [1281, 91] width 141 height 33
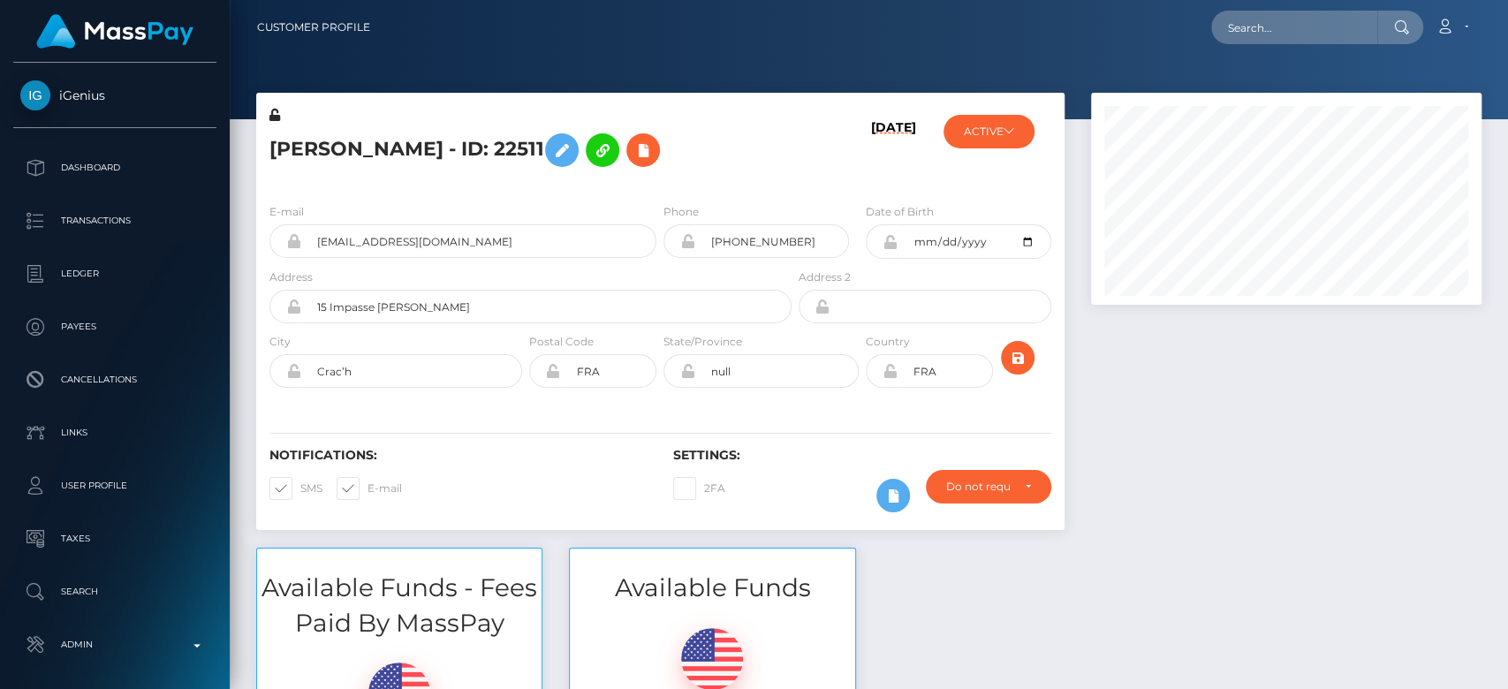
scroll to position [212, 391]
click at [1059, 637] on div "Available Funds - Fees Paid By MassPay $0.00 USD Balance Available Funds $200.0…" at bounding box center [869, 695] width 1252 height 294
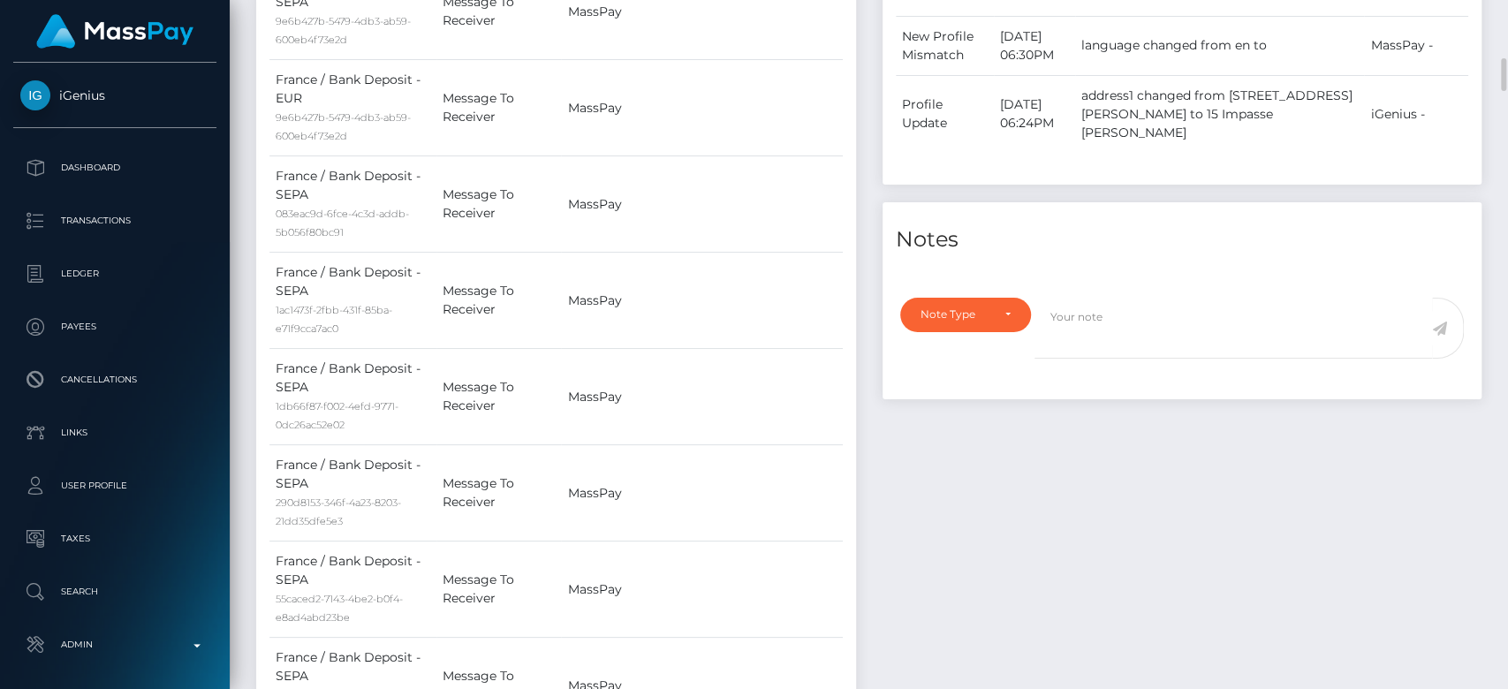
scroll to position [1272, 0]
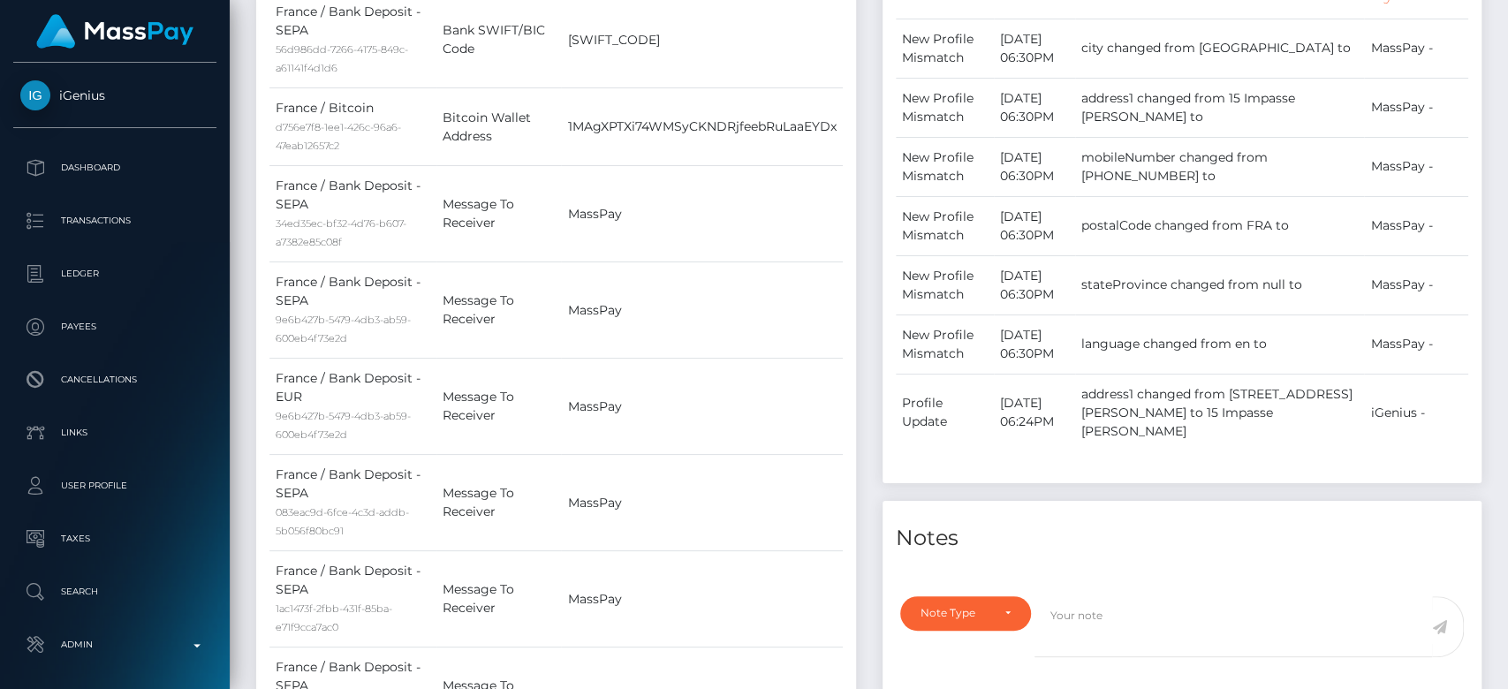
scroll to position [0, 0]
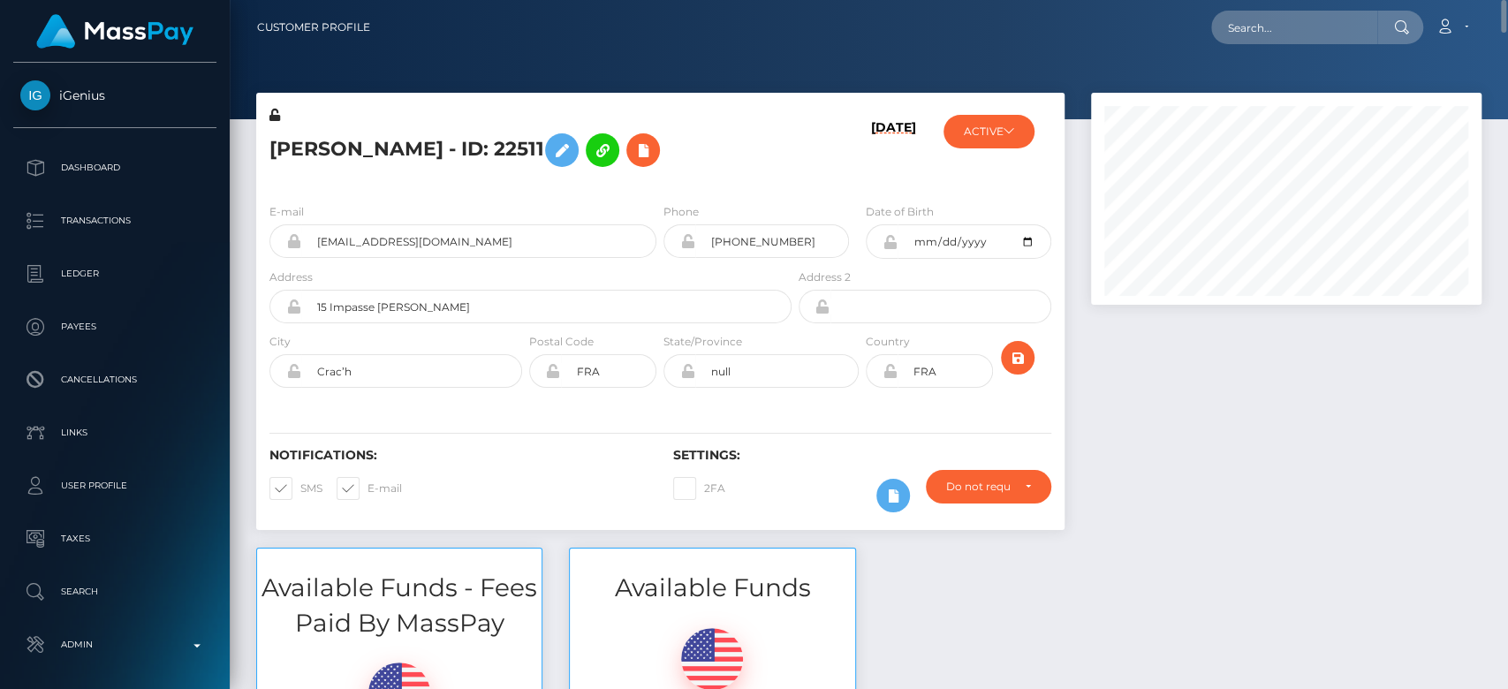
click at [582, 455] on h6 "Notifications:" at bounding box center [457, 455] width 377 height 15
click at [1249, 29] on input "text" at bounding box center [1294, 28] width 166 height 34
paste input "kaycam355@outlook.com"
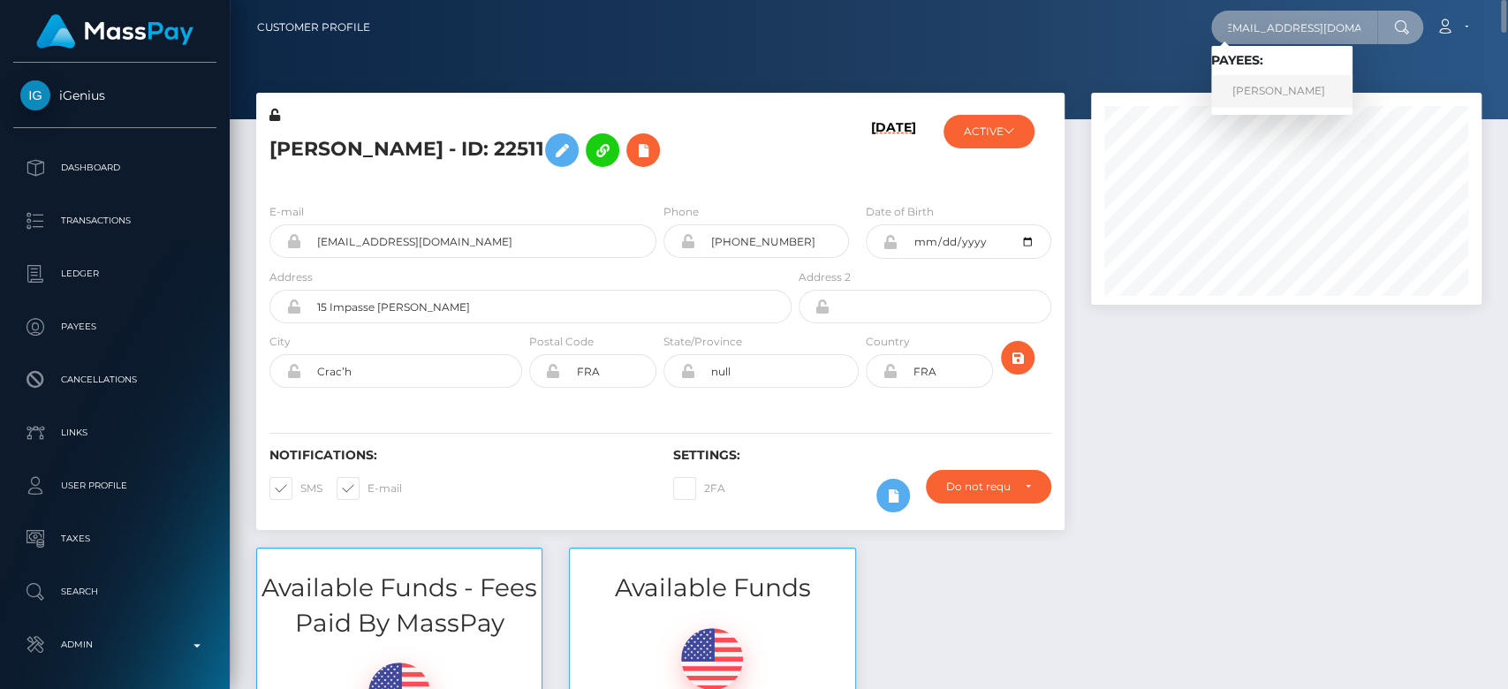
type input "kaycam355@outlook.com"
click at [1293, 86] on link "Kayleigh Maria Brett" at bounding box center [1281, 91] width 141 height 33
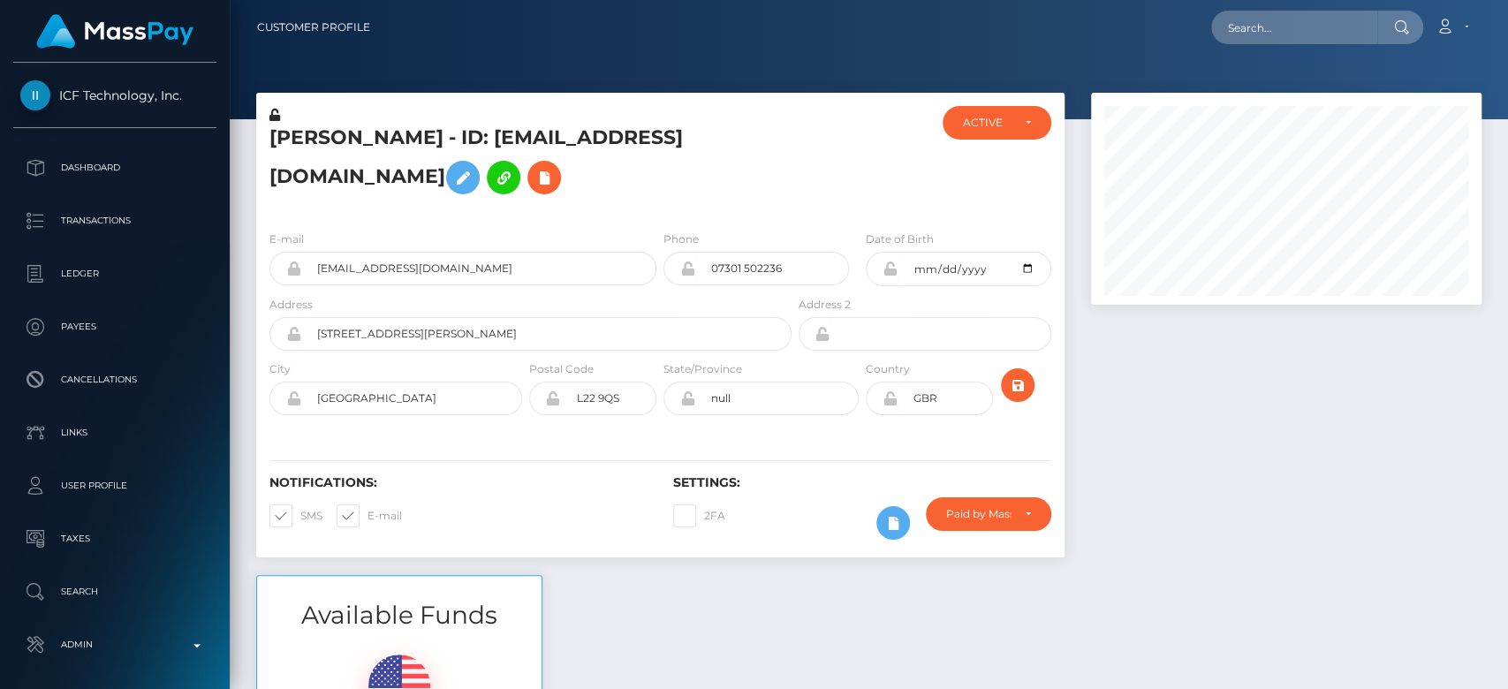
scroll to position [212, 391]
click at [1313, 490] on div at bounding box center [1286, 334] width 417 height 482
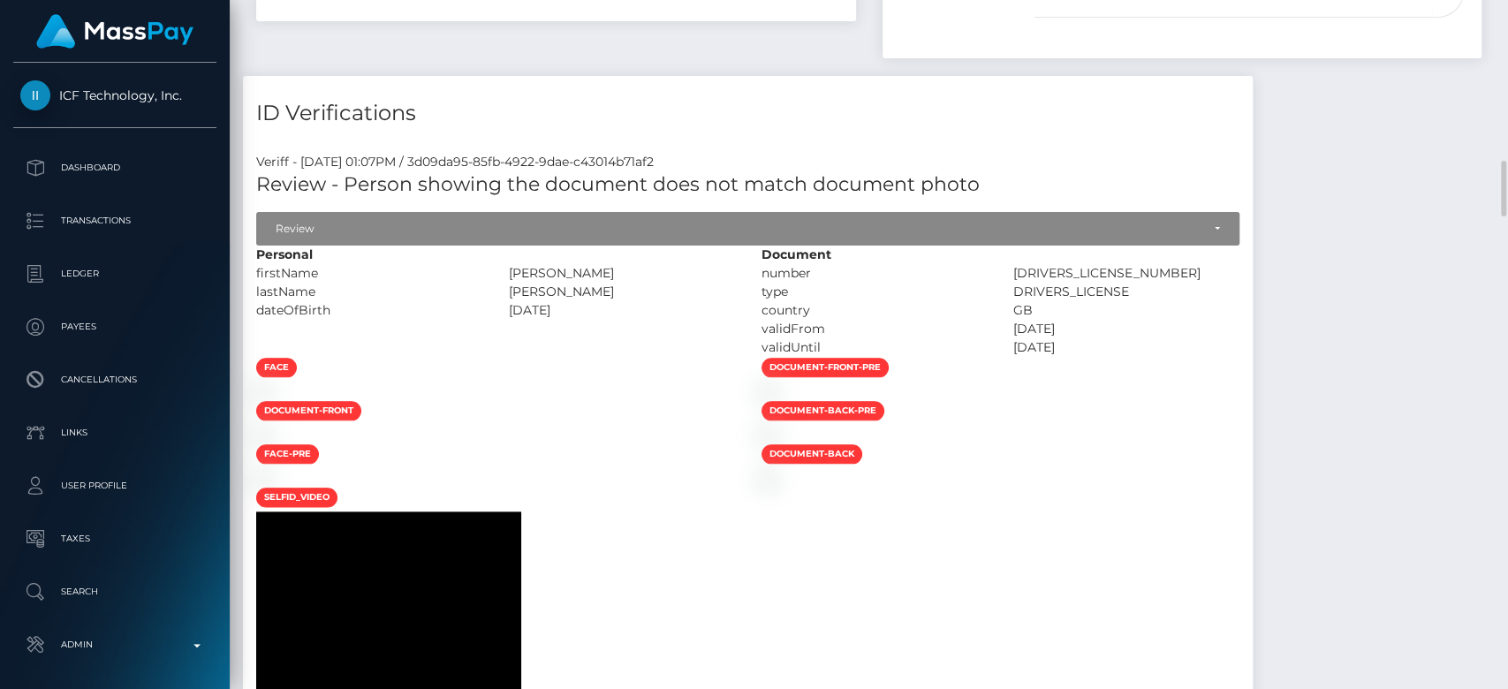
scroll to position [1275, 0]
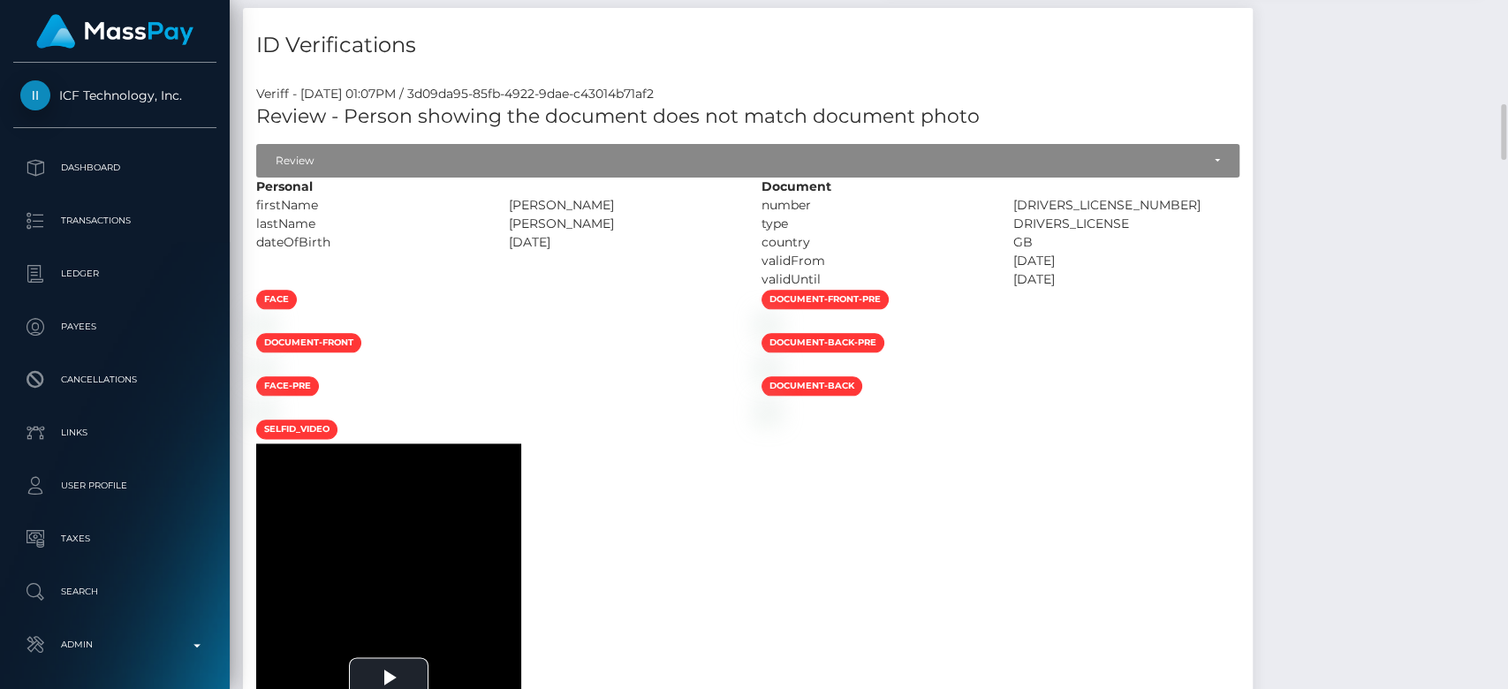
click at [874, 230] on div "type" at bounding box center [874, 224] width 253 height 19
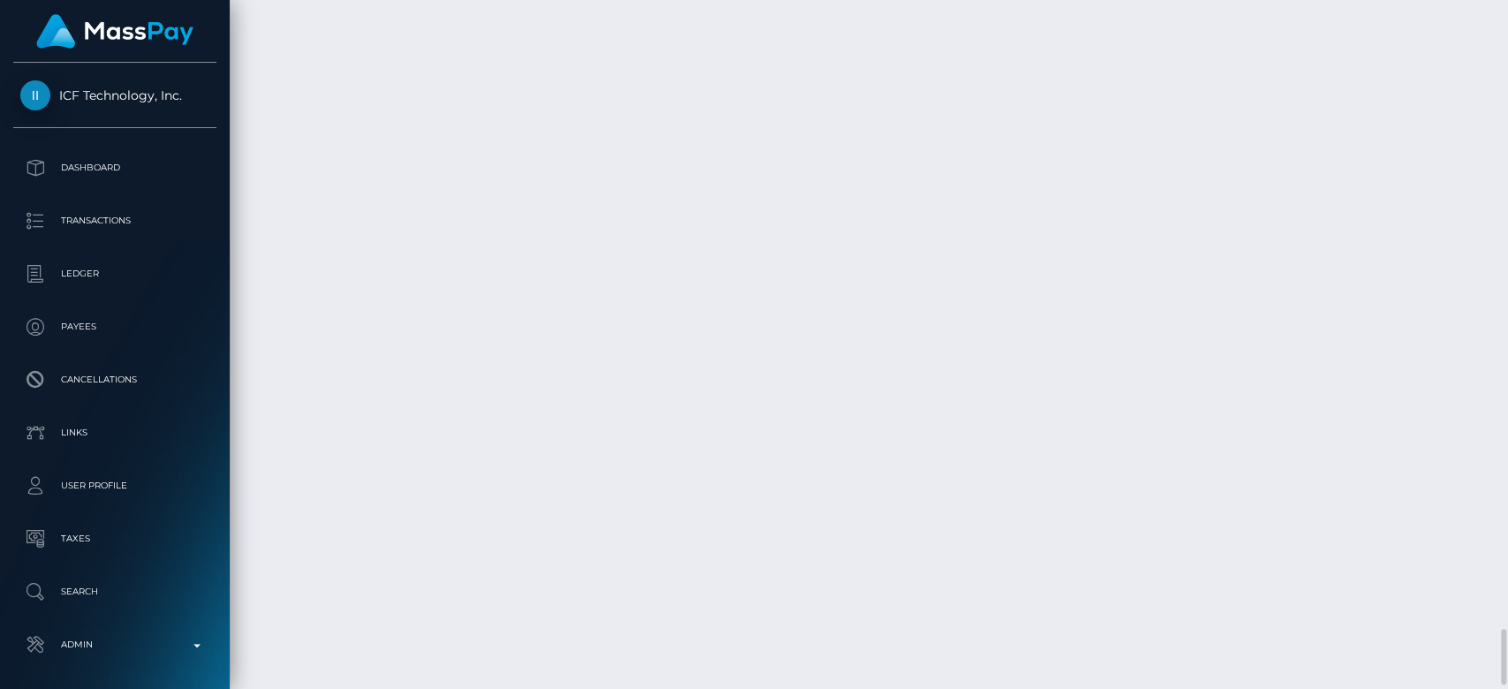
scroll to position [7756, 0]
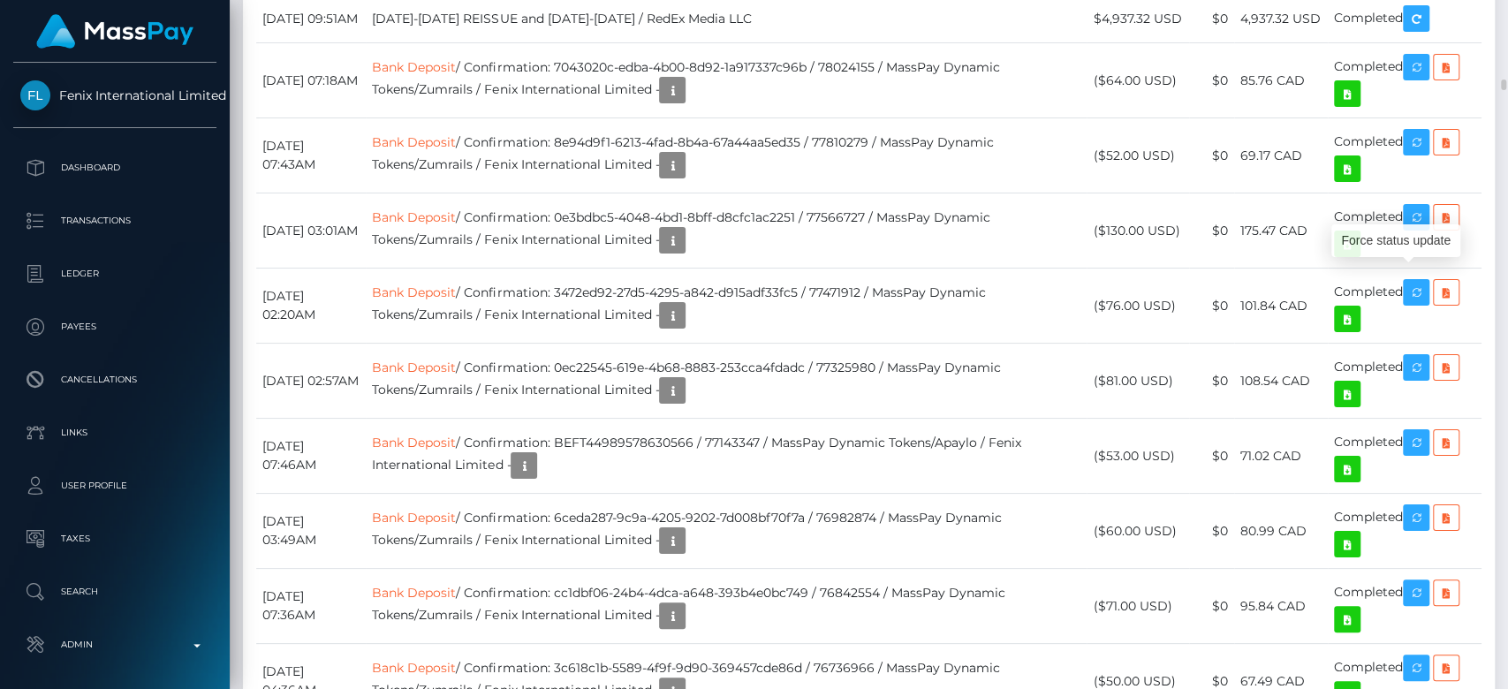
scroll to position [212, 391]
drag, startPoint x: 1423, startPoint y: 315, endPoint x: 1028, endPoint y: 284, distance: 396.2
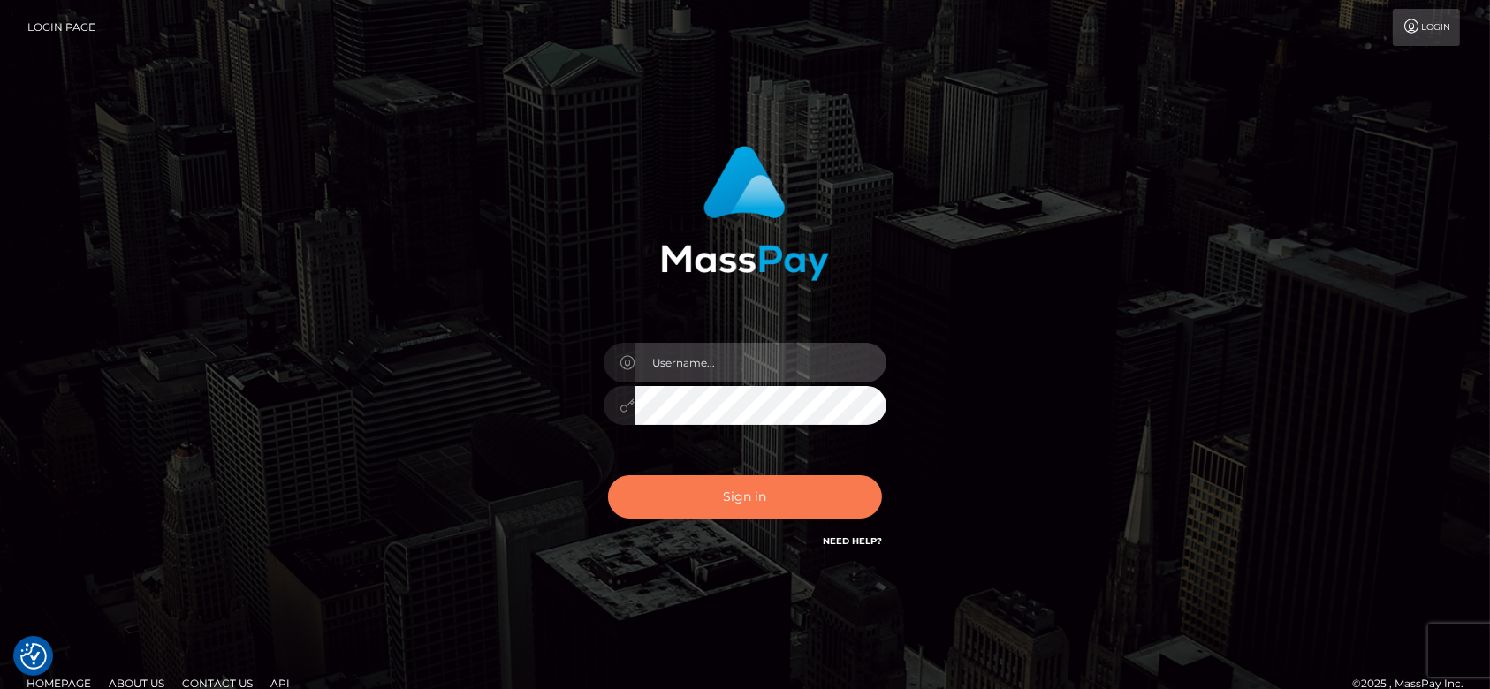
type input "[DOMAIN_NAME]"
click at [659, 492] on button "Sign in" at bounding box center [745, 496] width 274 height 43
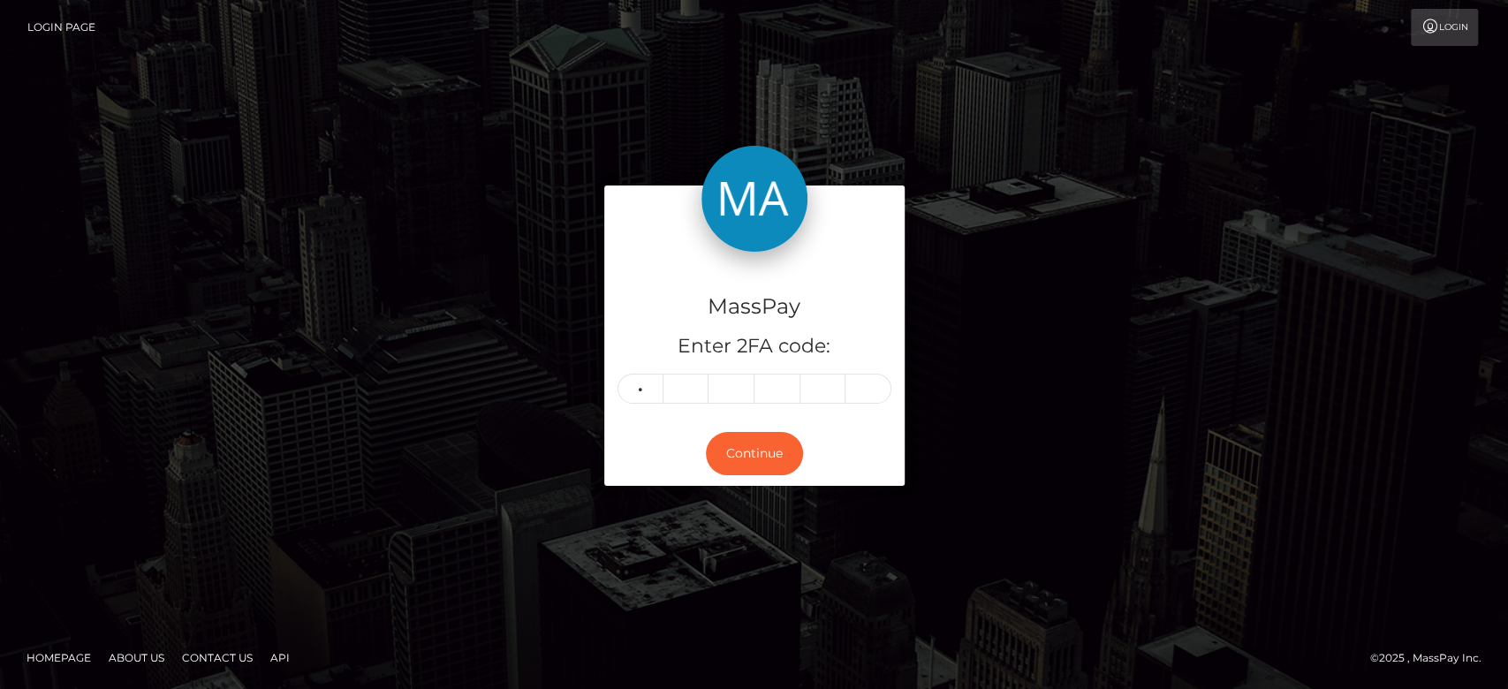
type input "7"
type input "5"
type input "7"
type input "9"
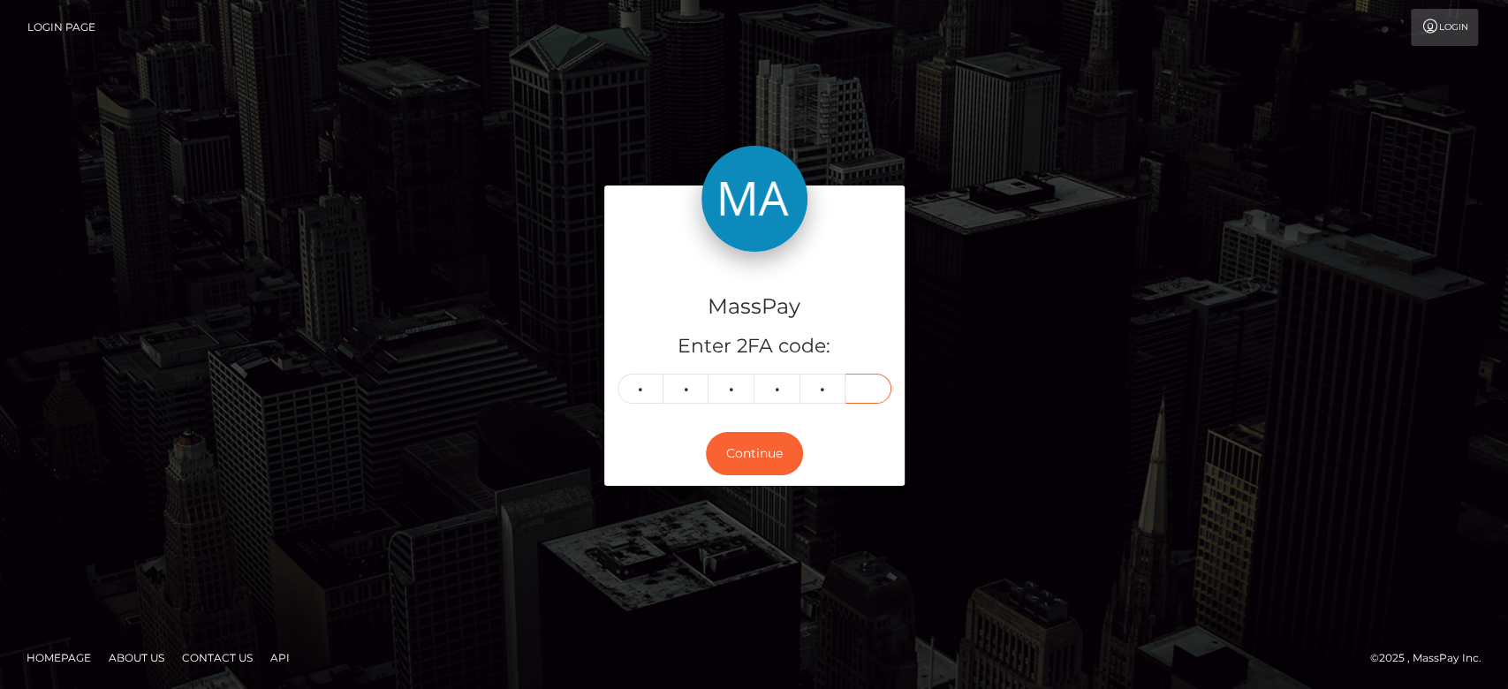
type input "9"
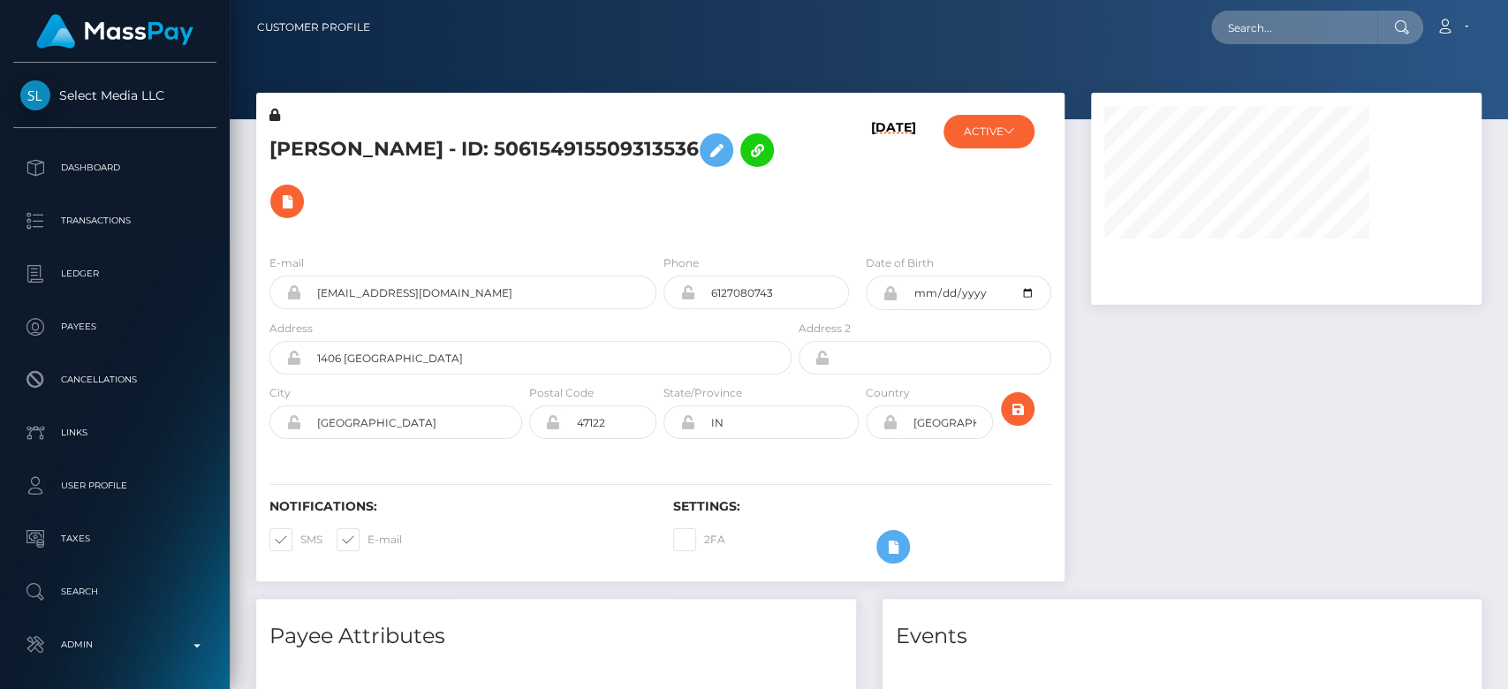
click at [1186, 449] on div at bounding box center [1286, 346] width 417 height 506
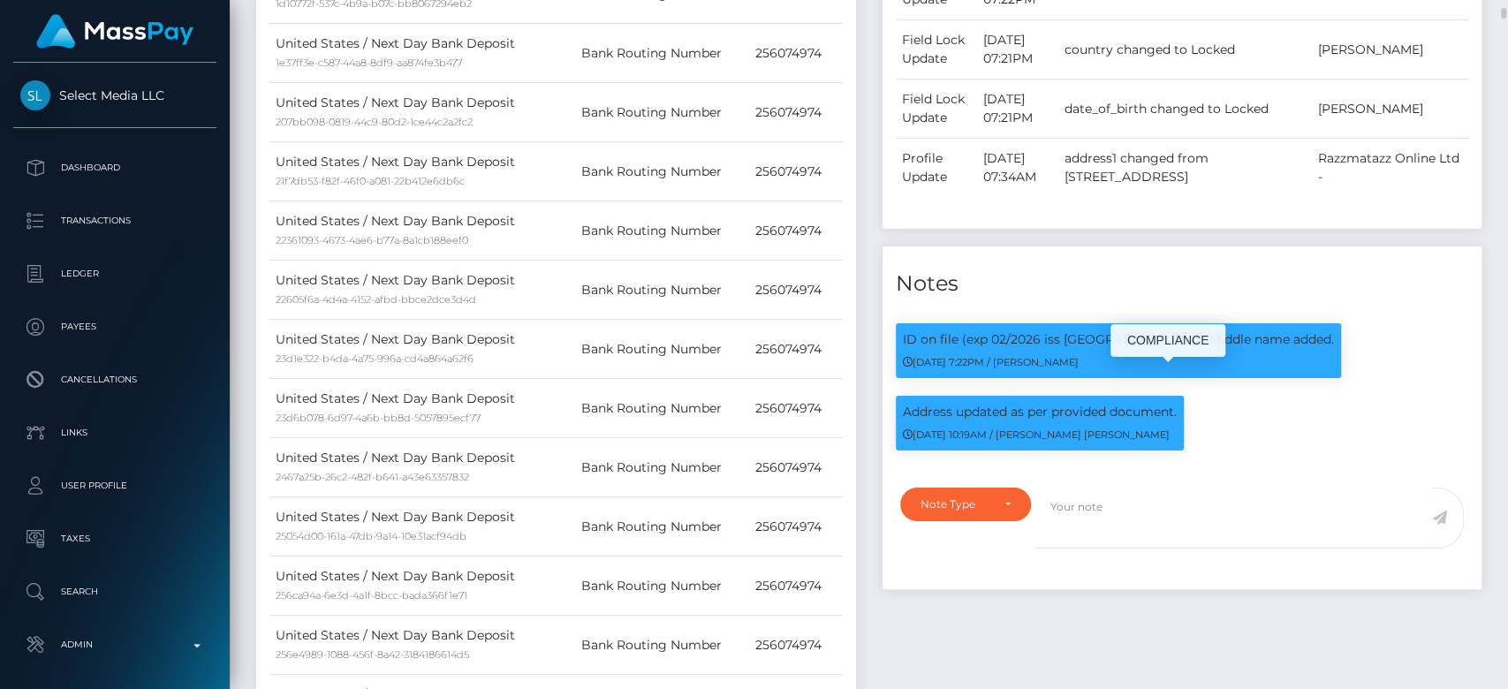
scroll to position [212, 391]
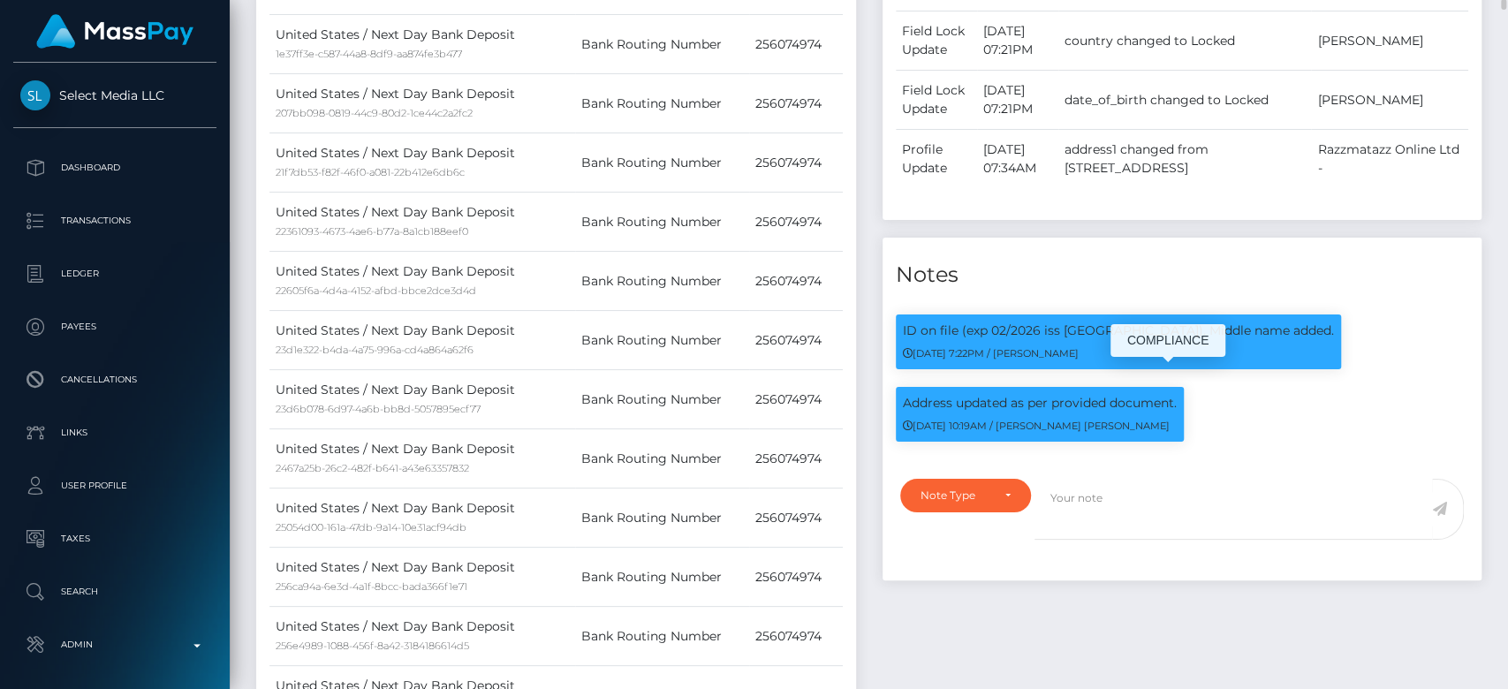
click at [1362, 363] on div "ID on file (exp 02/2026 iss USA). Middle name added. 11/29/23 7:22PM / Alexandr…" at bounding box center [1183, 351] width 600 height 72
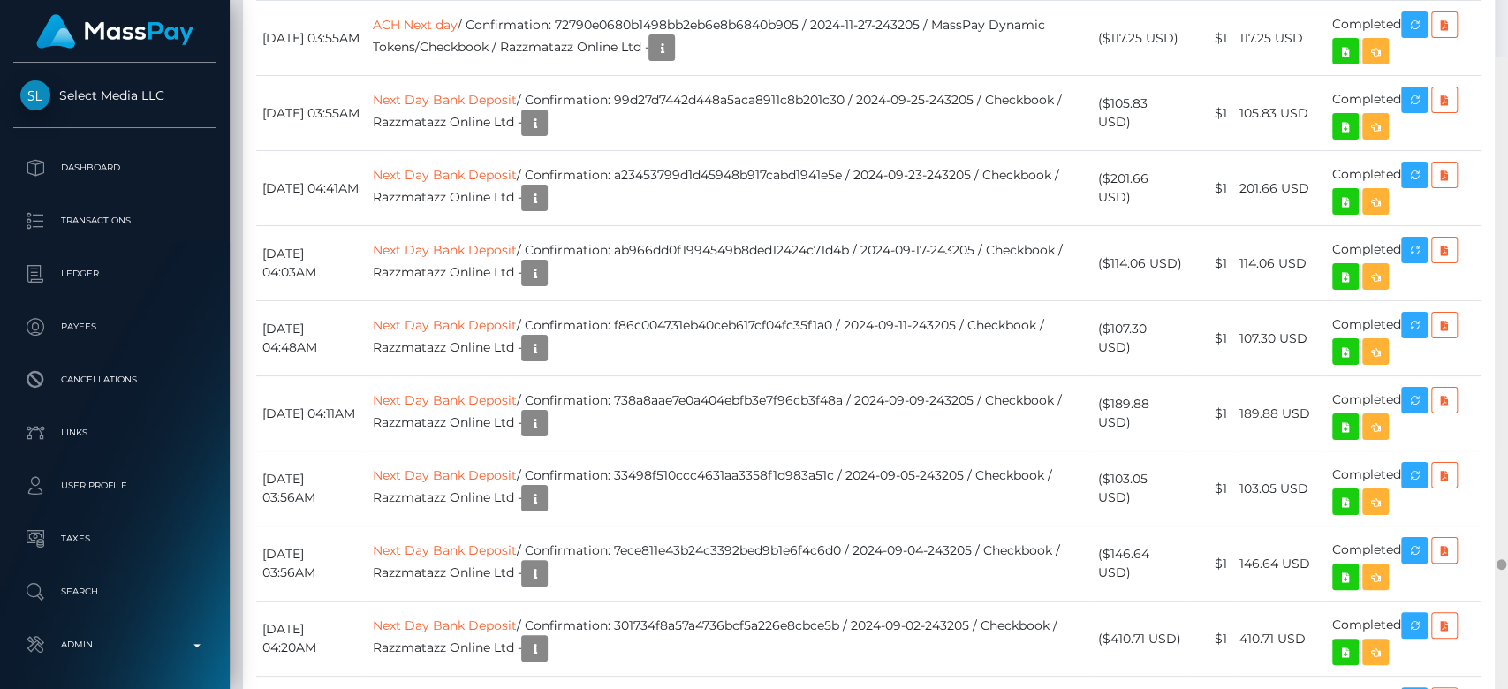
scroll to position [31715, 0]
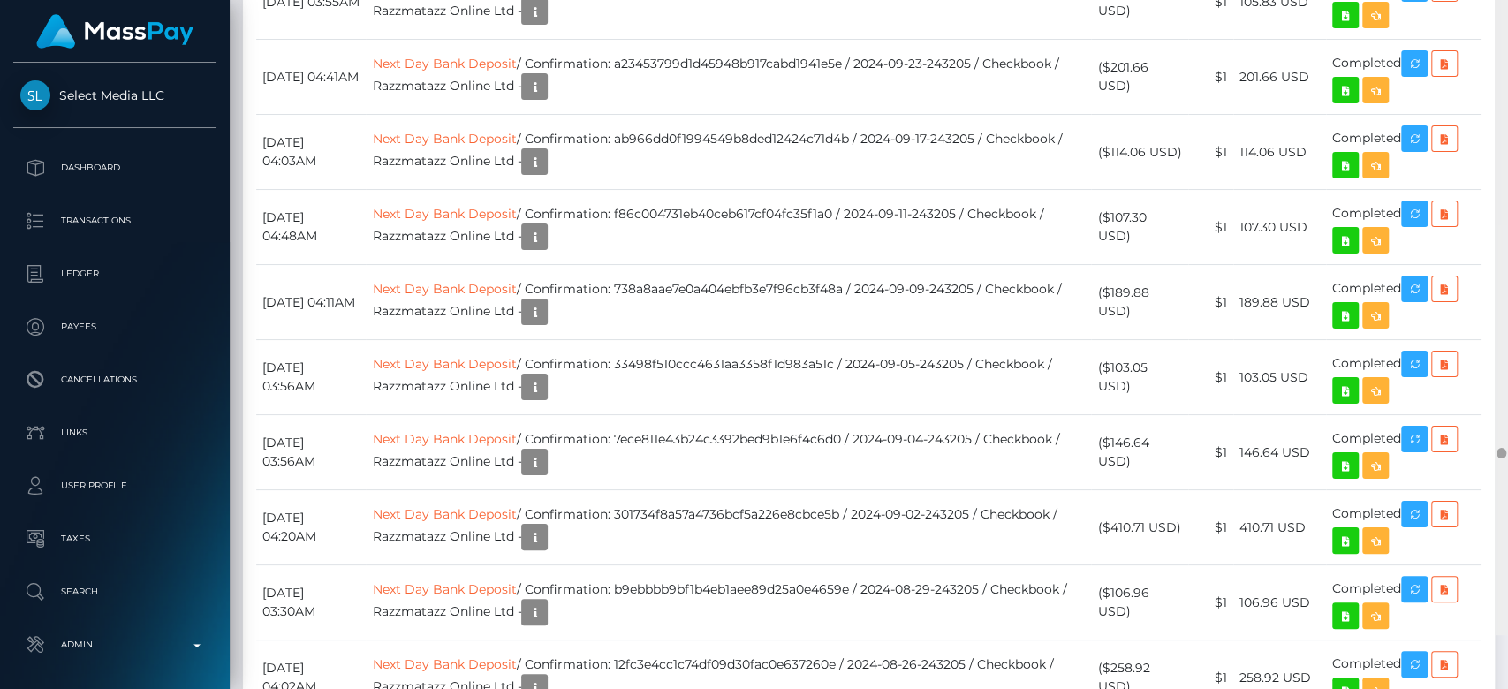
drag, startPoint x: 1504, startPoint y: 95, endPoint x: 1506, endPoint y: 505, distance: 409.1
click at [1489, 505] on div at bounding box center [1501, 290] width 13 height 690
click at [1011, 40] on td "Next Day Bank Deposit / Confirmation: 99d27d7442d448a5aca8911c8b201c30 / 2024-0…" at bounding box center [728, 2] width 725 height 75
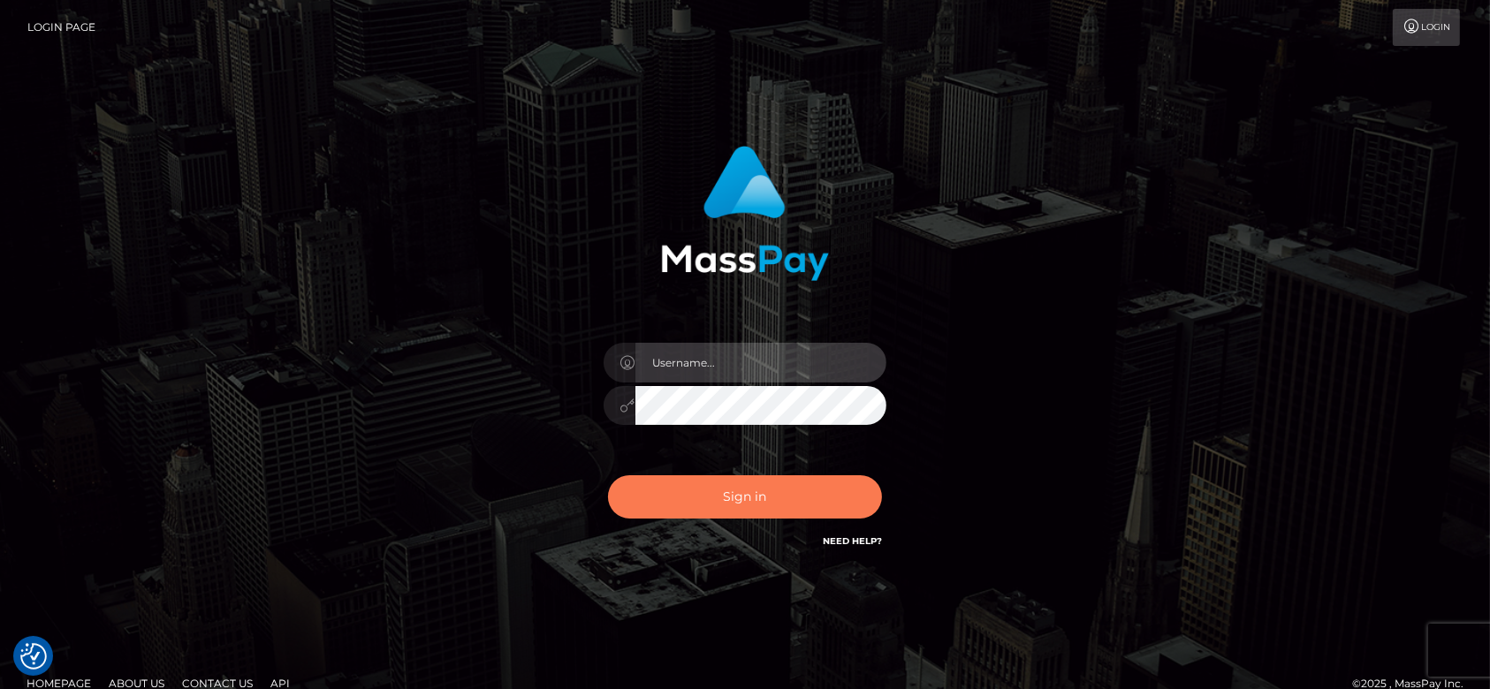
type input "fr.es"
click at [798, 506] on button "Sign in" at bounding box center [745, 496] width 274 height 43
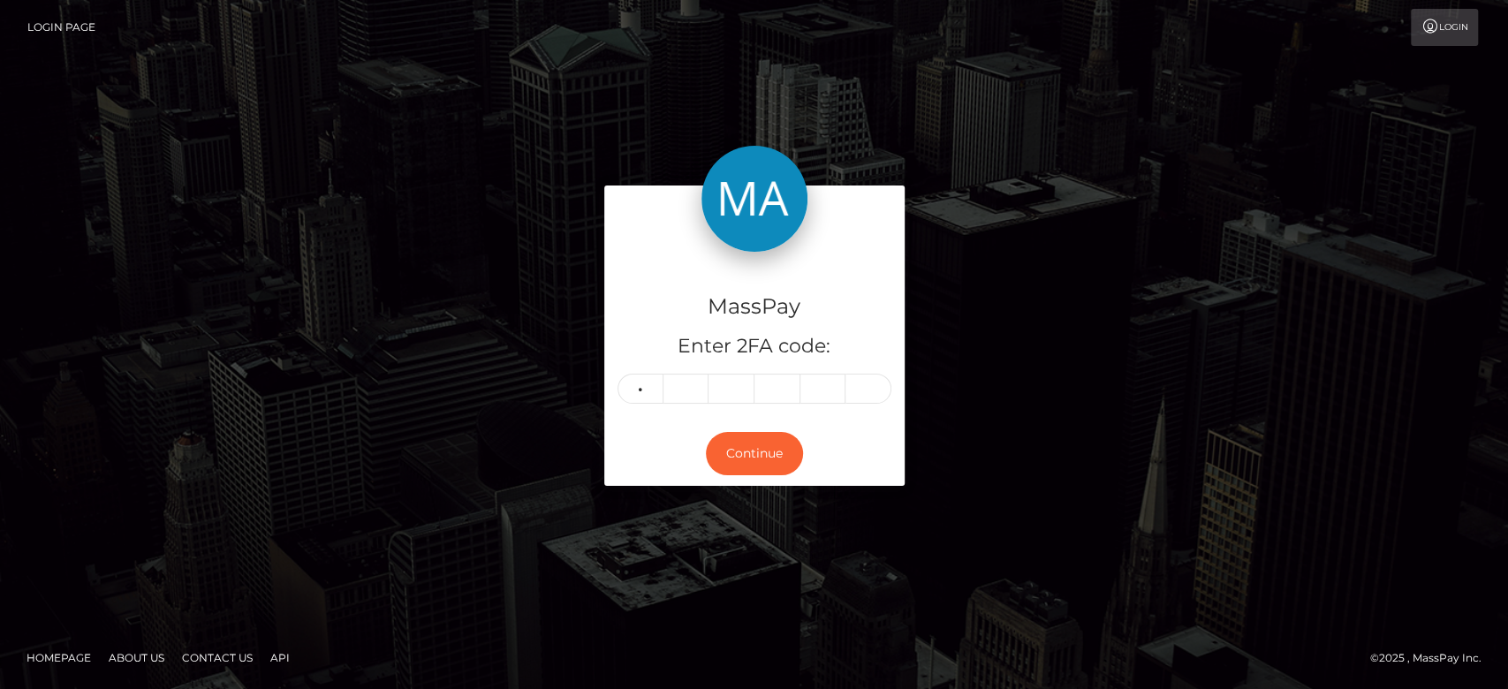
type input "8"
type input "7"
type input "5"
type input "6"
type input "1"
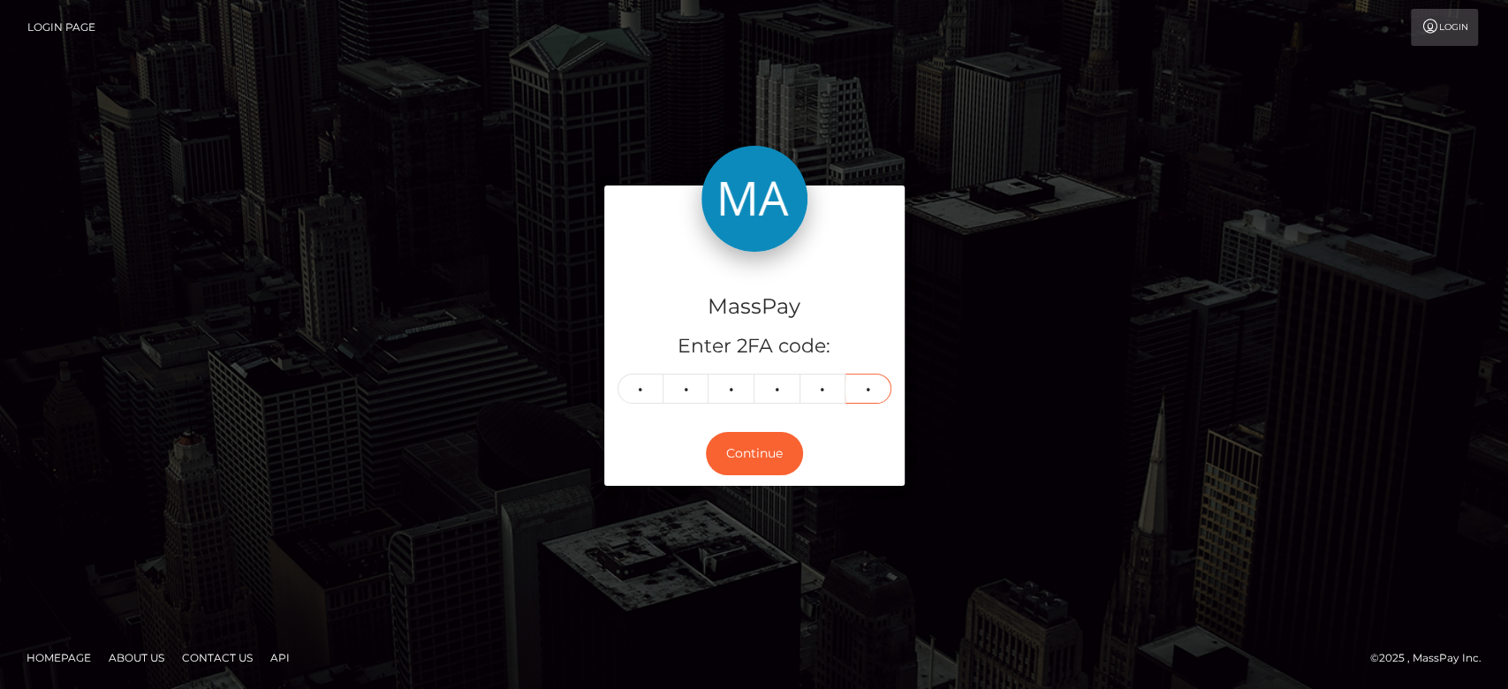
type input "0"
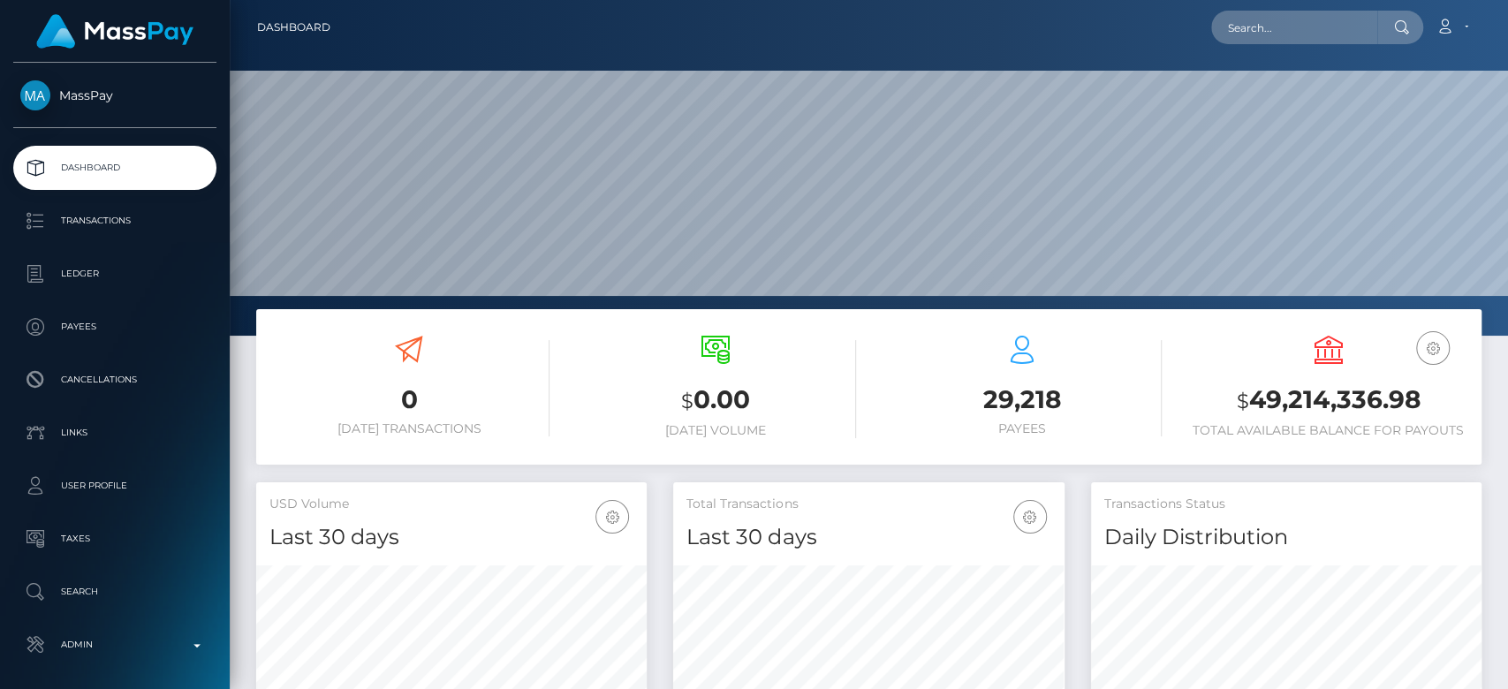
scroll to position [312, 391]
click at [1258, 28] on input "text" at bounding box center [1294, 28] width 166 height 34
paste input "ethiershannel@icloud.com"
type input "ethiershannel@icloud.com"
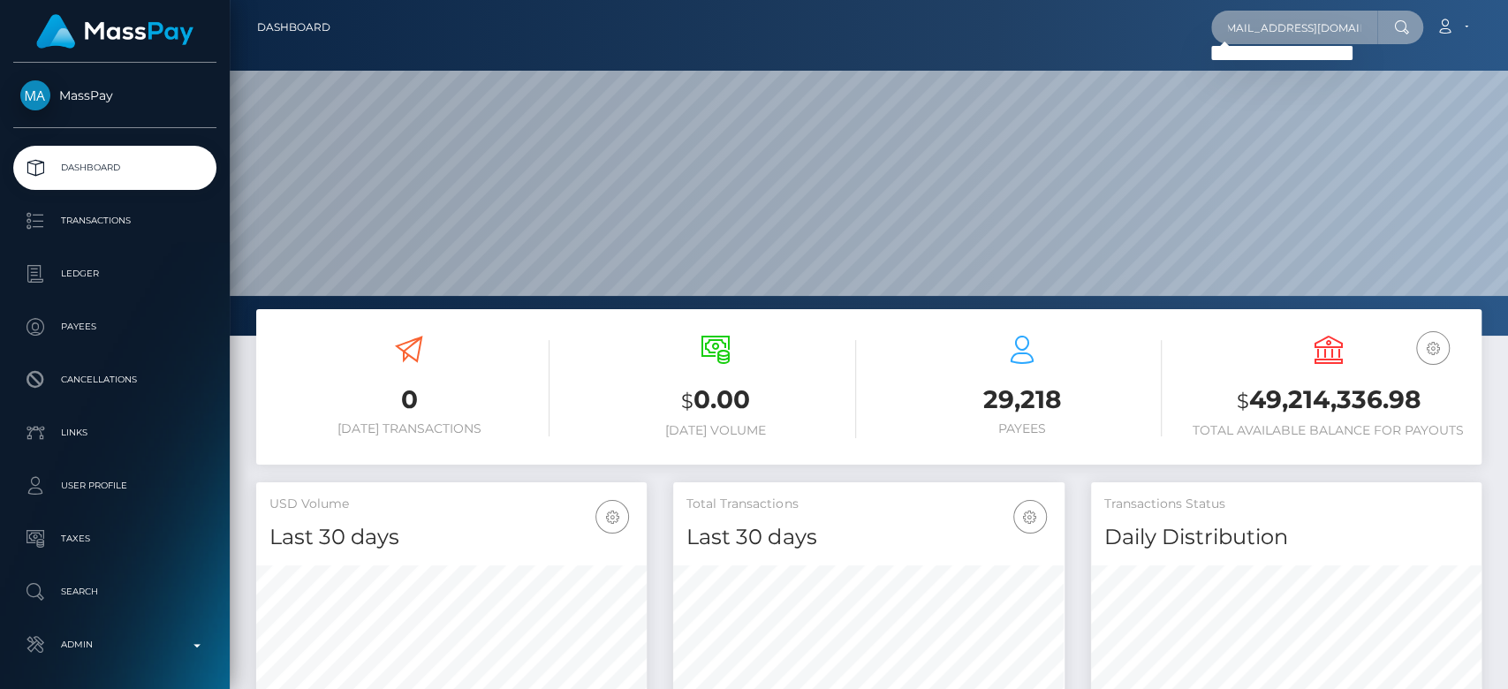
scroll to position [0, 0]
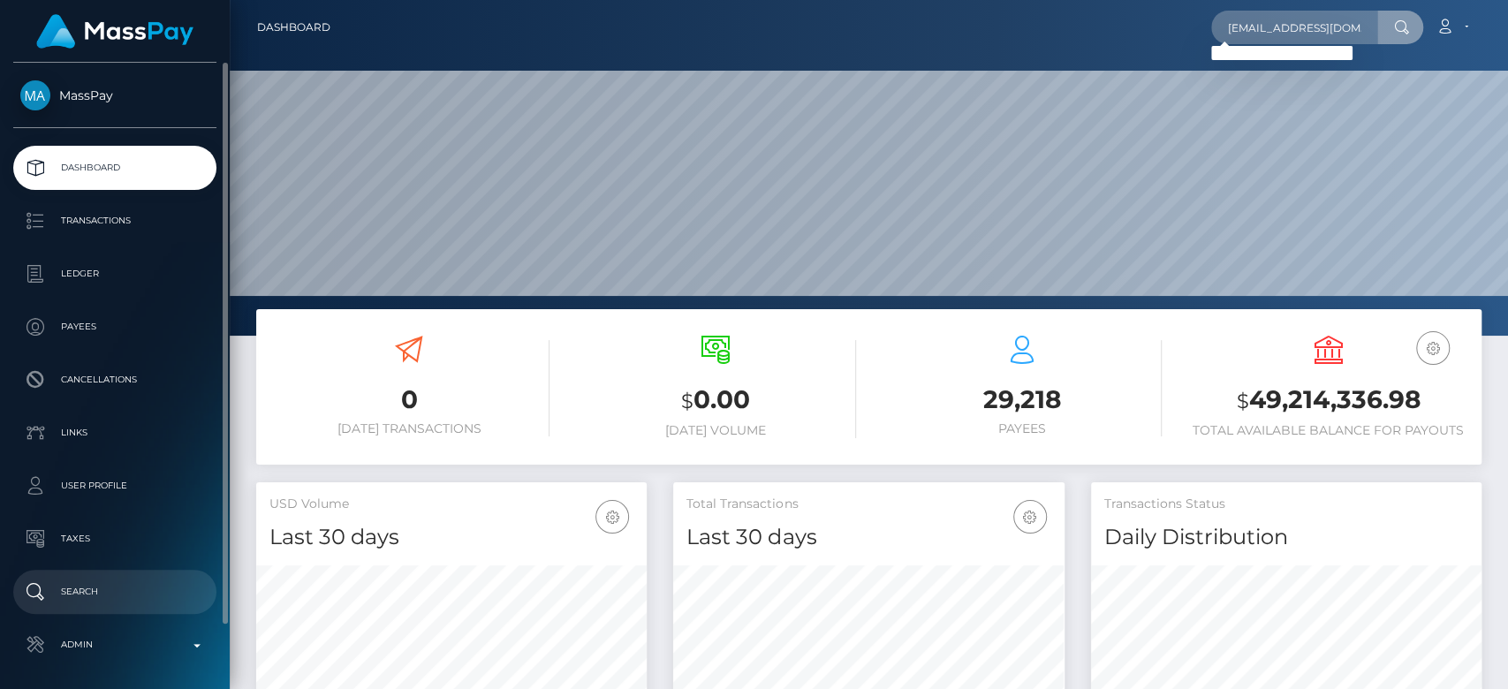
click at [92, 580] on p "Search" at bounding box center [114, 592] width 189 height 27
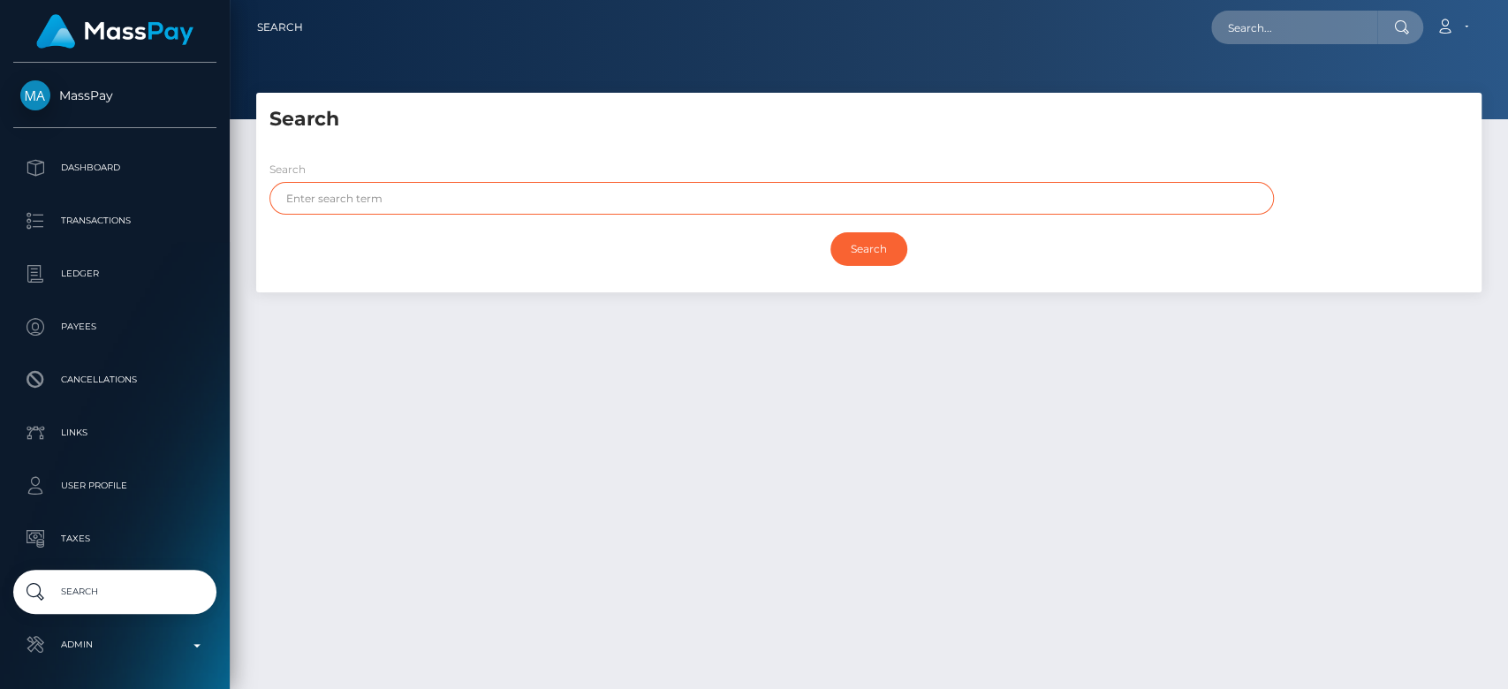
click at [865, 202] on input "text" at bounding box center [771, 198] width 1005 height 33
type input "[PERSON_NAME]"
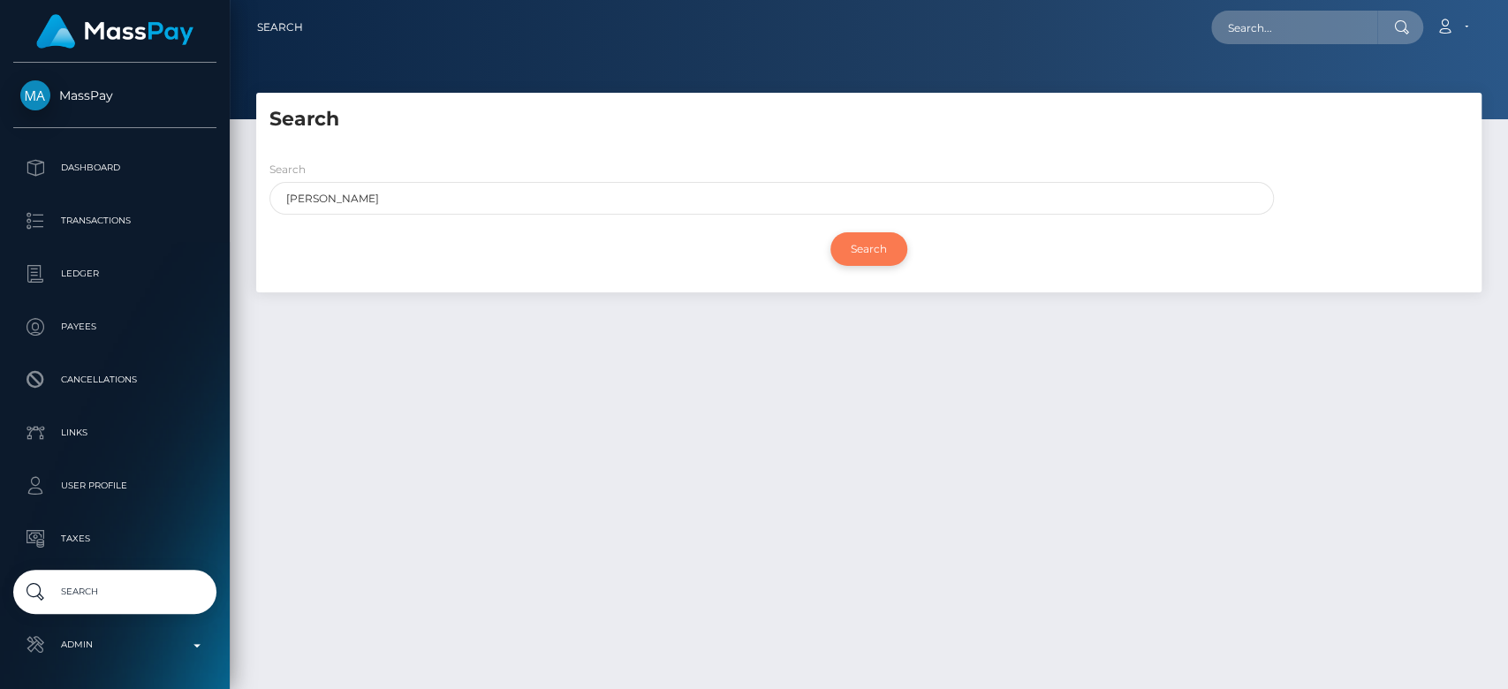
click at [873, 251] on input "Search" at bounding box center [869, 249] width 77 height 34
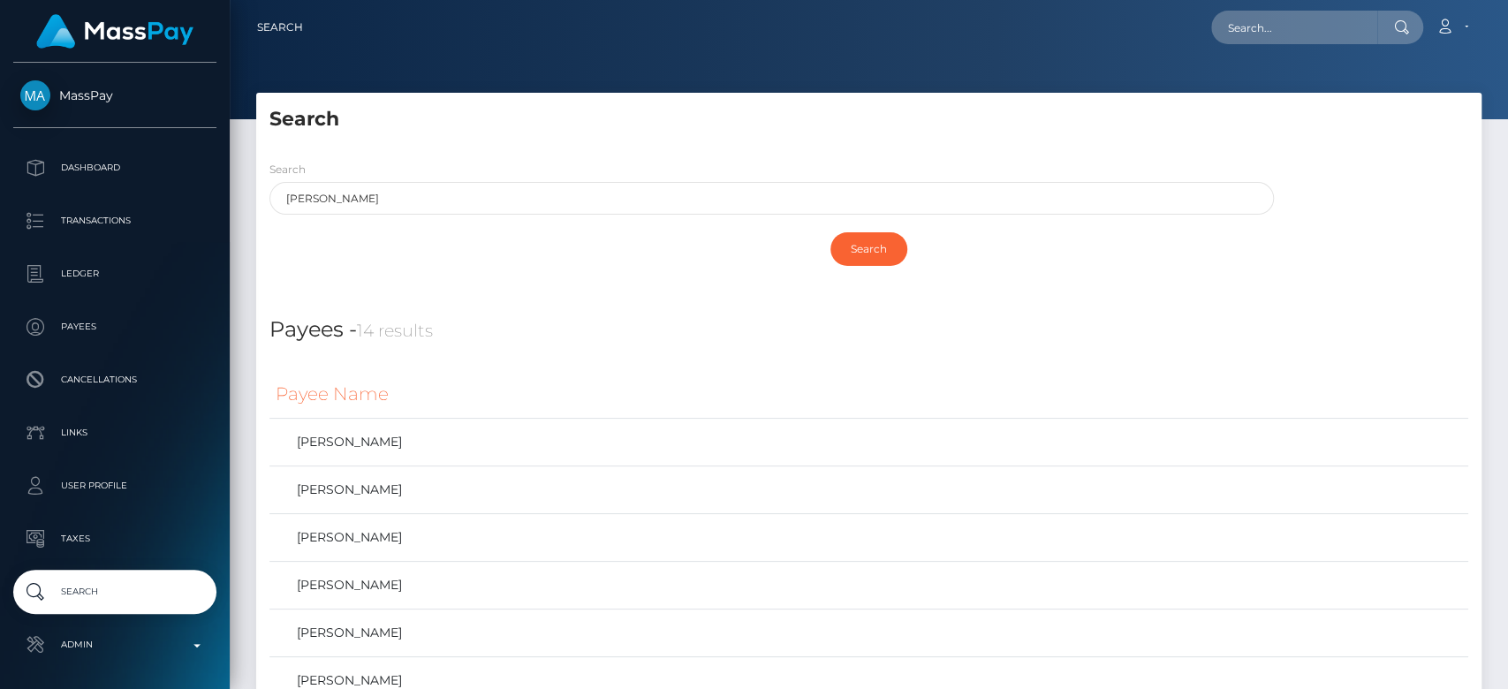
click at [566, 160] on div "Search [PERSON_NAME]" at bounding box center [771, 187] width 1005 height 55
click at [686, 300] on div "Payees - 14 results" at bounding box center [869, 319] width 1226 height 54
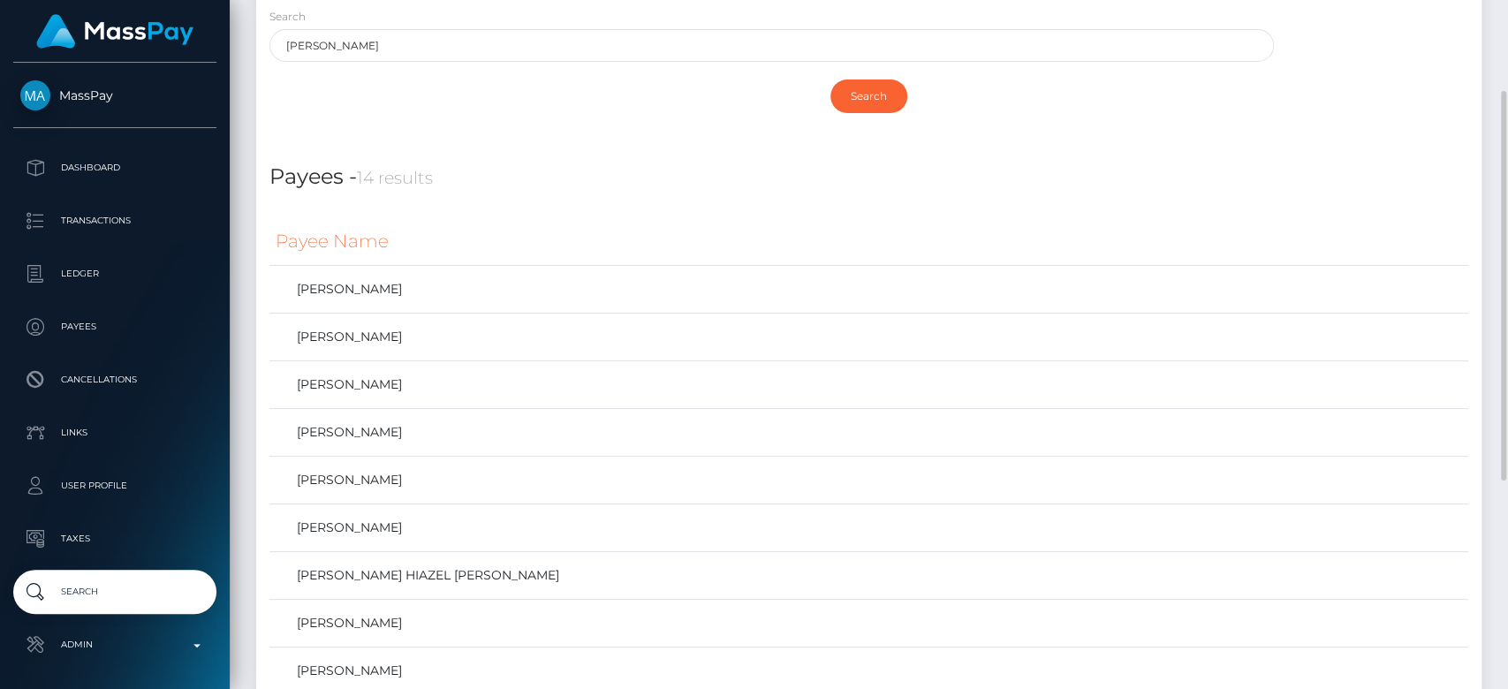
scroll to position [156, 0]
click at [474, 333] on link "[PERSON_NAME]" at bounding box center [869, 334] width 1187 height 26
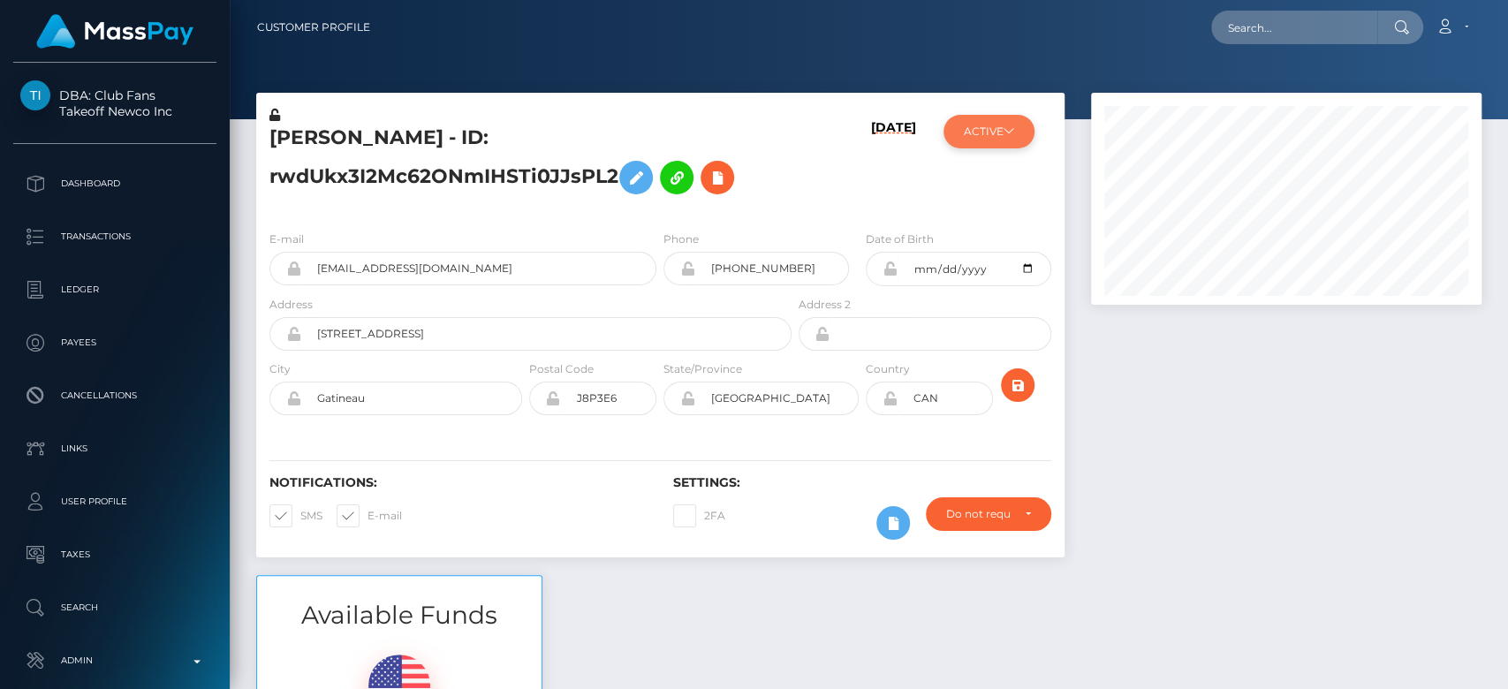
scroll to position [212, 391]
click at [997, 140] on button "ACTIVE" at bounding box center [989, 132] width 91 height 34
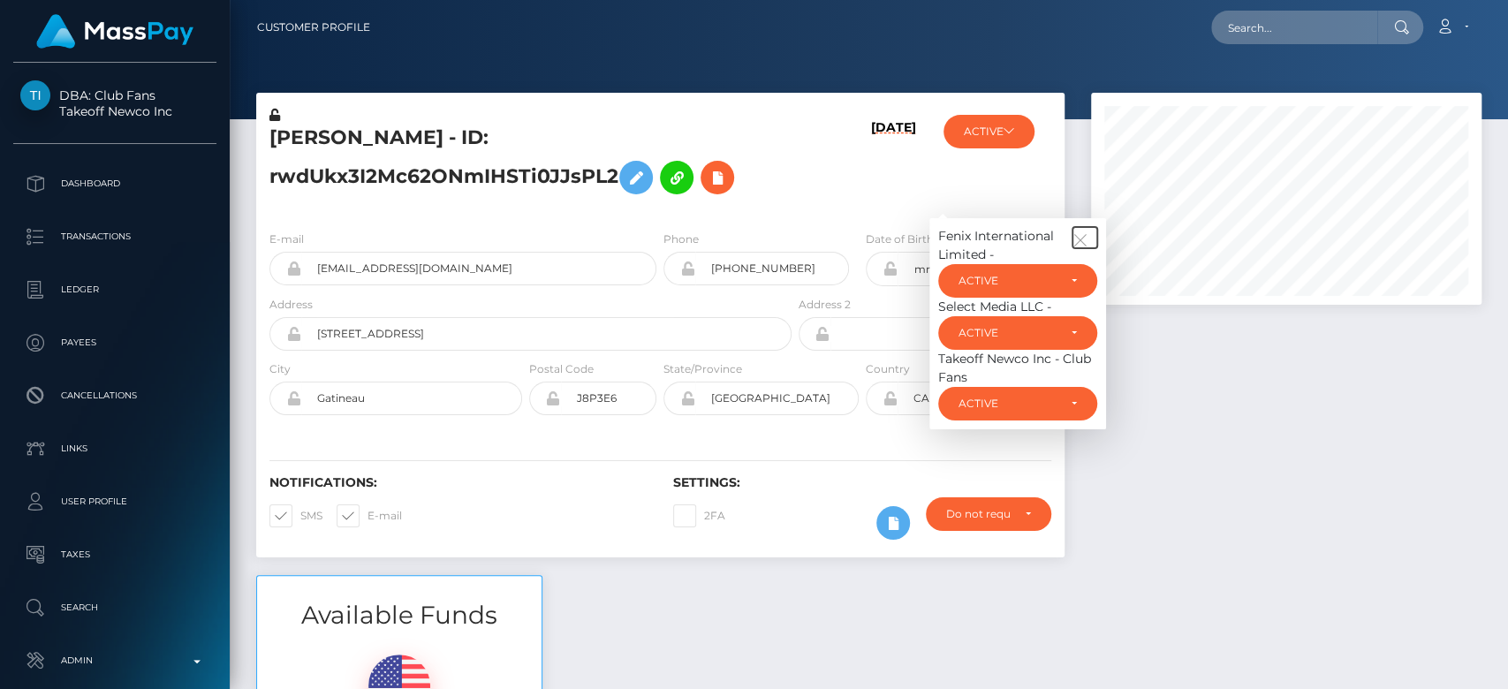
click at [1083, 230] on button "button" at bounding box center [1085, 237] width 25 height 21
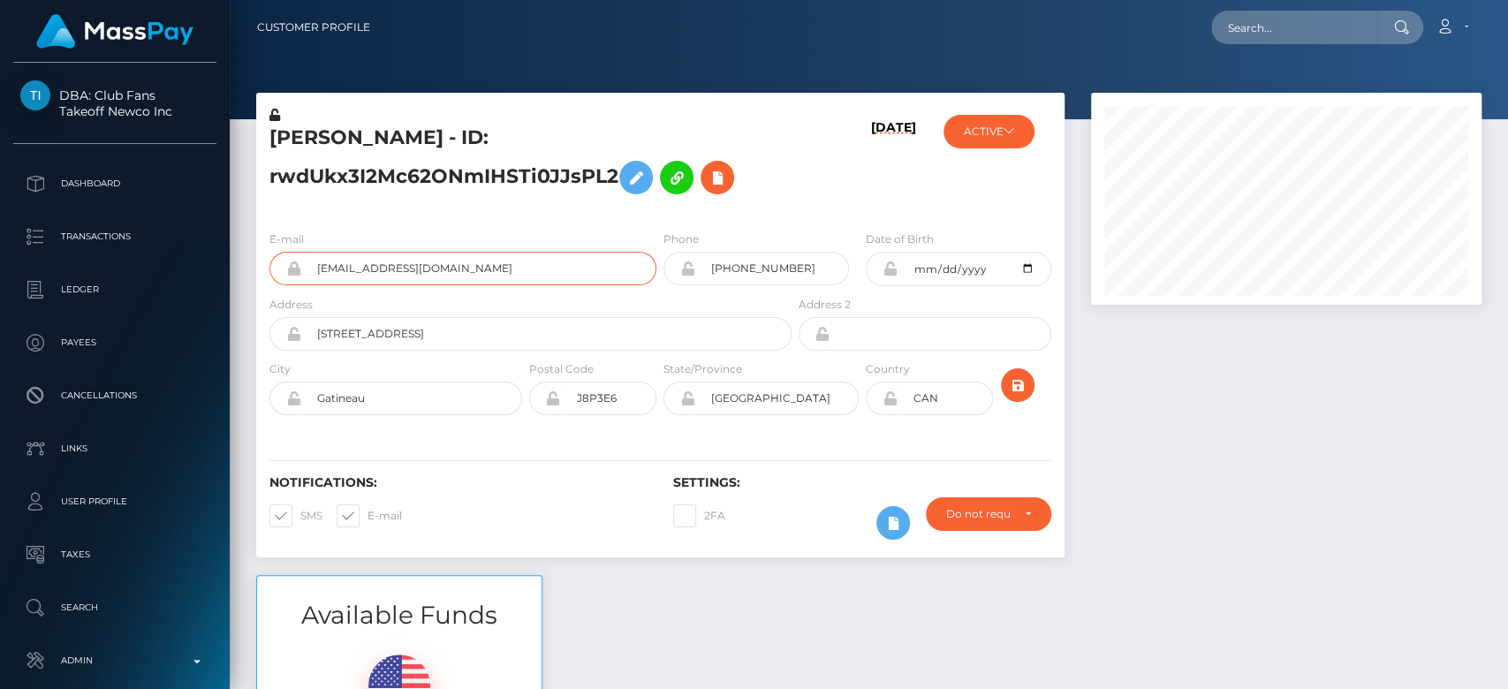
drag, startPoint x: 513, startPoint y: 258, endPoint x: 316, endPoint y: 259, distance: 197.0
click at [316, 259] on input "ethiershannel@gmail.com" at bounding box center [478, 269] width 355 height 34
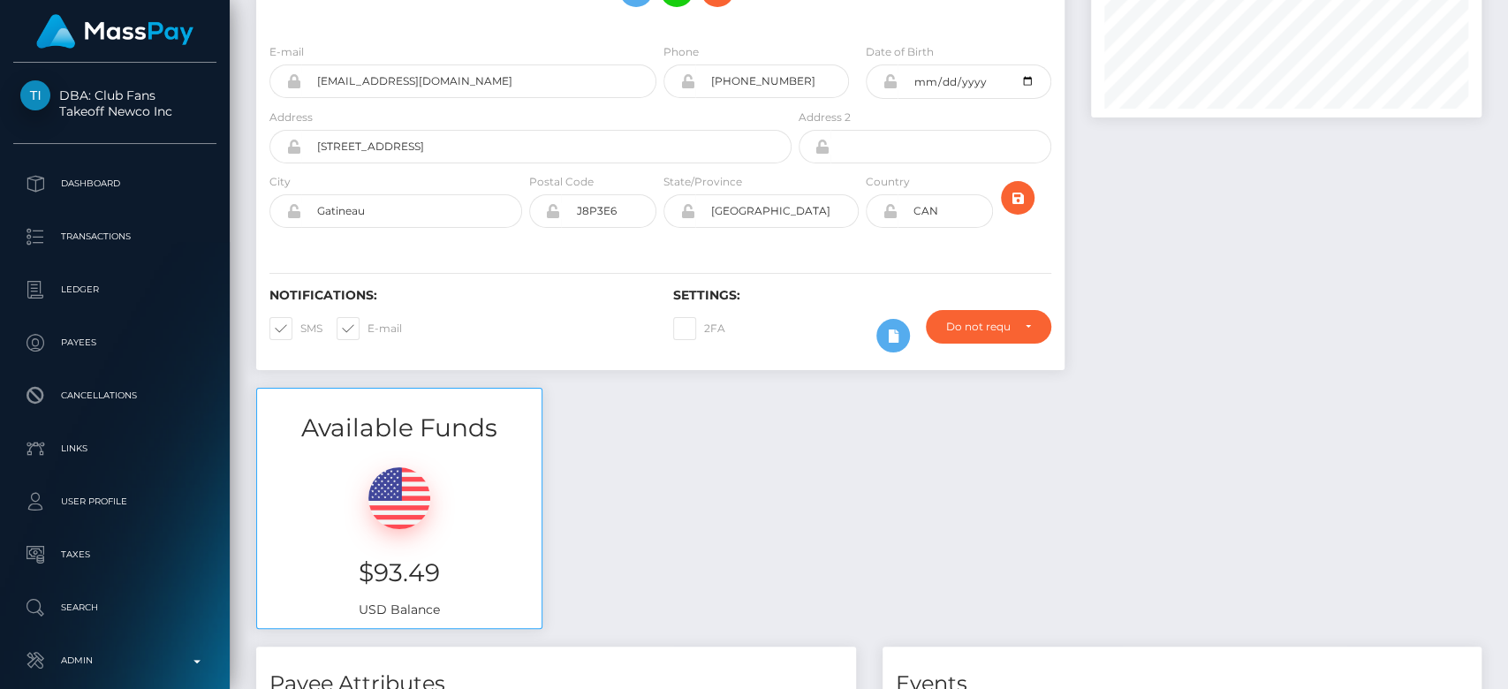
scroll to position [0, 0]
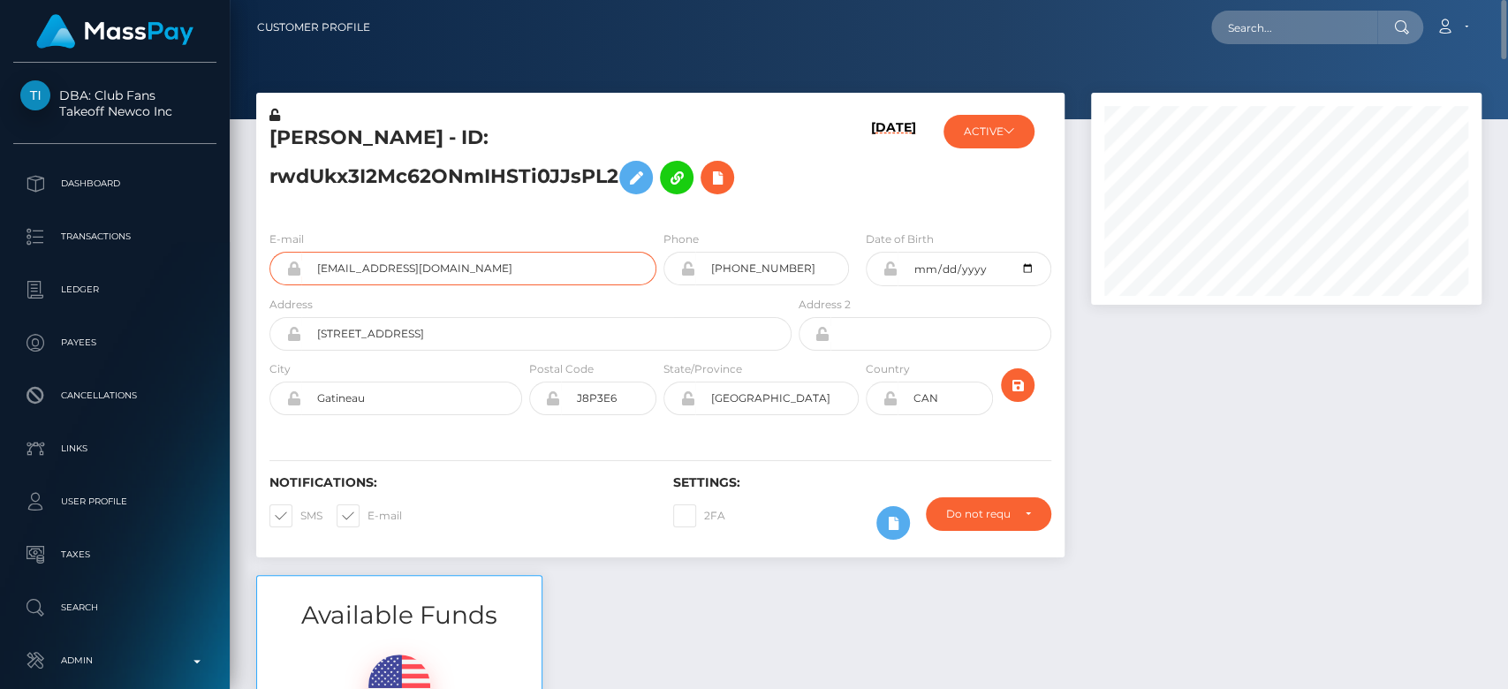
drag, startPoint x: 503, startPoint y: 273, endPoint x: 302, endPoint y: 275, distance: 200.6
click at [302, 275] on input "ethiershannel@gmail.com" at bounding box center [478, 269] width 355 height 34
click at [1258, 353] on div at bounding box center [1286, 334] width 417 height 482
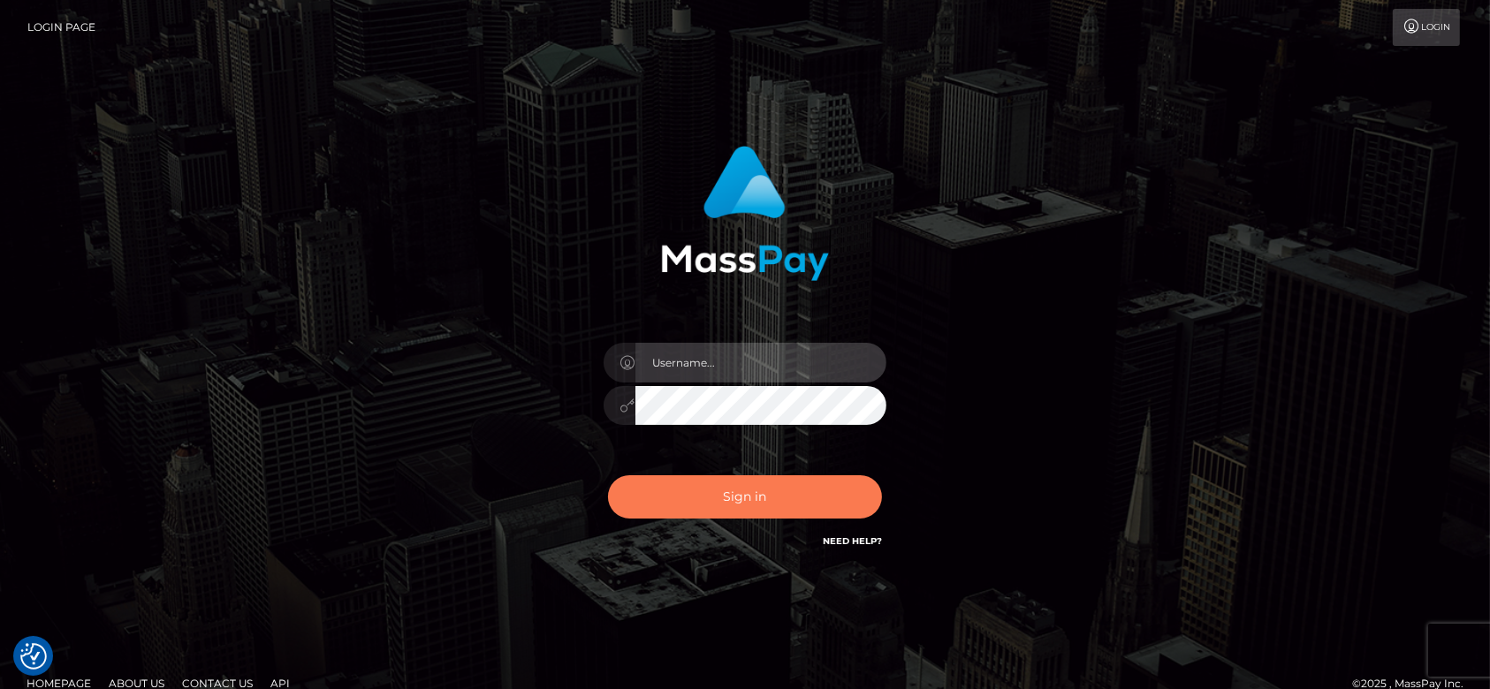
type input "fr.es"
click at [786, 506] on button "Sign in" at bounding box center [745, 496] width 274 height 43
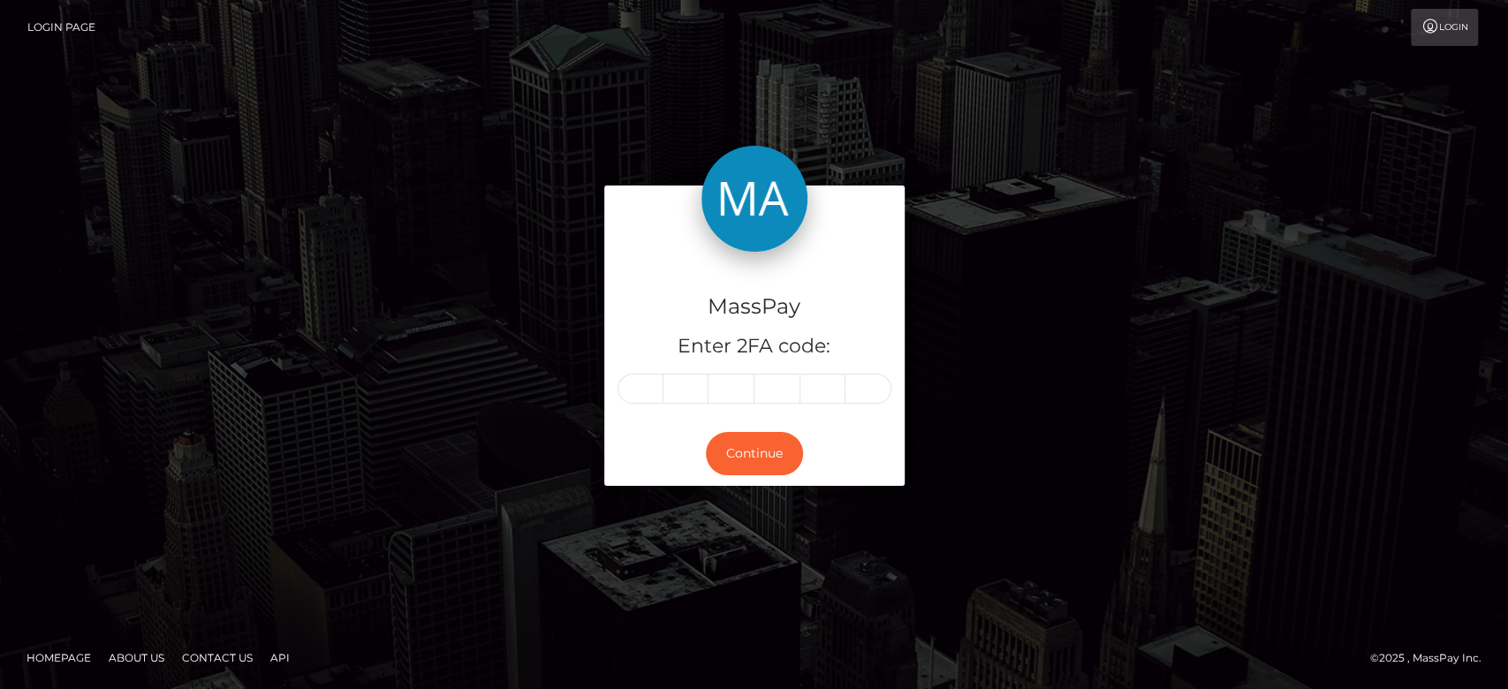
click at [780, 505] on div "MassPay Enter 2FA code: Continue" at bounding box center [754, 344] width 1508 height 582
click at [642, 398] on input "text" at bounding box center [641, 389] width 46 height 30
type input "5"
type input "4"
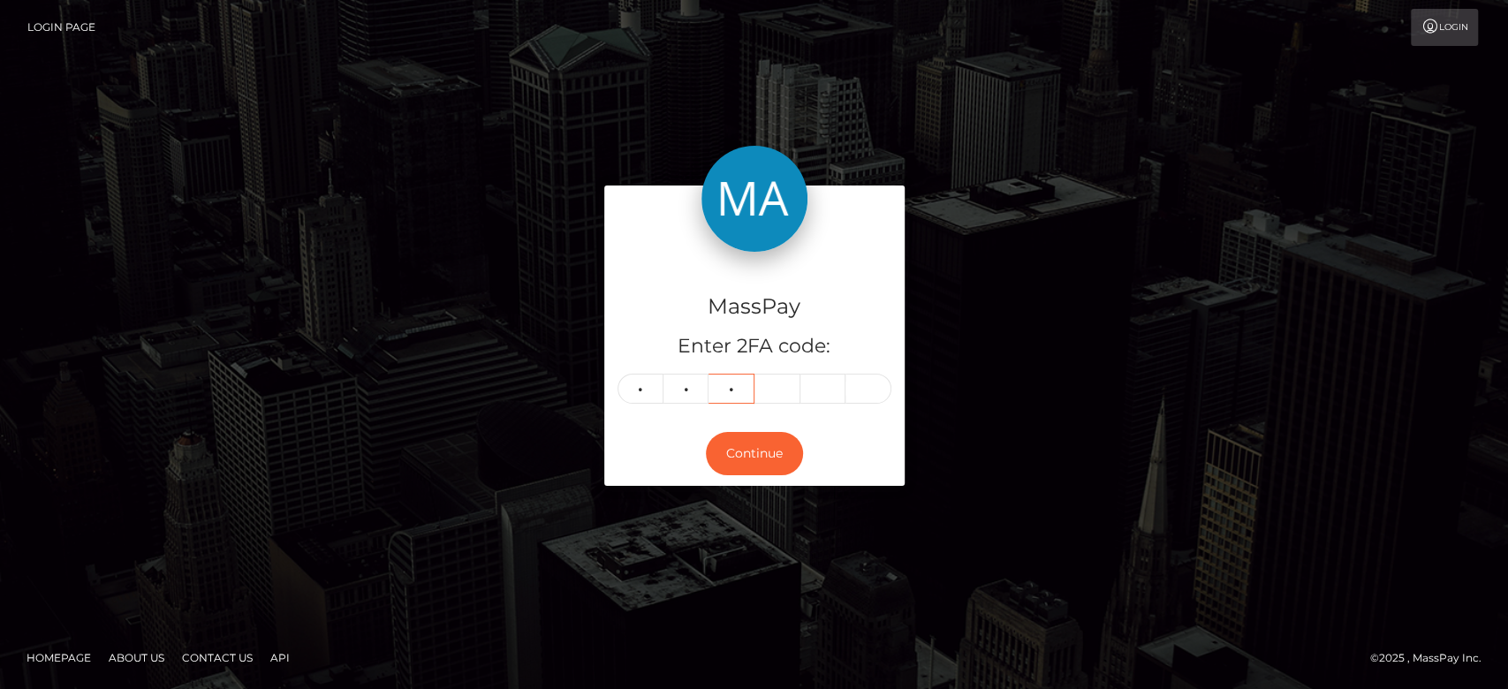
type input "2"
type input "1"
type input "0"
type input "4"
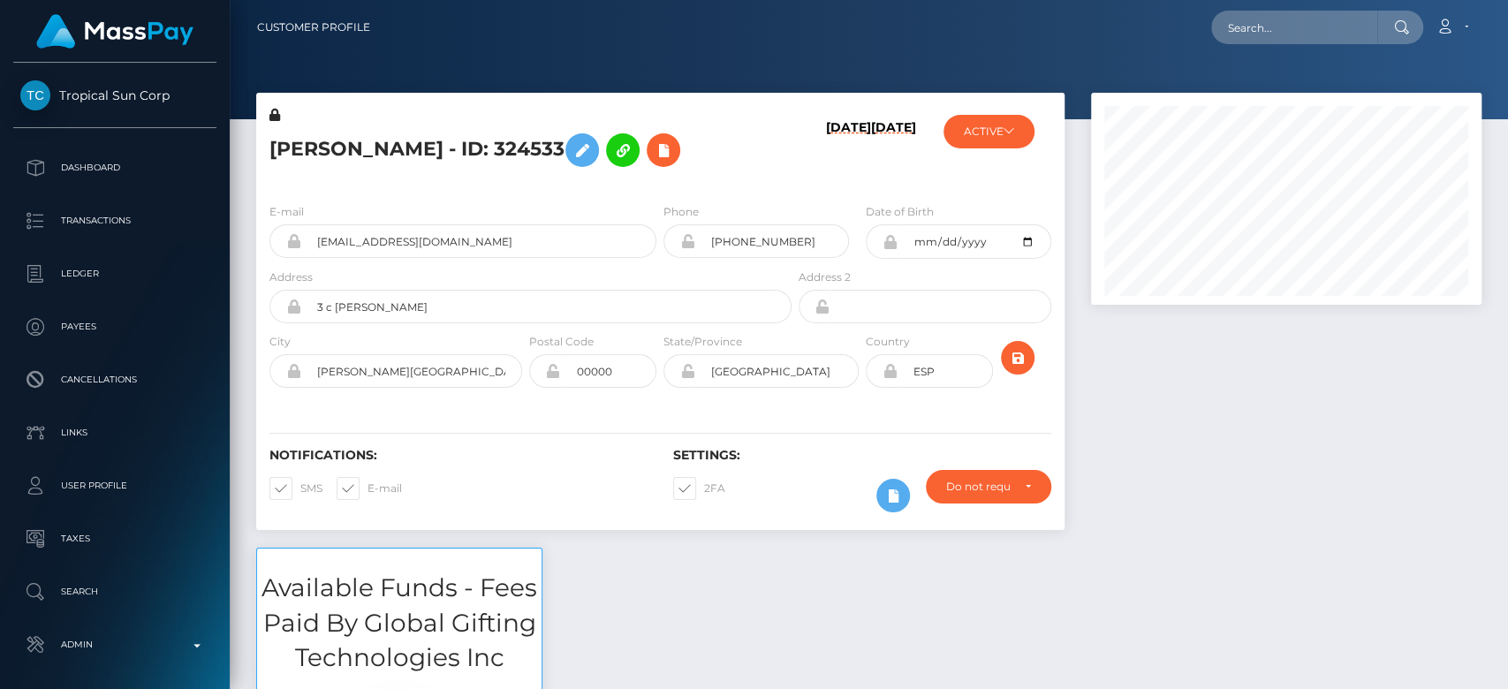
click at [1127, 471] on div at bounding box center [1286, 320] width 417 height 455
drag, startPoint x: 1505, startPoint y: 634, endPoint x: 1506, endPoint y: -102, distance: 736.9
click at [1506, 0] on html "Tropical Sun Corp Dashboard Transactions Ledger Payees Links" at bounding box center [754, 344] width 1508 height 689
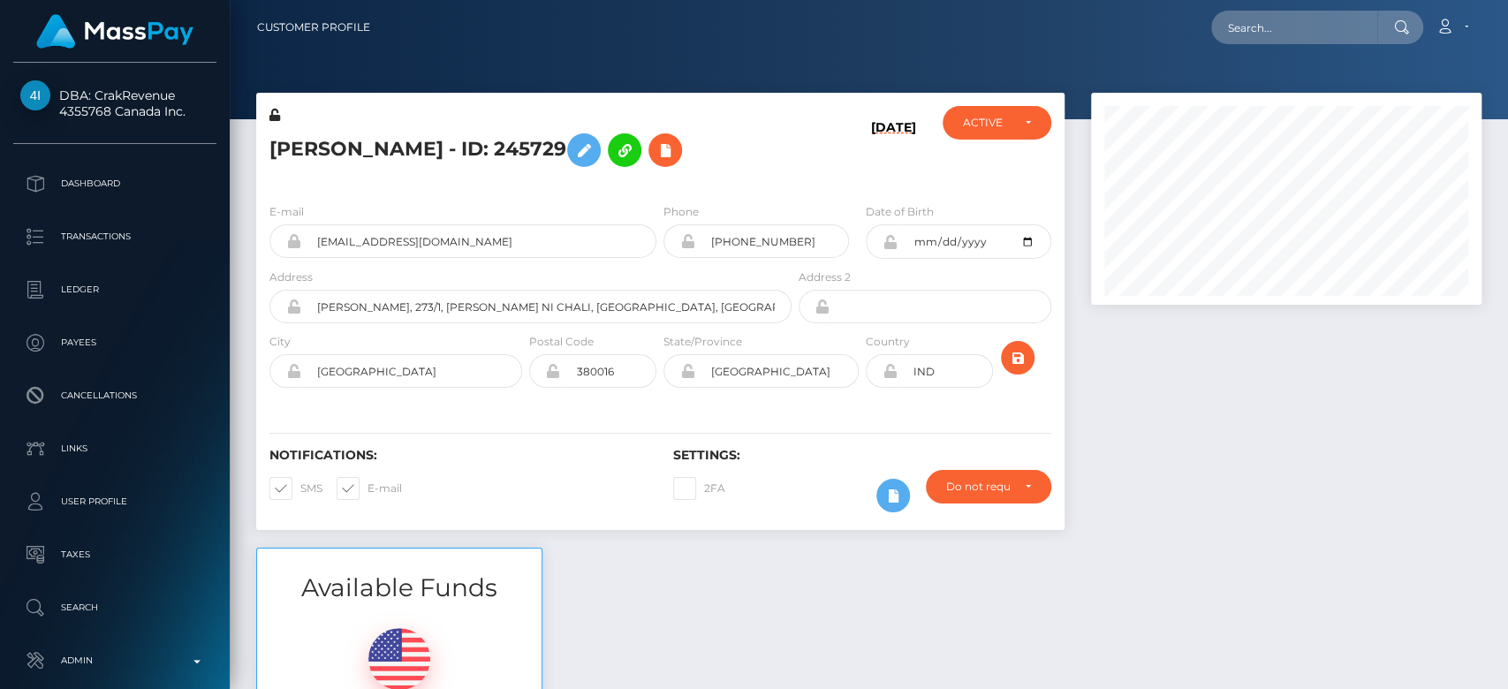
scroll to position [212, 391]
click at [1211, 427] on div at bounding box center [1286, 320] width 417 height 455
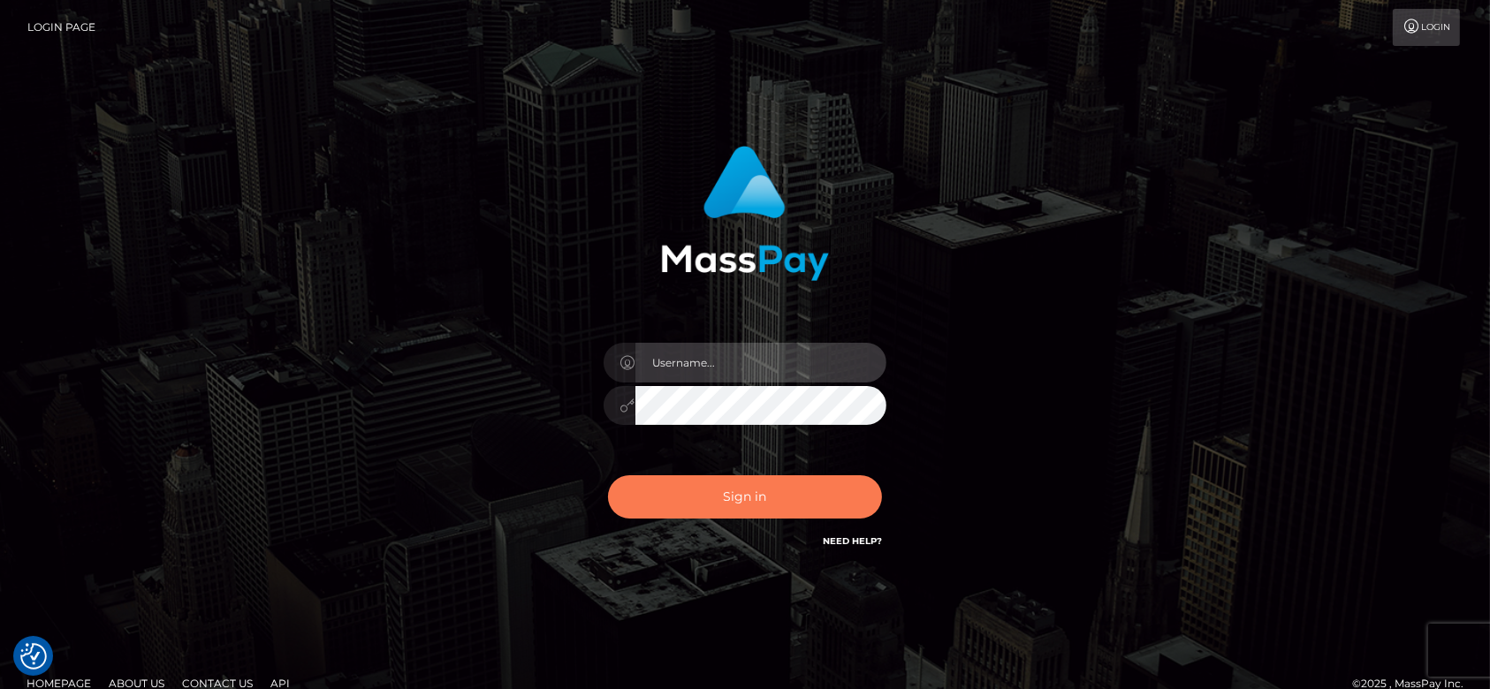
type input "[DOMAIN_NAME]"
click at [718, 477] on button "Sign in" at bounding box center [745, 496] width 274 height 43
click at [741, 484] on button "Sign in" at bounding box center [745, 496] width 274 height 43
type input "fr.es"
click at [740, 494] on button "Sign in" at bounding box center [745, 496] width 274 height 43
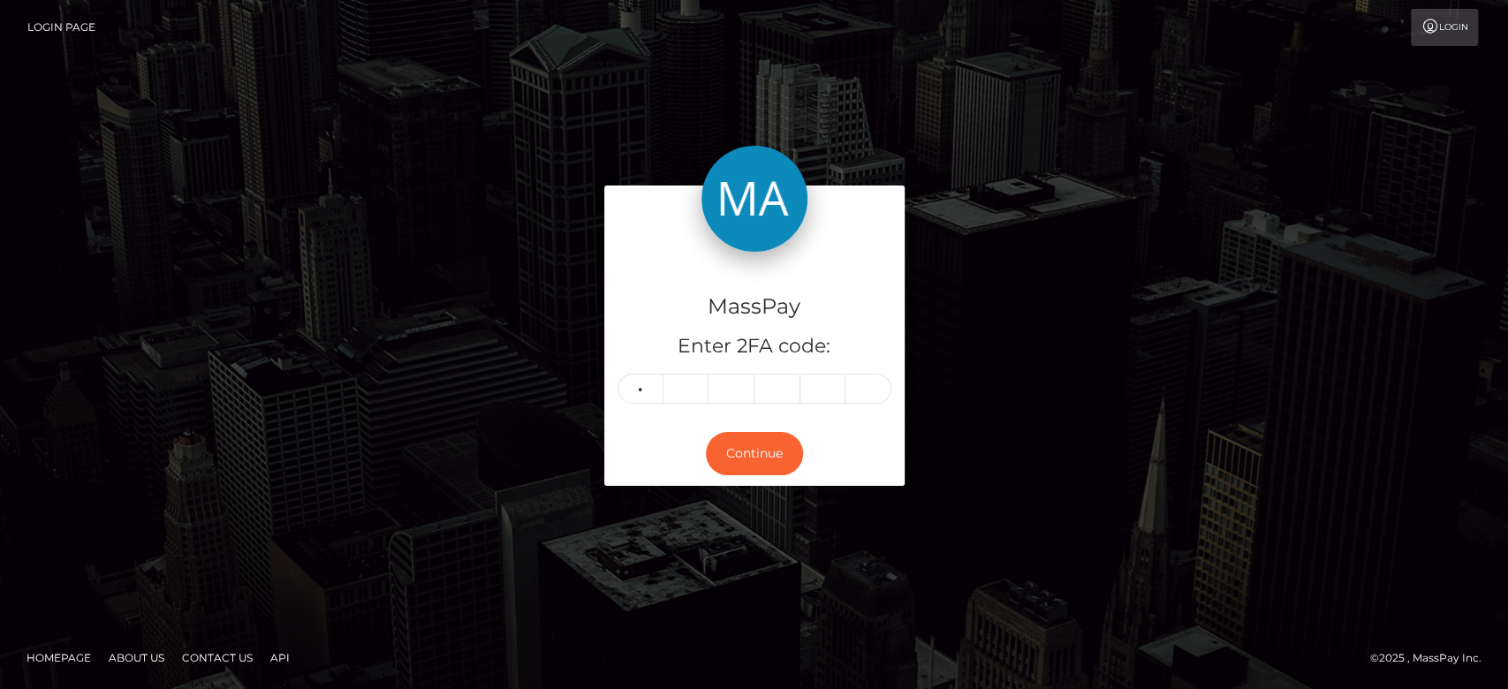
type input "4"
type input "0"
type input "8"
type input "1"
type input "3"
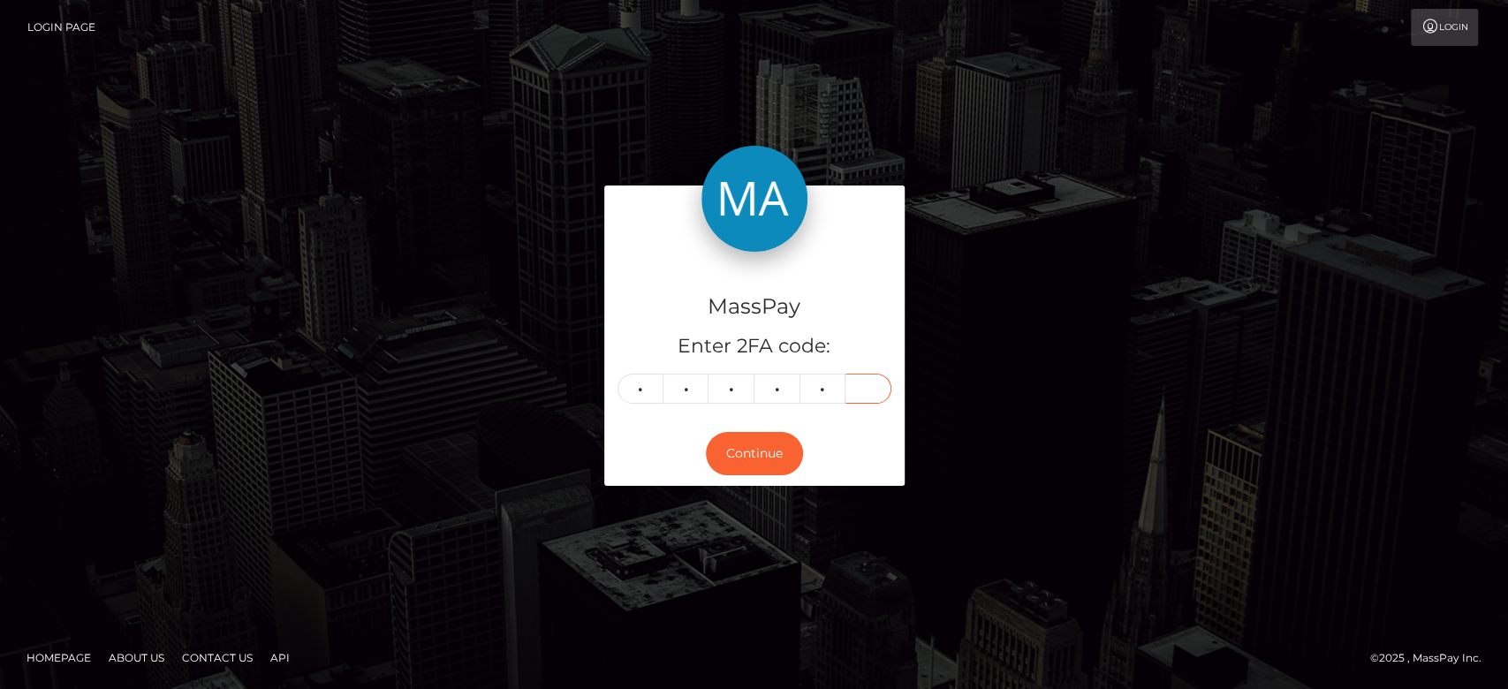
type input "7"
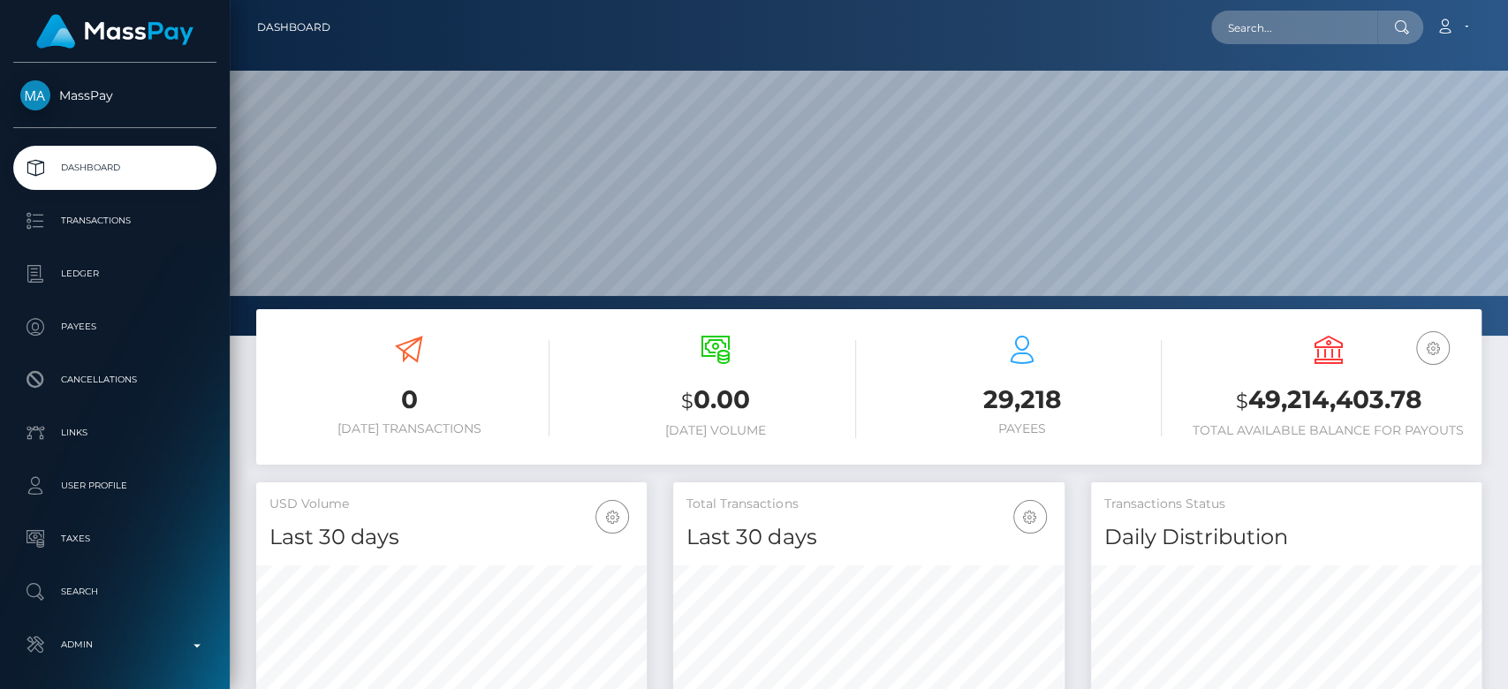
scroll to position [312, 391]
click at [1274, 26] on input "text" at bounding box center [1294, 28] width 166 height 34
paste input "[EMAIL_ADDRESS][DOMAIN_NAME]"
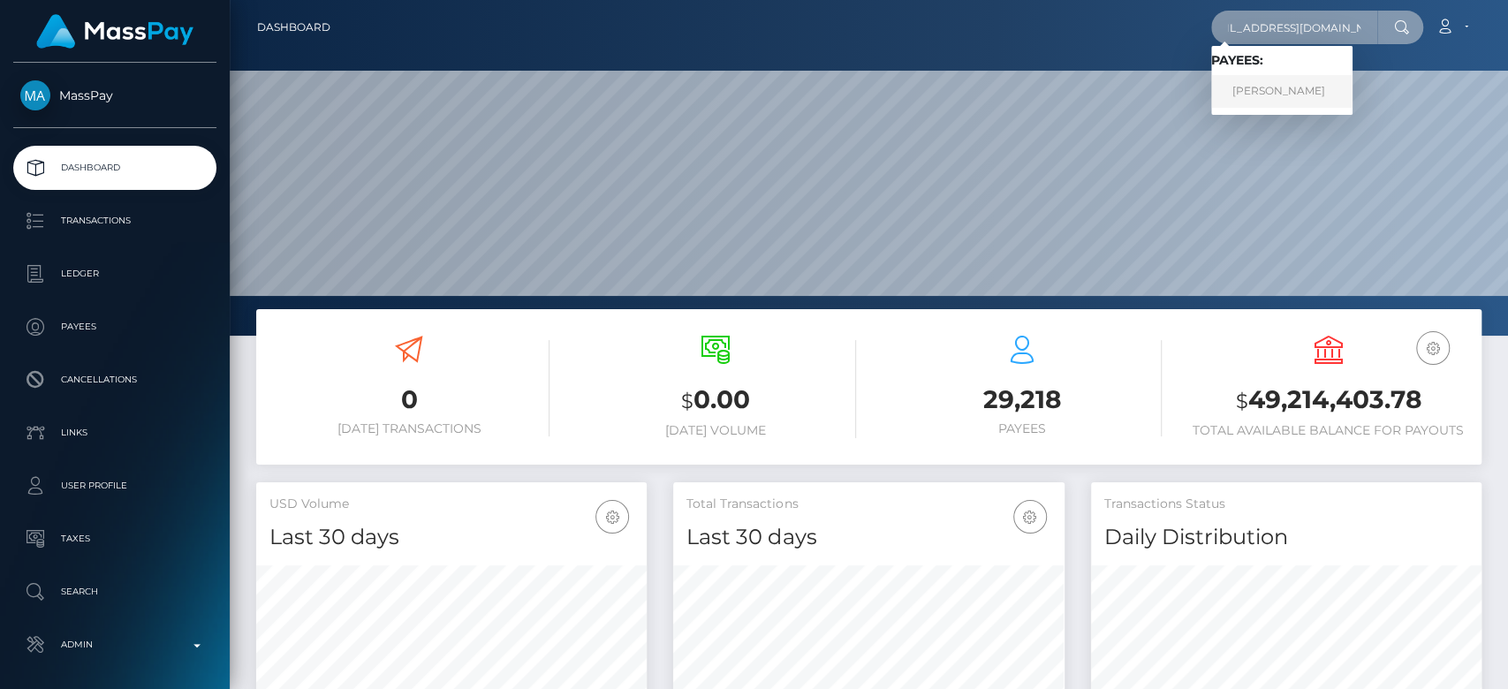
type input "[EMAIL_ADDRESS][DOMAIN_NAME]"
click at [1250, 95] on link "[PERSON_NAME]" at bounding box center [1281, 91] width 141 height 33
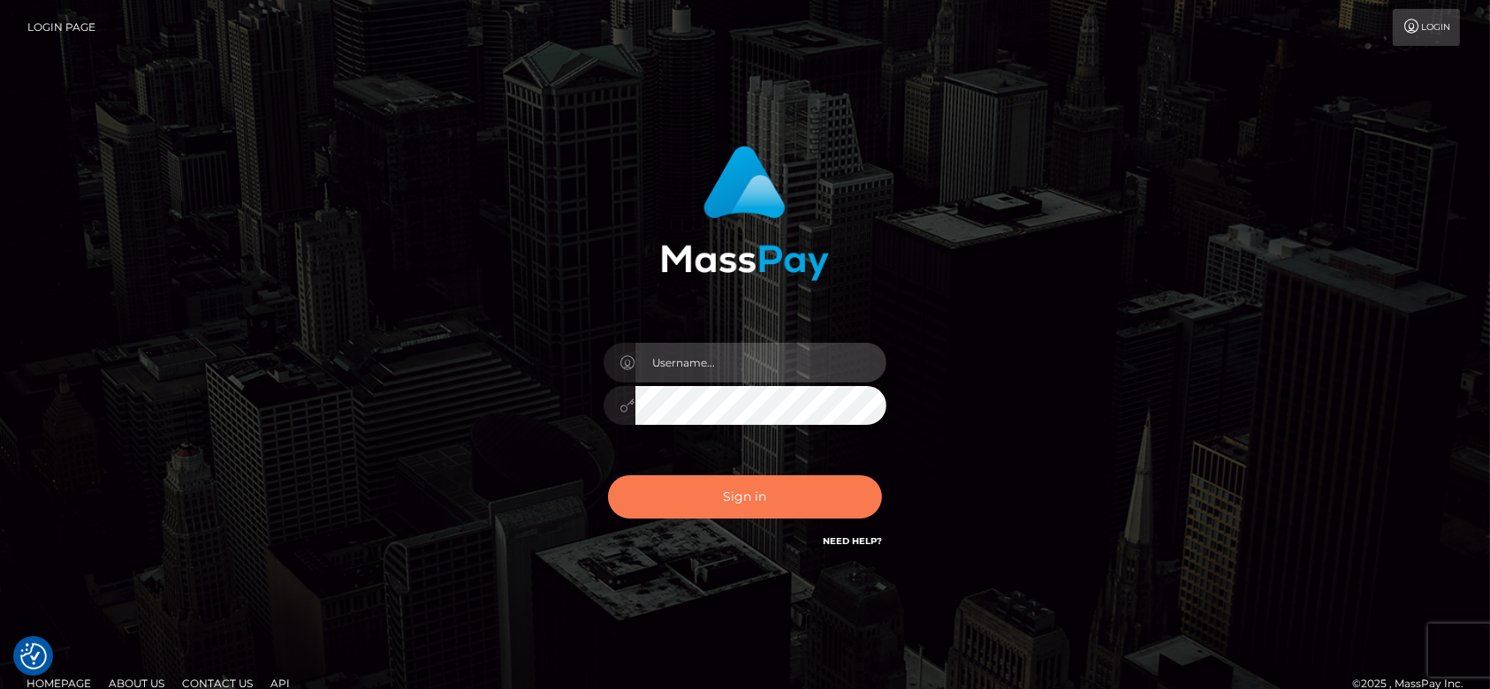
type input "fr.es"
click at [749, 482] on button "Sign in" at bounding box center [745, 496] width 274 height 43
type input "[DOMAIN_NAME]"
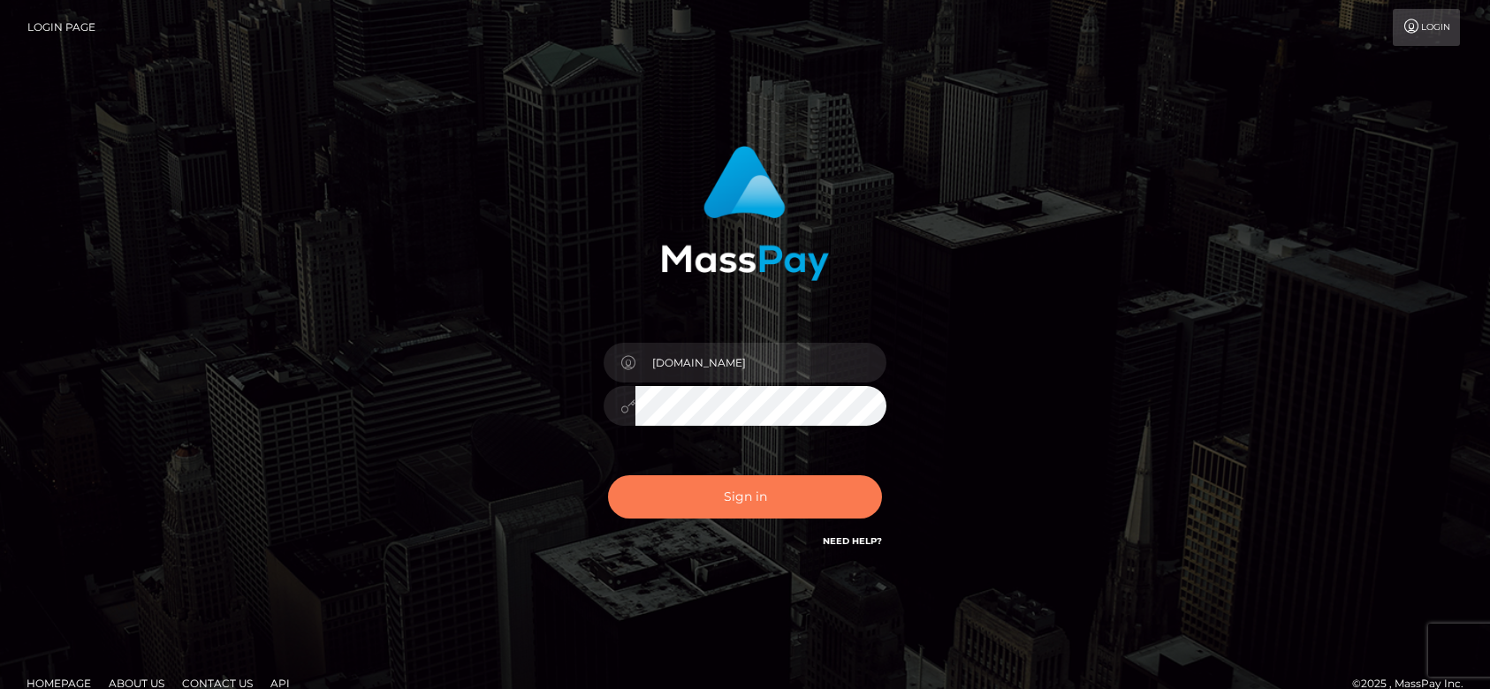
click at [709, 489] on button "Sign in" at bounding box center [745, 496] width 274 height 43
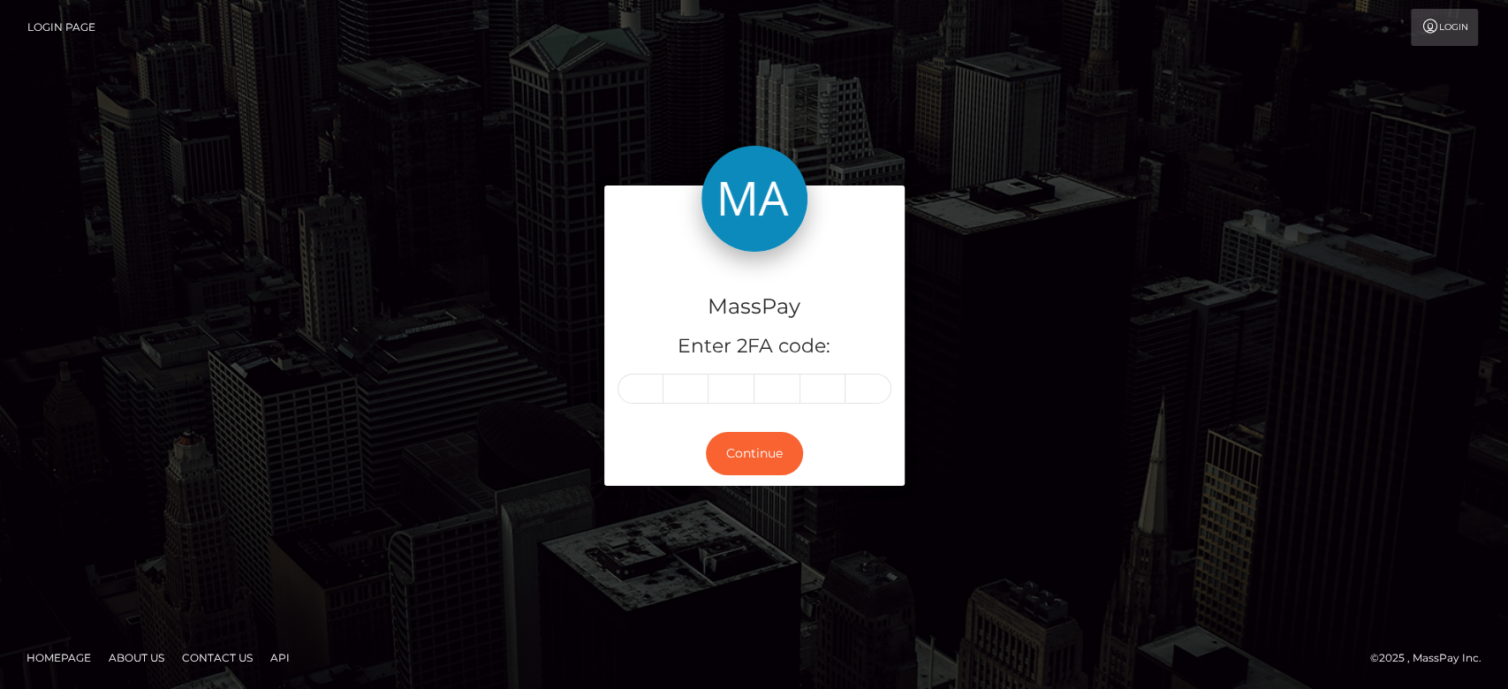
click at [643, 376] on input "text" at bounding box center [641, 389] width 46 height 30
type input "0"
type input "8"
type input "7"
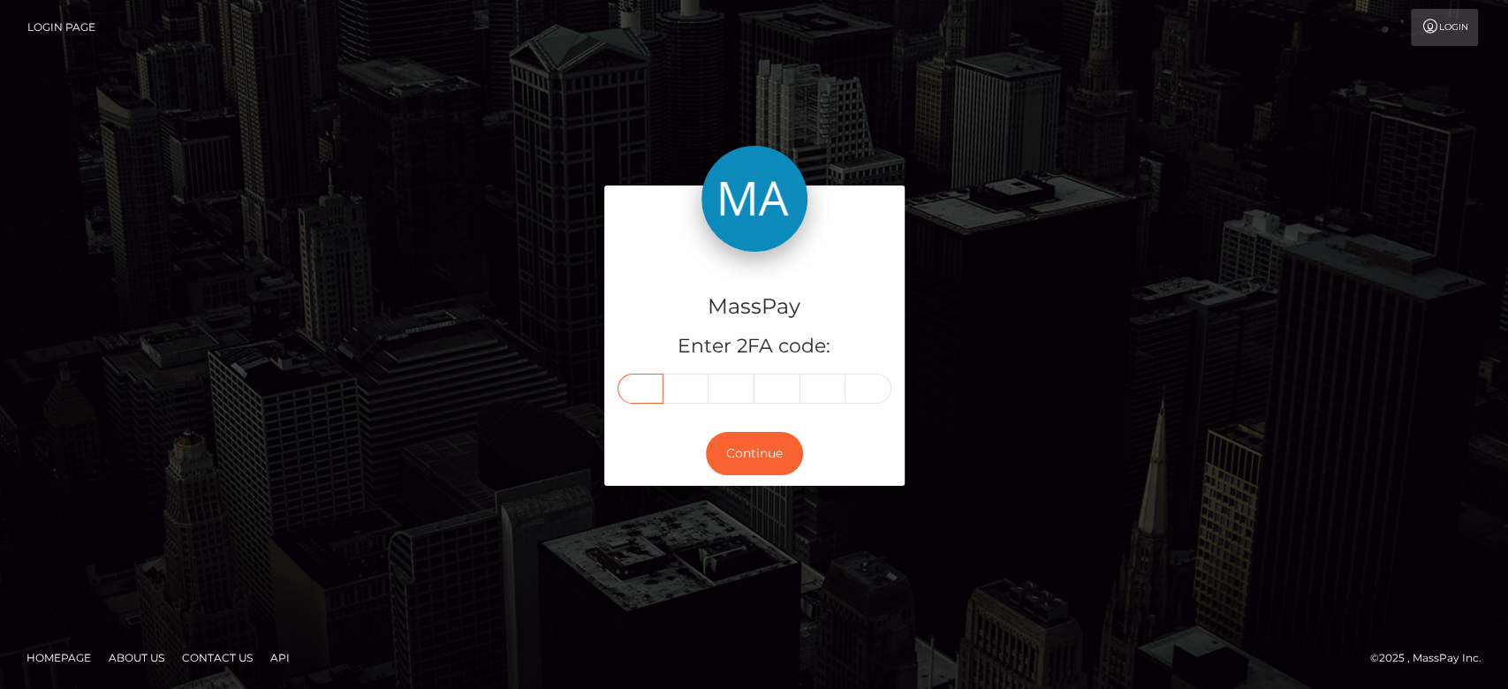
type input "0"
type input "8"
type input "7"
type input "0"
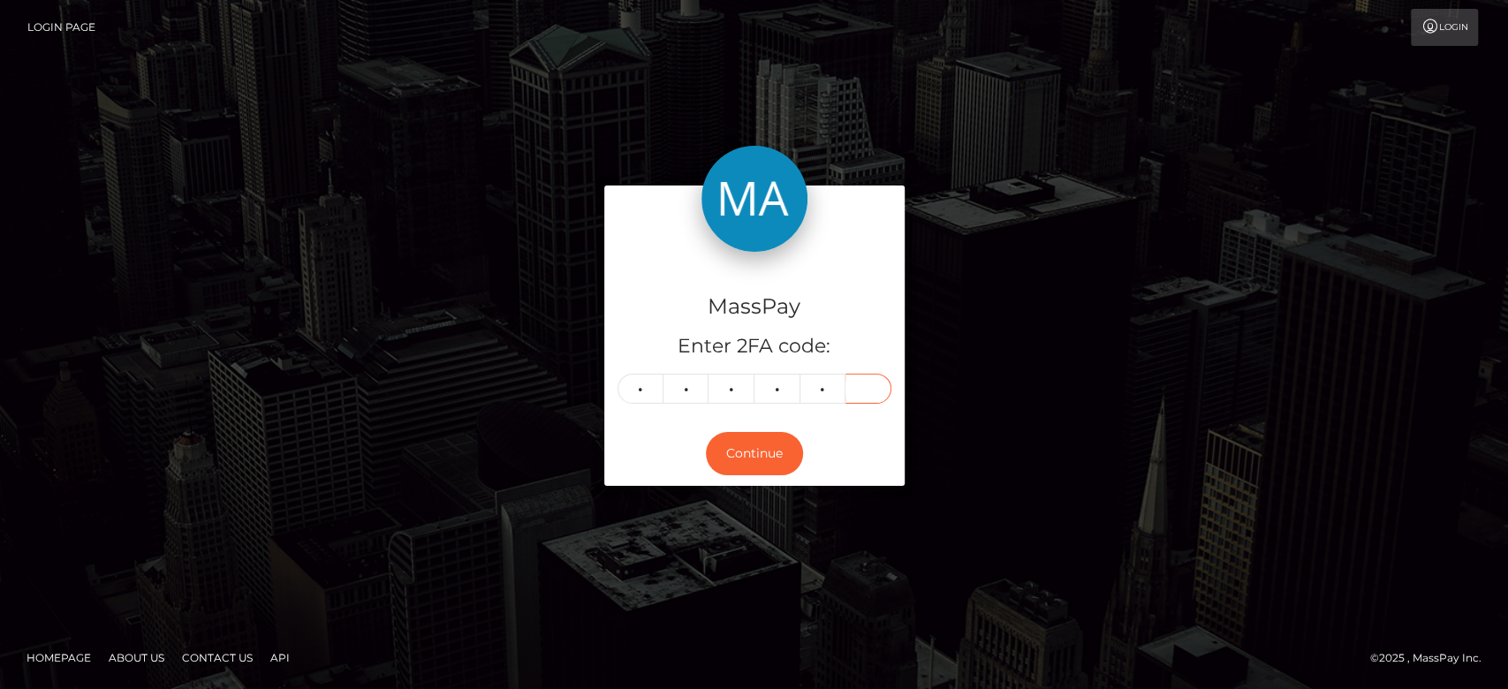
type input "6"
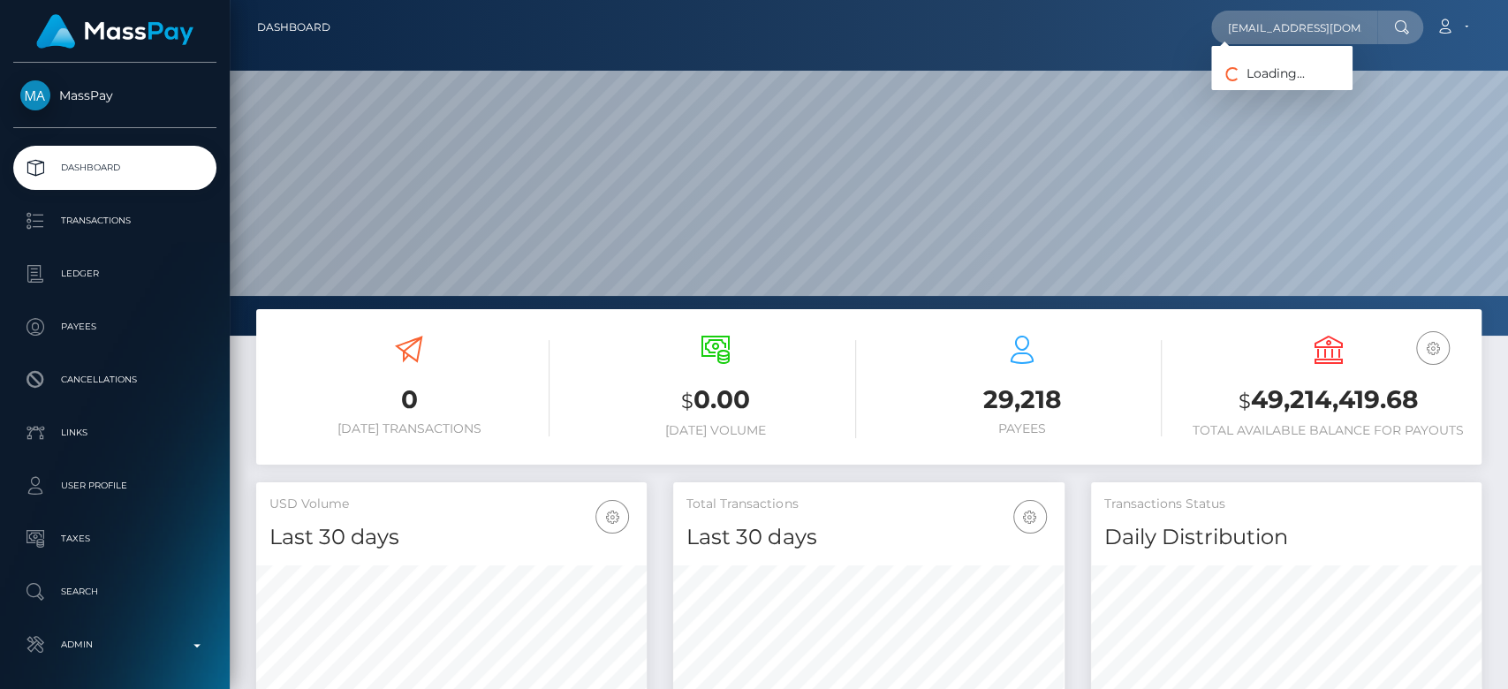
scroll to position [312, 391]
type input "[EMAIL_ADDRESS][DOMAIN_NAME]"
click at [1292, 88] on link "[PERSON_NAME]" at bounding box center [1281, 91] width 141 height 33
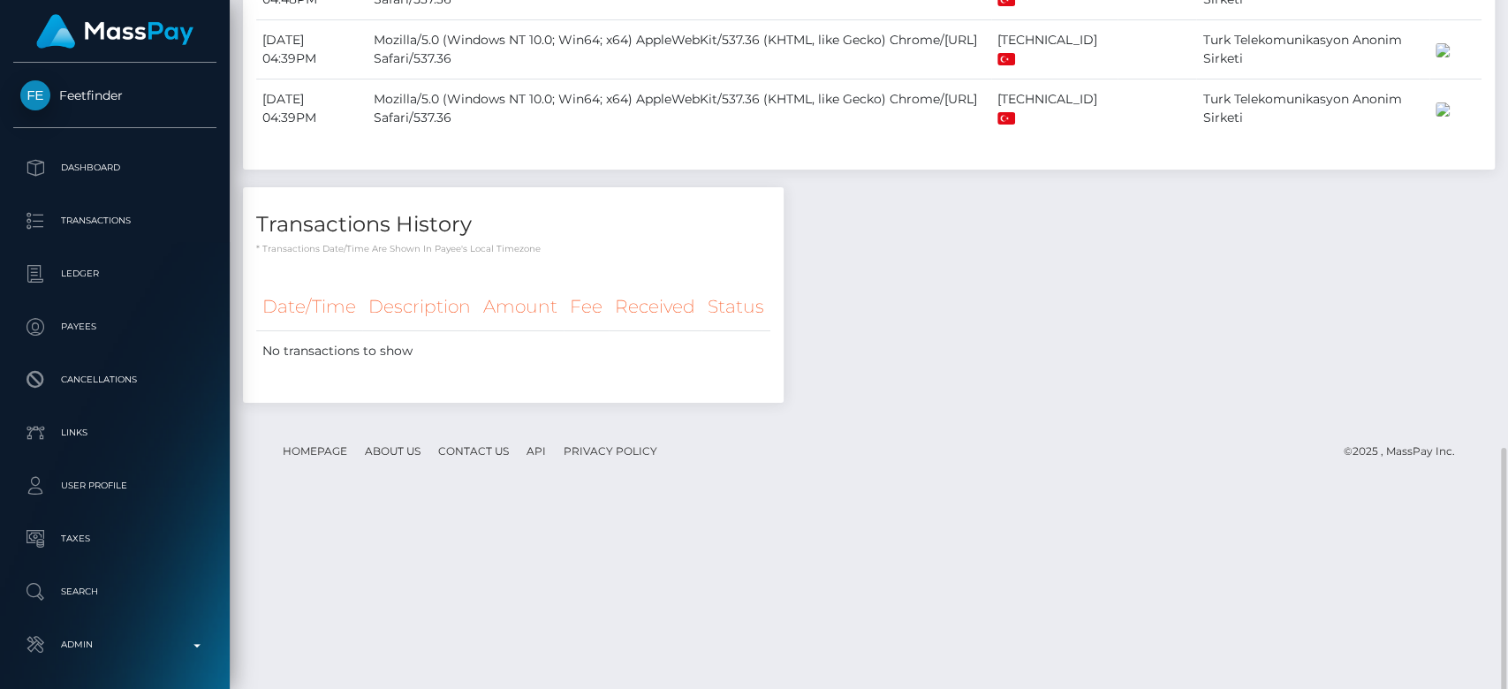
scroll to position [1177, 0]
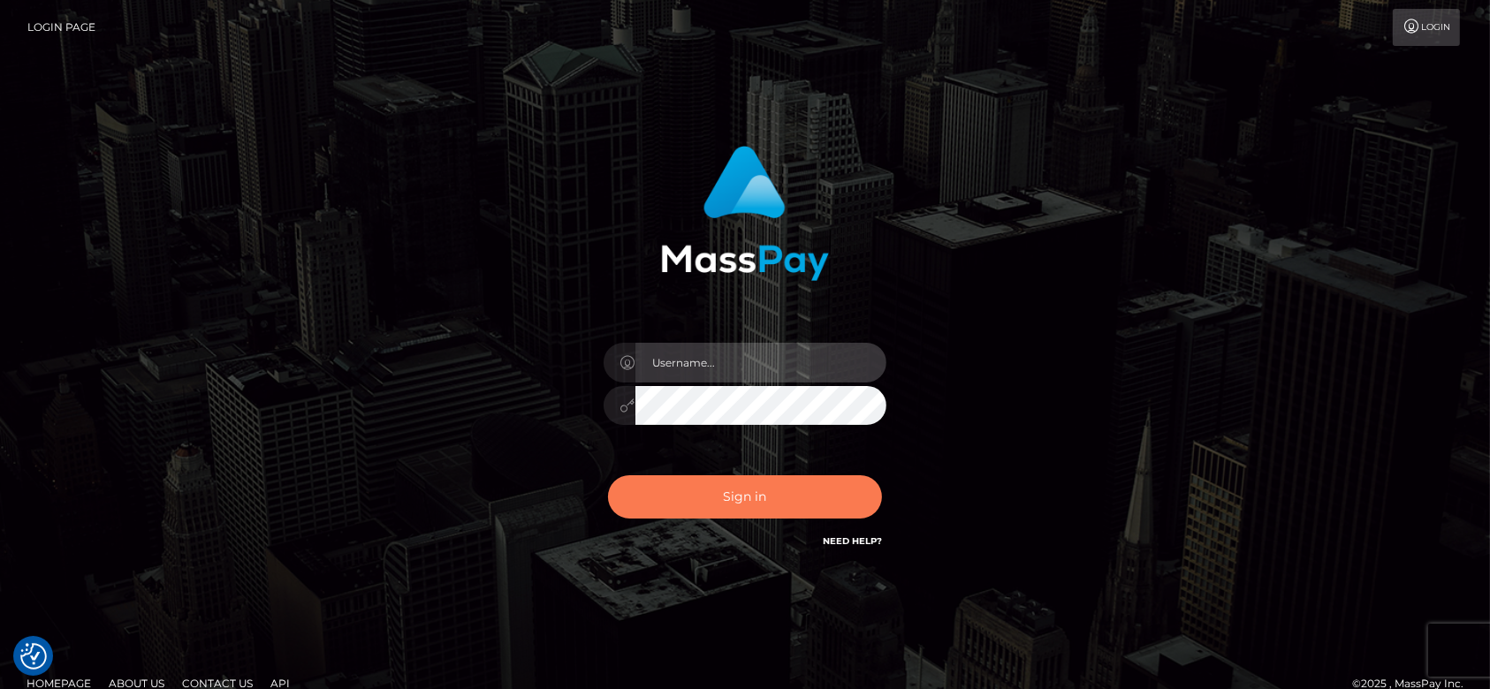
type input "fr.es"
click at [725, 497] on button "Sign in" at bounding box center [745, 496] width 274 height 43
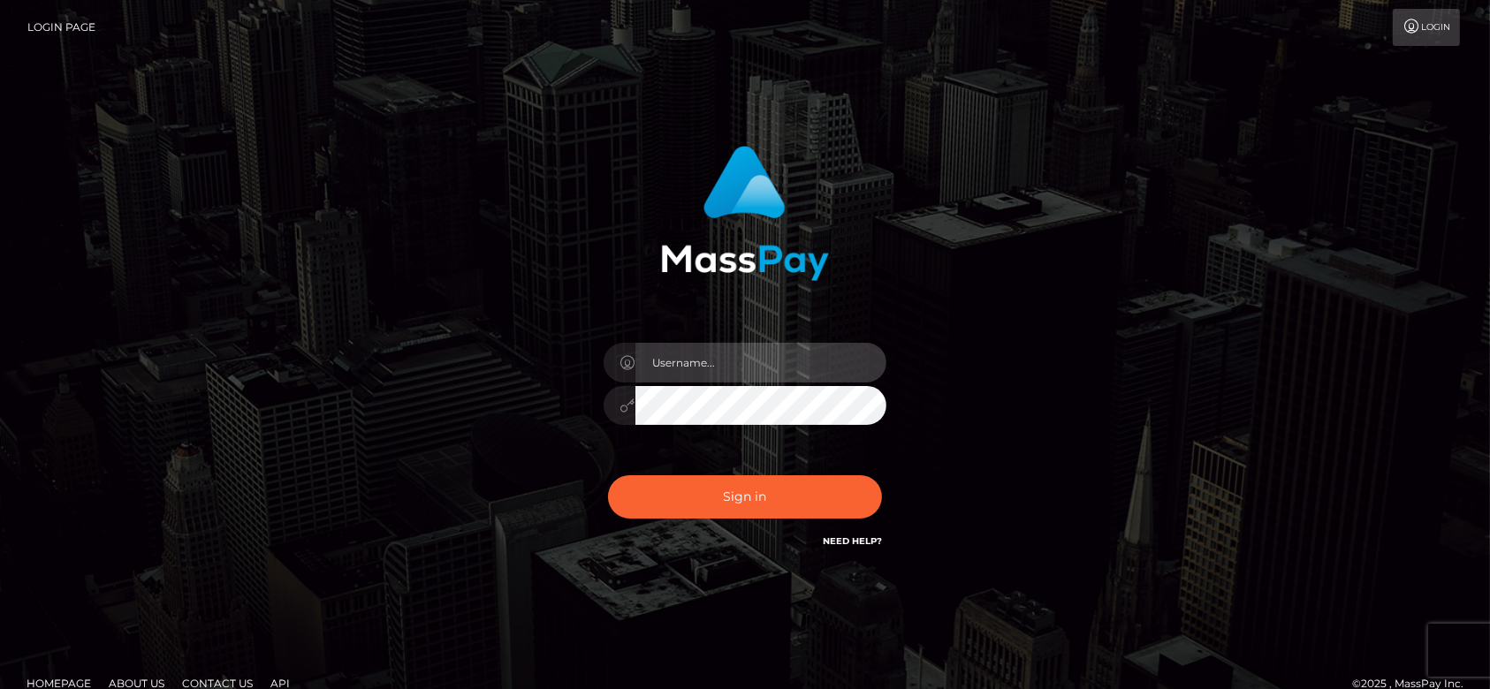
type input "[DOMAIN_NAME]"
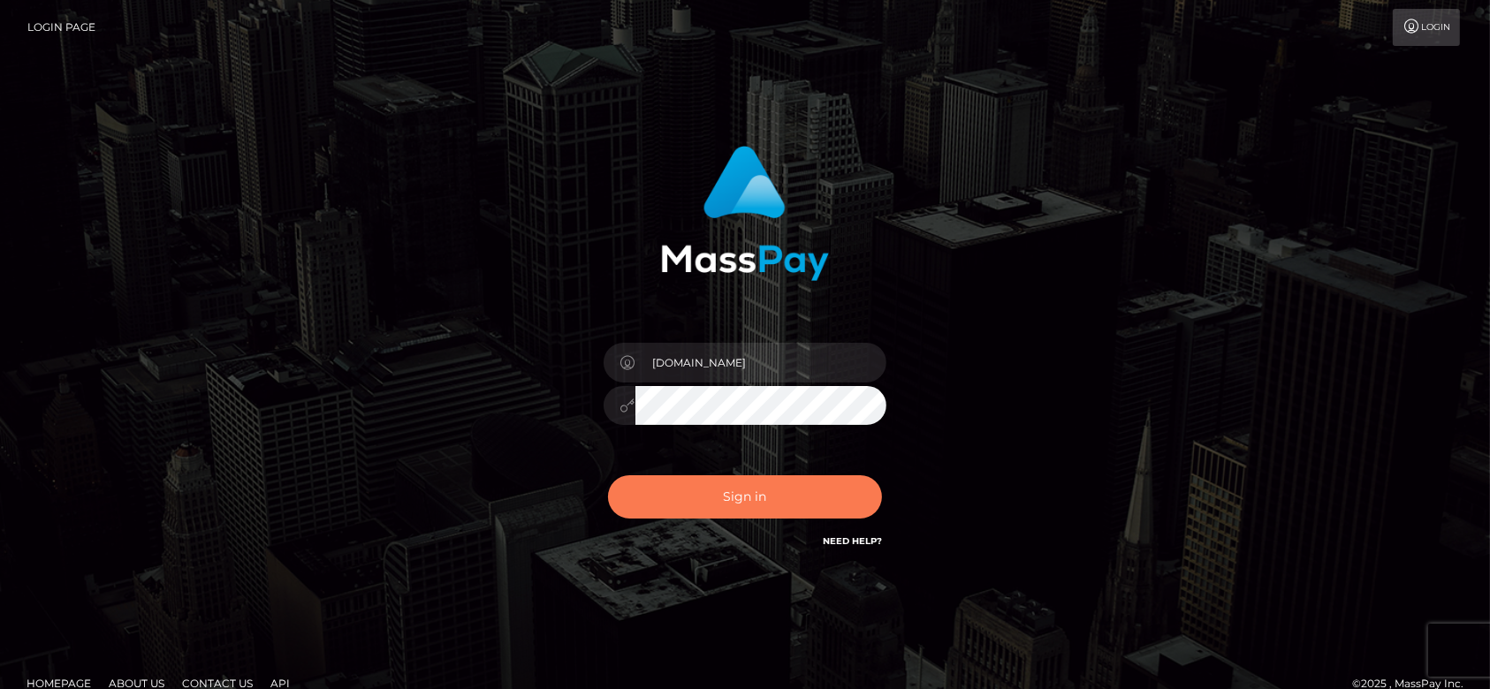
click at [725, 497] on button "Sign in" at bounding box center [745, 496] width 274 height 43
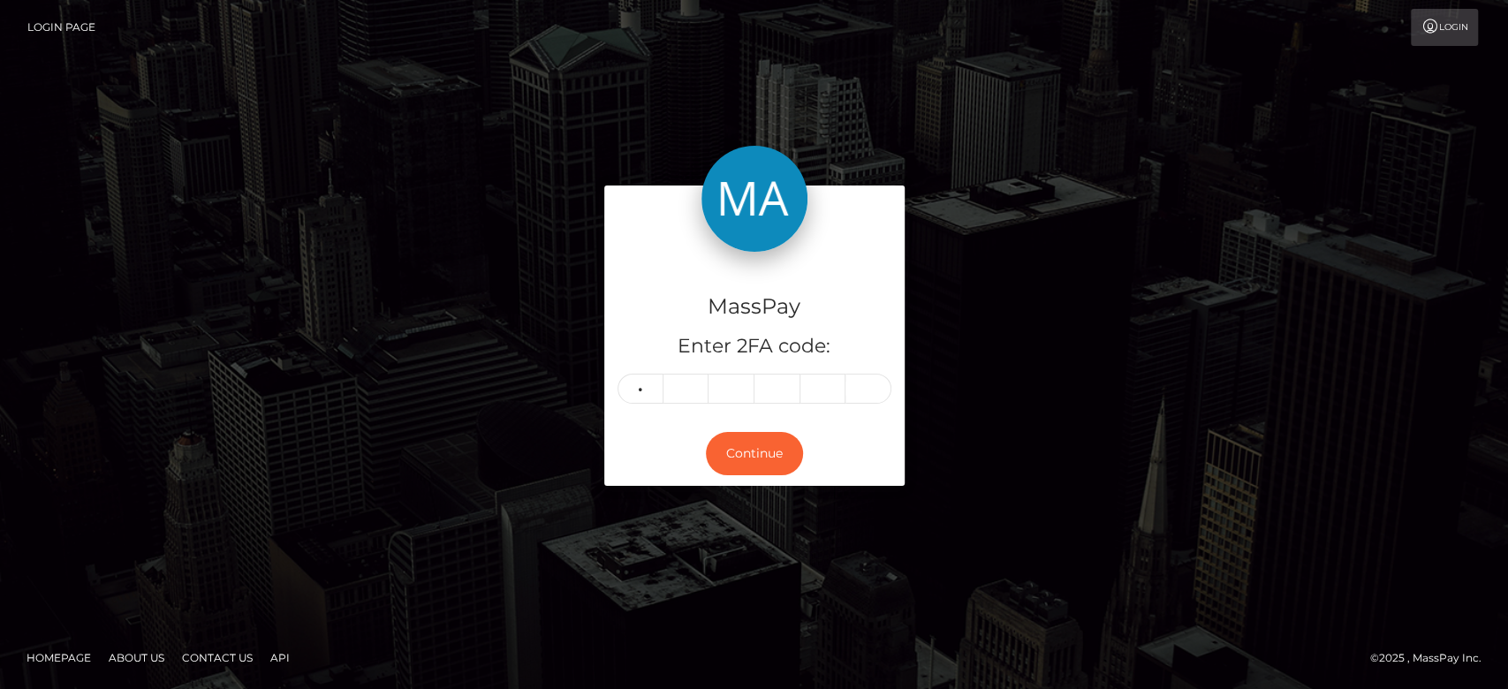
type input "7"
type input "8"
type input "0"
type input "1"
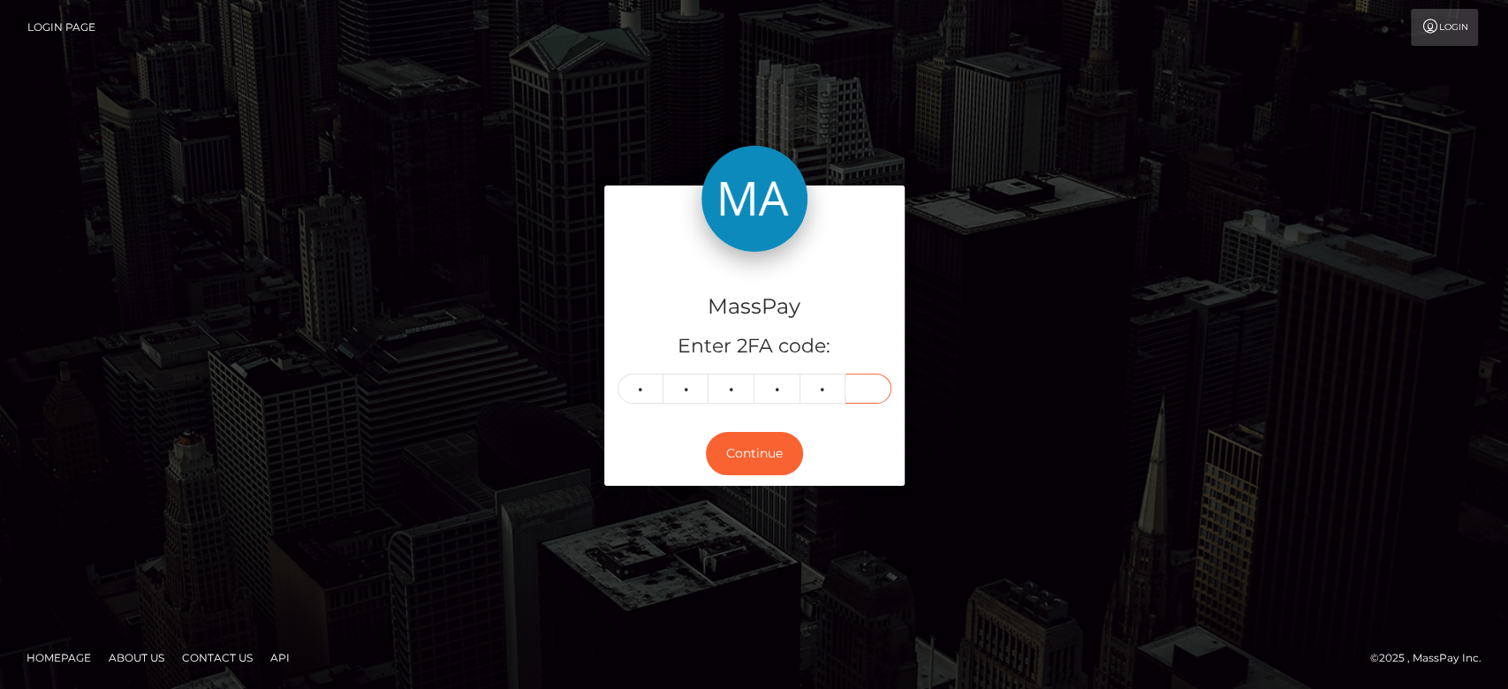
type input "4"
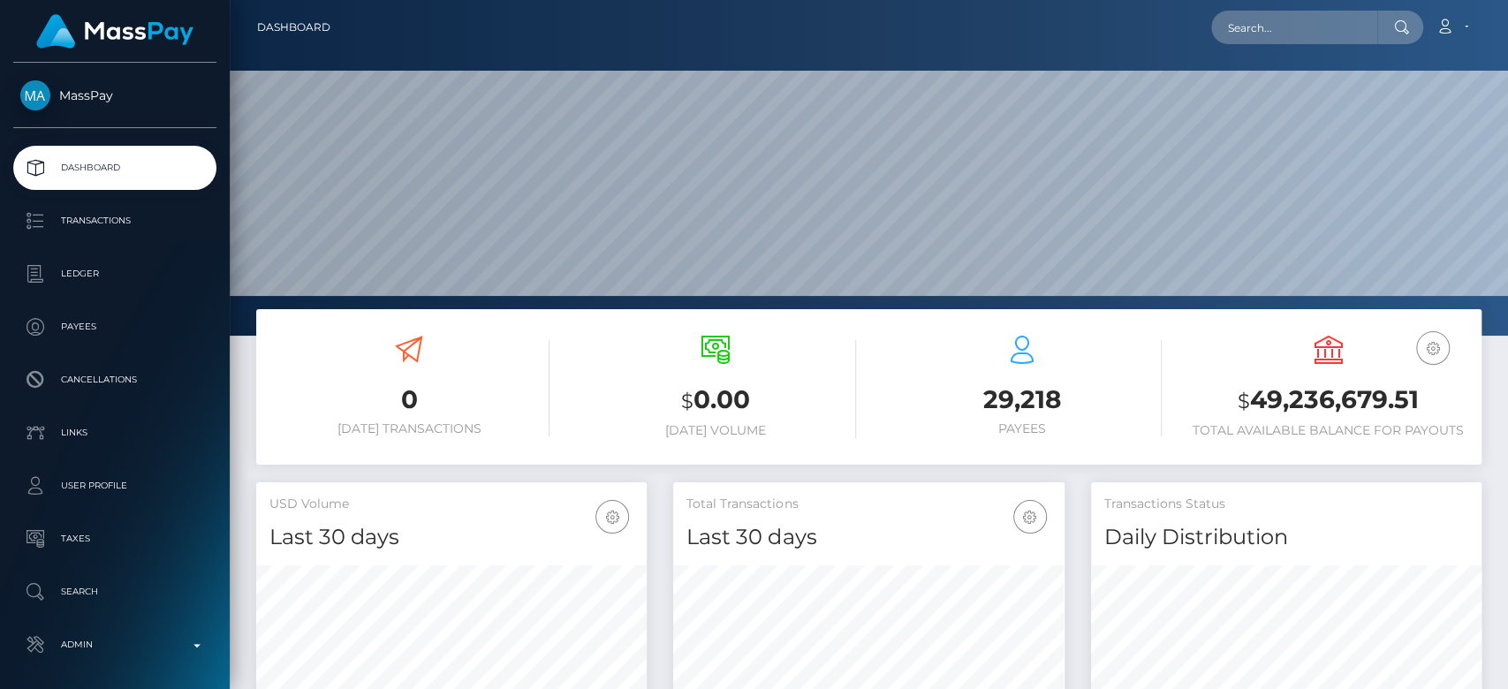
scroll to position [312, 391]
click at [1244, 18] on input "text" at bounding box center [1294, 28] width 166 height 34
paste input "MSP97e0433f03ff9b6"
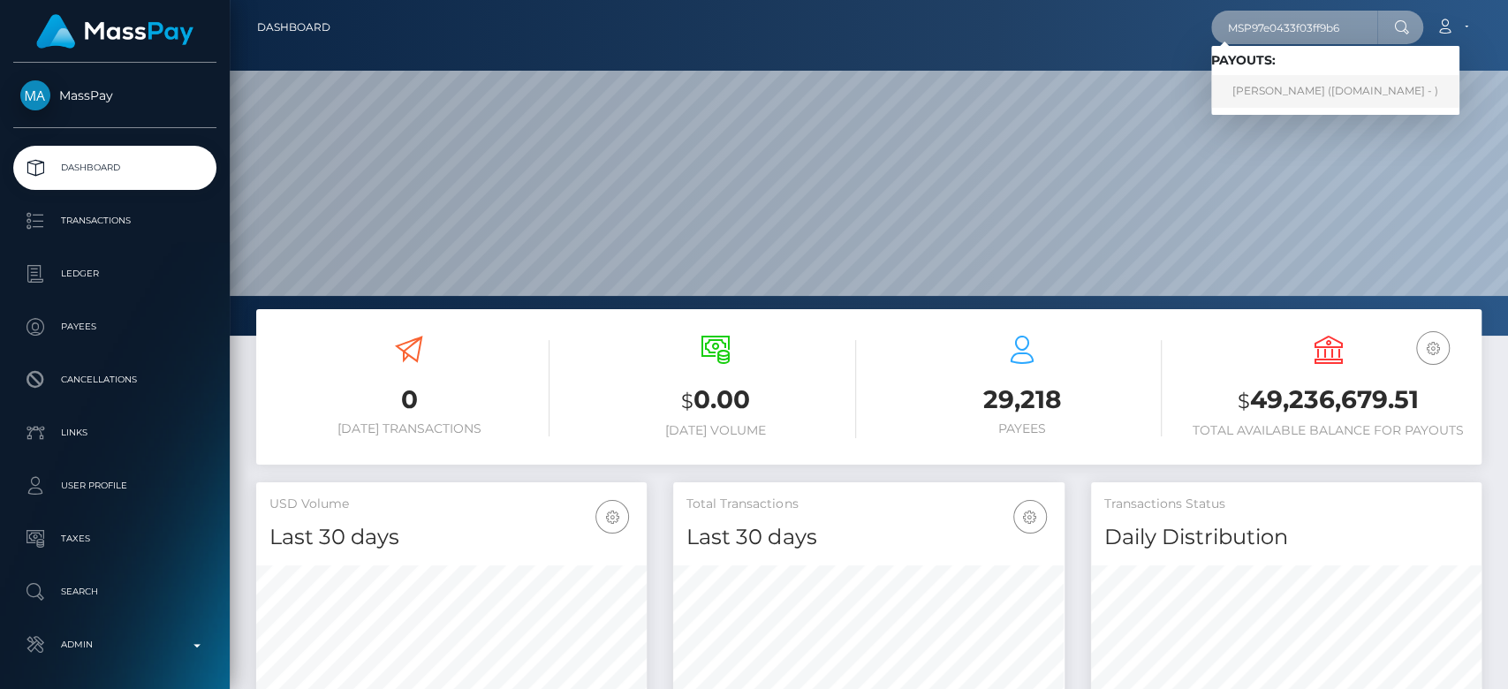
type input "MSP97e0433f03ff9b6"
click at [1297, 90] on link "ibrahim kilic (Skin.Land - )" at bounding box center [1335, 91] width 248 height 33
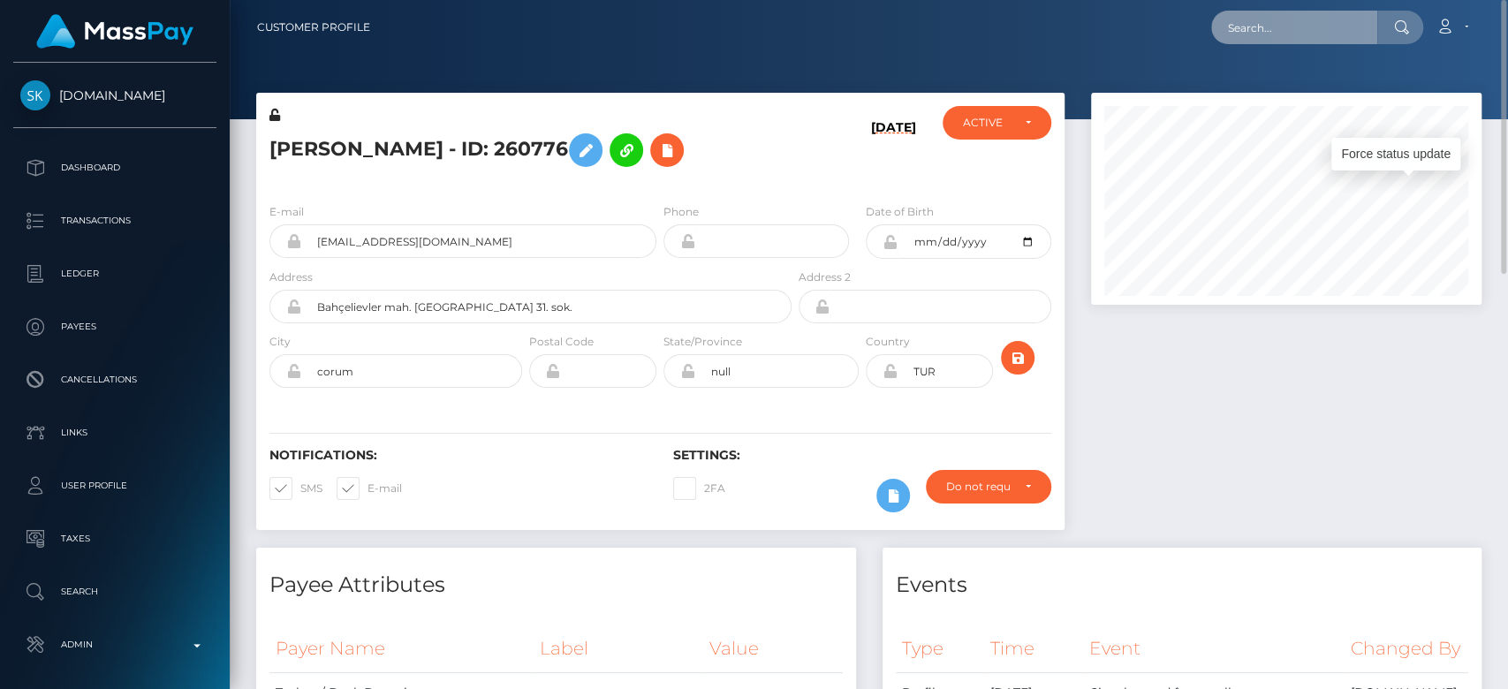
click at [1288, 31] on input "text" at bounding box center [1294, 28] width 166 height 34
paste input "MSP617C12E6C14A3E8"
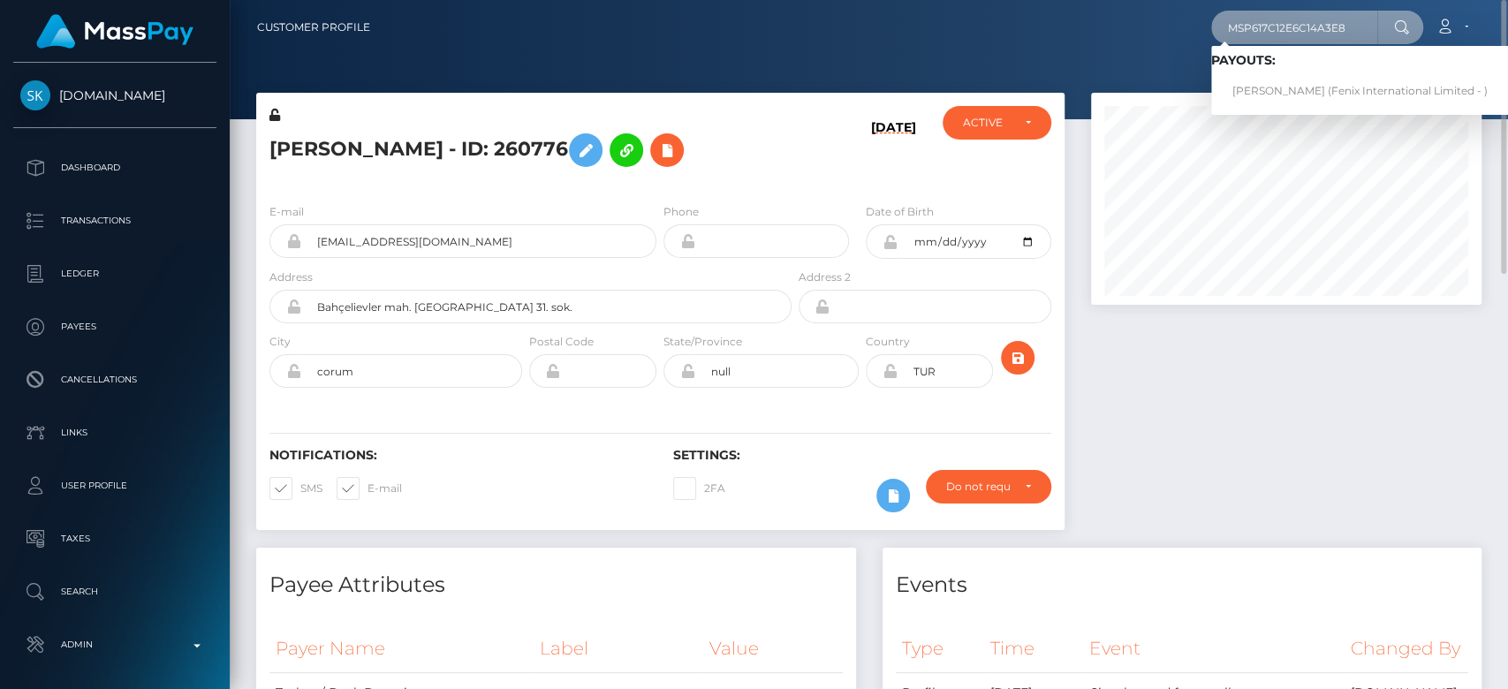
type input "MSP617C12E6C14A3E8"
click at [1285, 81] on link "KEE SHEN ZUI (Fenix International Limited - )" at bounding box center [1360, 91] width 298 height 33
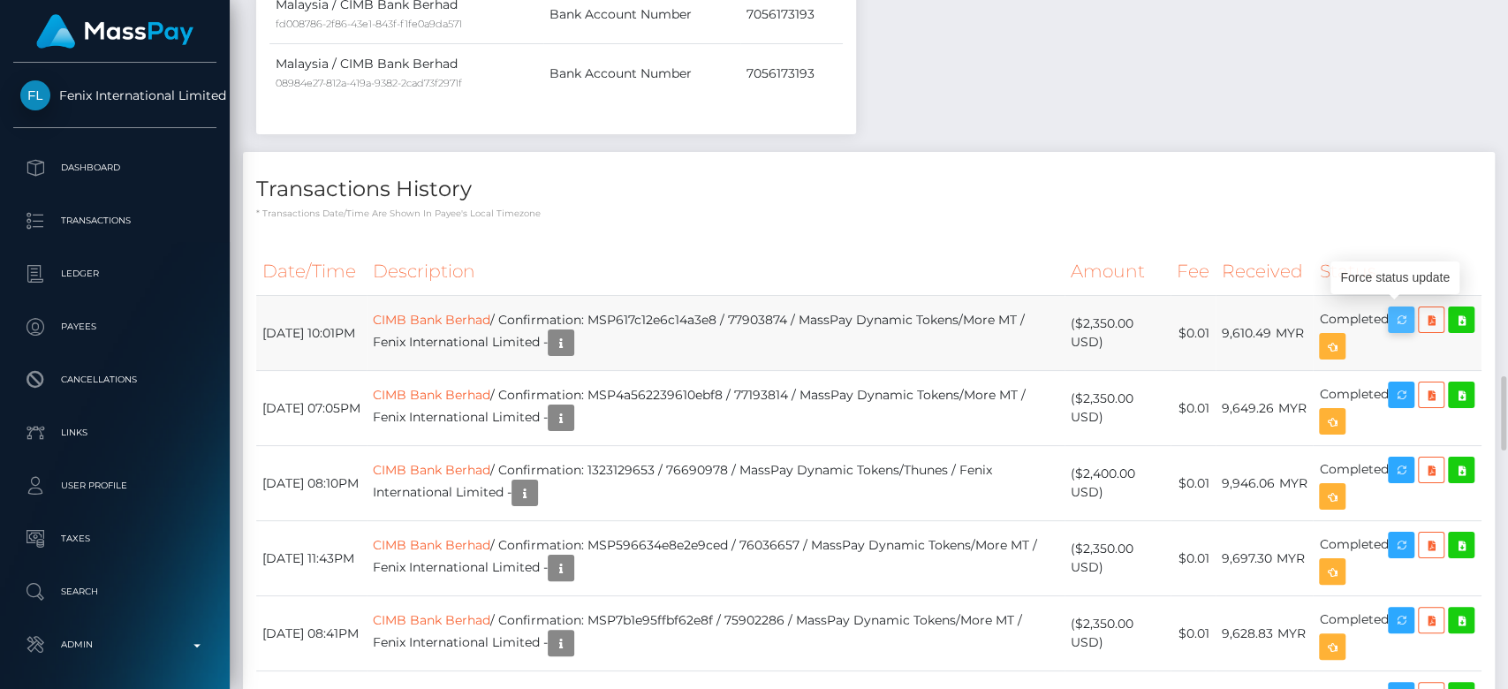
scroll to position [212, 391]
click at [1406, 309] on icon "button" at bounding box center [1401, 320] width 21 height 22
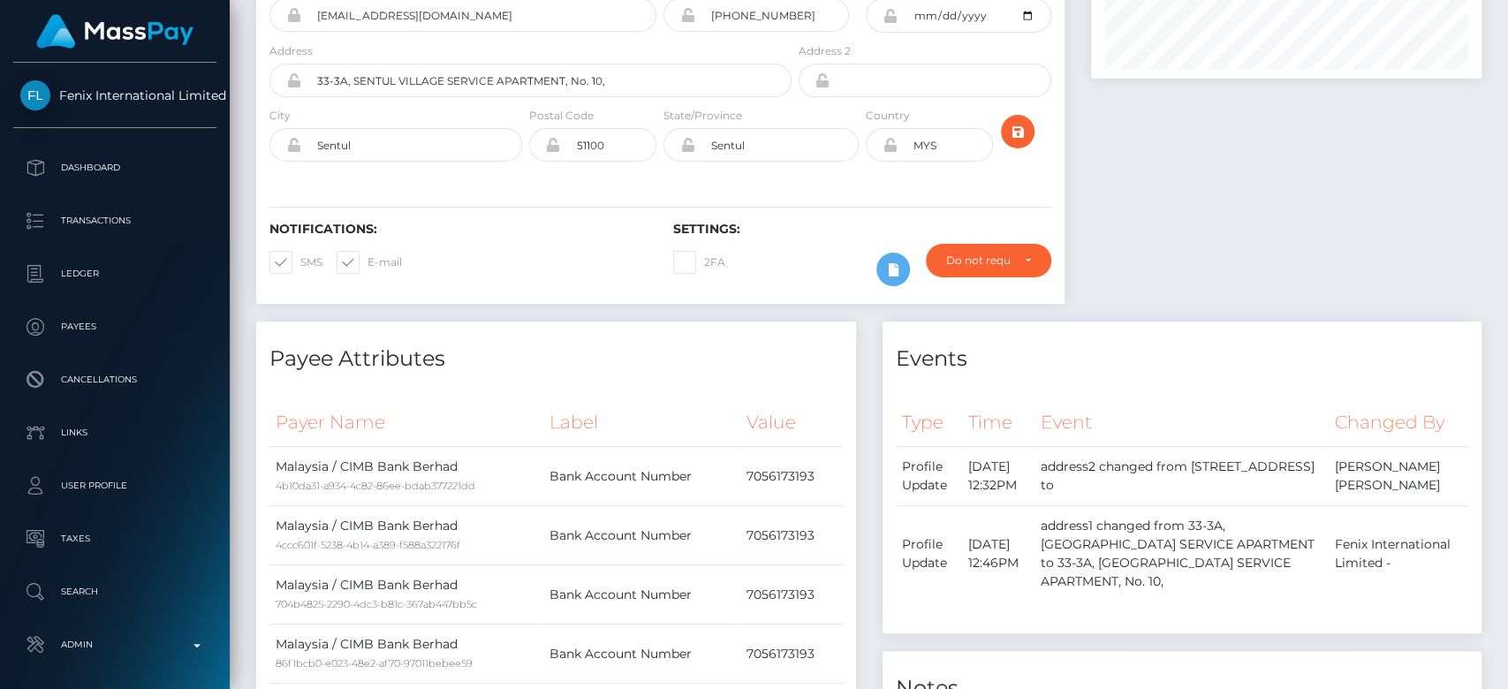
scroll to position [0, 0]
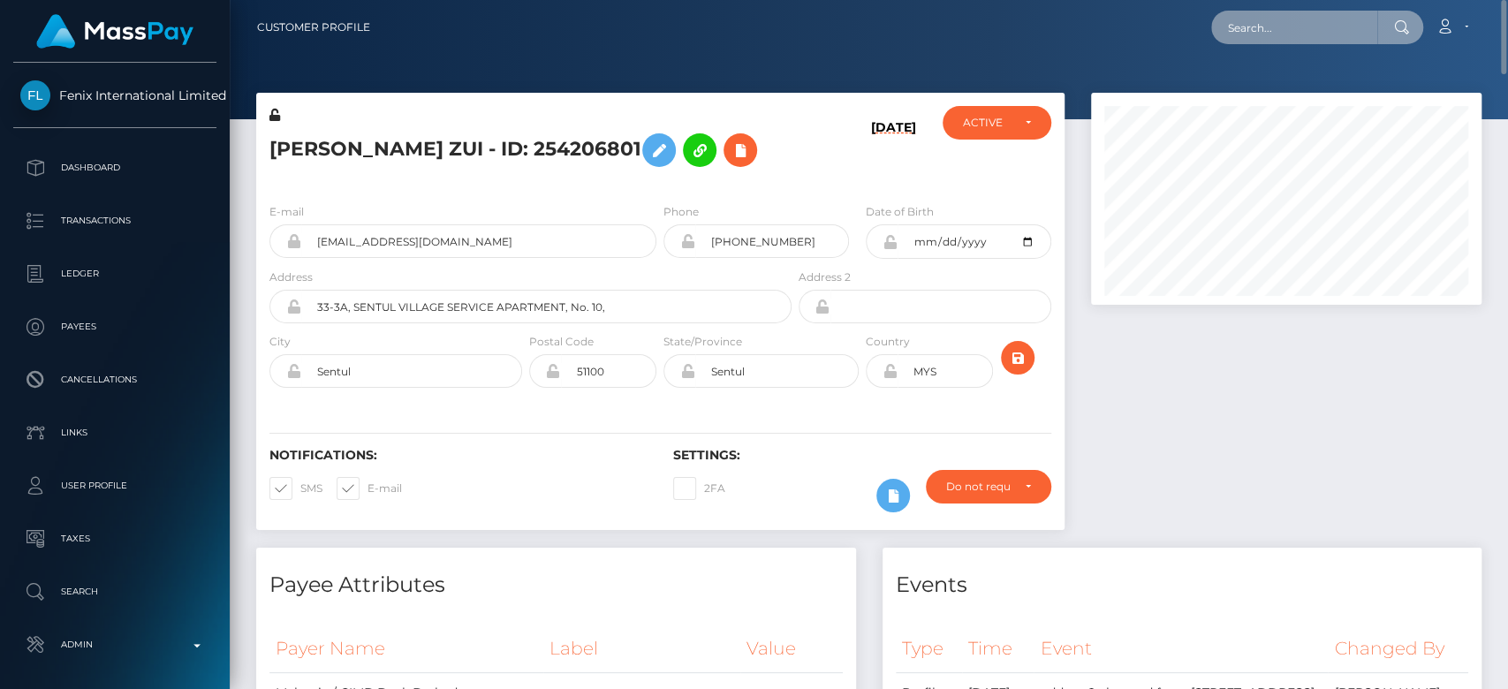
click at [1288, 32] on input "text" at bounding box center [1294, 28] width 166 height 34
paste input "MSPC22B6A669B0A62E"
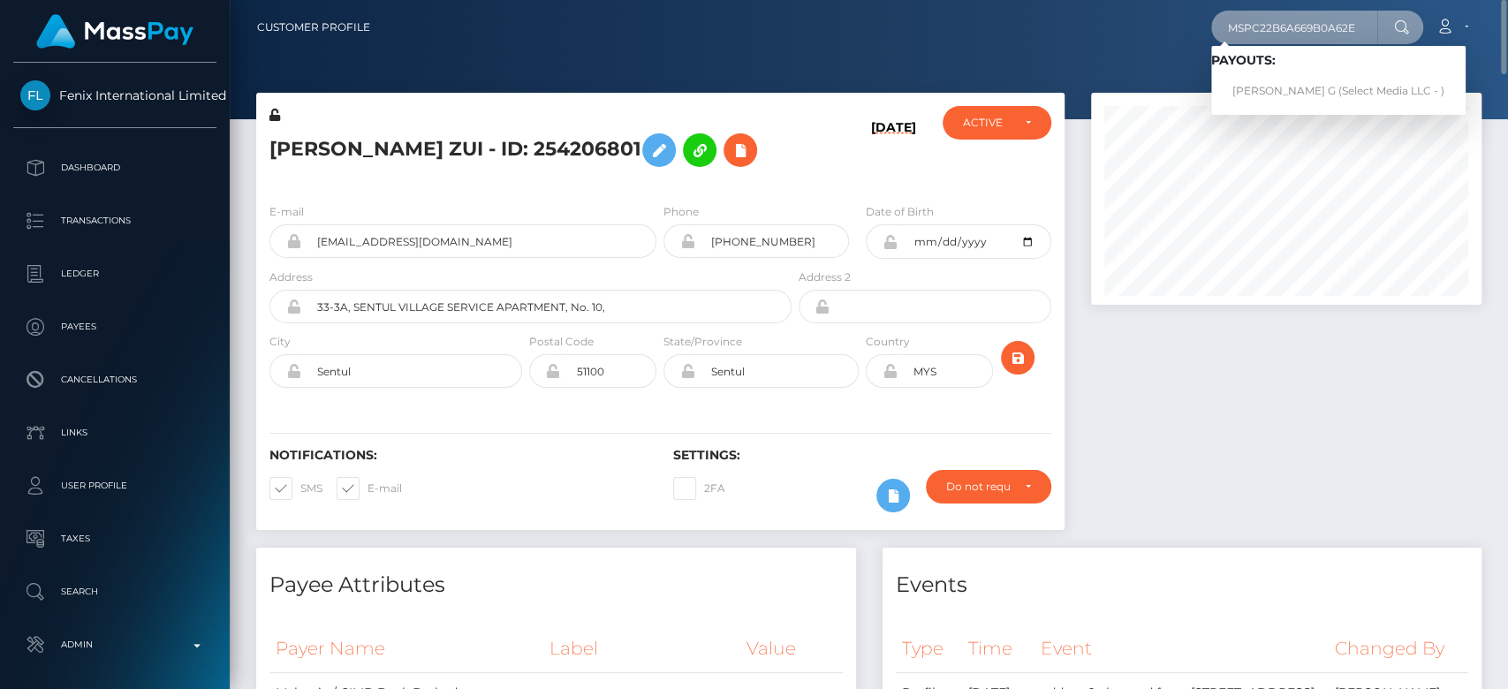
type input "MSPC22B6A669B0A62E"
click at [1274, 75] on link "Verónica G Boscan G (Select Media LLC - )" at bounding box center [1338, 91] width 254 height 33
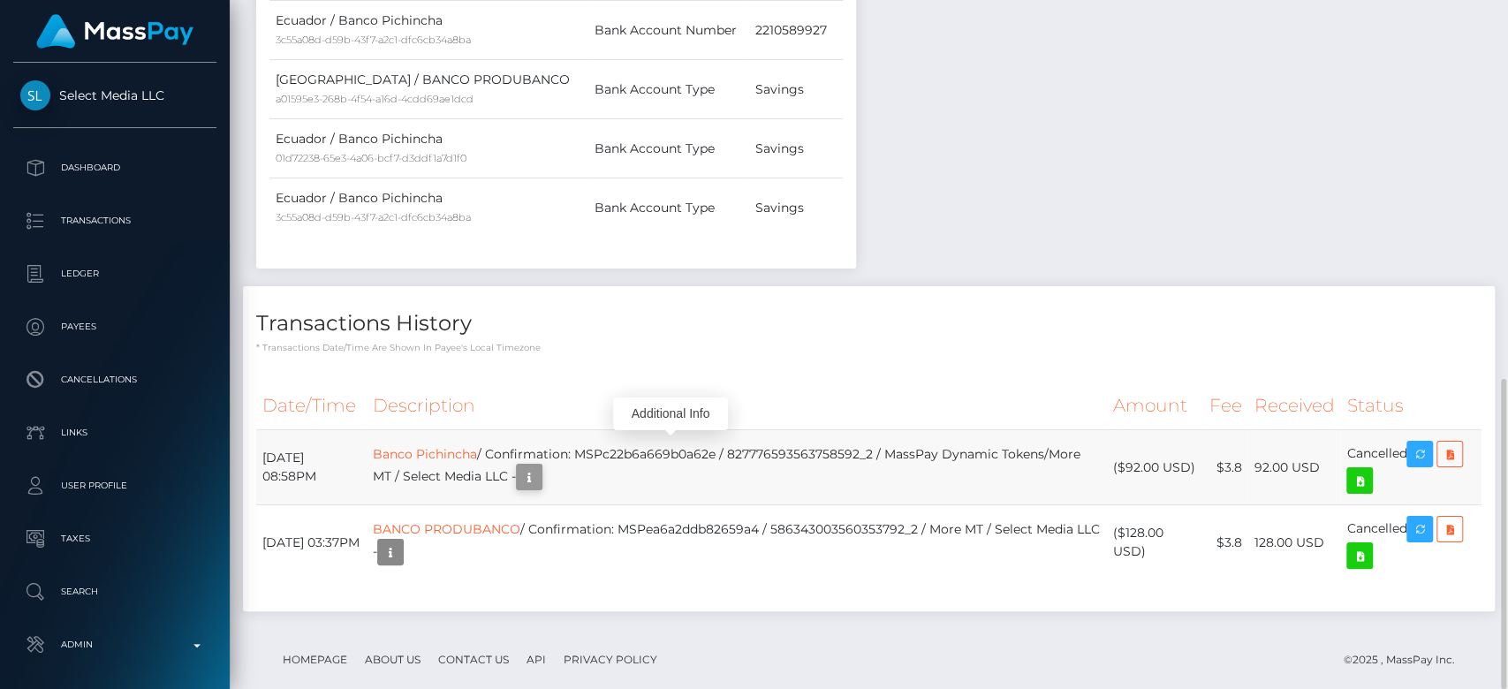
scroll to position [212, 391]
click at [540, 467] on icon "button" at bounding box center [529, 478] width 21 height 22
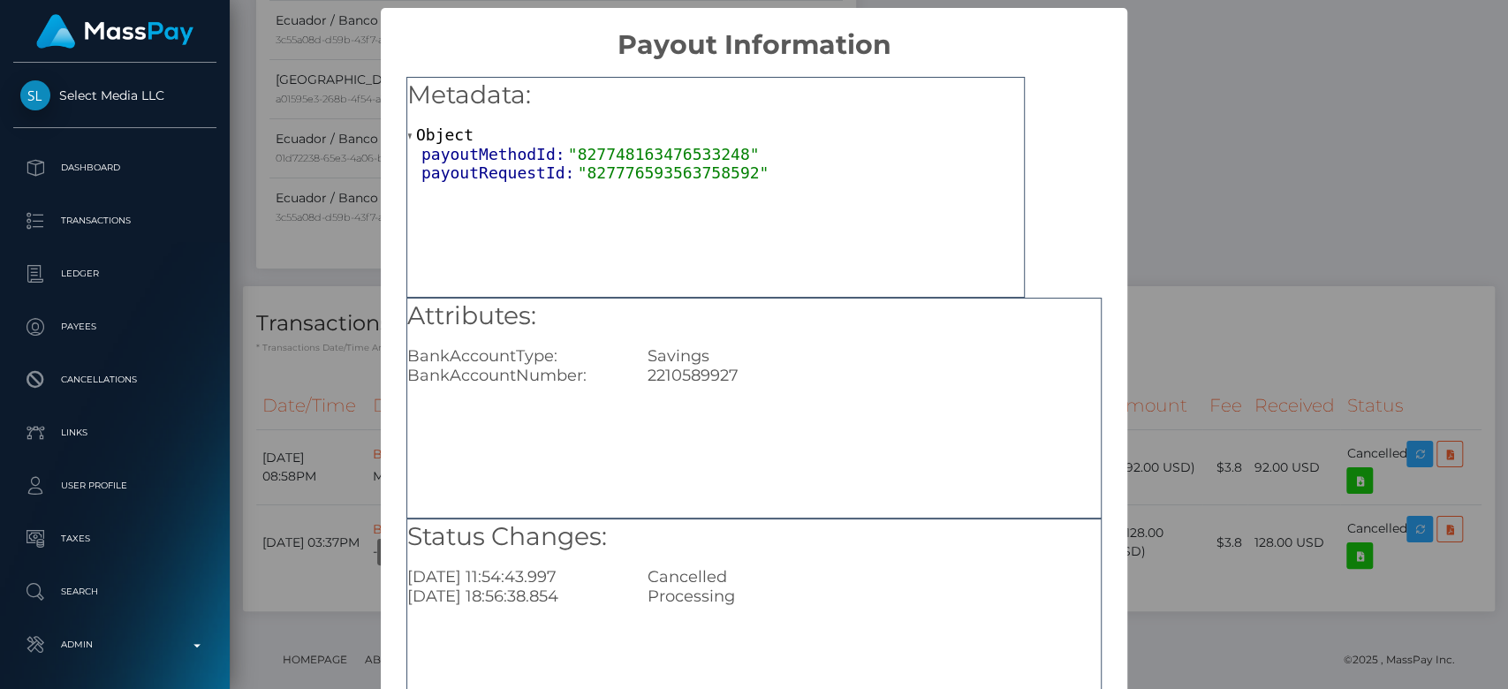
click at [1218, 456] on div "× Payout Information Metadata: Object payoutMethodId: "827748163476533248" payo…" at bounding box center [754, 344] width 1508 height 689
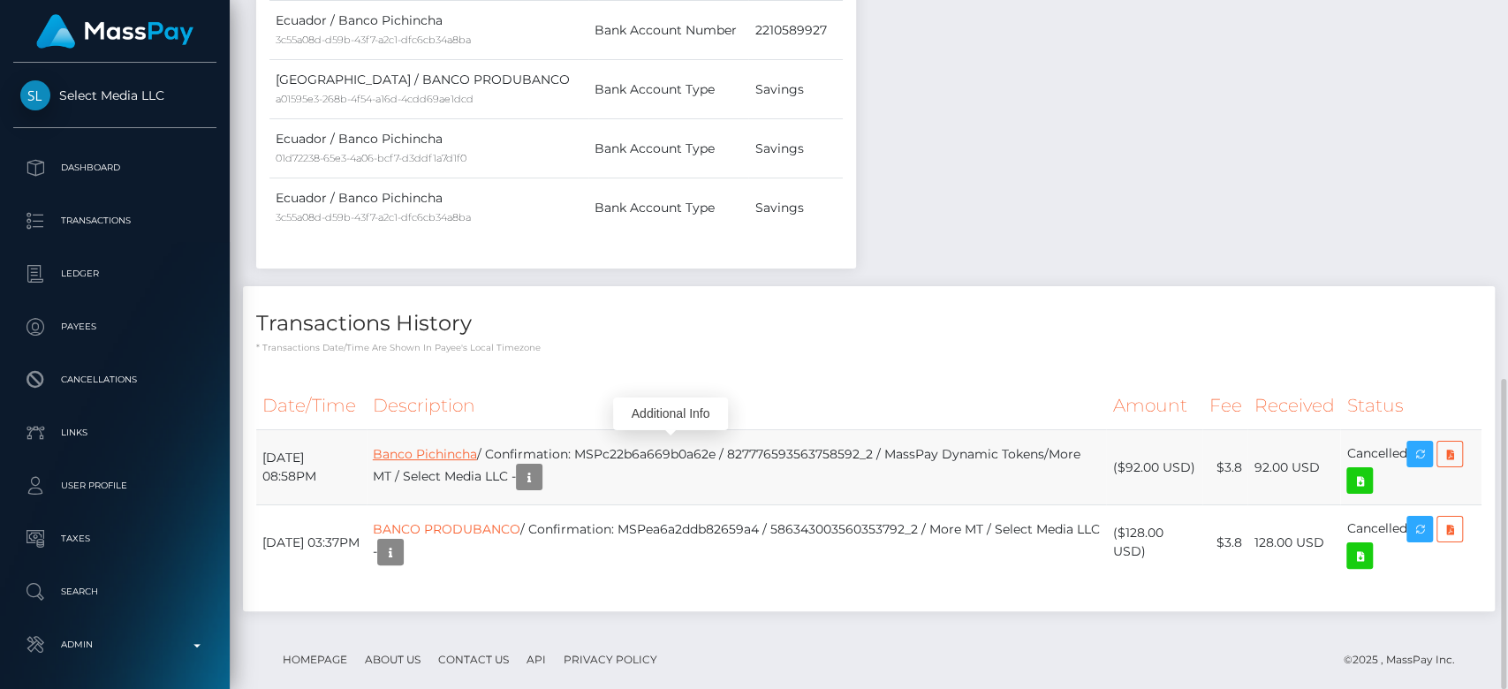
click at [477, 446] on link "Banco Pichincha" at bounding box center [425, 454] width 104 height 16
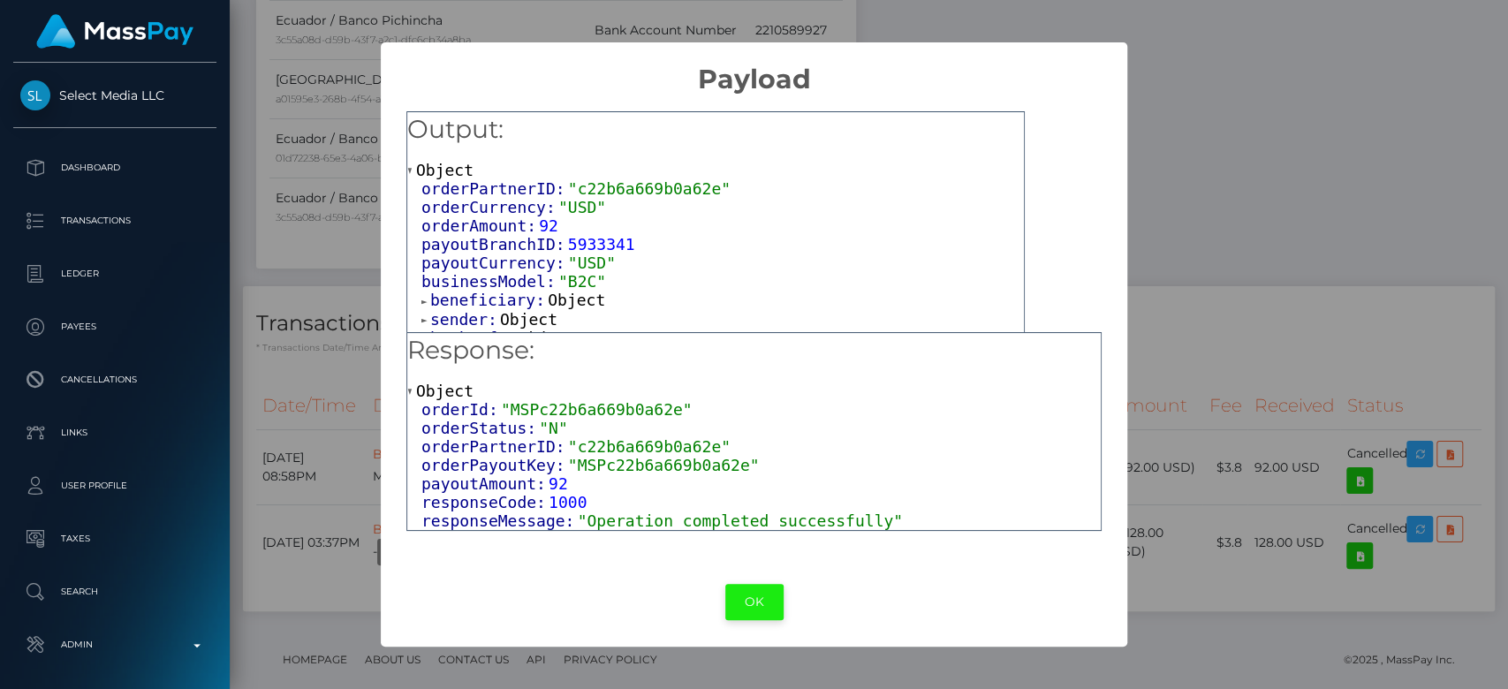
click at [736, 589] on button "OK" at bounding box center [754, 602] width 58 height 36
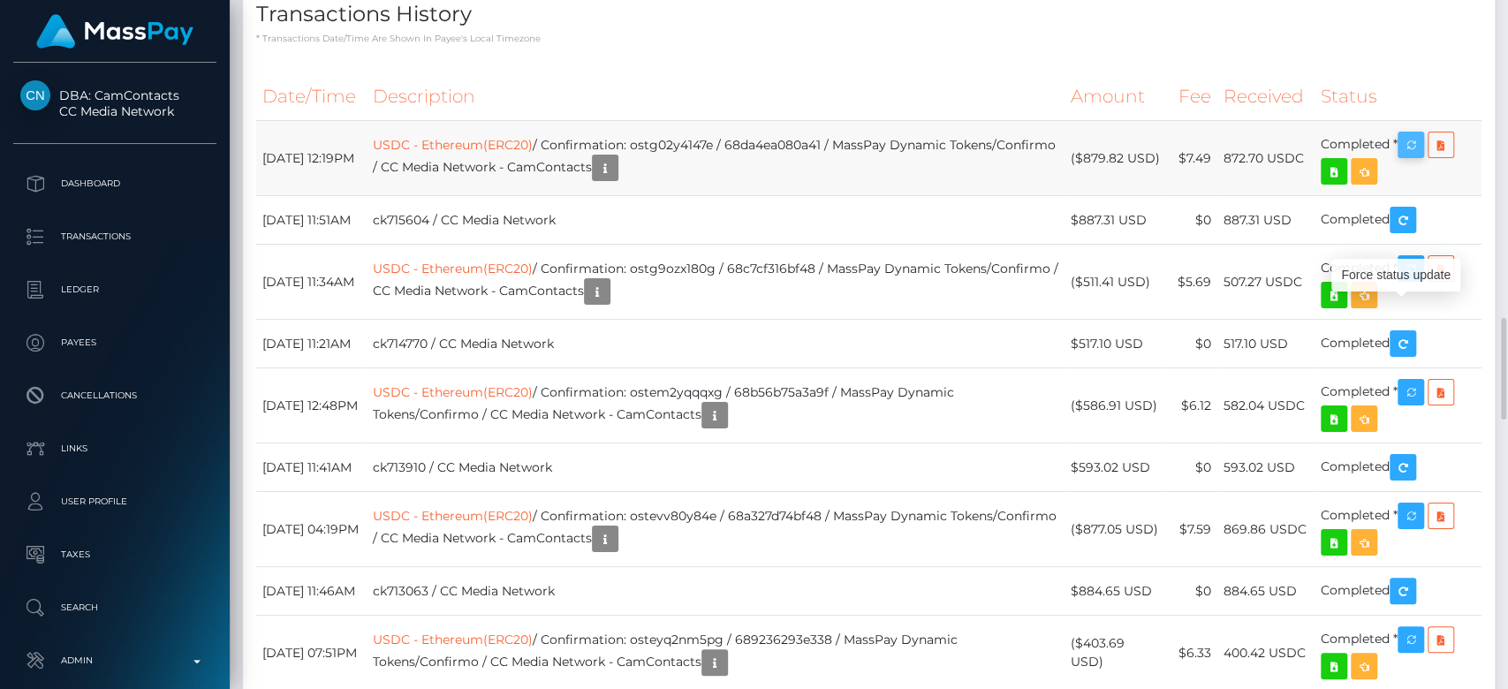
scroll to position [212, 391]
click at [1420, 156] on icon "button" at bounding box center [1410, 145] width 21 height 22
click at [1114, 121] on th "Amount" at bounding box center [1116, 96] width 102 height 49
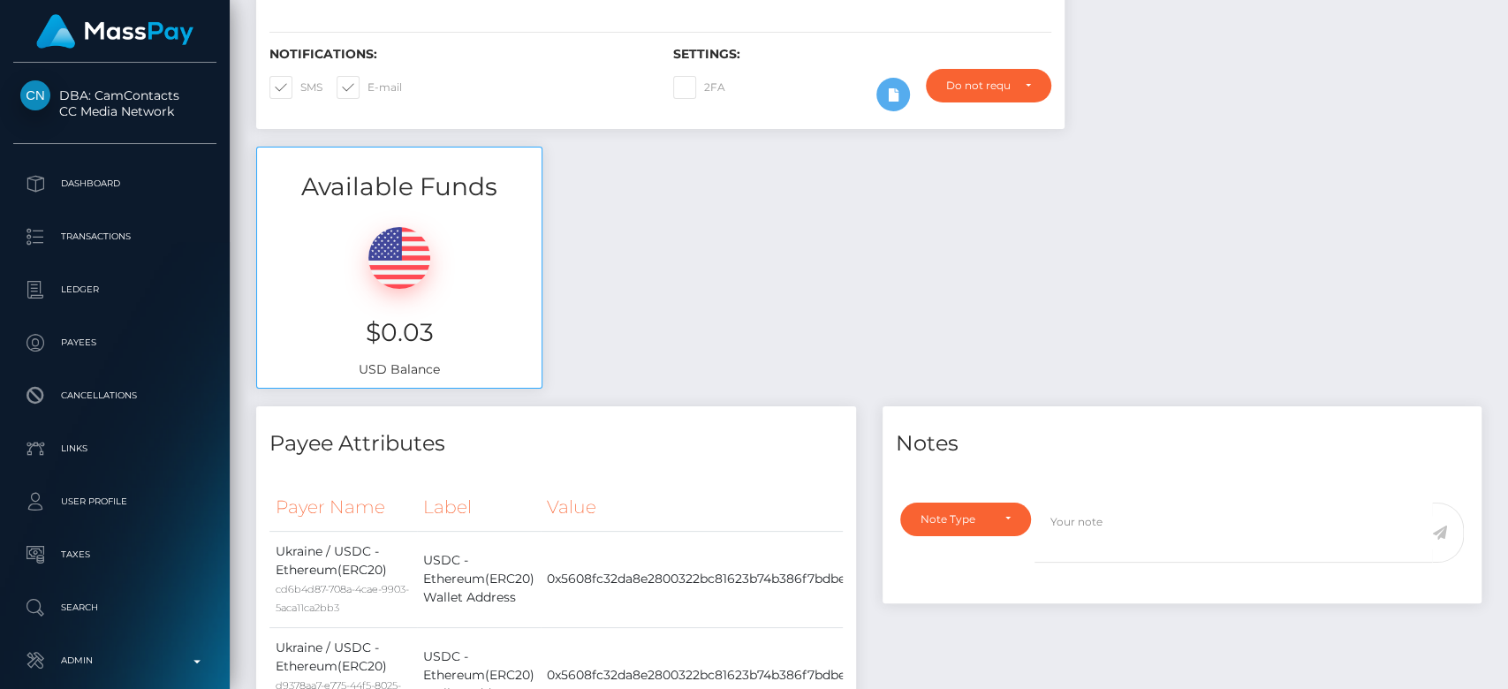
scroll to position [0, 0]
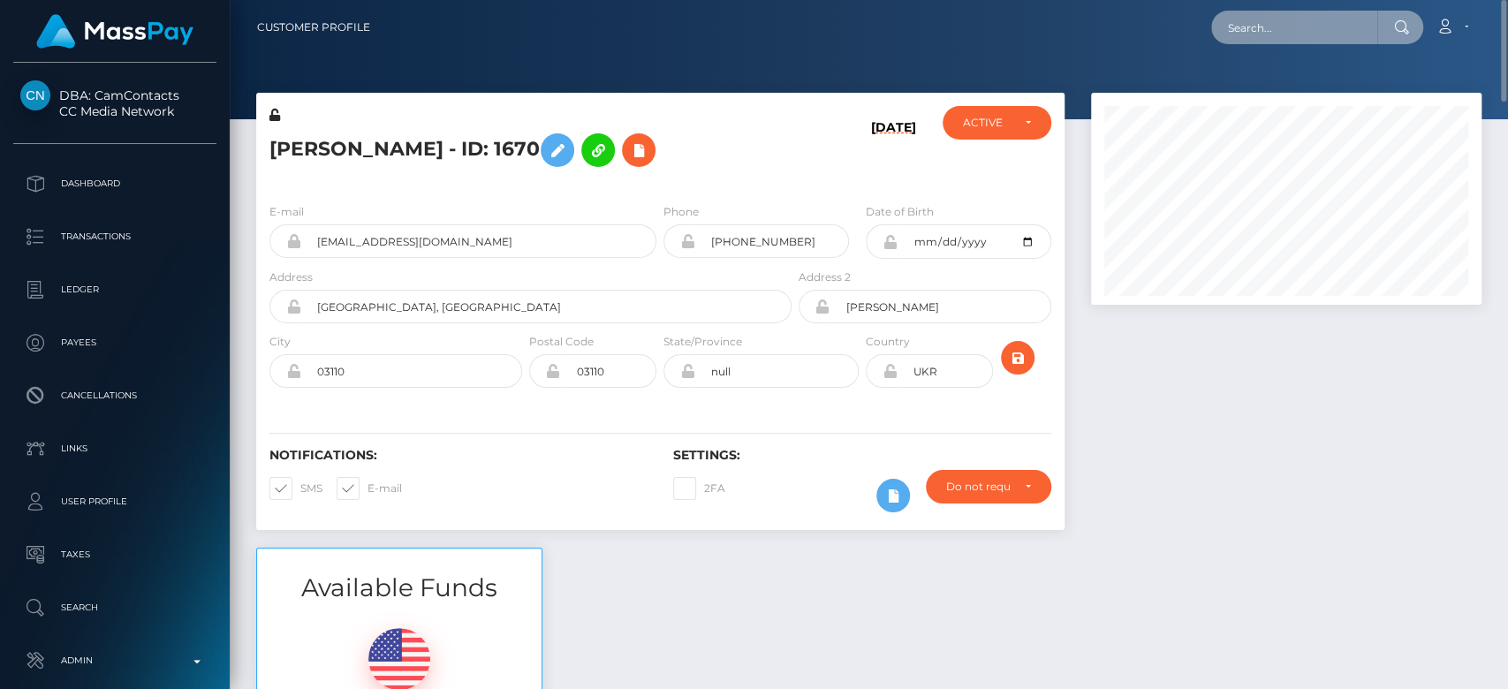
click at [1281, 28] on input "text" at bounding box center [1294, 28] width 166 height 34
paste input "MSPA8B3D6ECD1C0EFA"
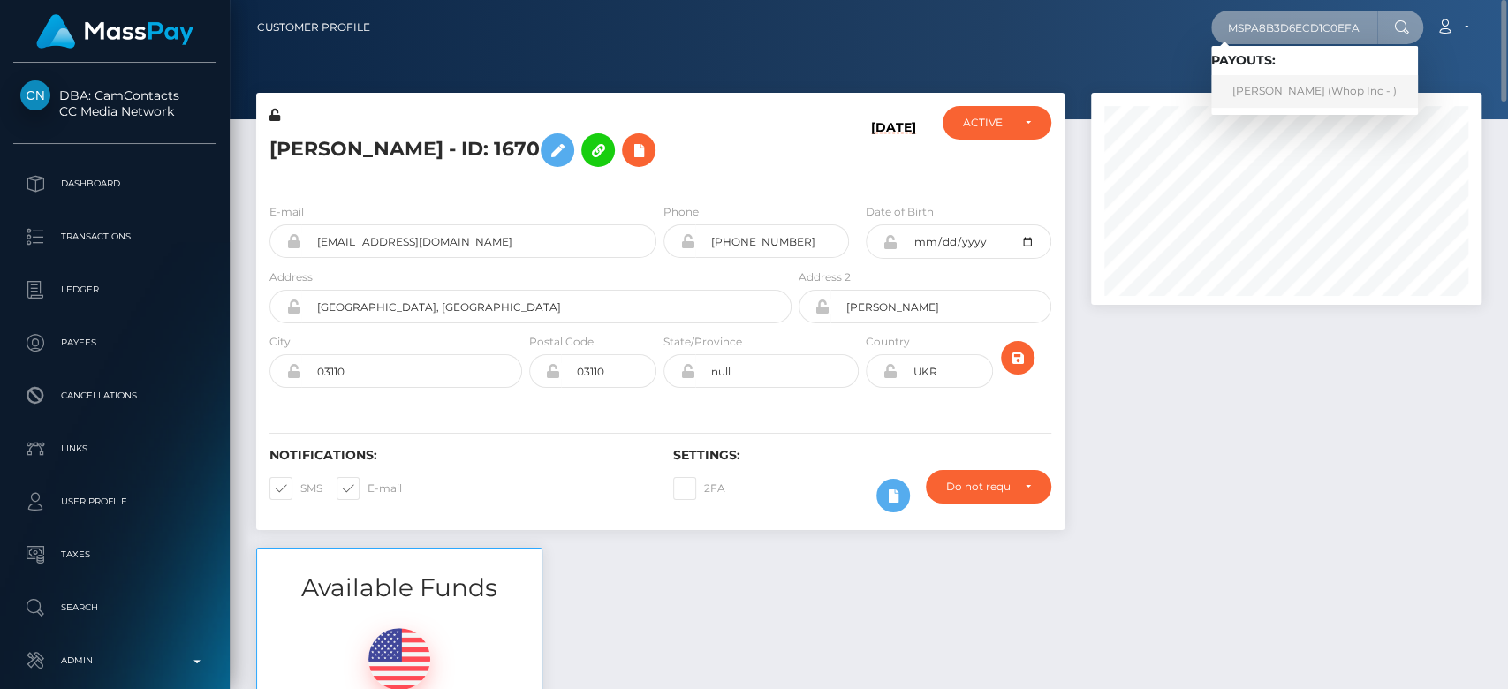
type input "MSPA8B3D6ECD1C0EFA"
click at [1286, 88] on link "ABDUL SAMI (Whop Inc - )" at bounding box center [1314, 91] width 207 height 33
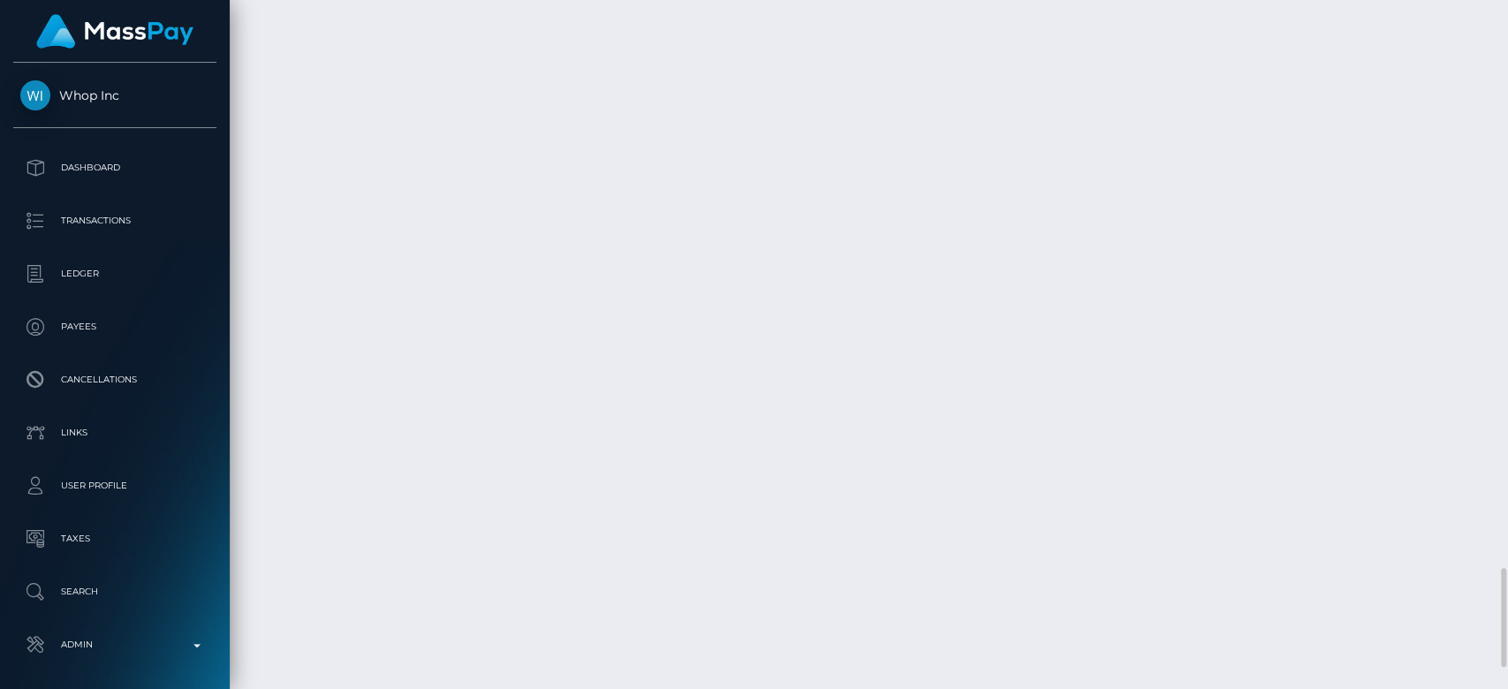
scroll to position [4086, 0]
click at [1428, 498] on div "Force status update" at bounding box center [1396, 483] width 129 height 33
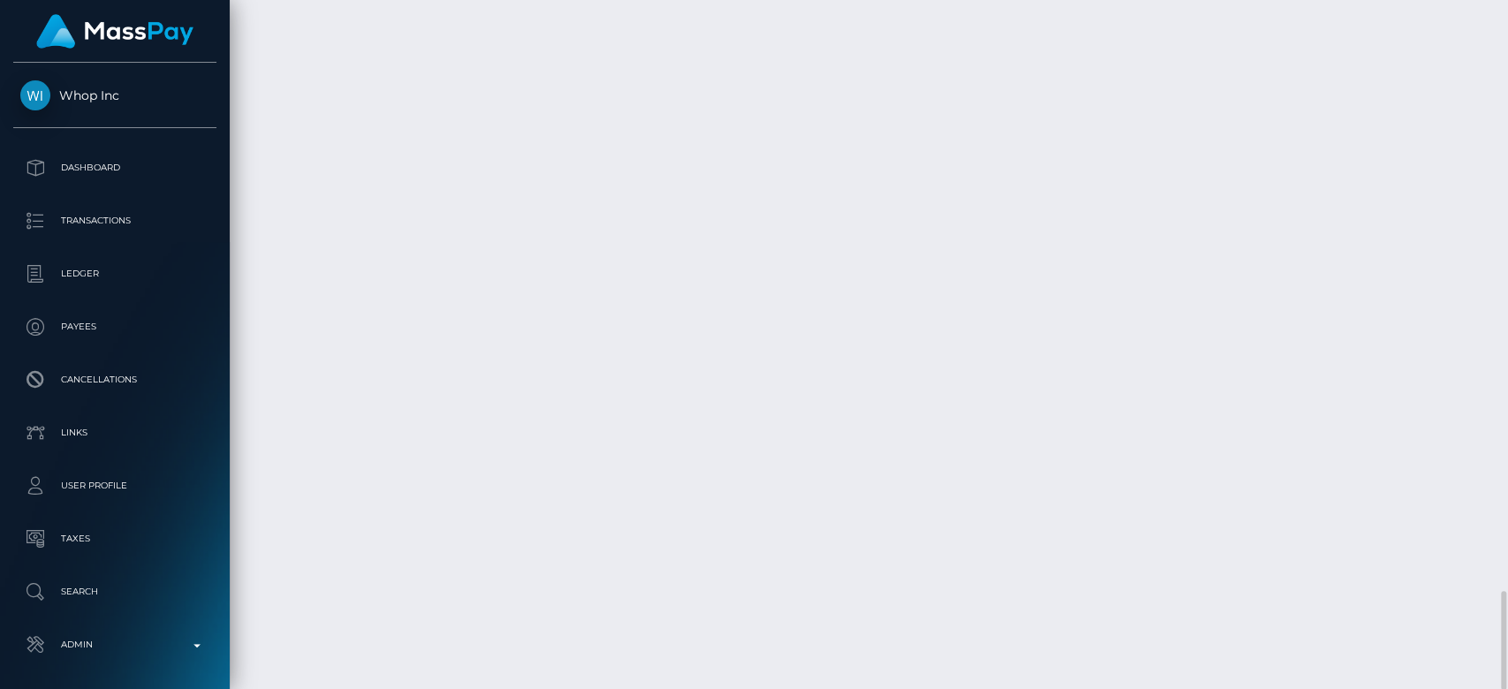
copy td "MSPa609764f56d9726"
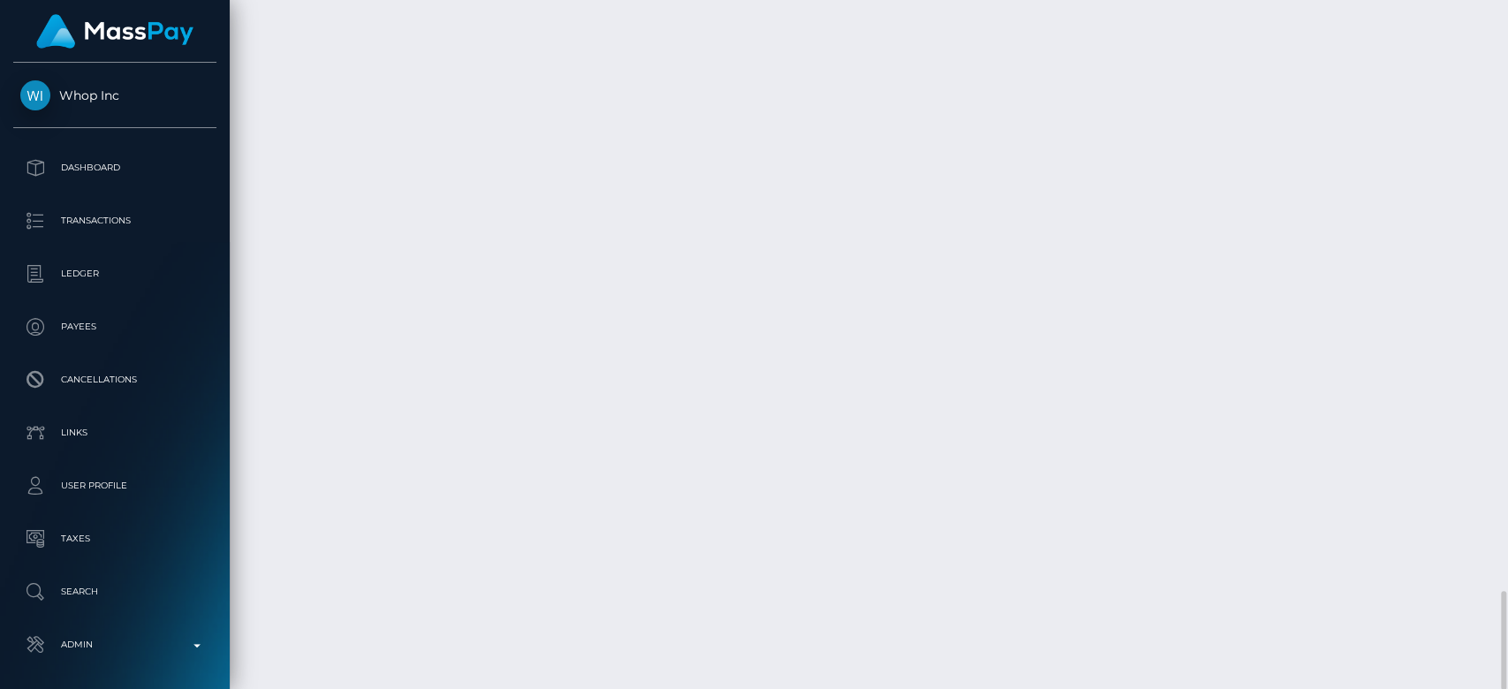
copy td "MSPa8b3d6ecd1c0efa"
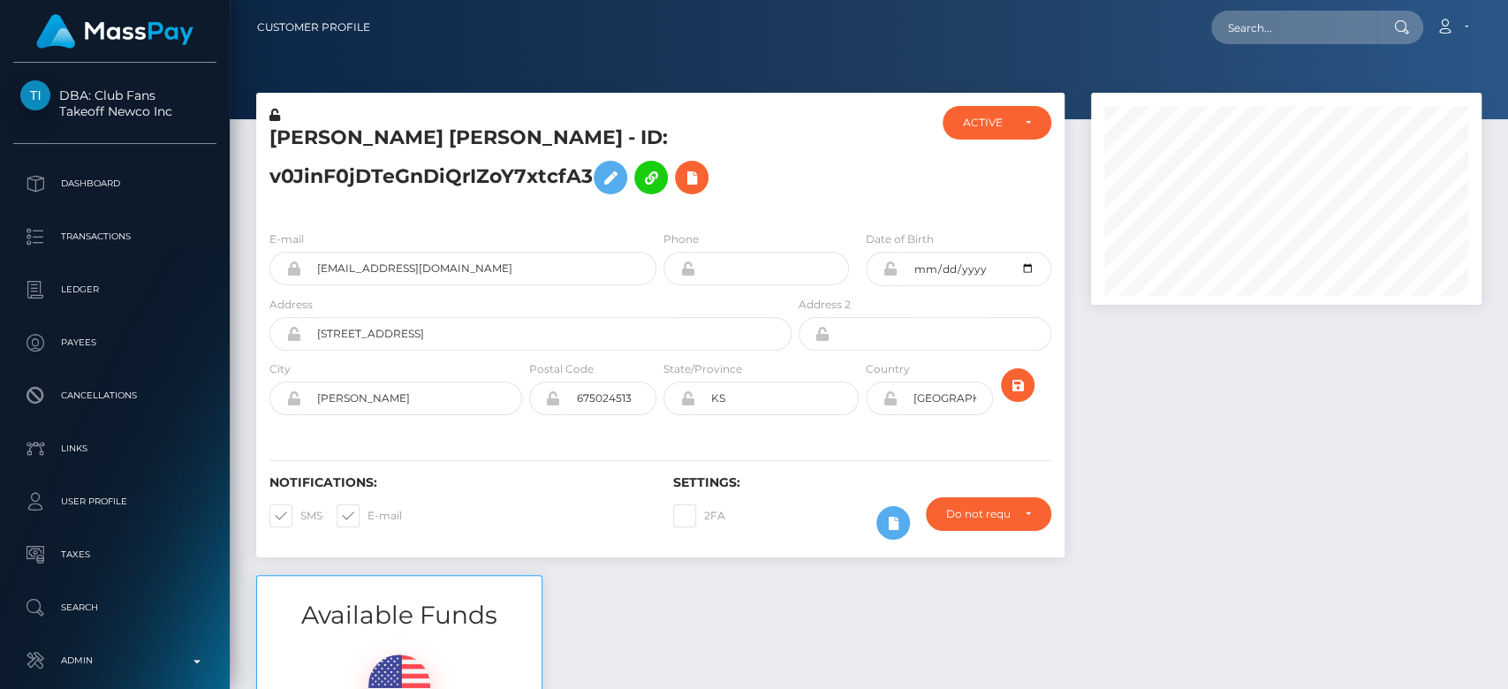
scroll to position [212, 391]
click at [1194, 414] on div at bounding box center [1286, 334] width 417 height 482
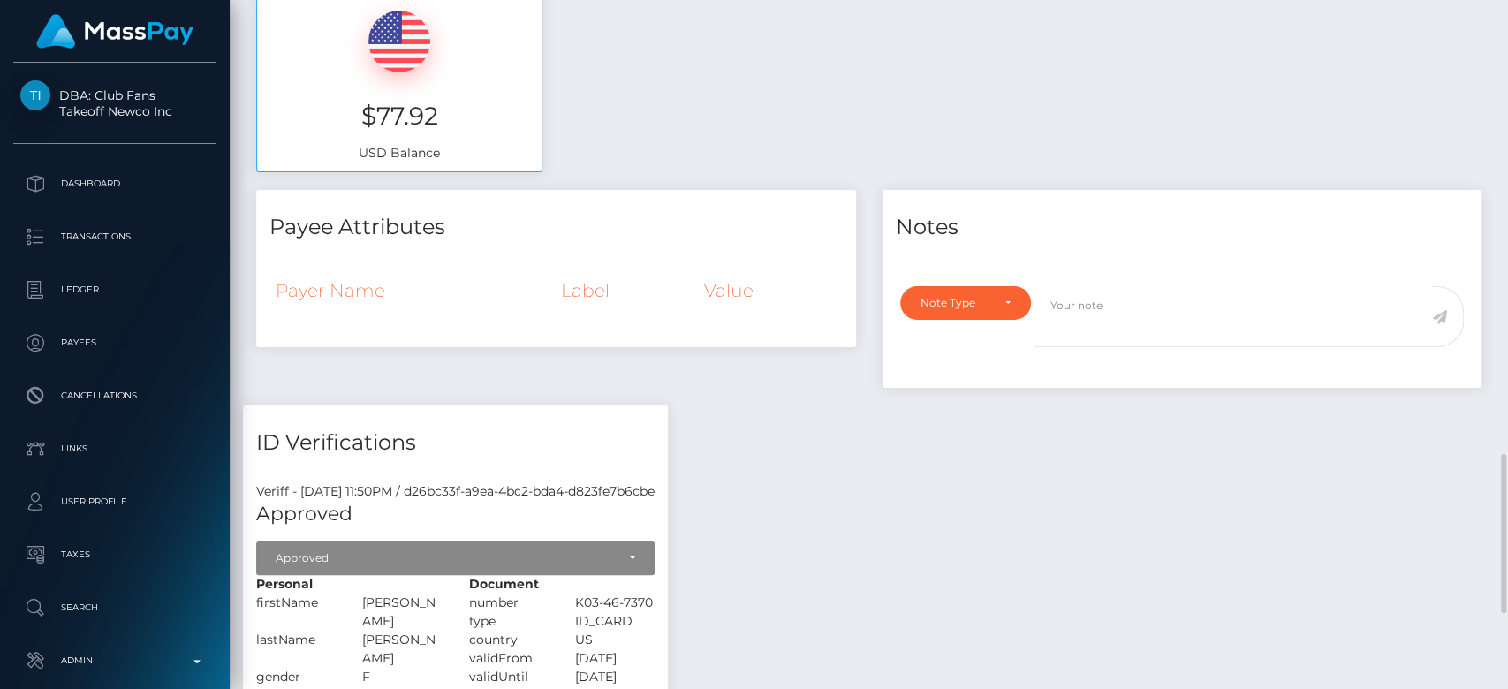
scroll to position [0, 0]
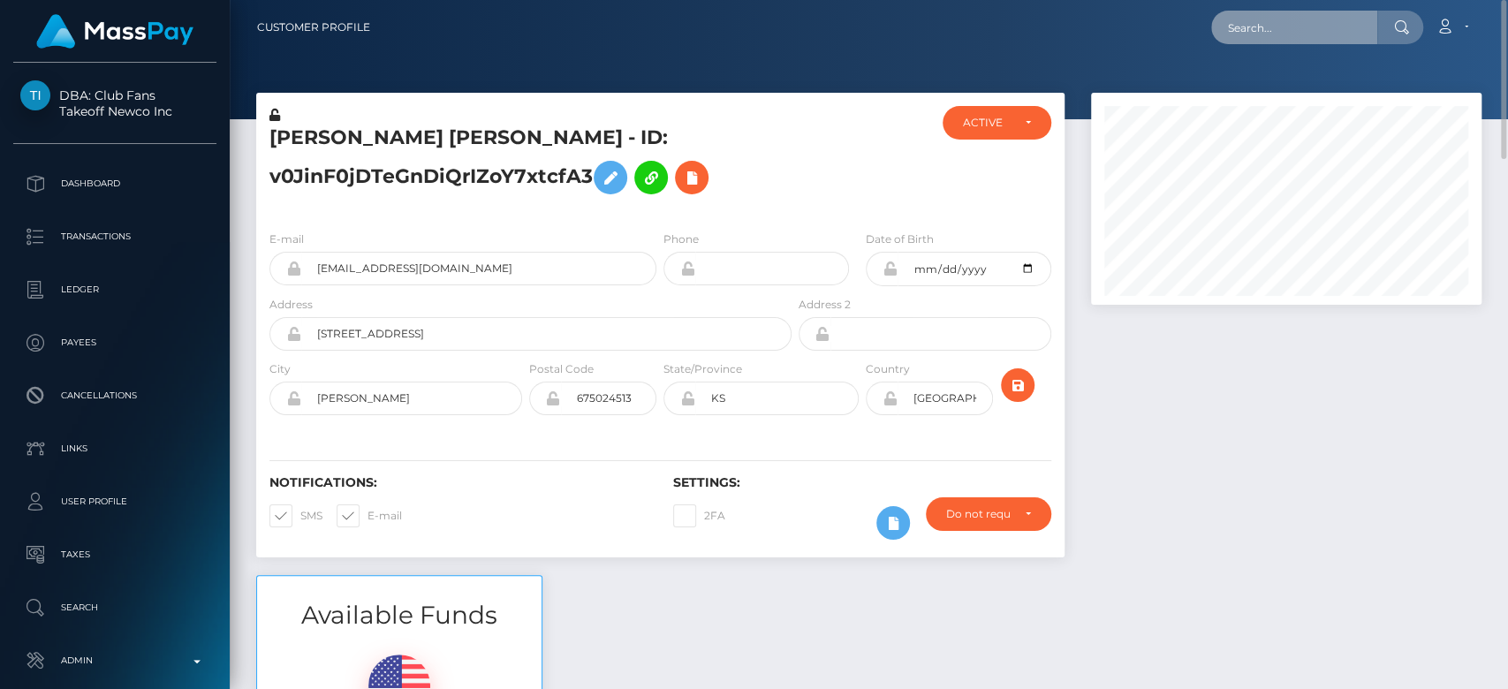
click at [1294, 27] on input "text" at bounding box center [1294, 28] width 166 height 34
paste input "rosaura.losrealejos@gmail.com"
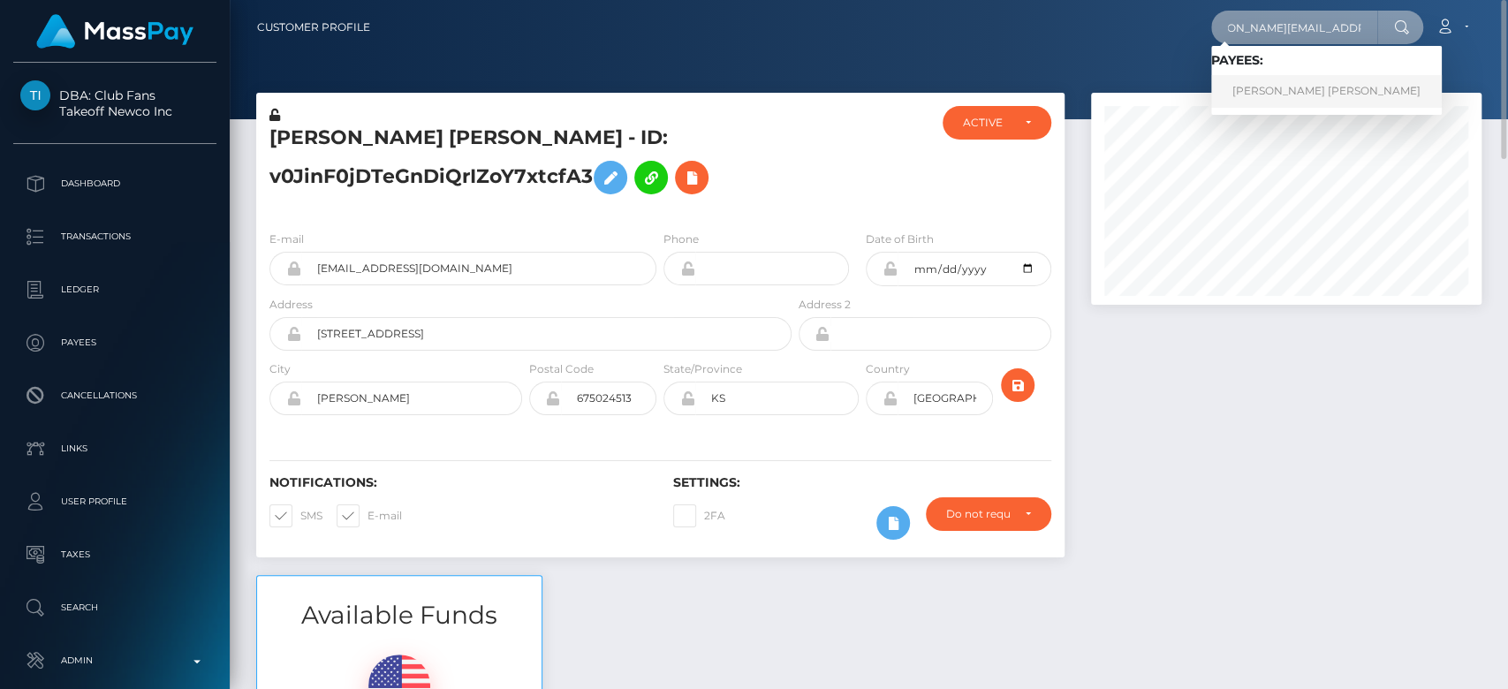
type input "rosaura.losrealejos@gmail.com"
click at [1293, 80] on link "Rosaura Begoña Perez Marrero" at bounding box center [1326, 91] width 231 height 33
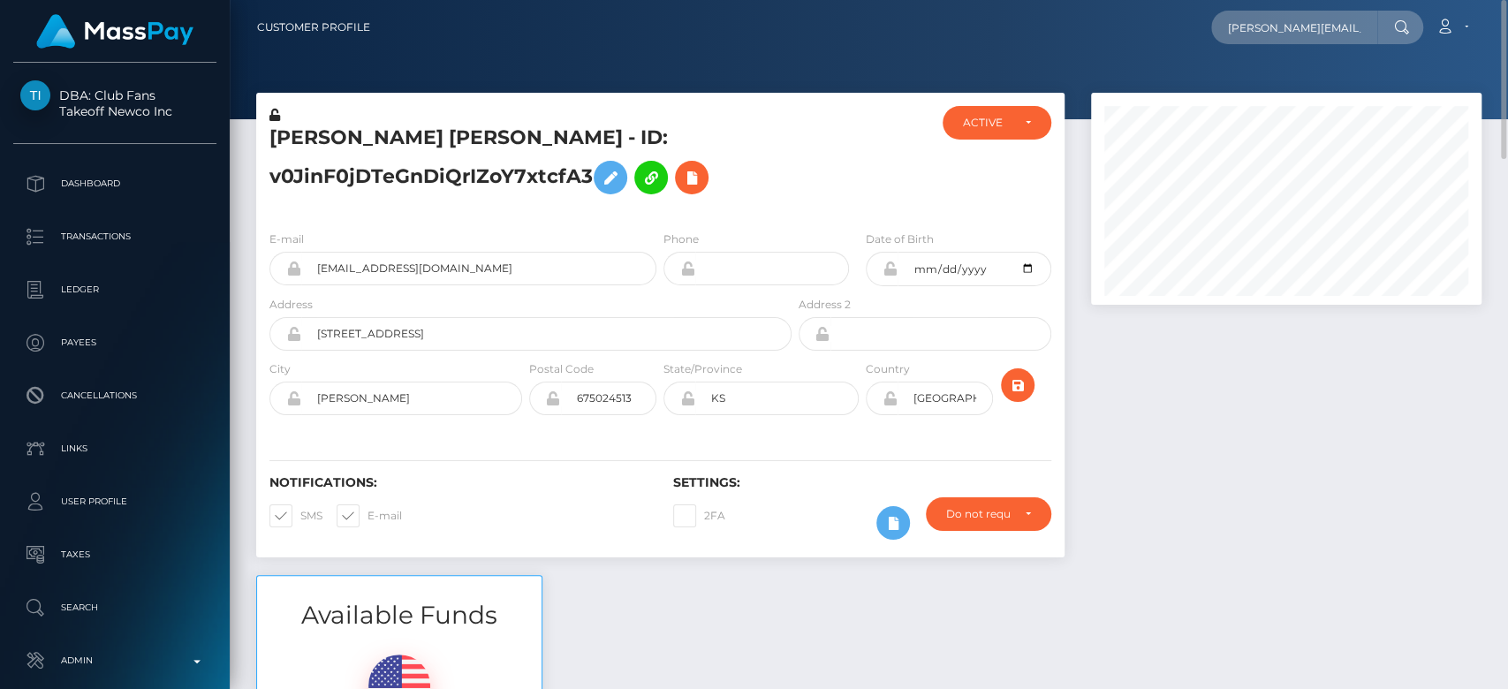
click at [1163, 491] on div at bounding box center [1286, 334] width 417 height 482
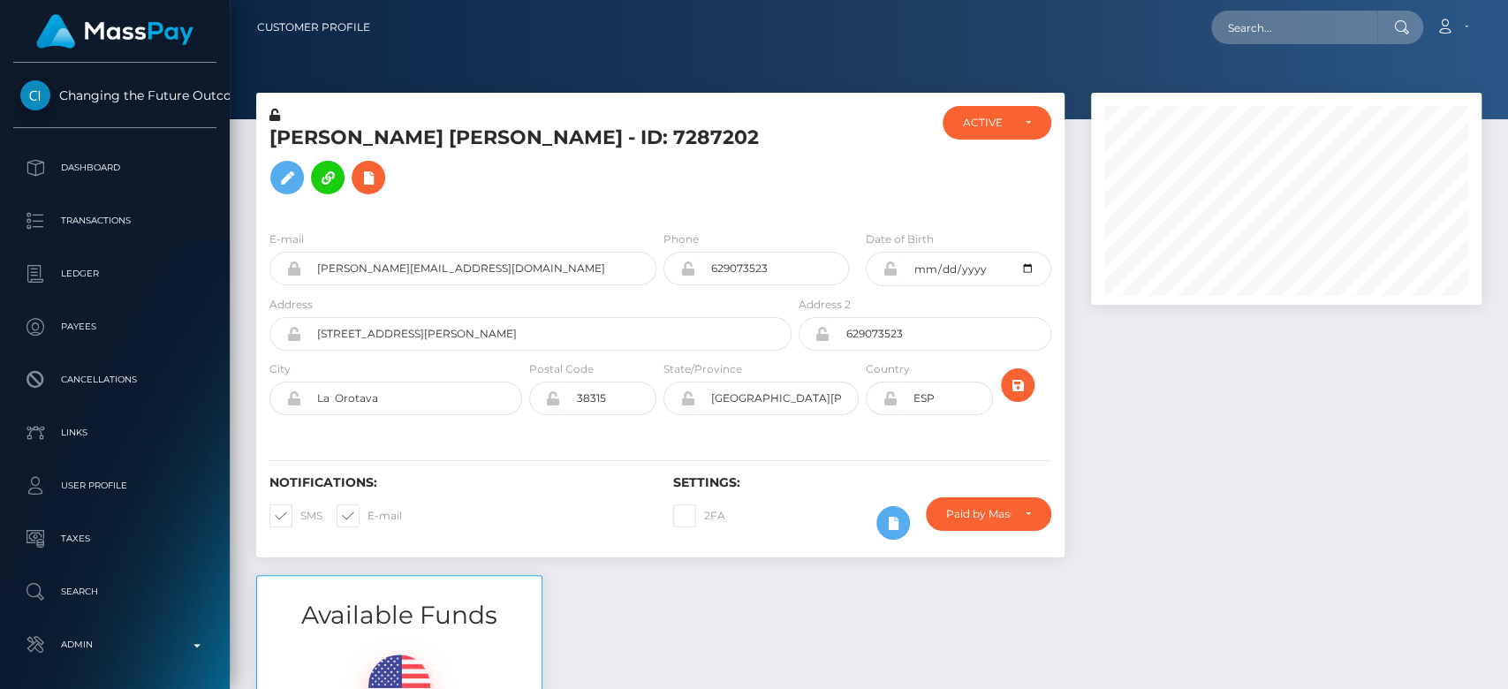
scroll to position [212, 391]
click at [1222, 353] on div at bounding box center [1286, 334] width 417 height 482
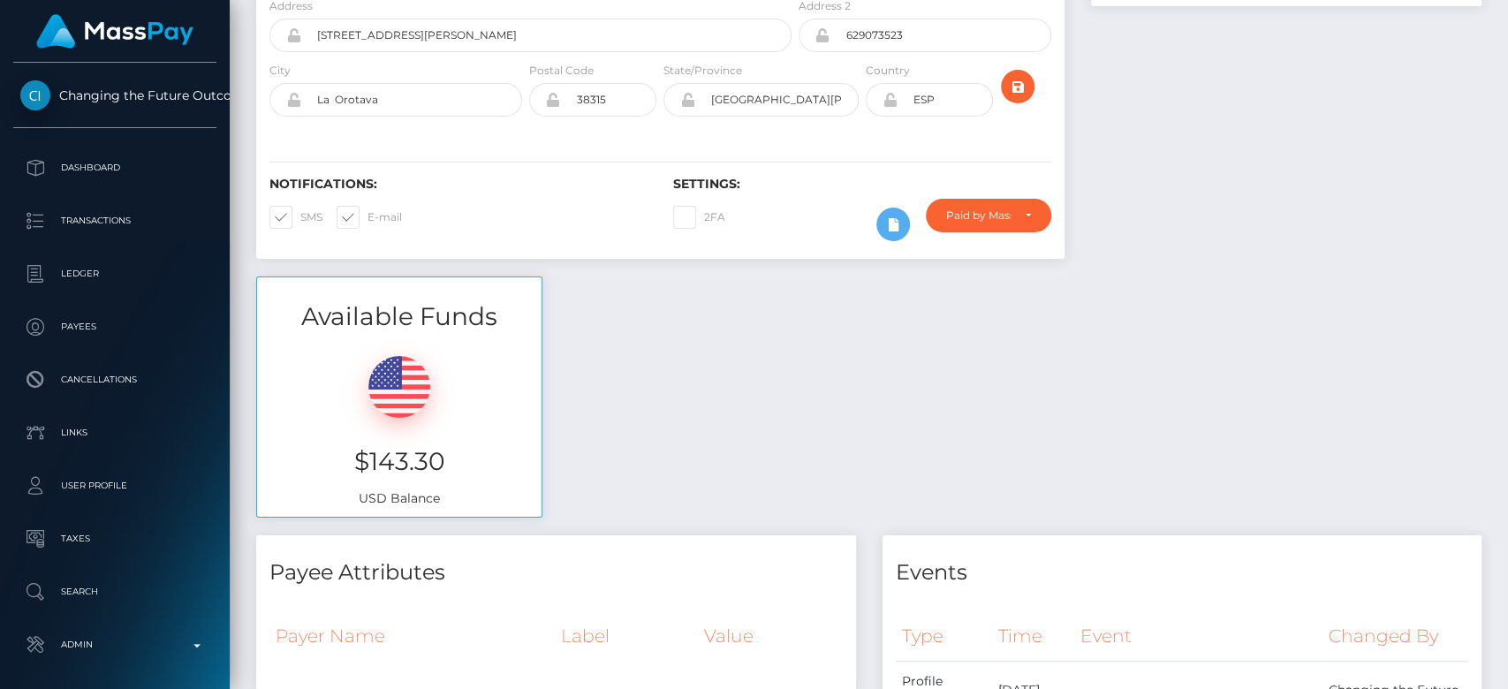
scroll to position [0, 0]
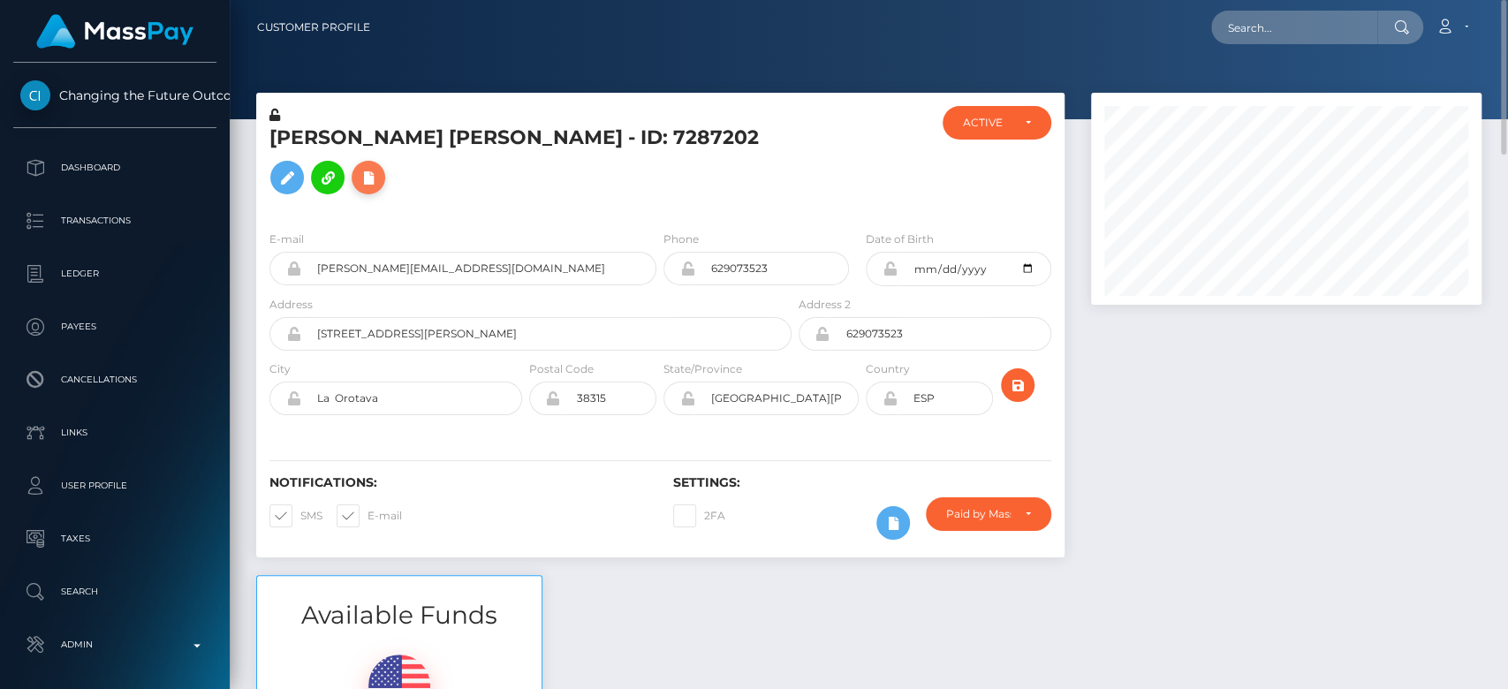
click at [358, 189] on icon at bounding box center [368, 178] width 21 height 22
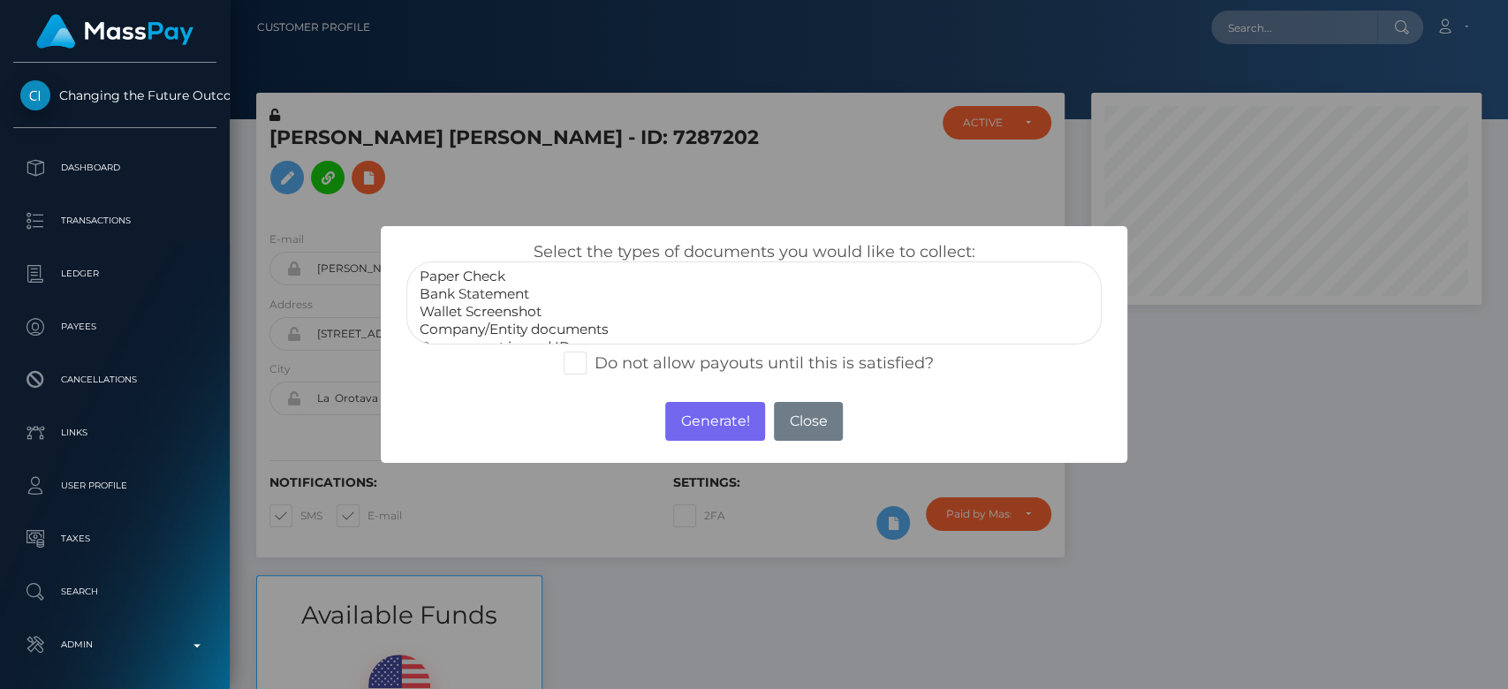
scroll to position [34, 0]
select select "Government issued ID"
click at [500, 315] on option "Government issued ID" at bounding box center [754, 313] width 672 height 18
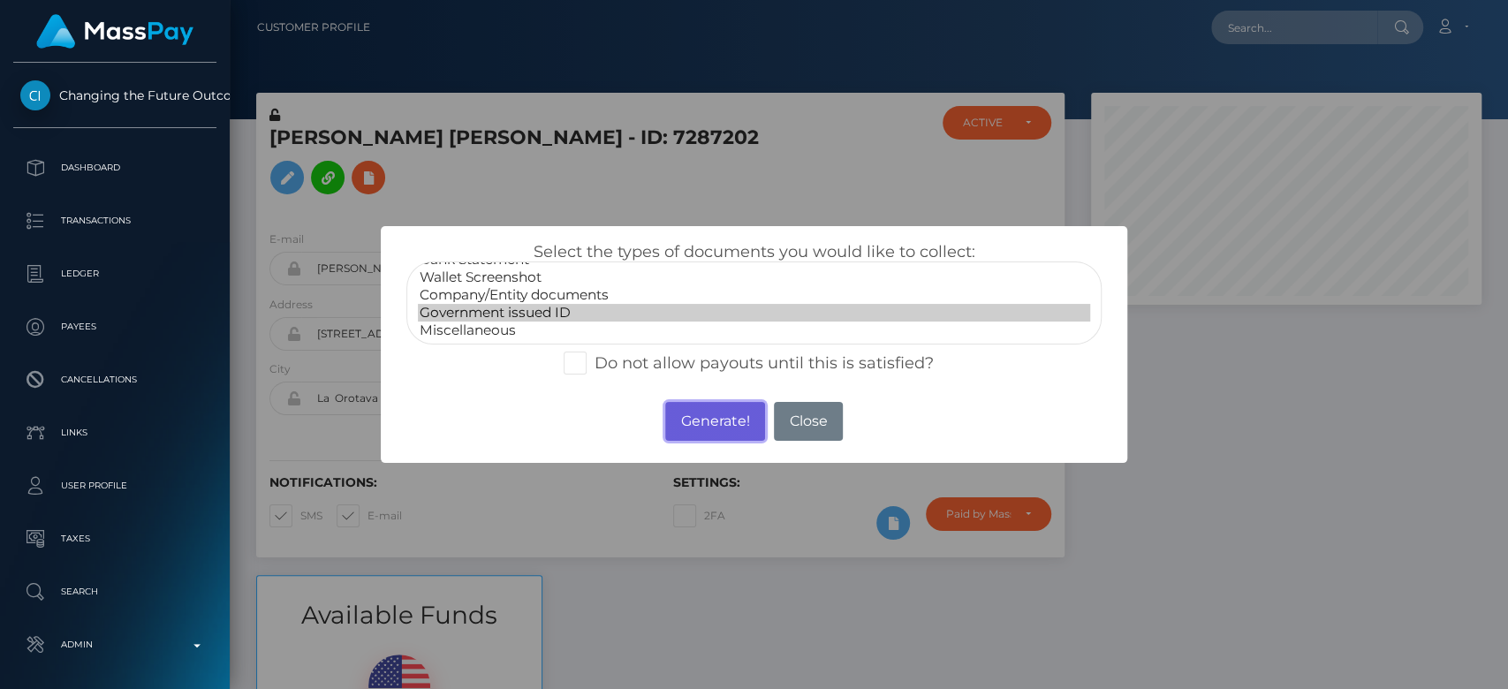
click at [742, 414] on button "Generate!" at bounding box center [715, 421] width 100 height 39
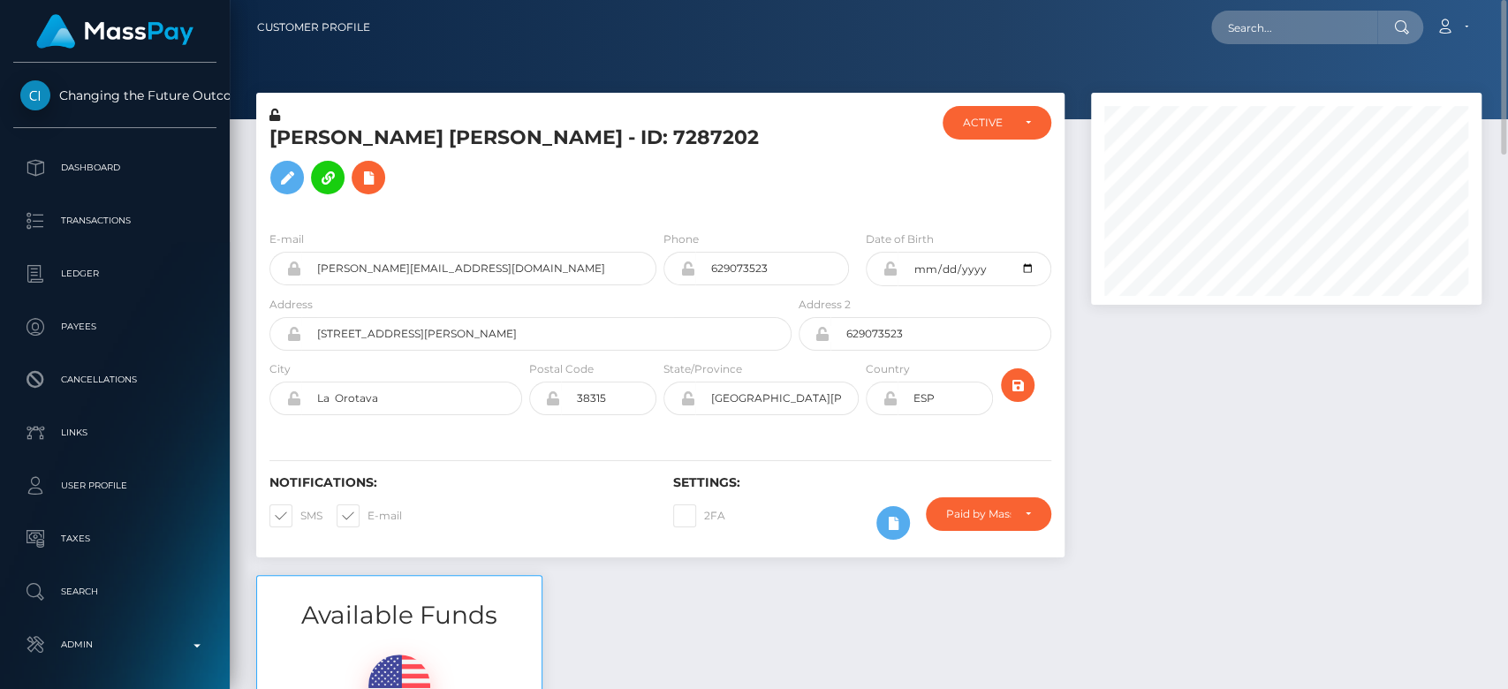
click at [336, 186] on h5 "Rosaura Begoña Perez Marrero - ID: 7287202" at bounding box center [525, 164] width 512 height 79
click at [358, 189] on icon at bounding box center [368, 178] width 21 height 22
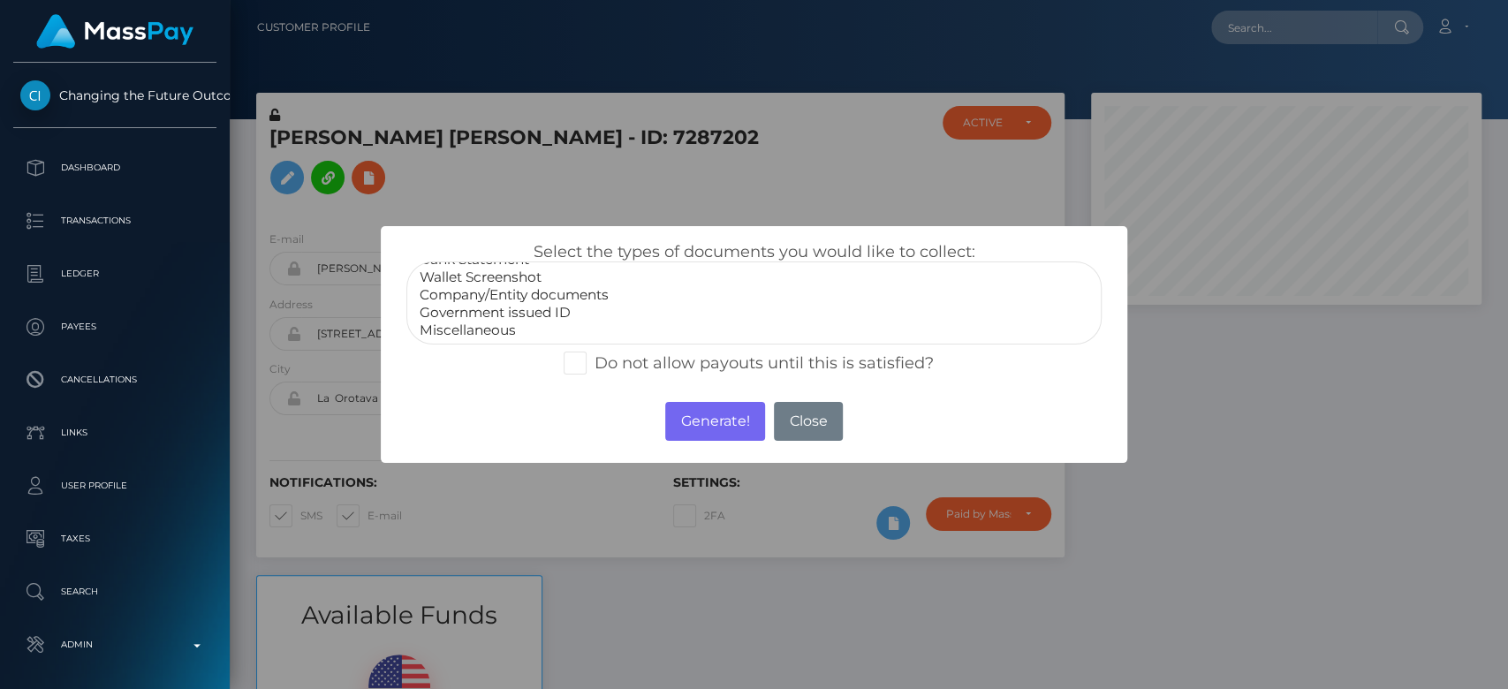
select select "Government issued ID"
click at [501, 311] on option "Government issued ID" at bounding box center [754, 313] width 672 height 18
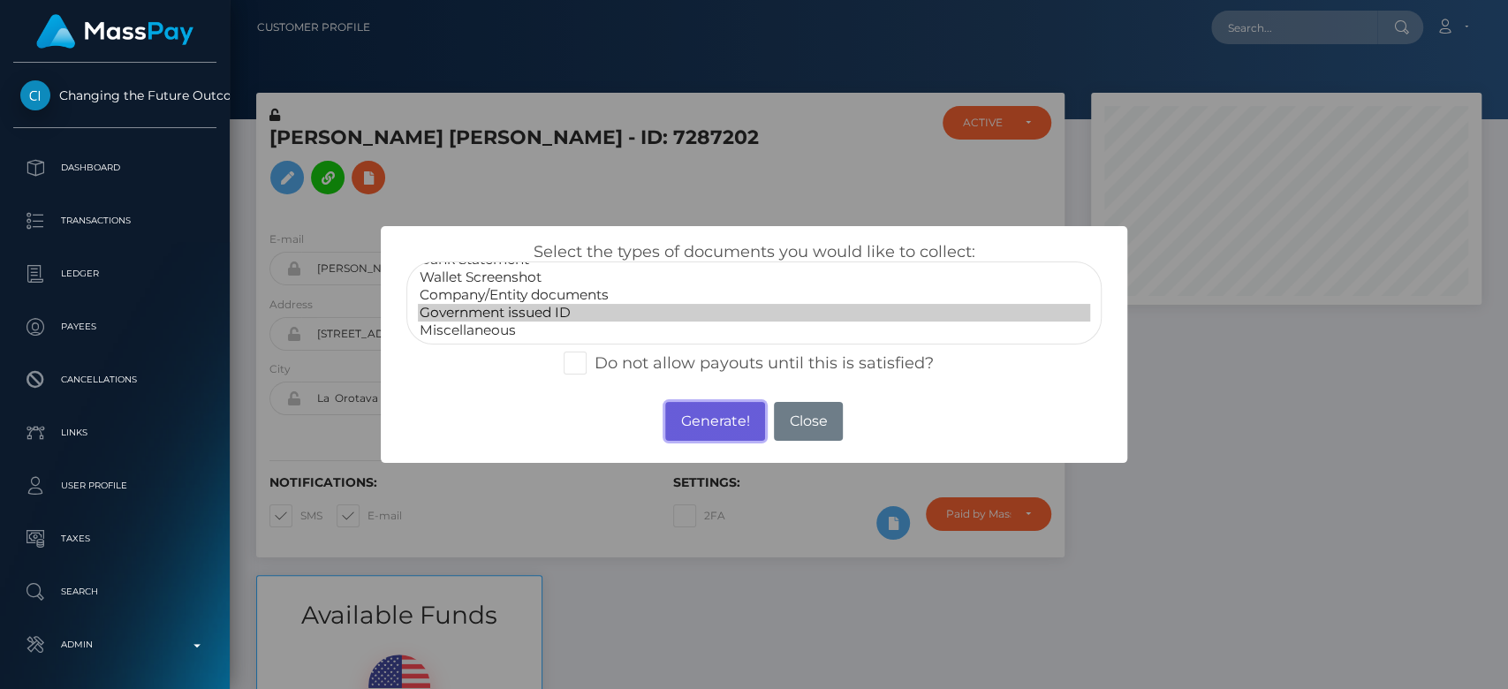
click at [702, 410] on button "Generate!" at bounding box center [715, 421] width 100 height 39
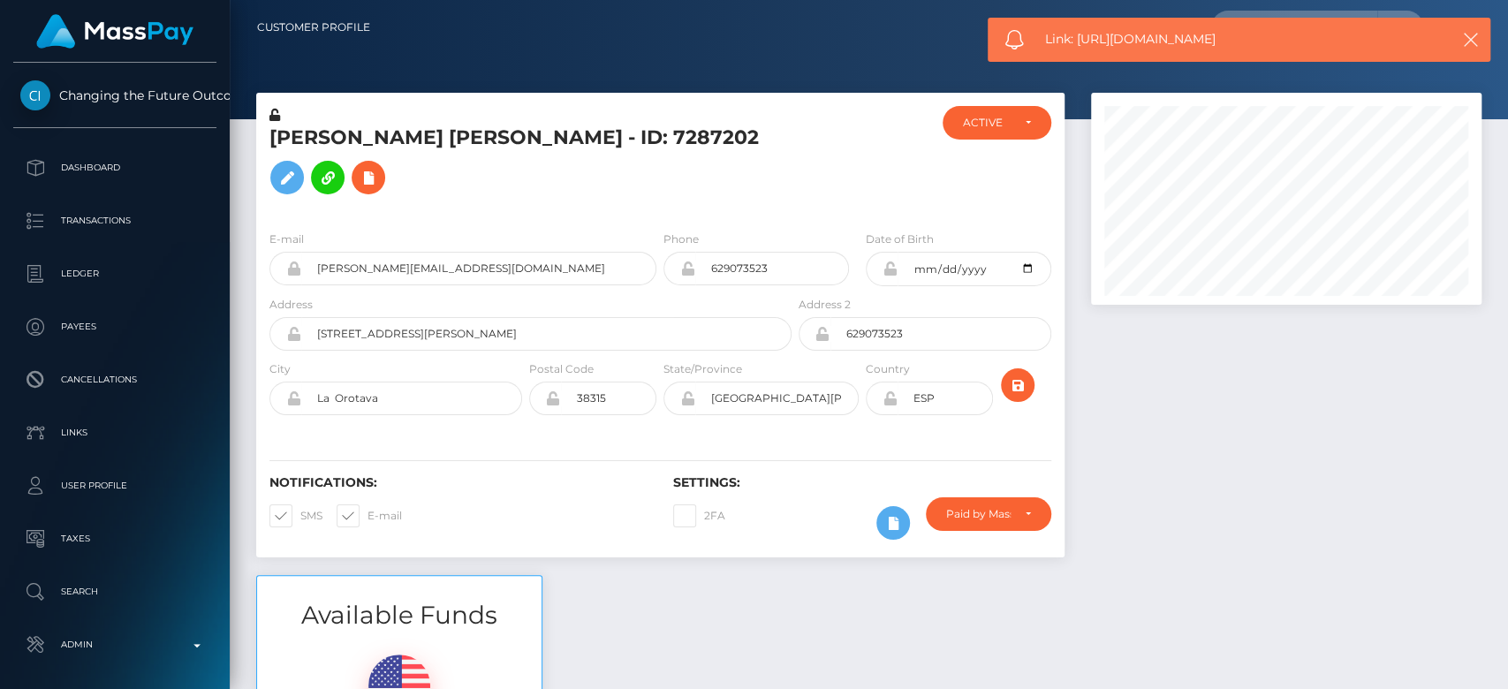
drag, startPoint x: 1240, startPoint y: 39, endPoint x: 1079, endPoint y: 45, distance: 160.9
click at [1079, 47] on span "Link: https://l.maspay.io/XlxVd" at bounding box center [1235, 39] width 381 height 19
copy span "https://l.maspay.io/XlxVd"
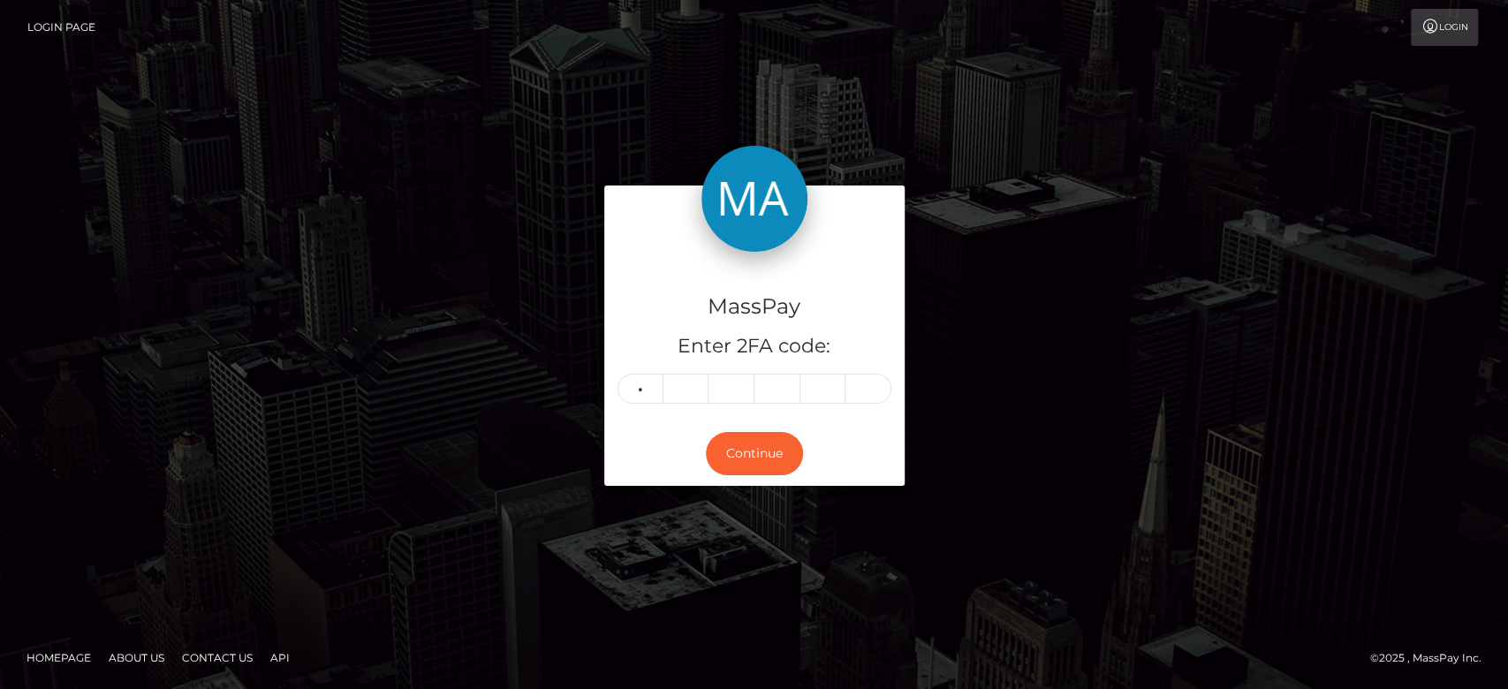
type input "1"
type input "3"
type input "8"
type input "5"
type input "8"
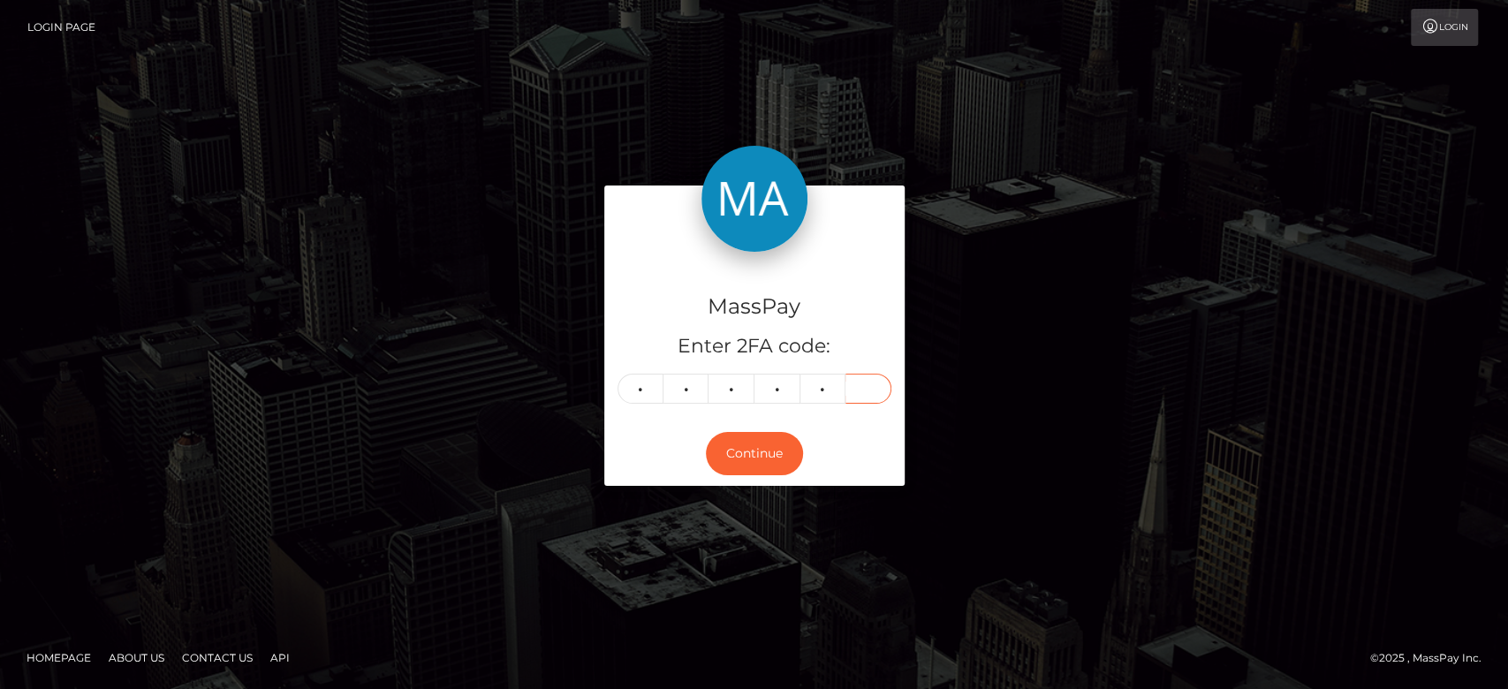
type input "0"
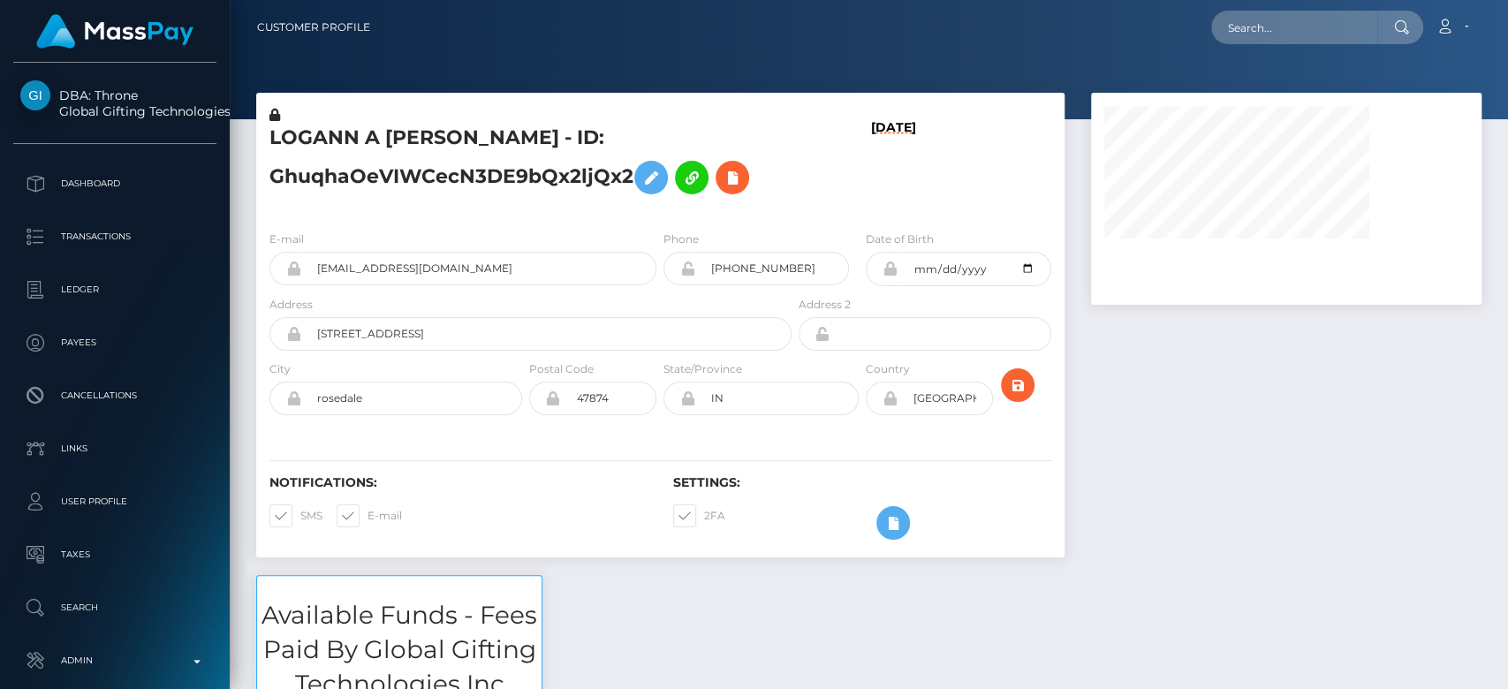
click at [1104, 444] on div at bounding box center [1286, 334] width 417 height 482
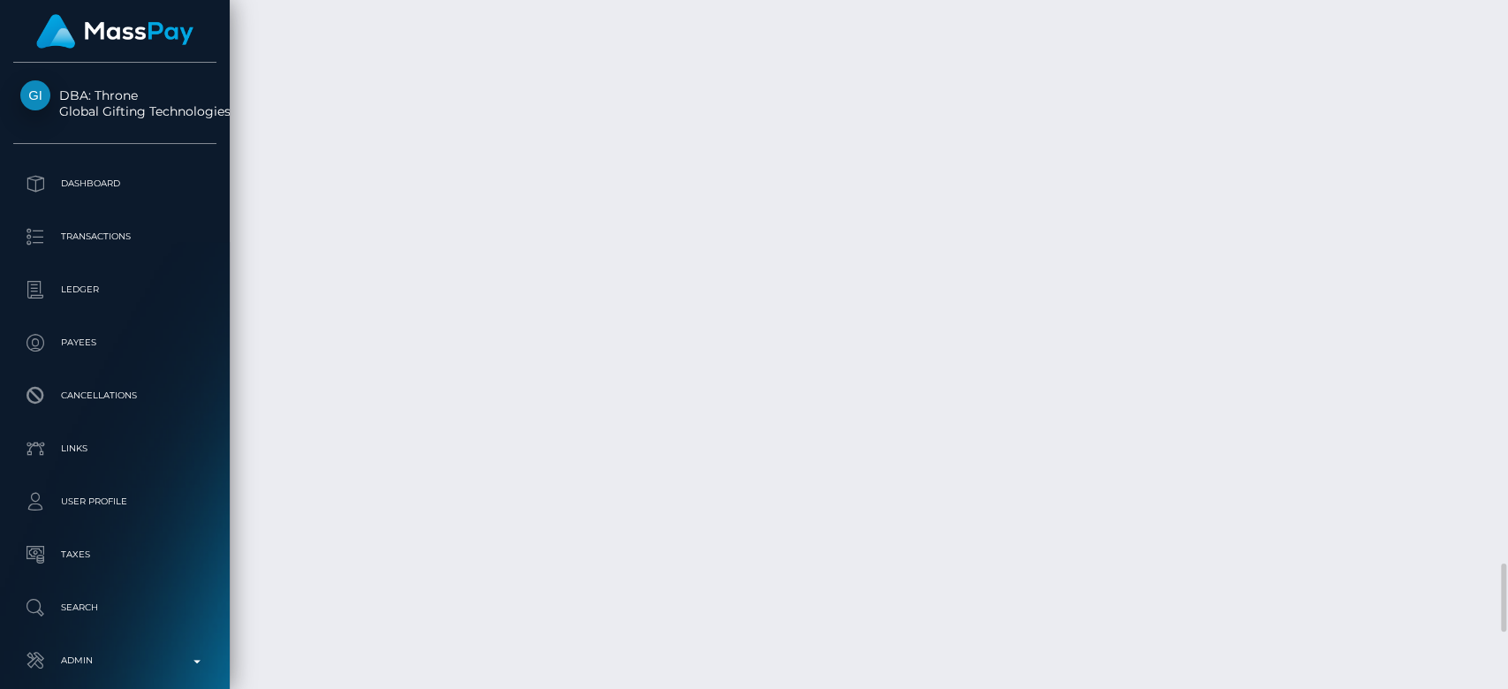
scroll to position [5703, 0]
